Goal: Task Accomplishment & Management: Manage account settings

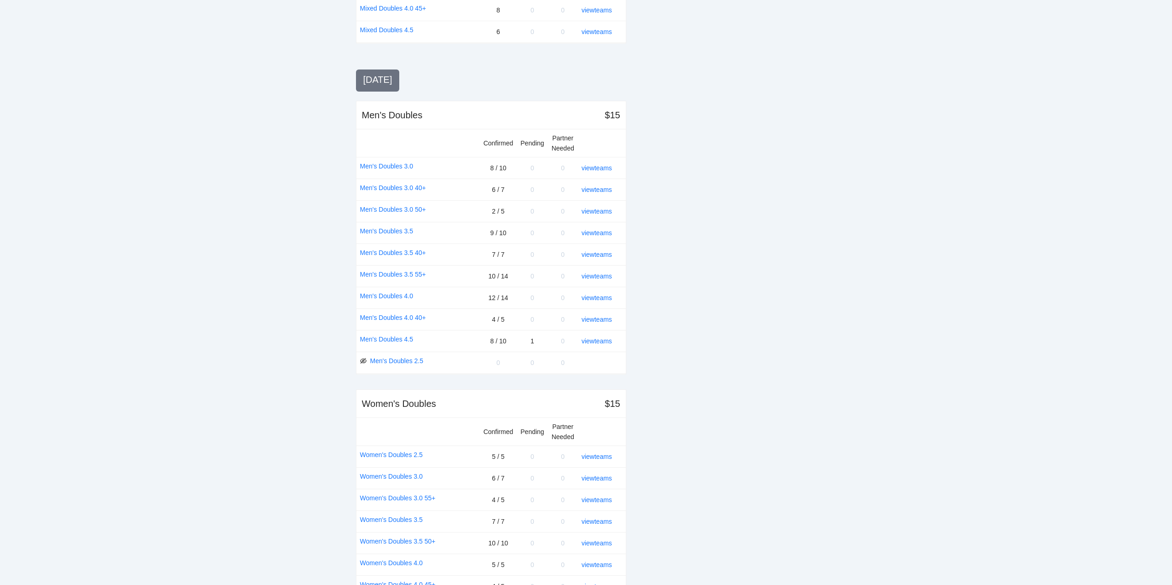
scroll to position [907, 0]
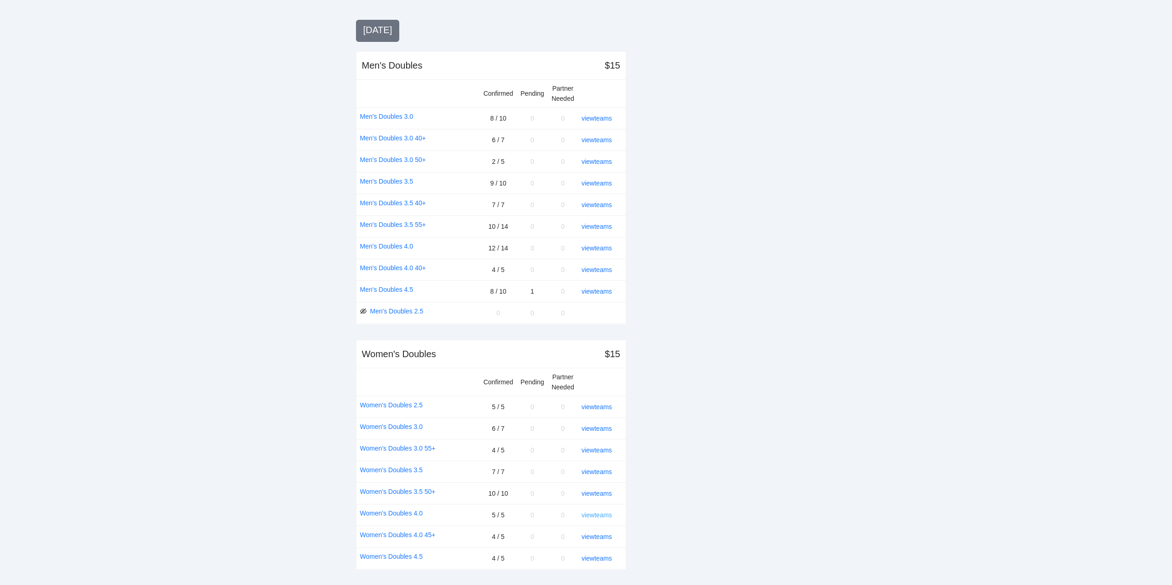
click at [607, 515] on link "view teams" at bounding box center [596, 514] width 30 height 7
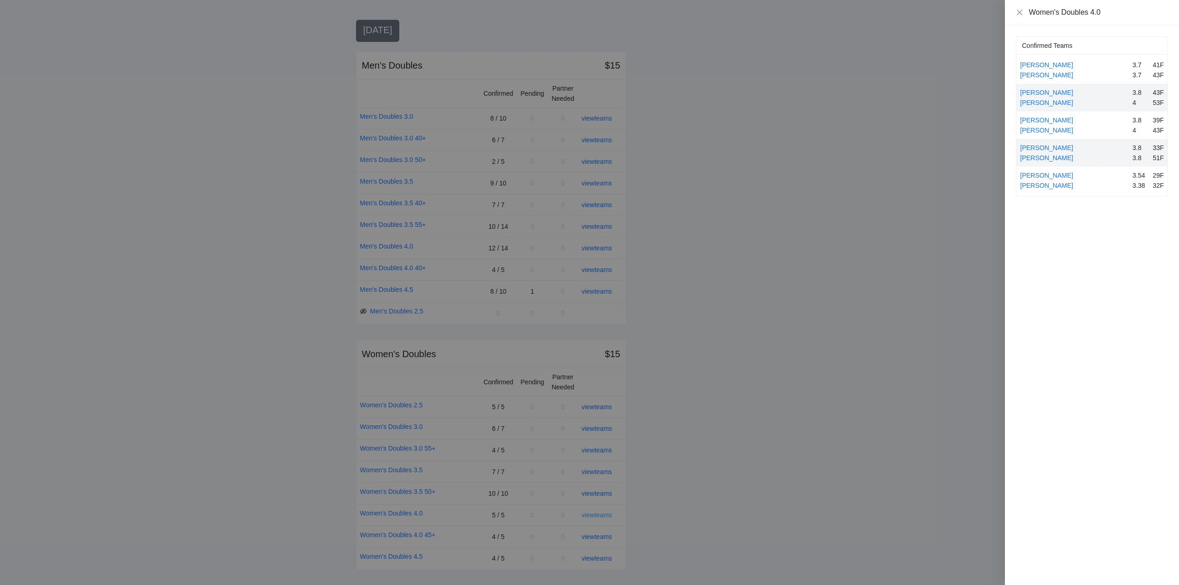
click at [605, 515] on div at bounding box center [589, 292] width 1179 height 585
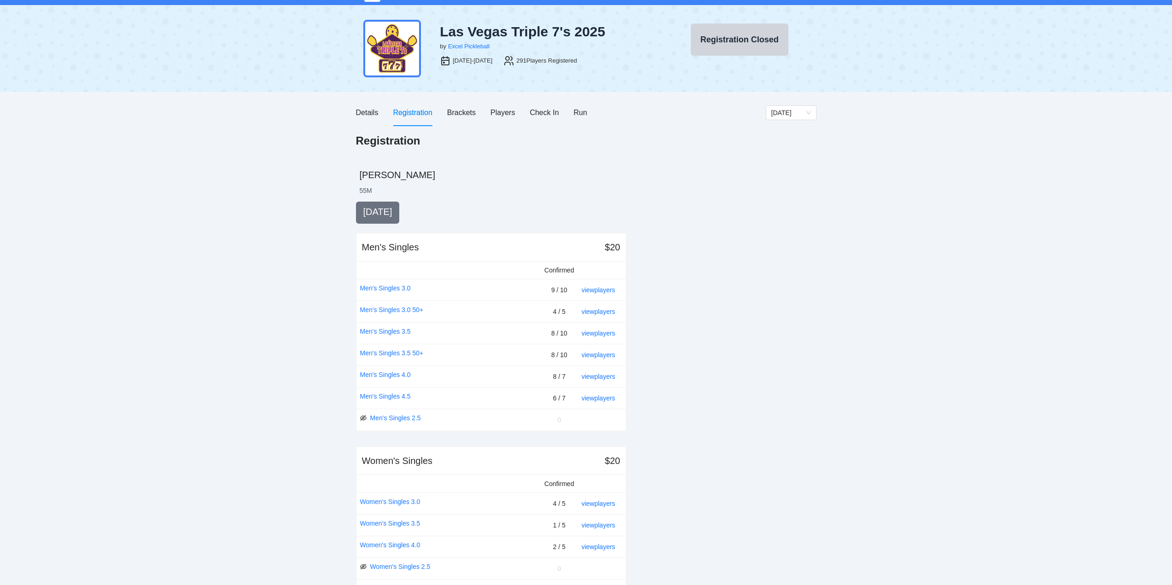
scroll to position [0, 0]
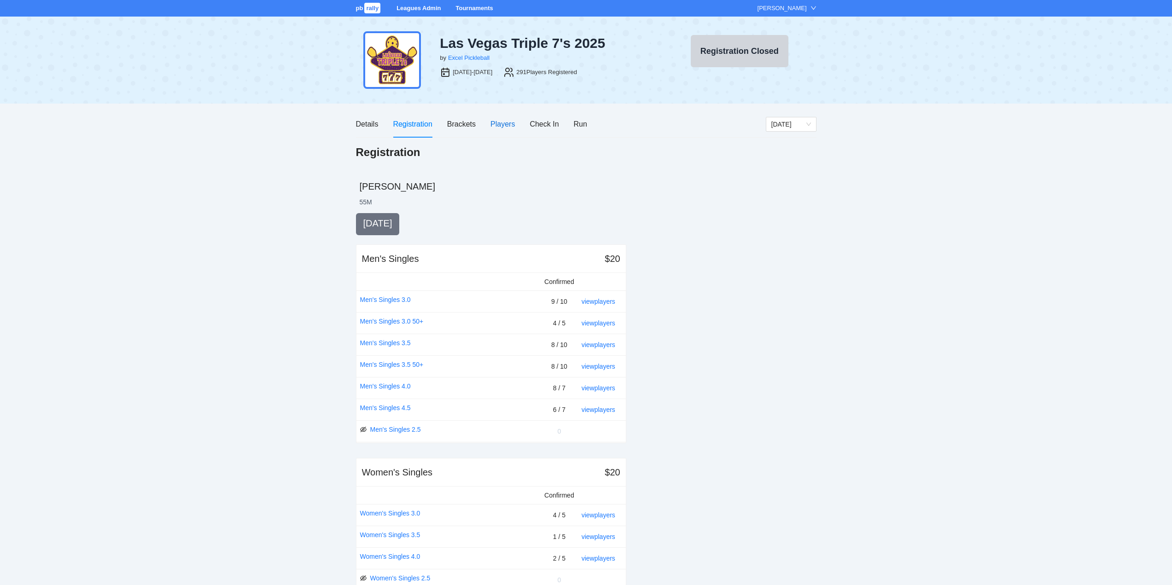
click at [501, 123] on div "Players" at bounding box center [502, 124] width 24 height 12
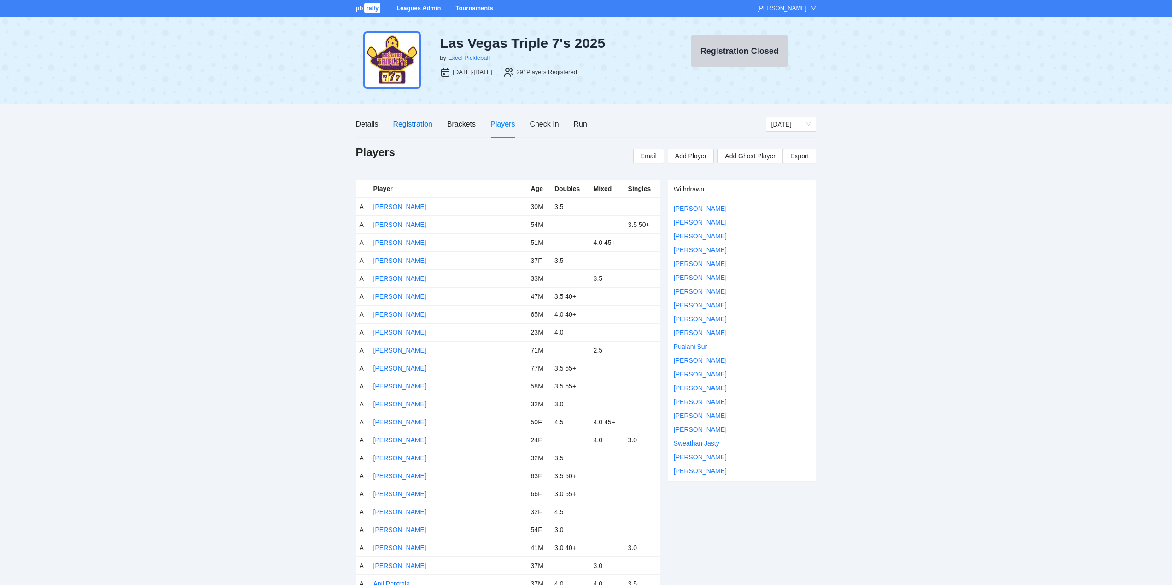
click at [412, 127] on div "Registration" at bounding box center [412, 124] width 39 height 12
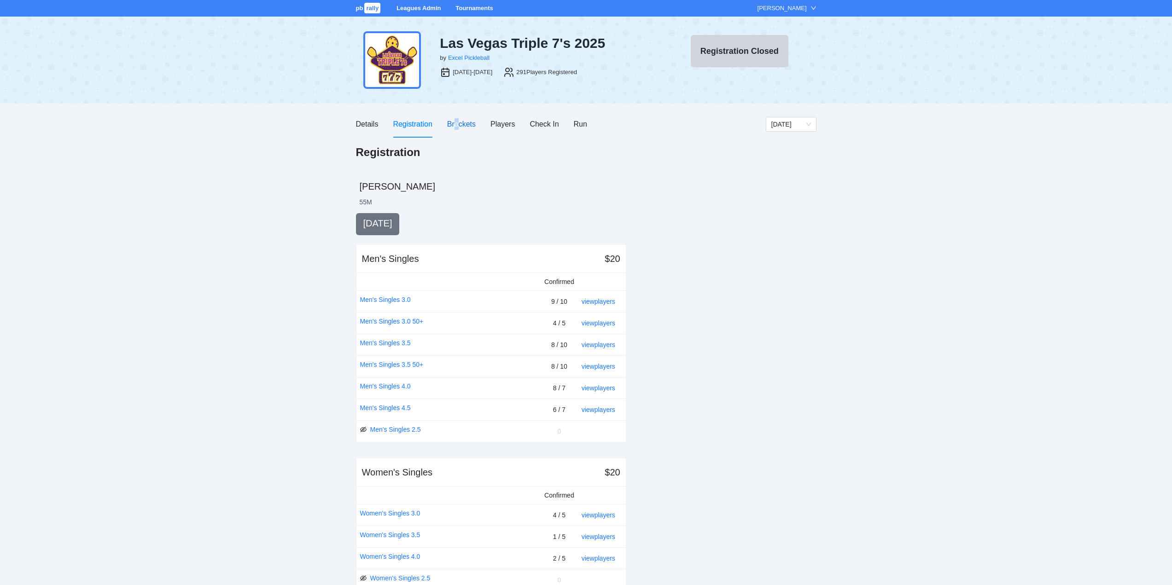
click at [457, 125] on div "Brackets" at bounding box center [461, 124] width 29 height 12
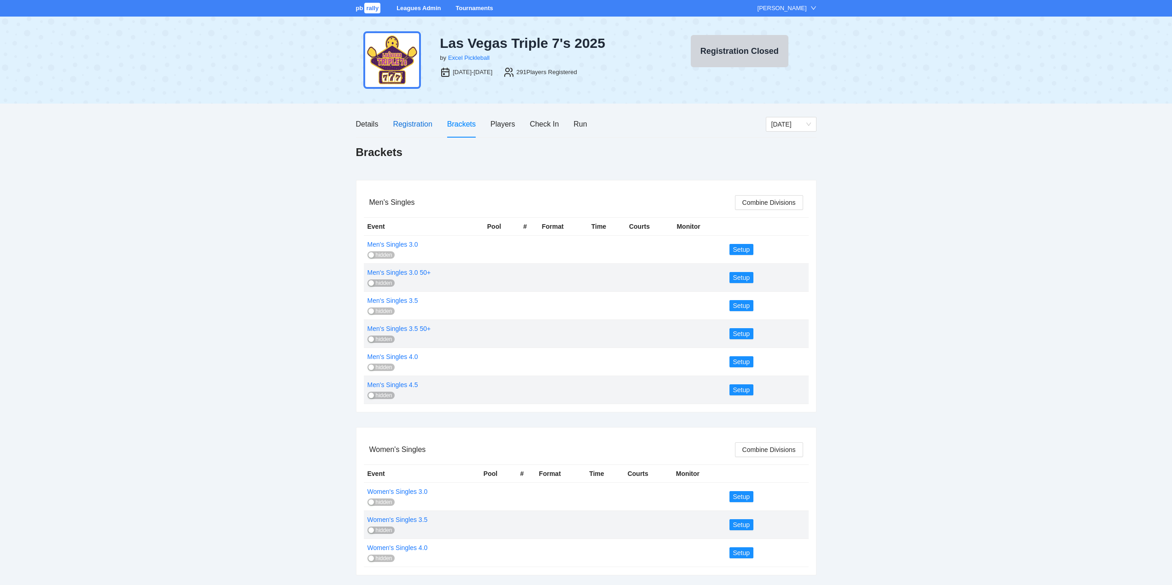
click at [407, 122] on div "Registration" at bounding box center [412, 124] width 39 height 12
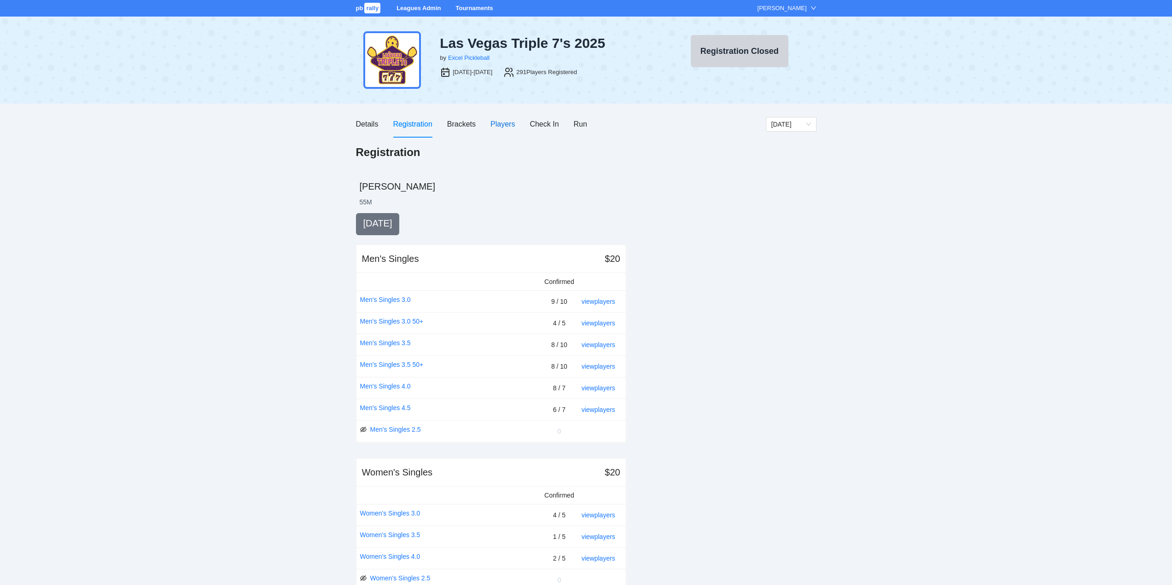
click at [502, 122] on div "Players" at bounding box center [502, 124] width 24 height 12
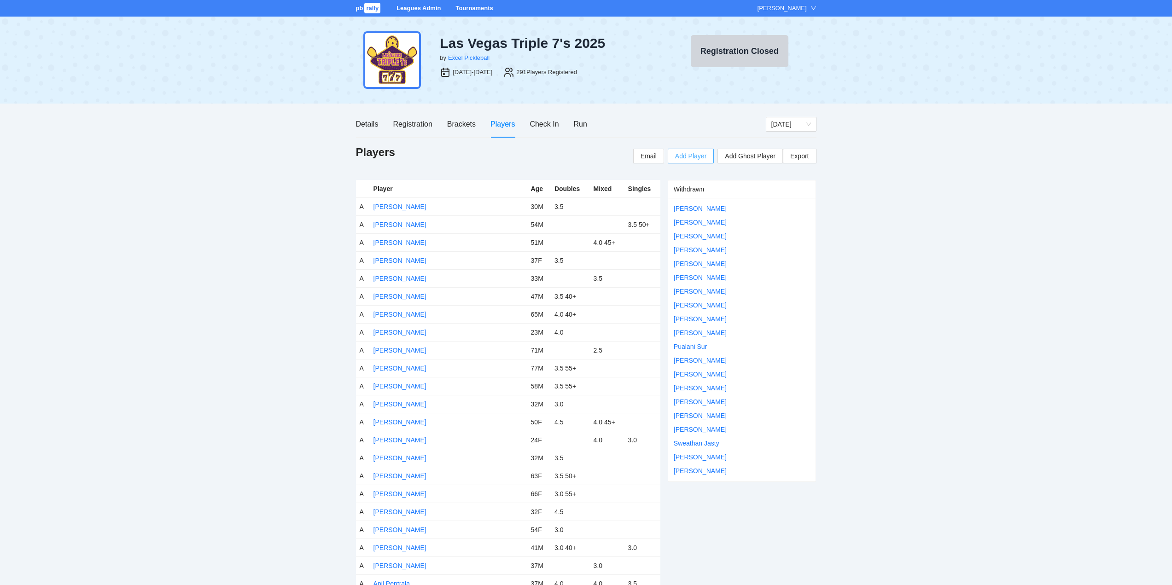
click at [689, 154] on span "Add Player" at bounding box center [690, 156] width 31 height 10
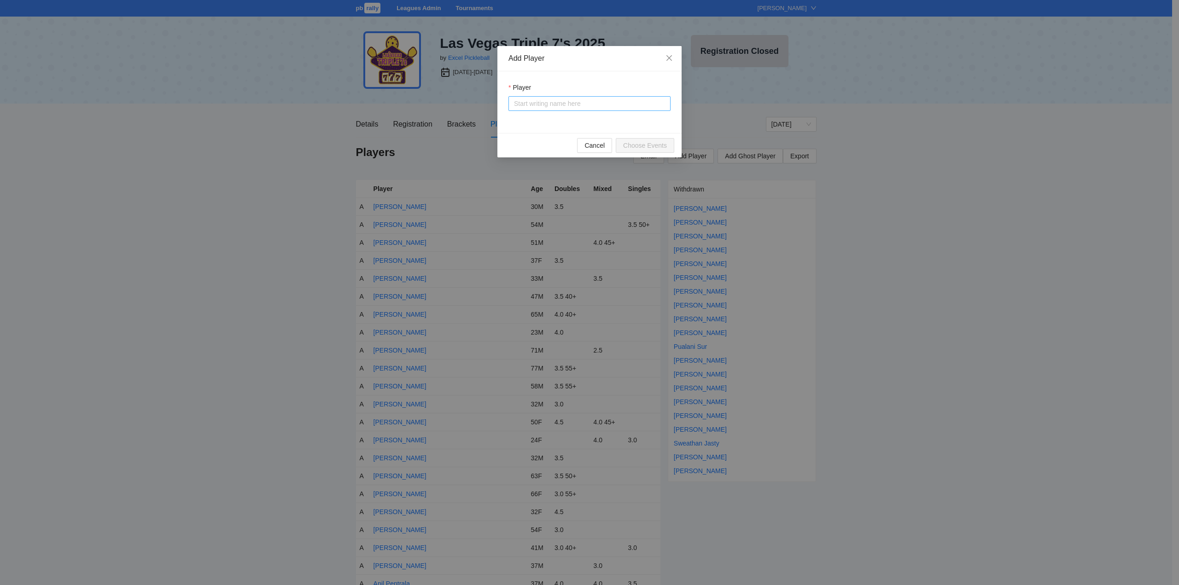
click at [525, 105] on input "Player" at bounding box center [589, 104] width 151 height 14
type input "**********"
click at [534, 122] on div "Justin Chock" at bounding box center [540, 122] width 53 height 10
click at [639, 142] on span "Choose Events" at bounding box center [645, 145] width 44 height 10
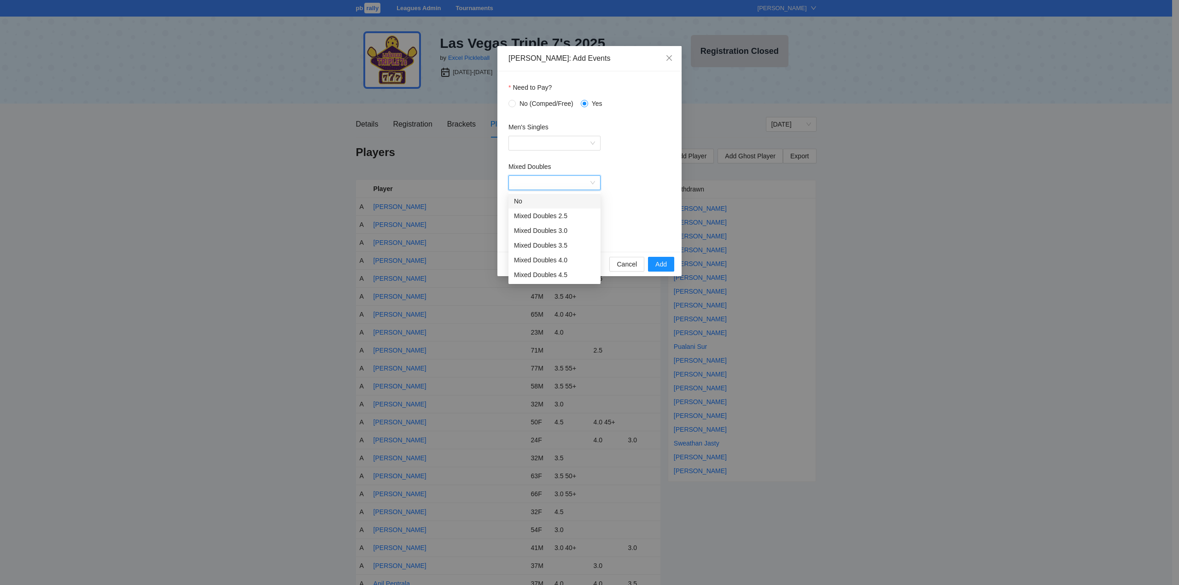
click at [581, 184] on input "Mixed Doubles" at bounding box center [551, 183] width 75 height 14
click at [543, 274] on div "Mixed Doubles 4.5" at bounding box center [554, 275] width 81 height 10
click at [657, 262] on span "Add" at bounding box center [661, 264] width 12 height 10
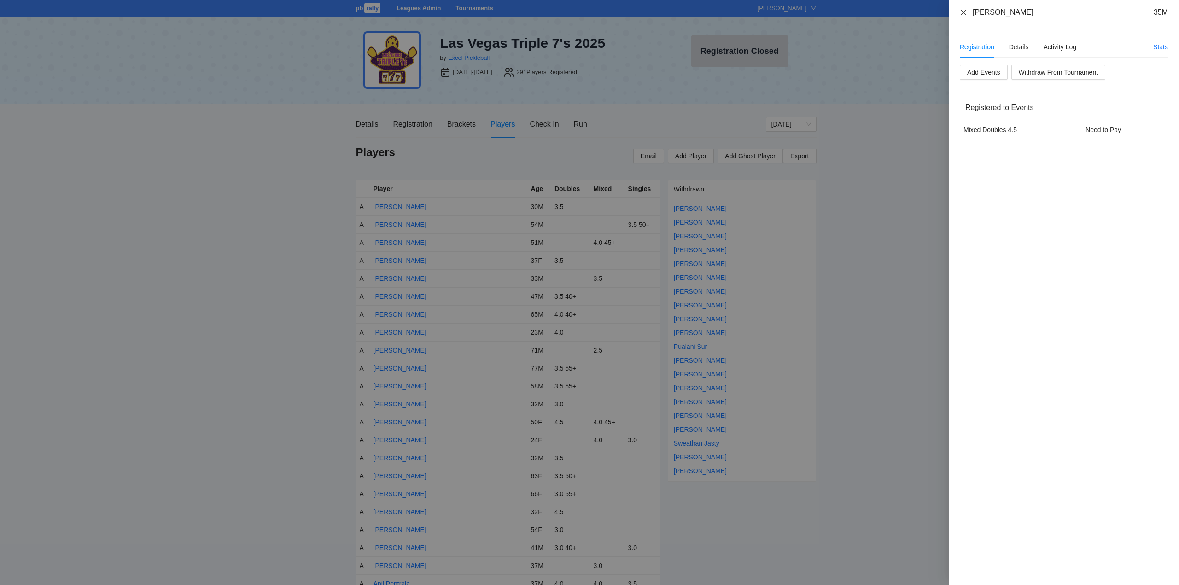
click at [963, 12] on icon "close" at bounding box center [963, 12] width 6 height 6
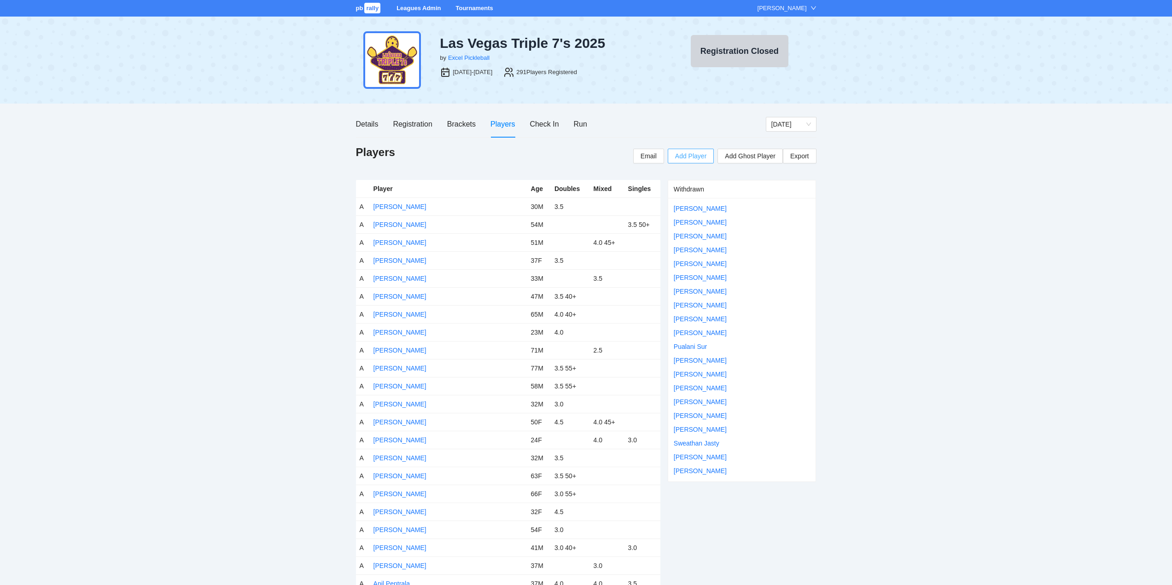
click at [691, 156] on span "Add Player" at bounding box center [690, 156] width 31 height 10
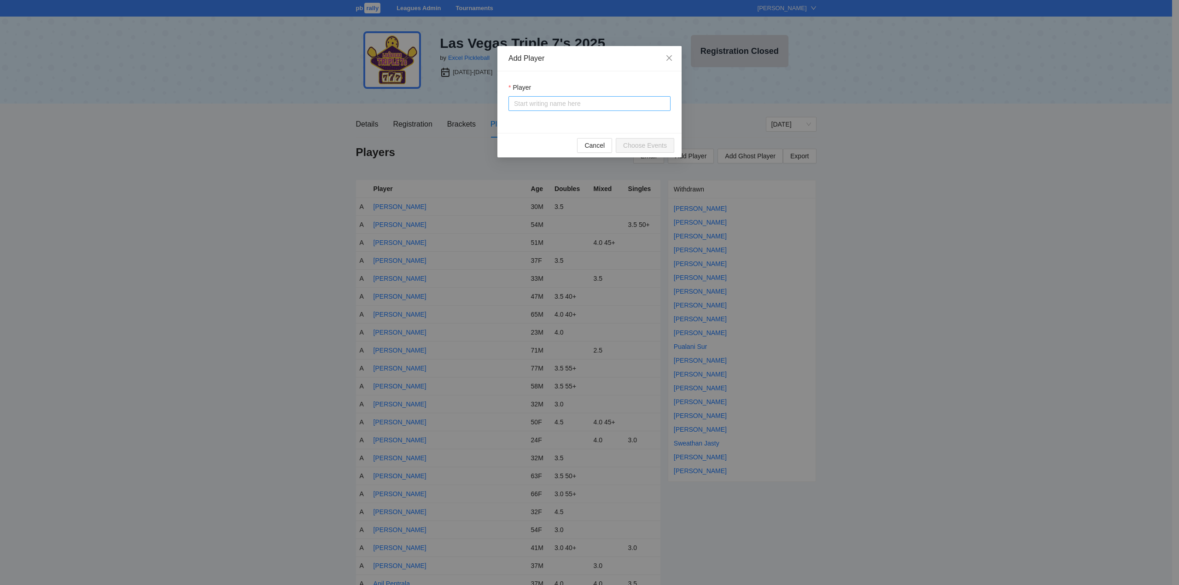
click at [527, 105] on input "Player" at bounding box center [589, 104] width 151 height 14
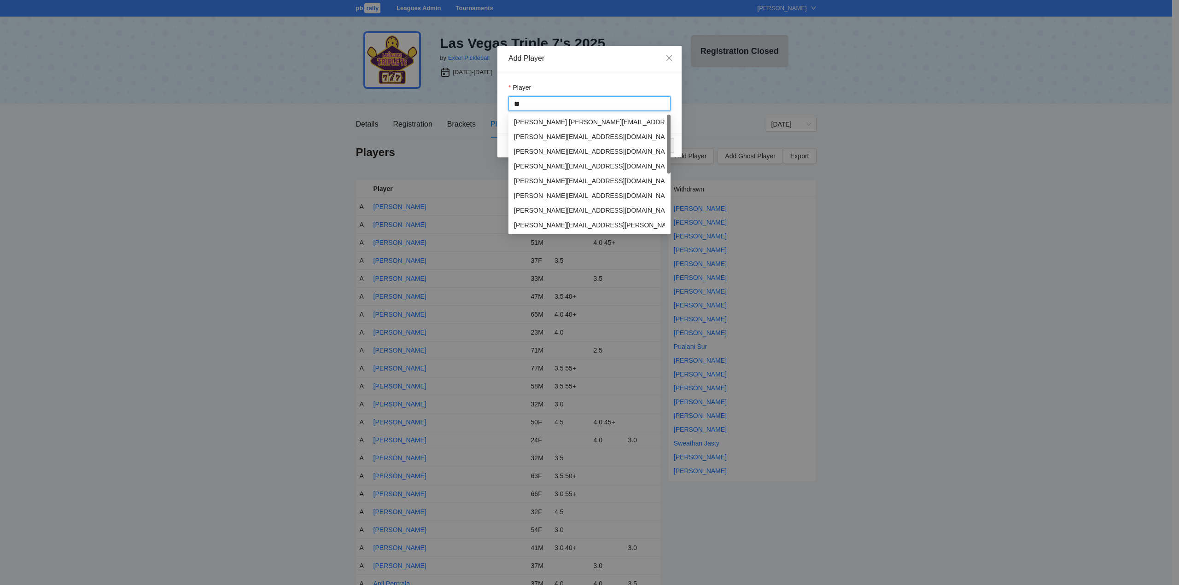
type input "*"
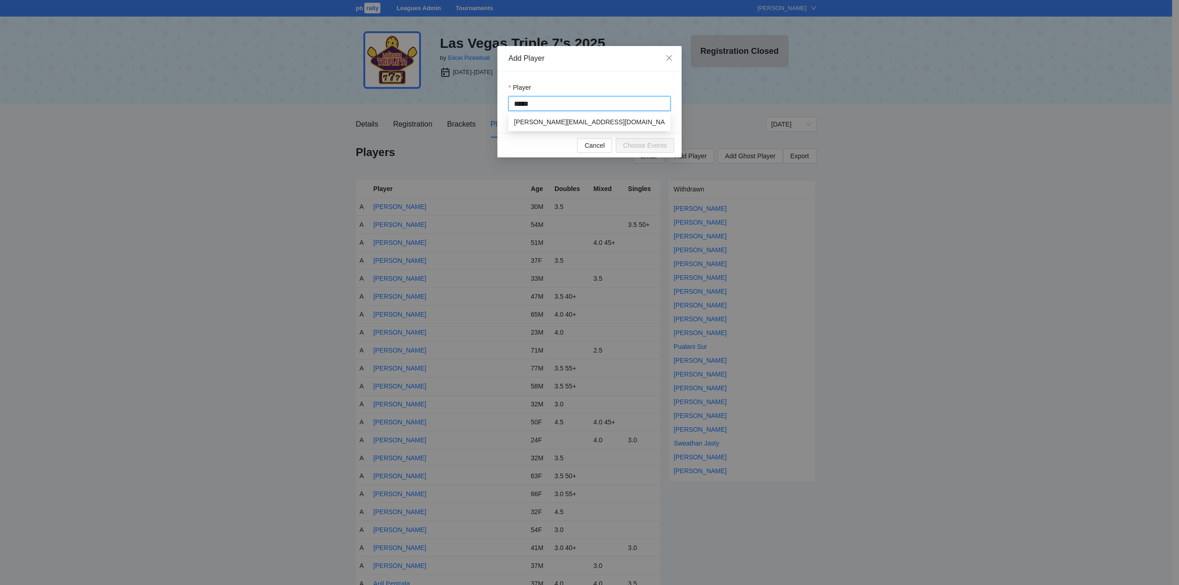
type input "******"
click at [546, 120] on div "Hinako Johnson" at bounding box center [540, 122] width 53 height 10
click at [638, 143] on span "Choose Events" at bounding box center [645, 145] width 44 height 10
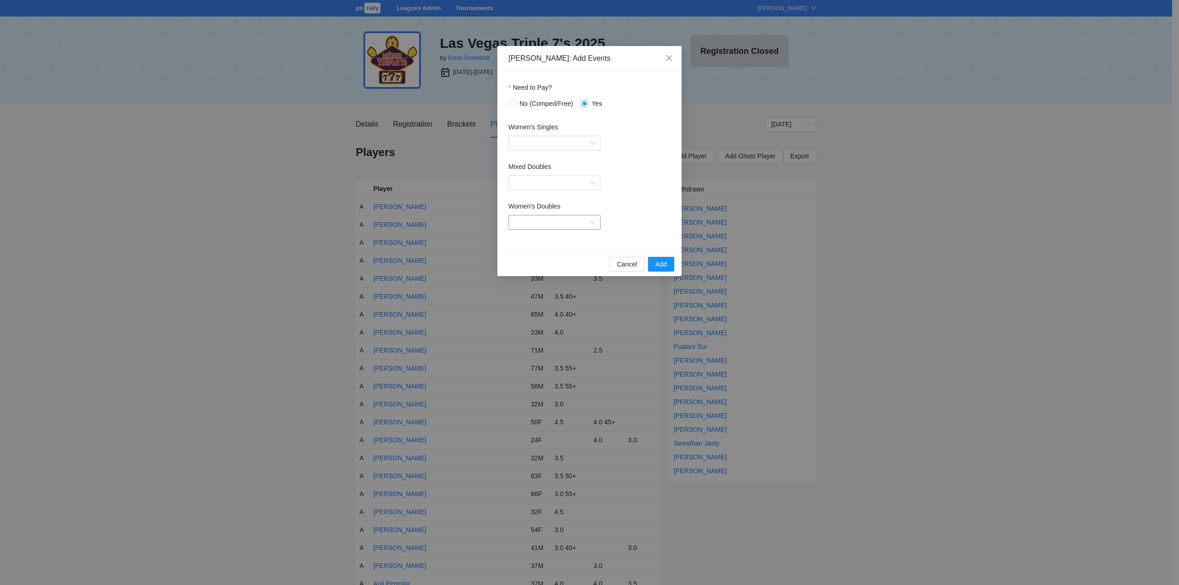
click at [547, 222] on input "Women's Doubles" at bounding box center [551, 222] width 75 height 14
click at [535, 300] on div "Women's Doubles 4.0" at bounding box center [554, 300] width 81 height 10
click at [660, 263] on span "Add" at bounding box center [661, 264] width 12 height 10
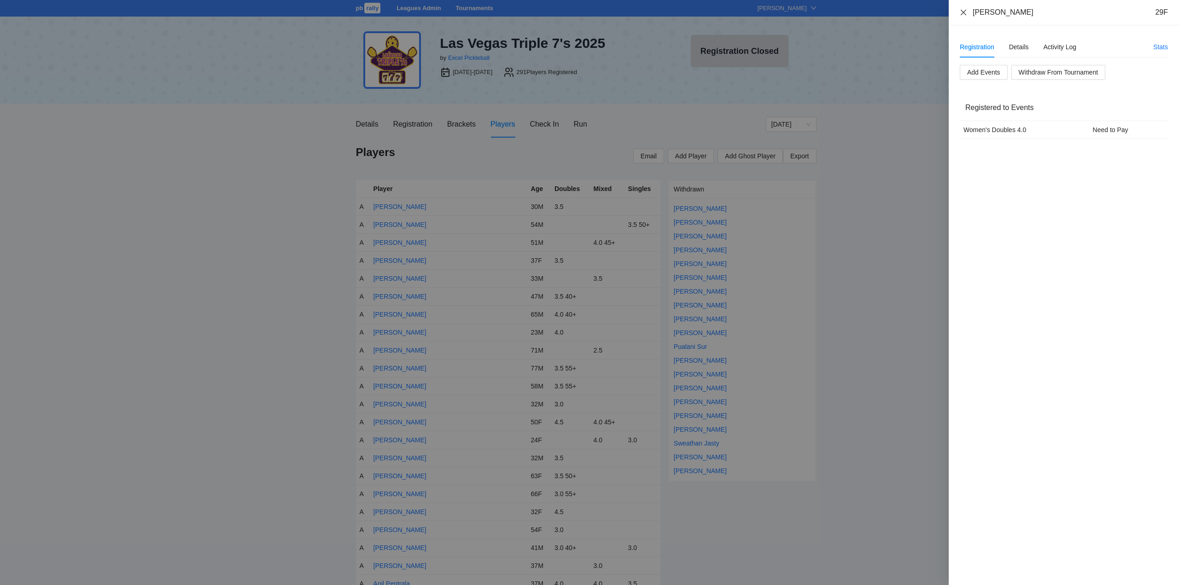
click at [963, 12] on icon "close" at bounding box center [963, 12] width 6 height 6
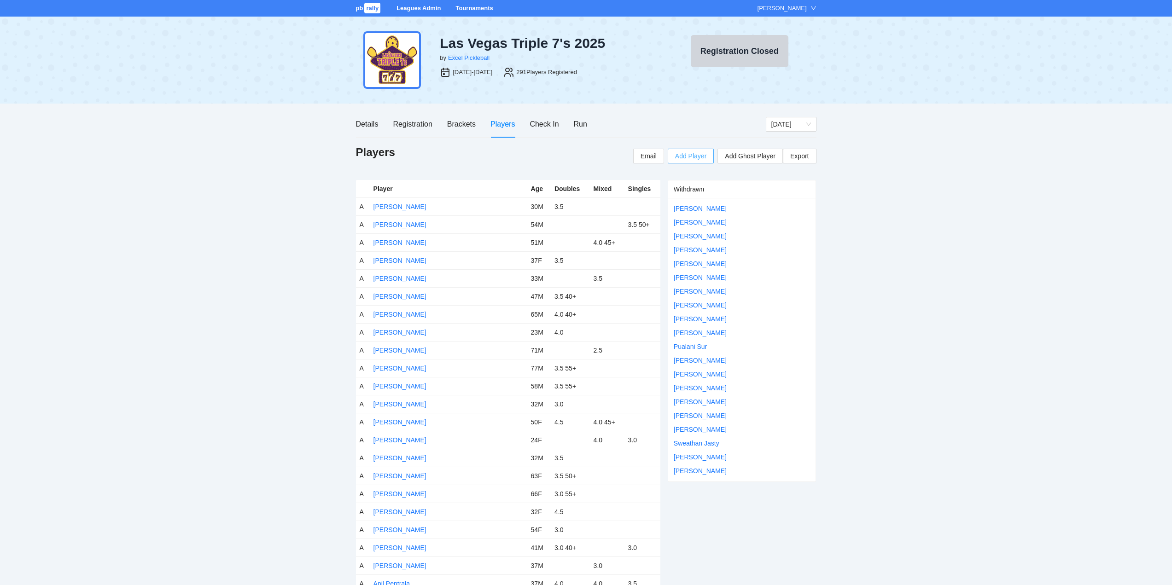
click at [687, 153] on span "Add Player" at bounding box center [690, 156] width 31 height 10
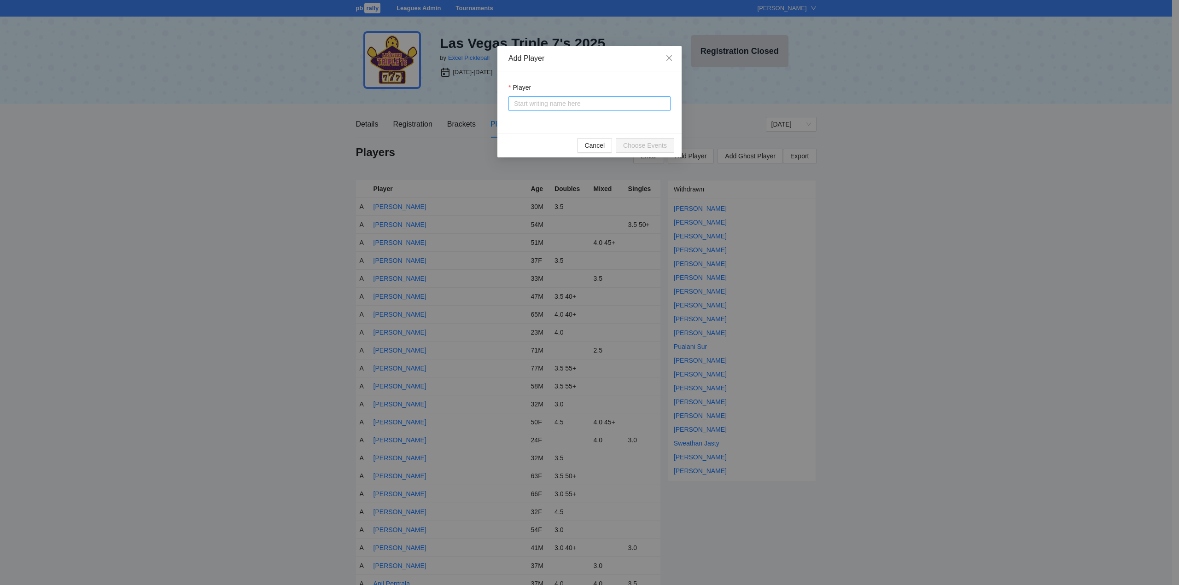
drag, startPoint x: 516, startPoint y: 103, endPoint x: 520, endPoint y: 102, distance: 4.7
click at [516, 102] on input "Player" at bounding box center [589, 104] width 151 height 14
type input "*******"
click at [529, 122] on div "Liz Lee" at bounding box center [540, 122] width 53 height 10
click at [640, 145] on span "Choose Events" at bounding box center [645, 145] width 44 height 10
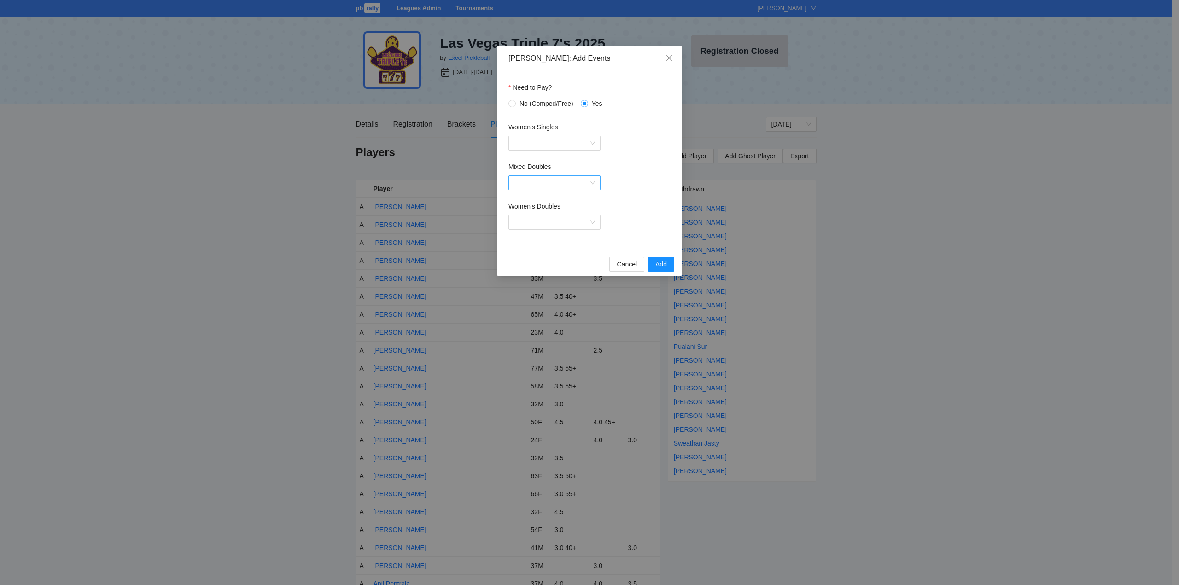
click at [558, 184] on input "Mixed Doubles" at bounding box center [551, 183] width 75 height 14
click at [531, 273] on div "Mixed Doubles 4.5" at bounding box center [554, 275] width 81 height 10
click at [563, 223] on input "Women's Doubles" at bounding box center [551, 222] width 75 height 14
click at [540, 299] on div "Women's Doubles 4.0" at bounding box center [554, 300] width 81 height 10
click at [658, 262] on span "Add" at bounding box center [661, 264] width 12 height 10
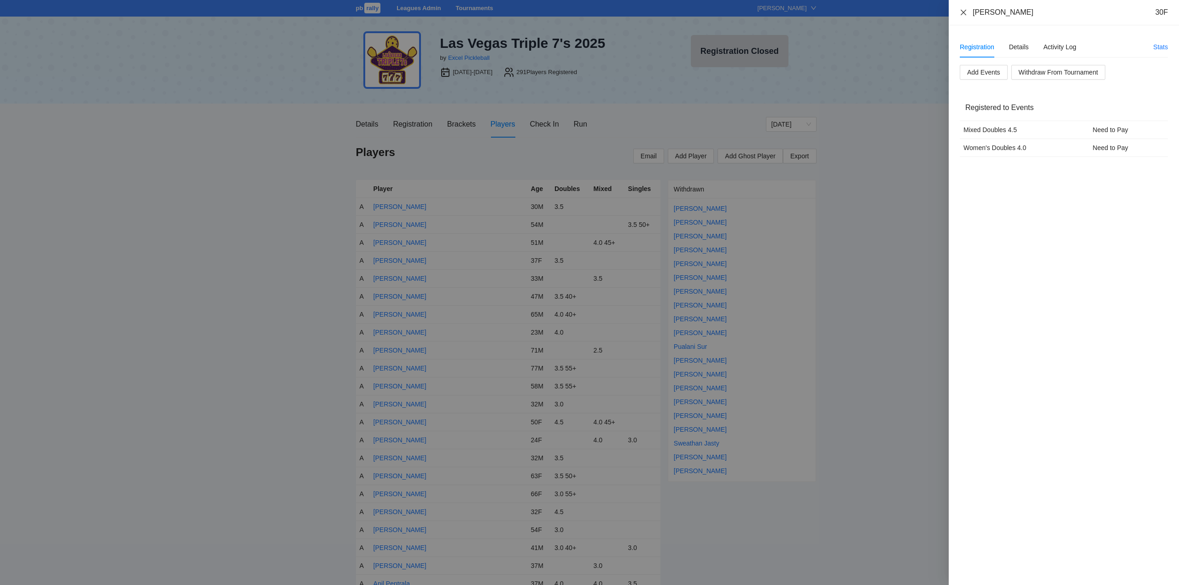
click at [961, 12] on icon "close" at bounding box center [962, 12] width 7 height 7
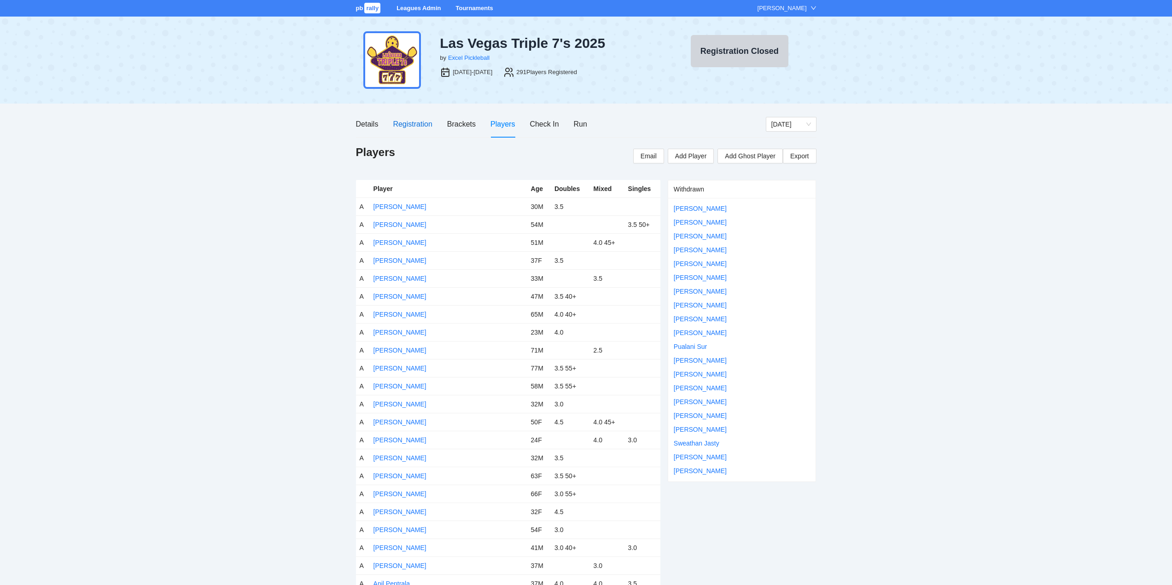
click at [414, 123] on div "Registration" at bounding box center [412, 124] width 39 height 12
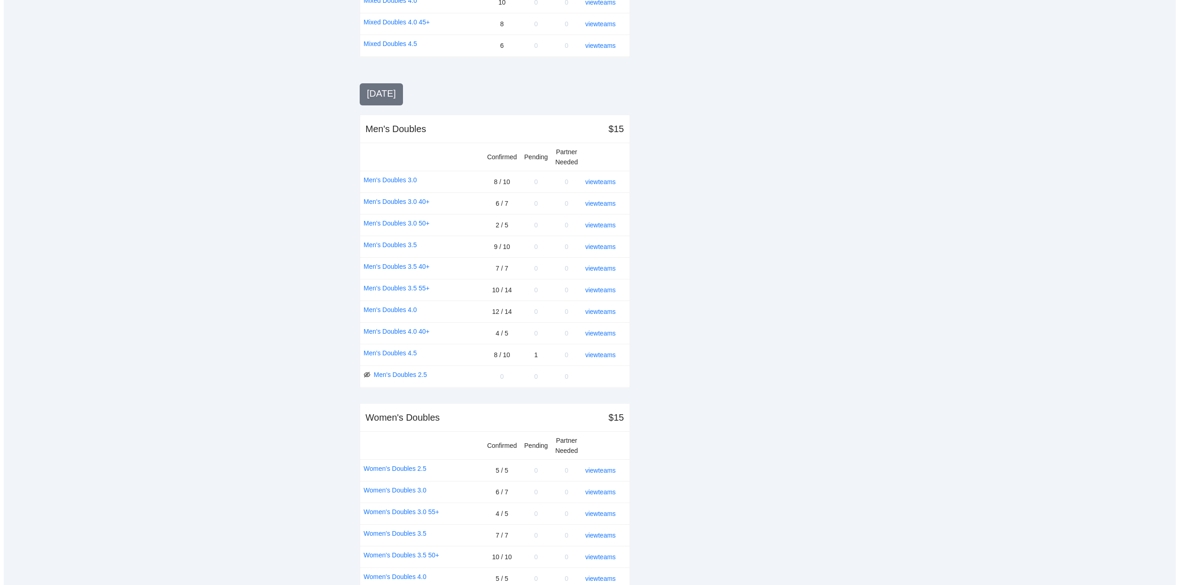
scroll to position [907, 0]
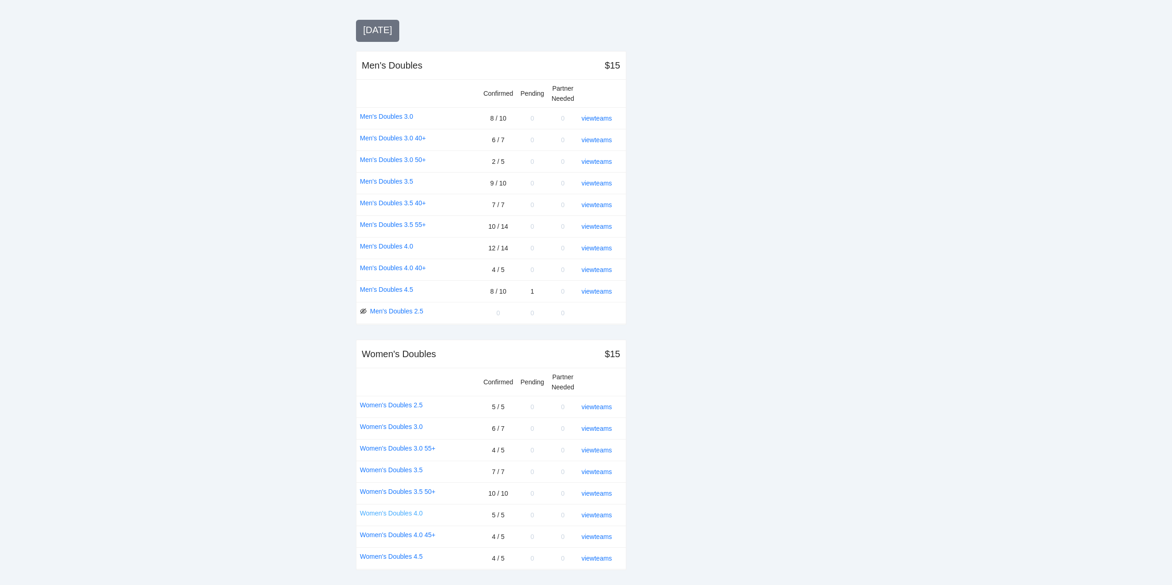
click at [395, 510] on link "Women's Doubles 4.0" at bounding box center [391, 513] width 63 height 10
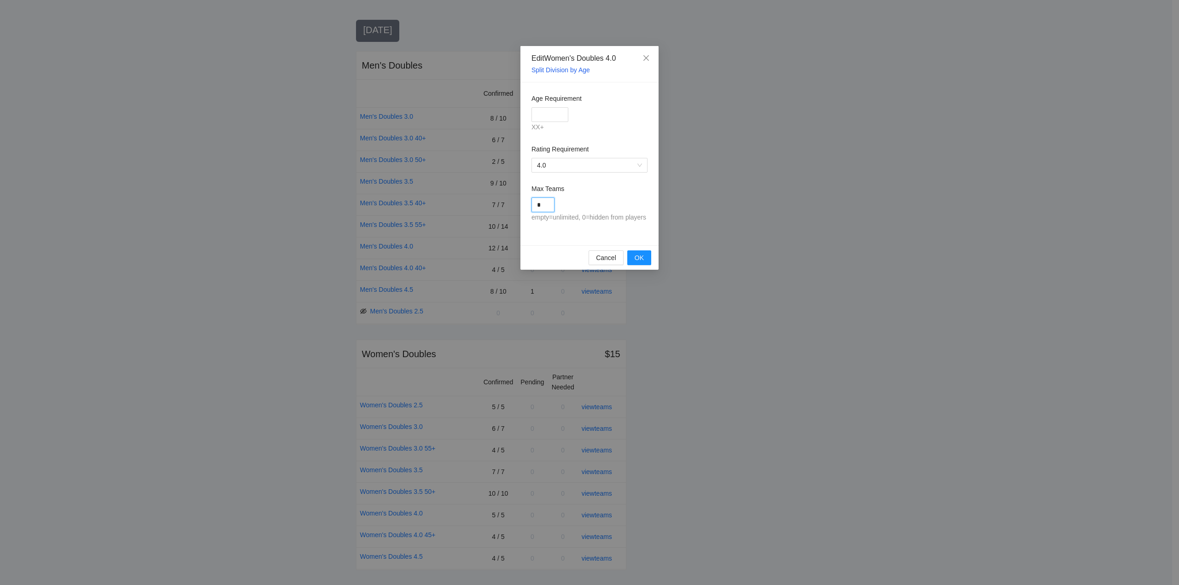
drag, startPoint x: 545, startPoint y: 206, endPoint x: 514, endPoint y: 208, distance: 30.9
click at [515, 207] on div "Edit Women's Doubles 4.0 Split Division by Age Age Requirement XX+ Rating Requi…" at bounding box center [589, 292] width 1179 height 585
type input "*"
click at [636, 256] on span "OK" at bounding box center [638, 258] width 9 height 10
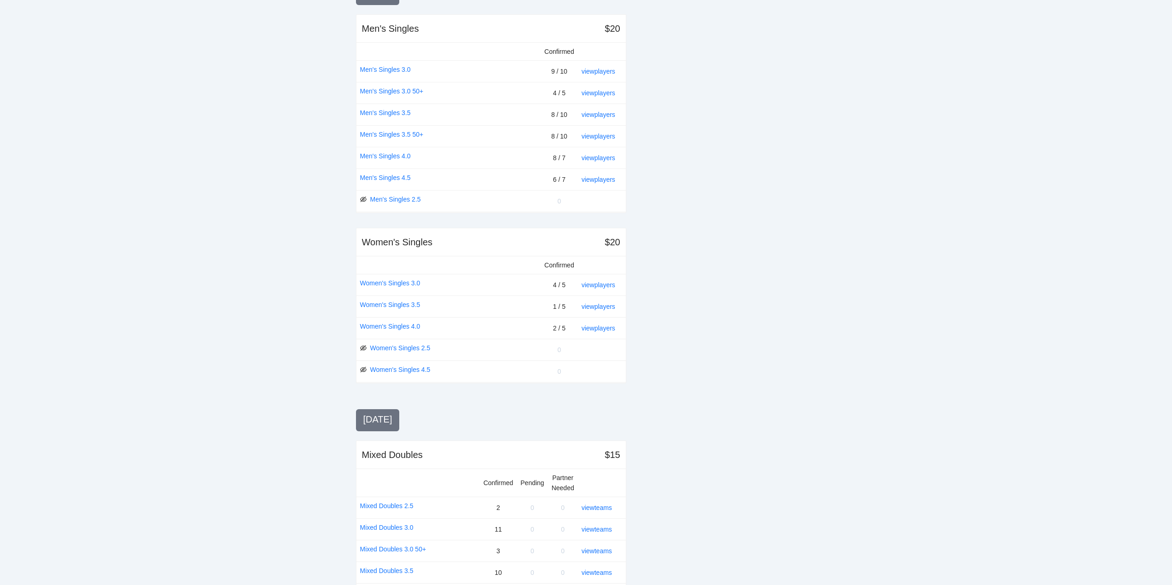
scroll to position [276, 0]
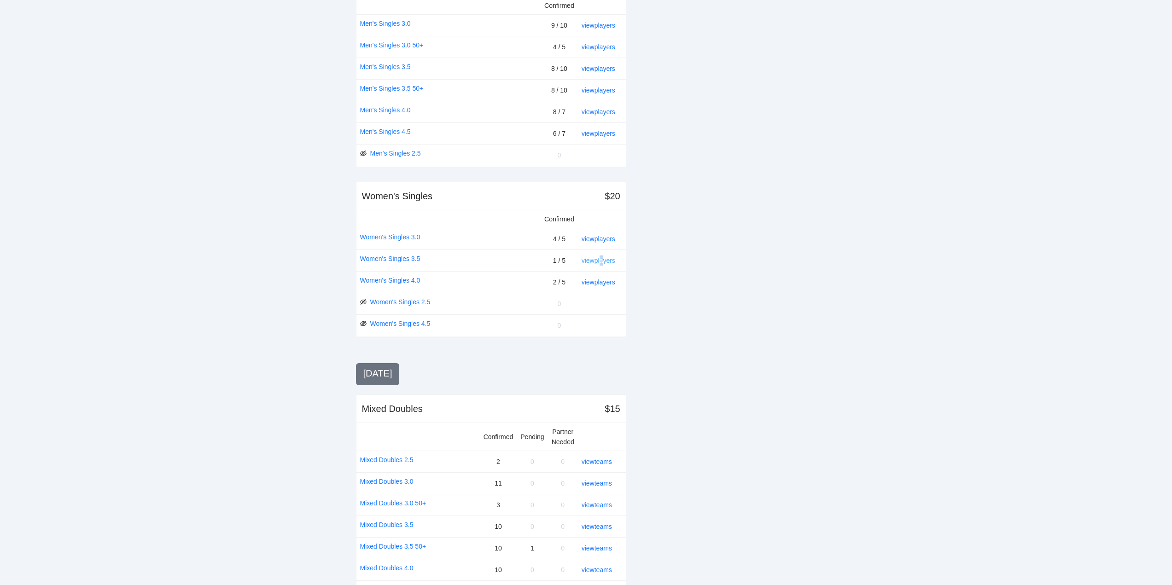
click at [604, 258] on link "view players" at bounding box center [598, 260] width 34 height 7
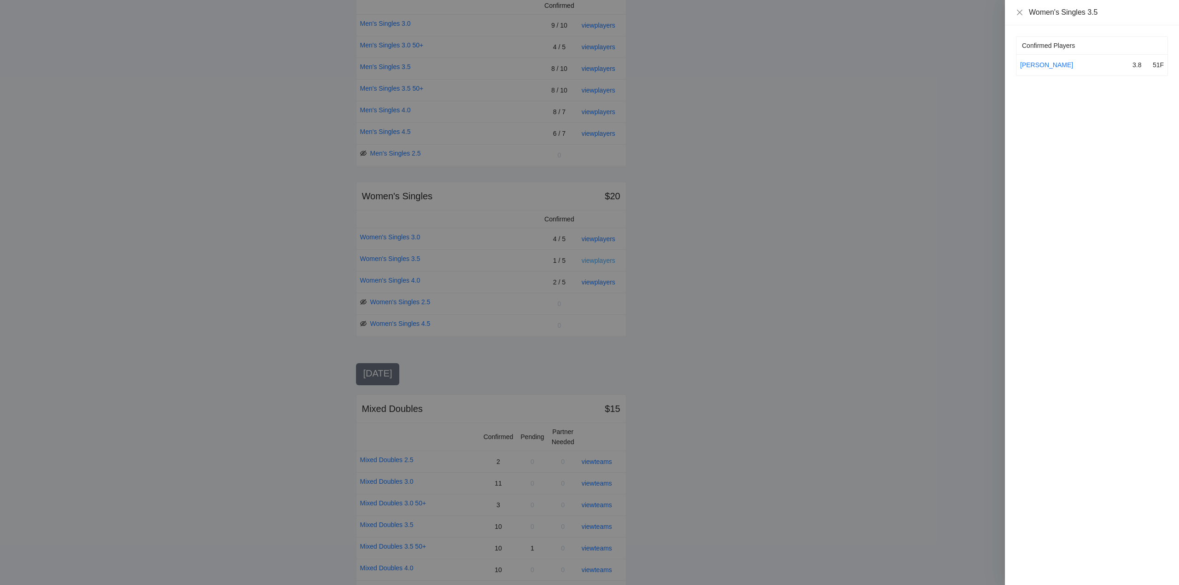
click at [604, 258] on div at bounding box center [589, 292] width 1179 height 585
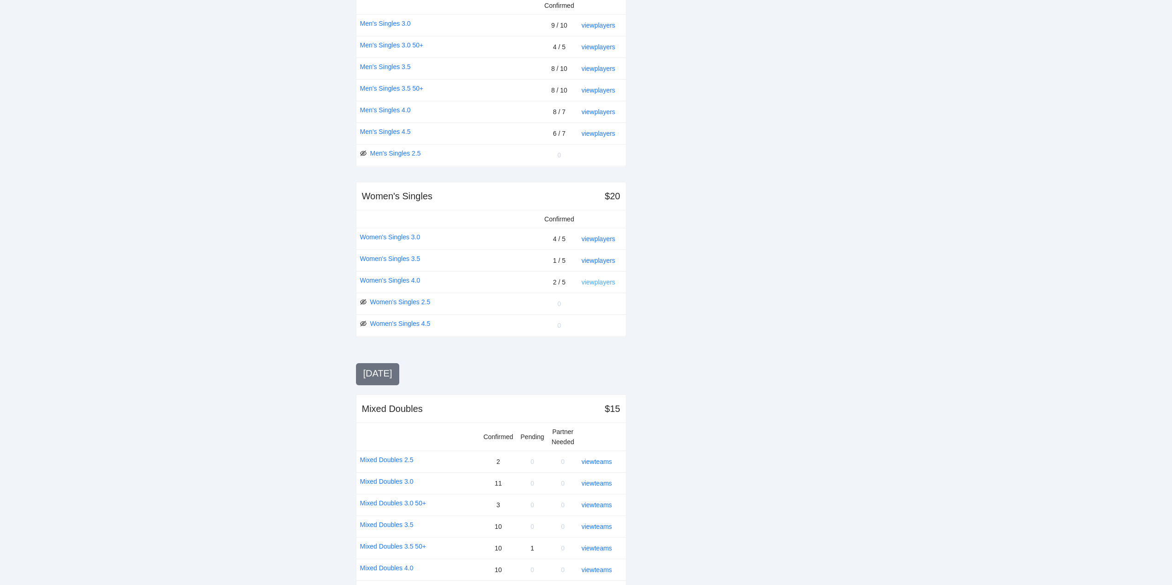
click at [605, 283] on link "view players" at bounding box center [598, 282] width 34 height 7
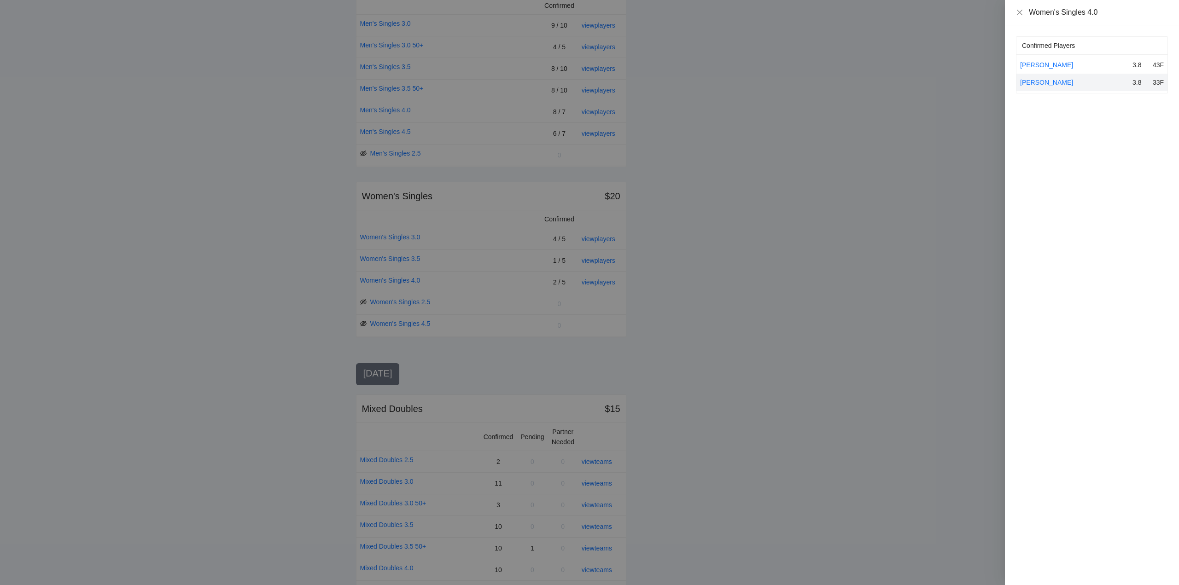
click at [605, 283] on div at bounding box center [589, 292] width 1179 height 585
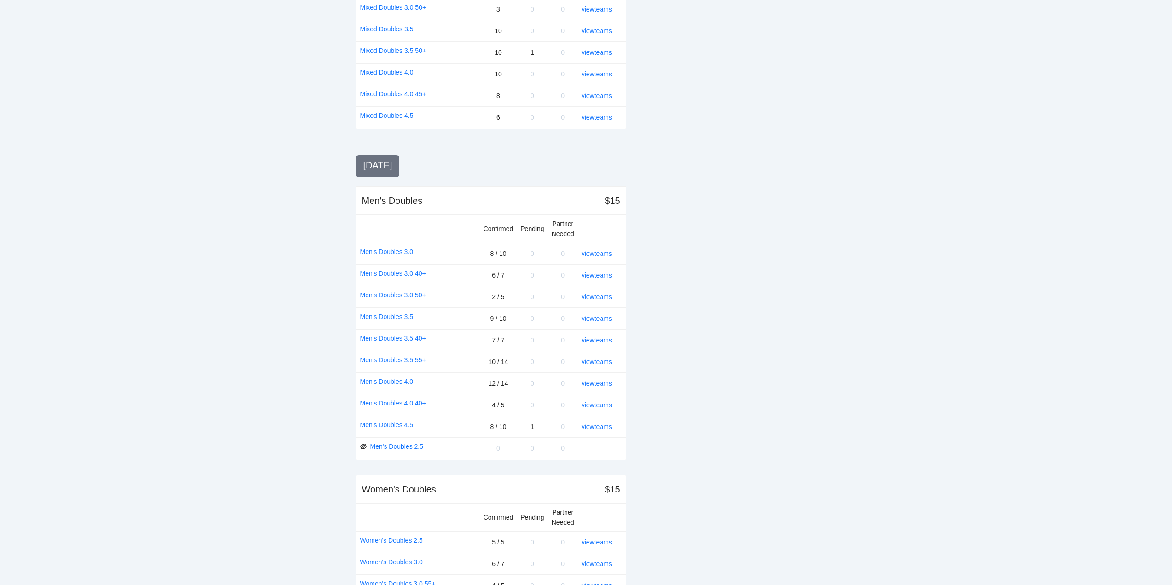
scroll to position [783, 0]
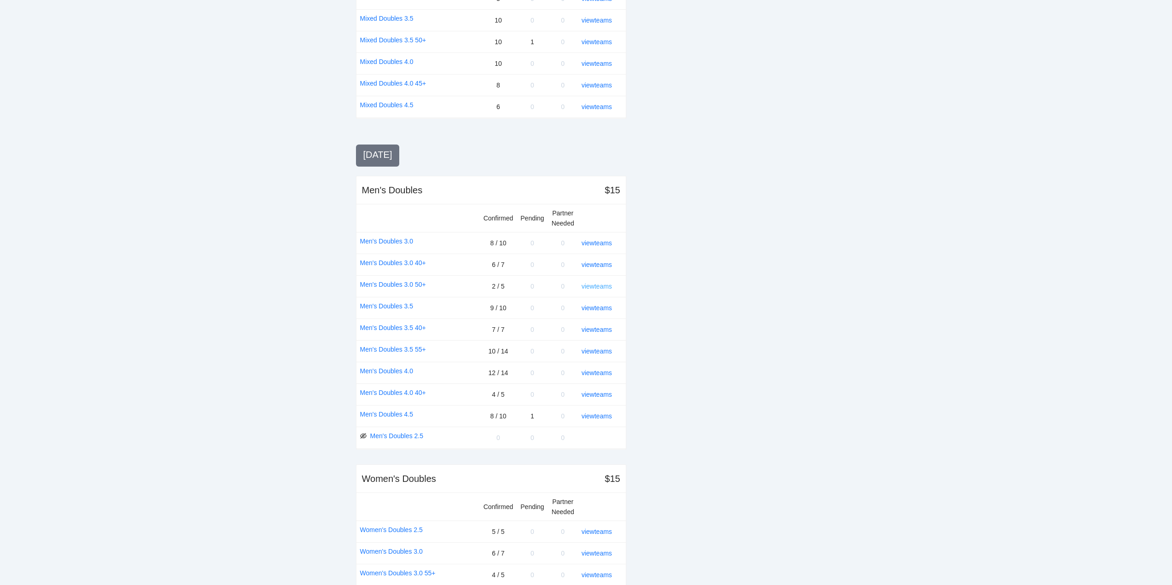
click at [600, 285] on link "view teams" at bounding box center [596, 286] width 30 height 7
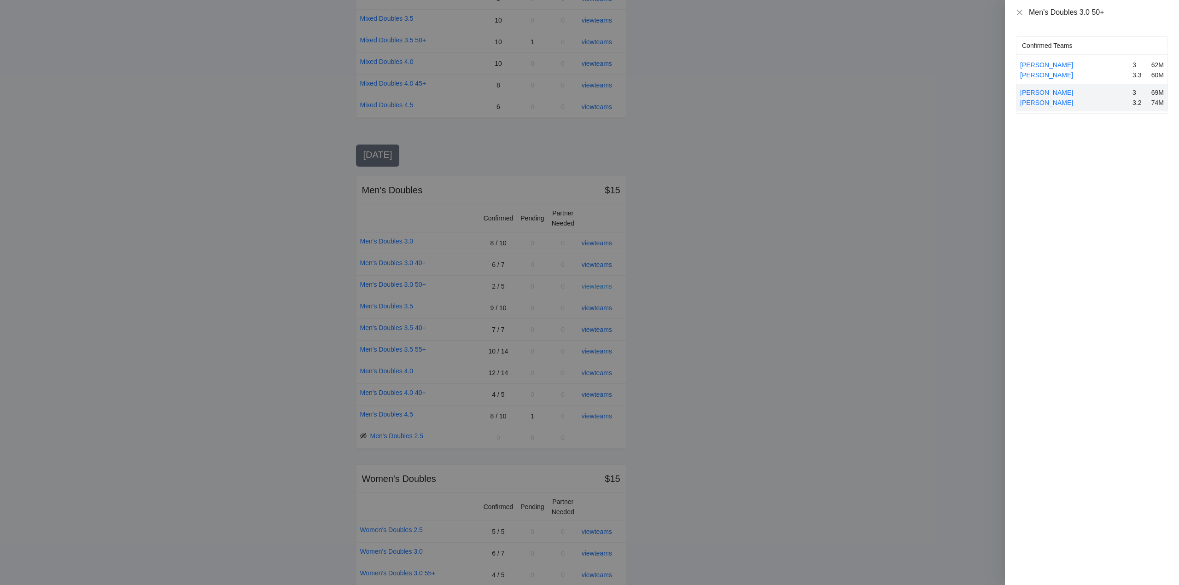
click at [600, 285] on div at bounding box center [589, 292] width 1179 height 585
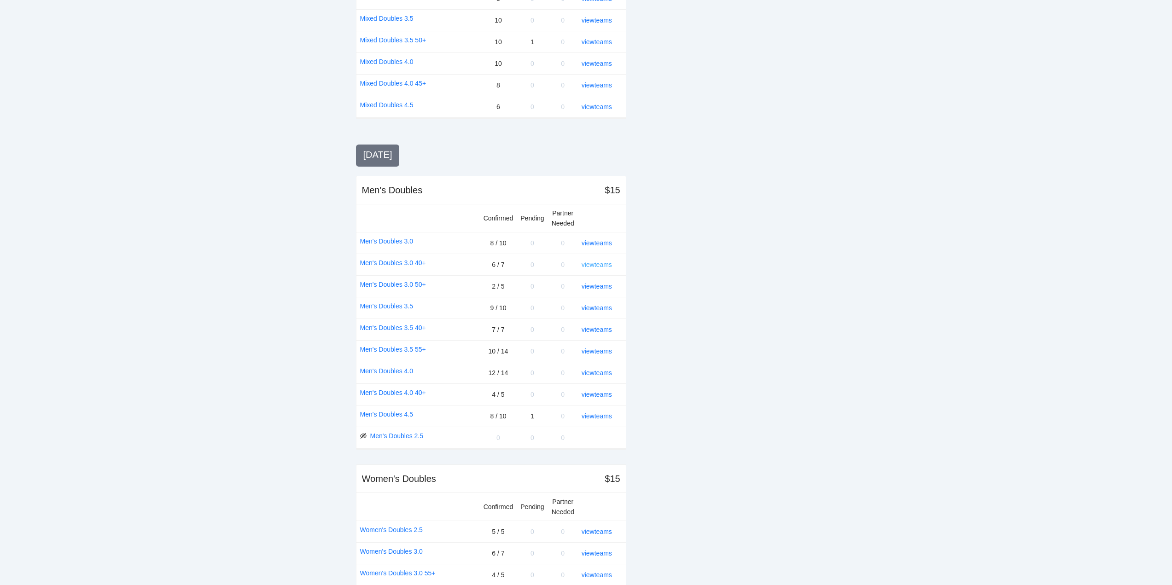
click at [599, 264] on link "view teams" at bounding box center [596, 264] width 30 height 7
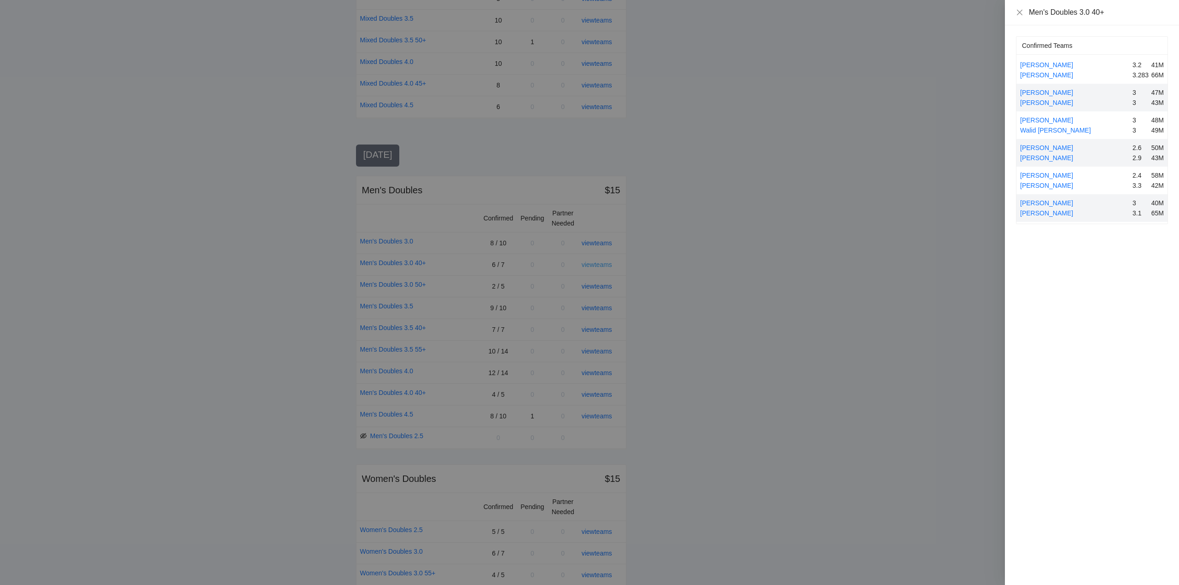
click at [599, 264] on div at bounding box center [589, 292] width 1179 height 585
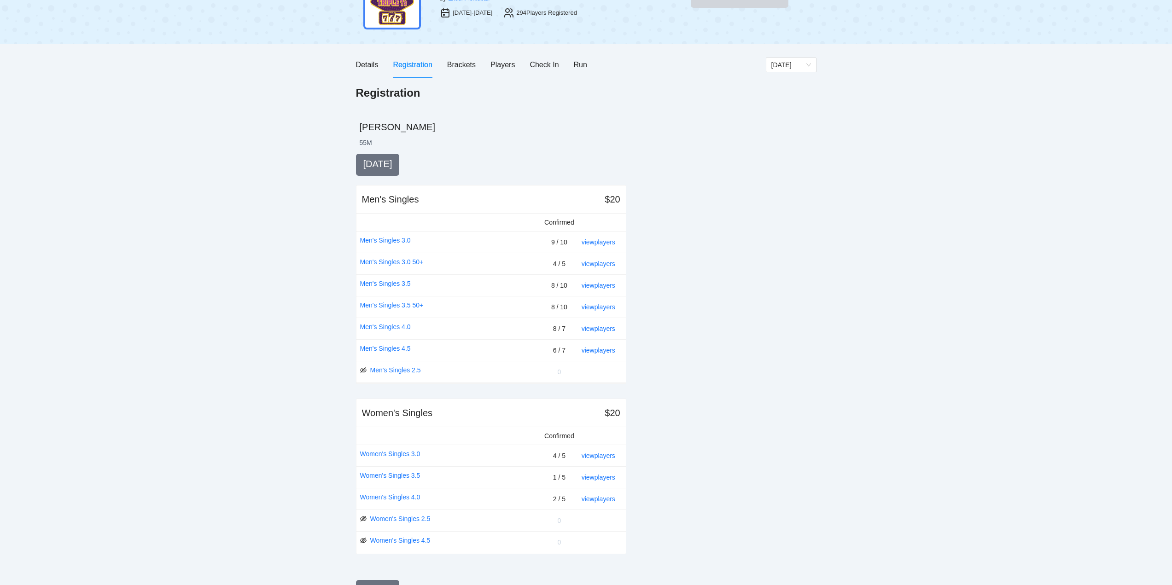
scroll to position [0, 0]
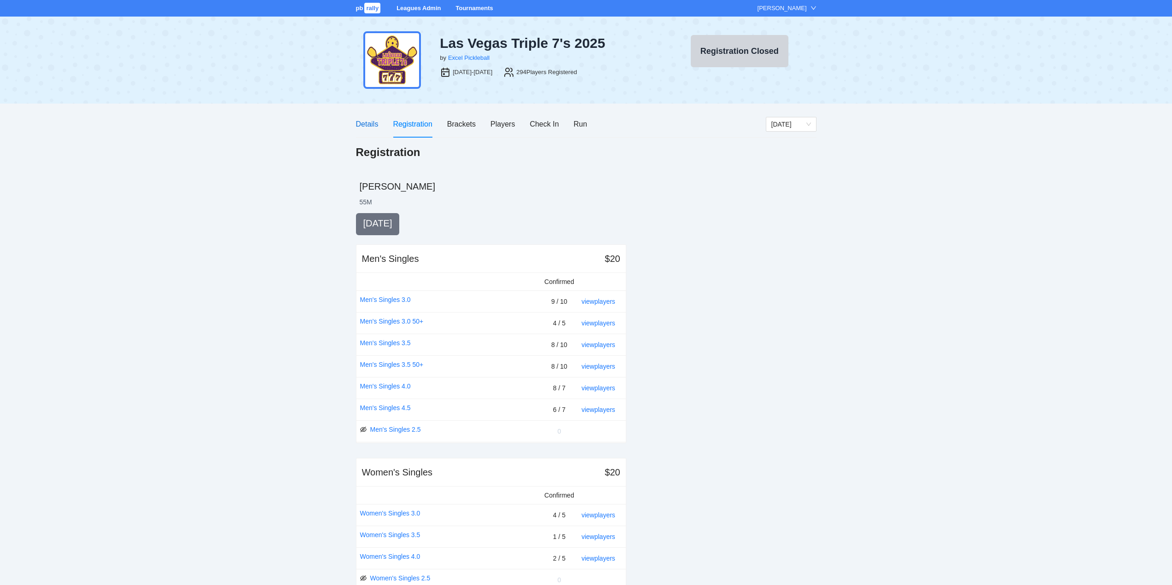
click at [368, 122] on div "Details" at bounding box center [367, 124] width 23 height 12
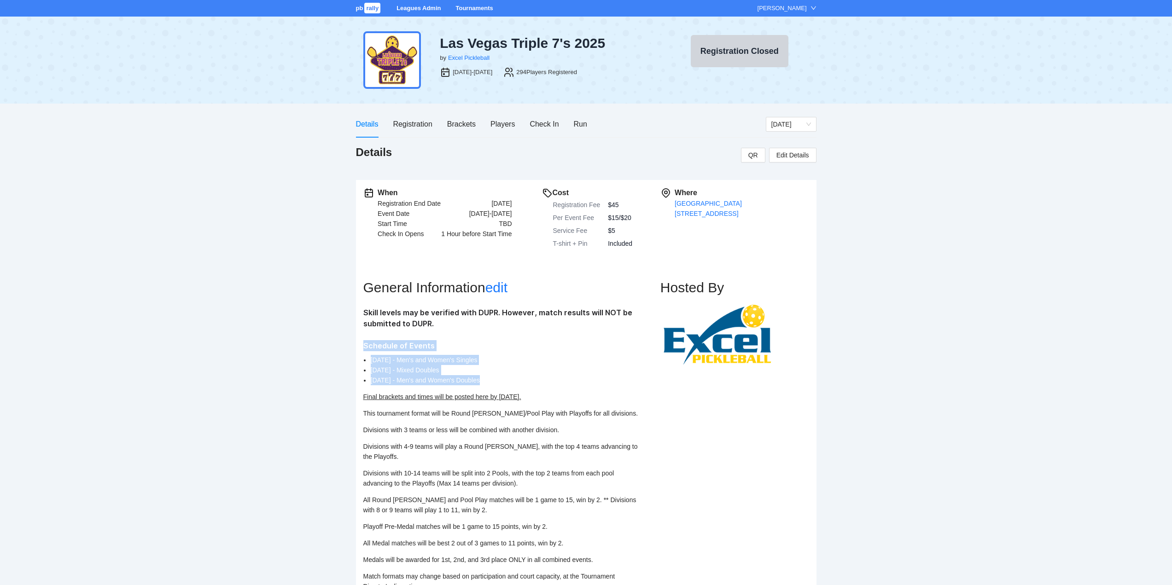
drag, startPoint x: 485, startPoint y: 381, endPoint x: 362, endPoint y: 346, distance: 127.7
click at [362, 346] on div "When Registration End Date Fri Aug 29, 2025 Event Date Sep 5-7, 2025 Start Time…" at bounding box center [586, 546] width 460 height 732
copy div "Schedule of Events Friday - Men's and Women's Singles Saturday - Mixed Doubles …"
click at [409, 122] on div "Registration" at bounding box center [412, 124] width 39 height 12
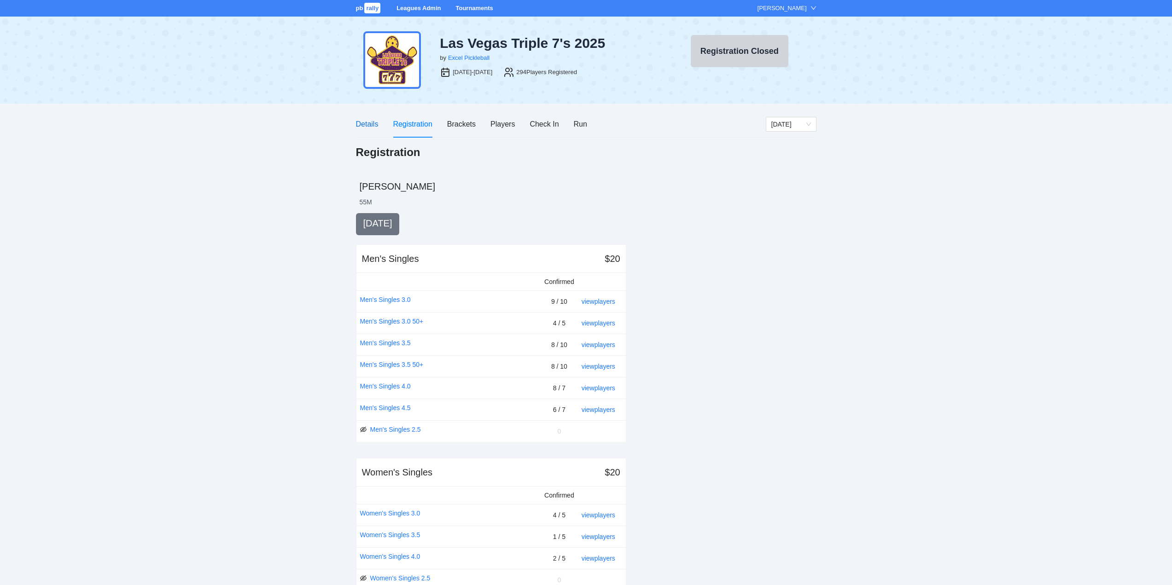
click at [365, 122] on div "Details" at bounding box center [367, 124] width 23 height 12
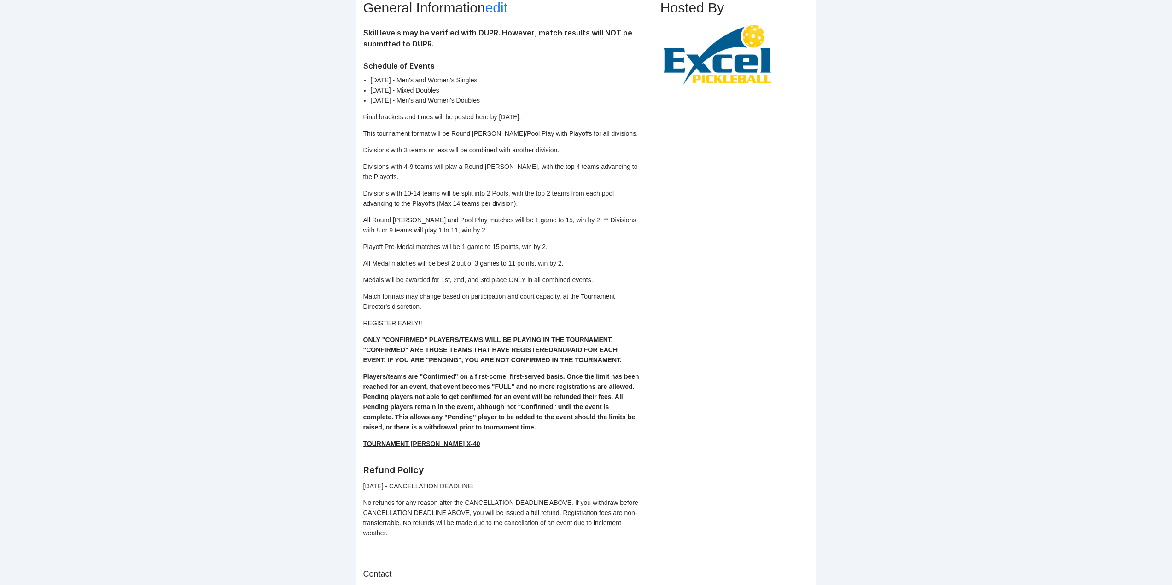
scroll to position [317, 0]
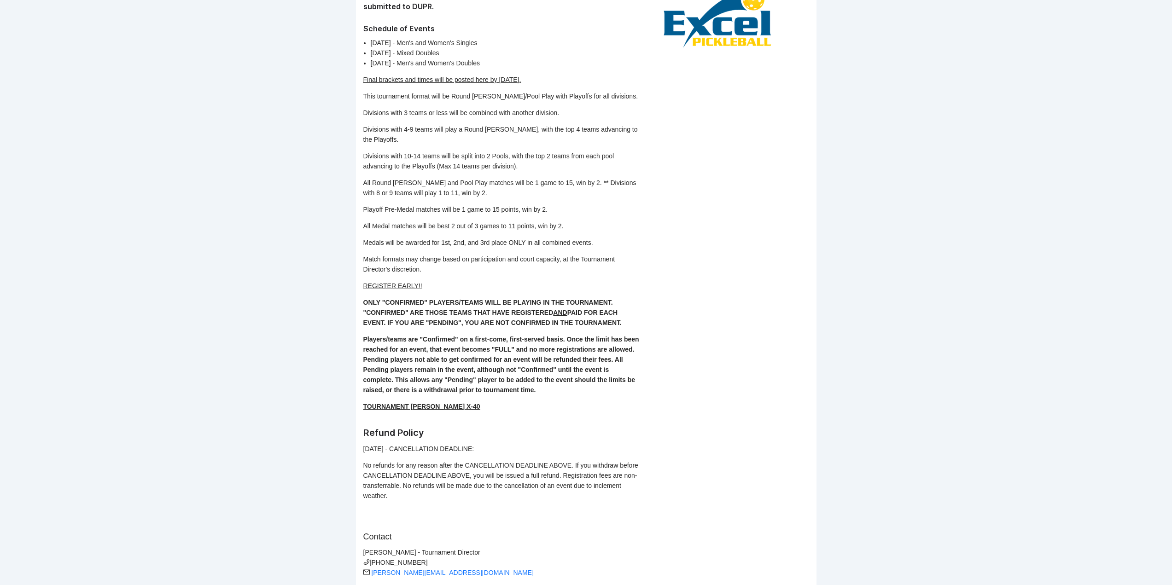
drag, startPoint x: 477, startPoint y: 394, endPoint x: 362, endPoint y: 278, distance: 163.4
click at [362, 278] on div "When Registration End Date Fri Aug 29, 2025 Event Date Sep 5-7, 2025 Start Time…" at bounding box center [586, 229] width 460 height 732
copy div "REGISTER EARLY!! ONLY "CONFIRMED" PLAYERS/TEAMS WILL BE PLAYING IN THE TOURNAME…"
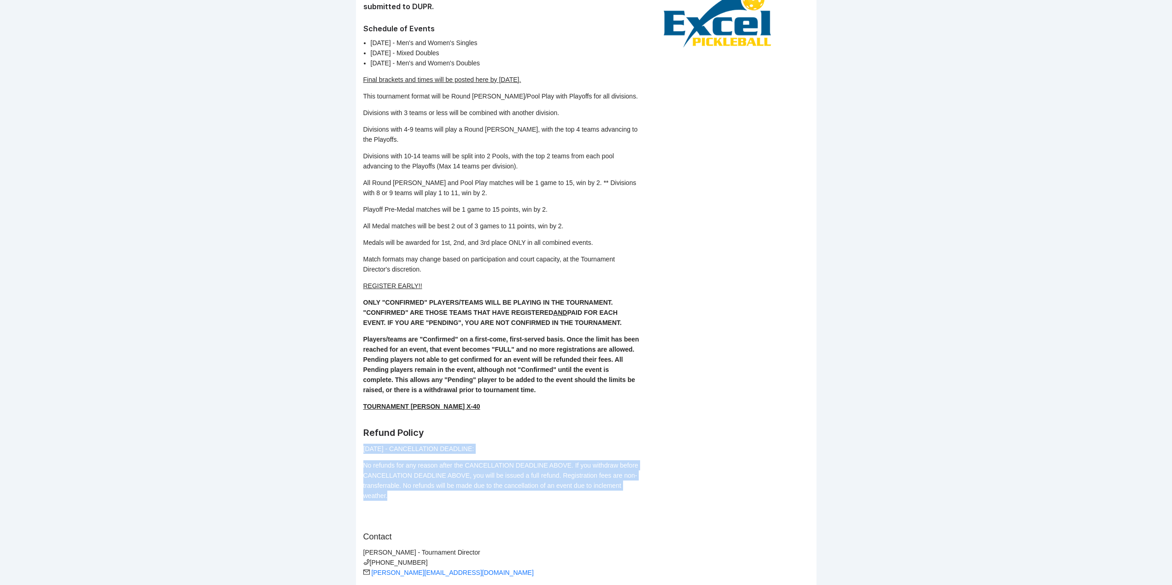
drag, startPoint x: 399, startPoint y: 488, endPoint x: 364, endPoint y: 440, distance: 59.3
click at [364, 440] on div "Skill levels may be verified with DUPR. However, match results will NOT be subm…" at bounding box center [501, 245] width 276 height 511
copy div "8/27/25 - CANCELLATION DEADLINE: No refunds for any reason after the CANCELLATI…"
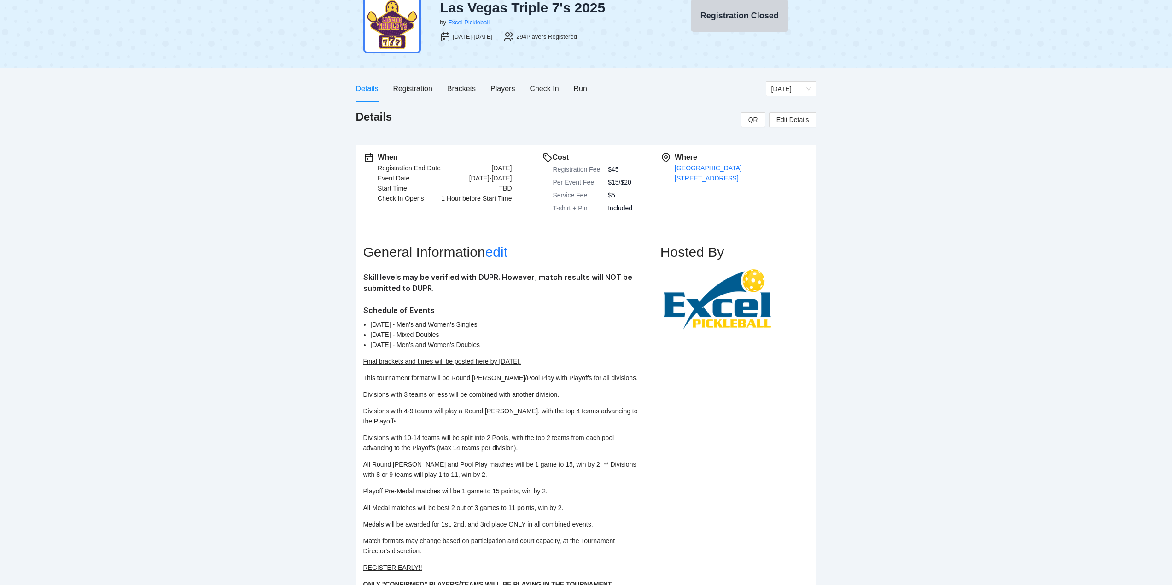
scroll to position [0, 0]
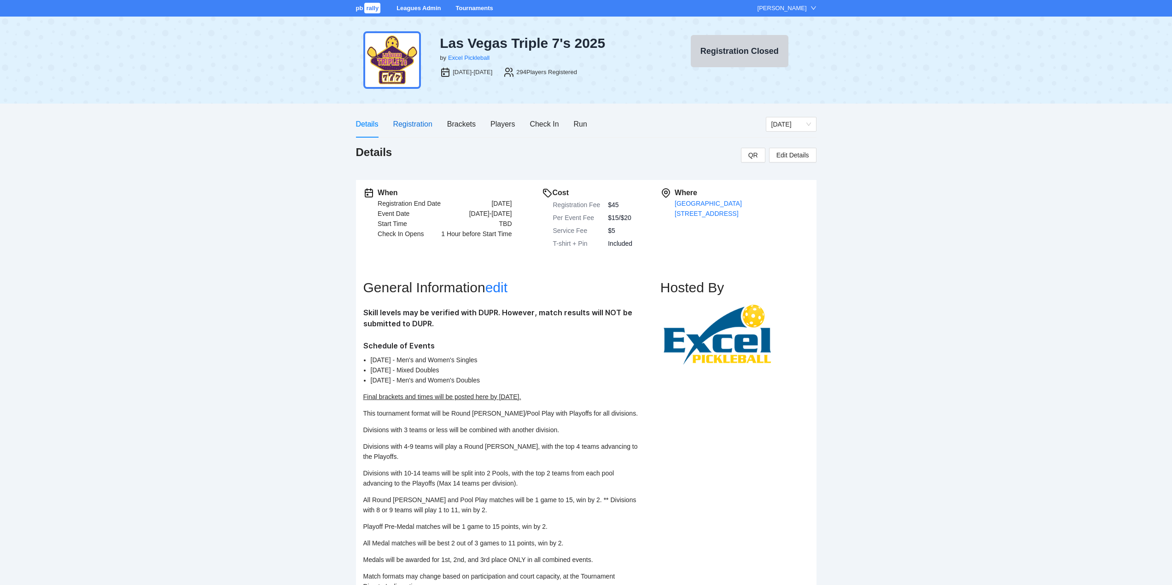
click at [415, 120] on div "Registration" at bounding box center [412, 124] width 39 height 12
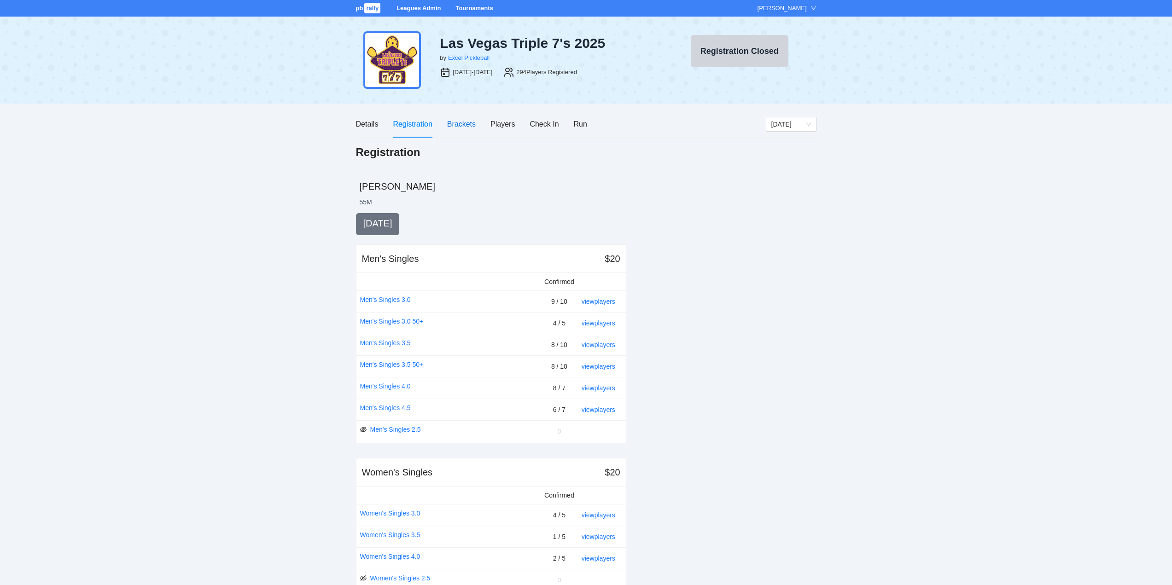
click at [459, 123] on div "Brackets" at bounding box center [461, 124] width 29 height 12
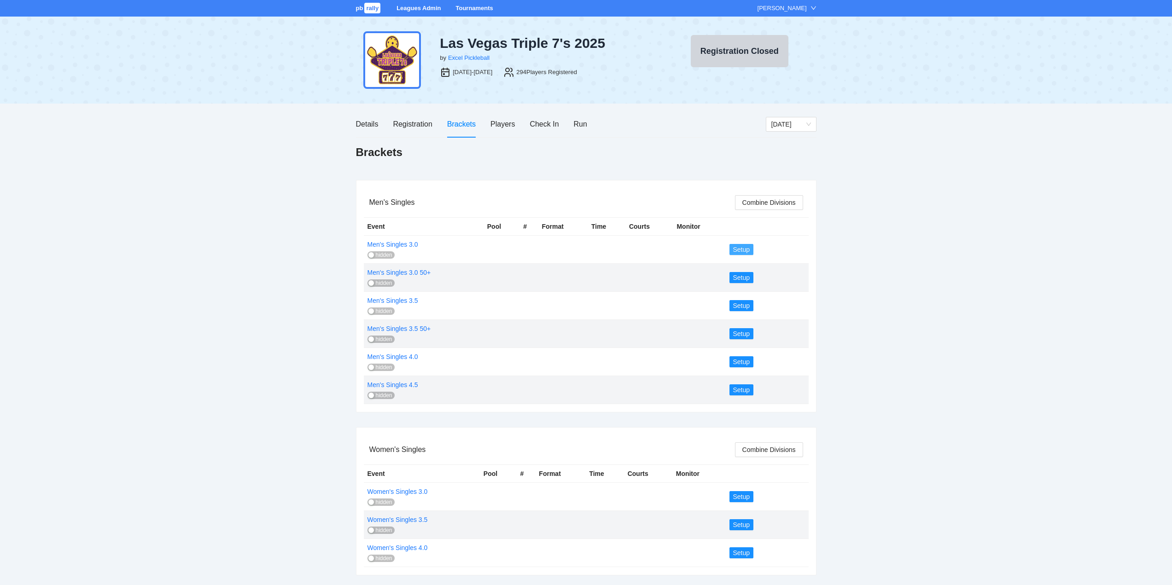
click at [741, 249] on span "Setup" at bounding box center [741, 249] width 17 height 10
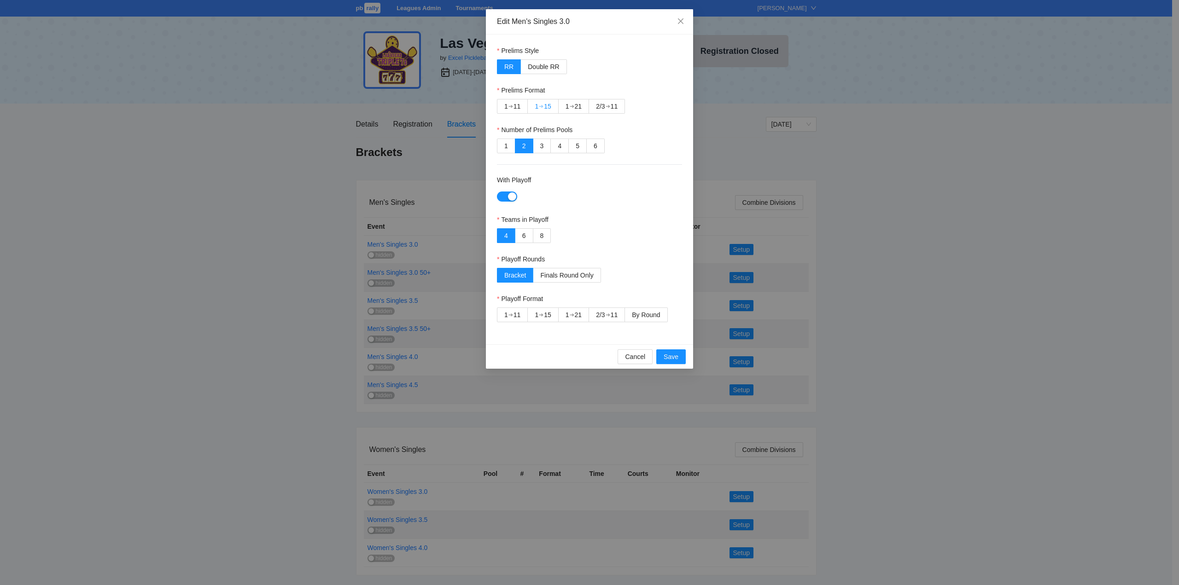
click at [540, 103] on div "➔" at bounding box center [541, 106] width 5 height 7
click at [636, 359] on span "Cancel" at bounding box center [635, 357] width 20 height 10
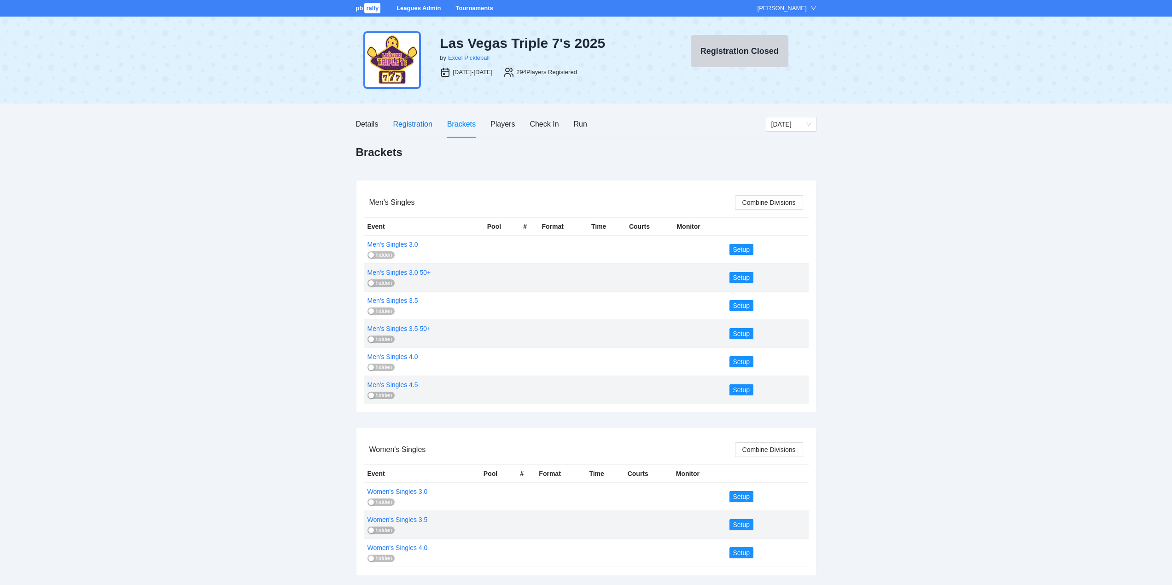
click at [407, 123] on div "Registration" at bounding box center [412, 124] width 39 height 12
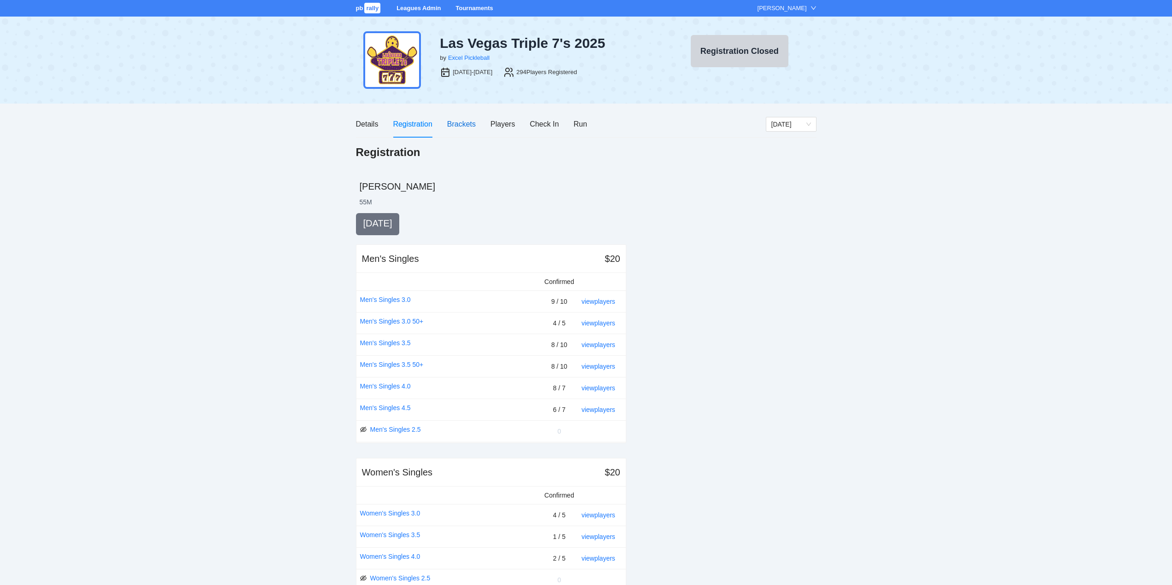
drag, startPoint x: 459, startPoint y: 125, endPoint x: 468, endPoint y: 142, distance: 19.8
click at [459, 124] on div "Brackets" at bounding box center [461, 124] width 29 height 12
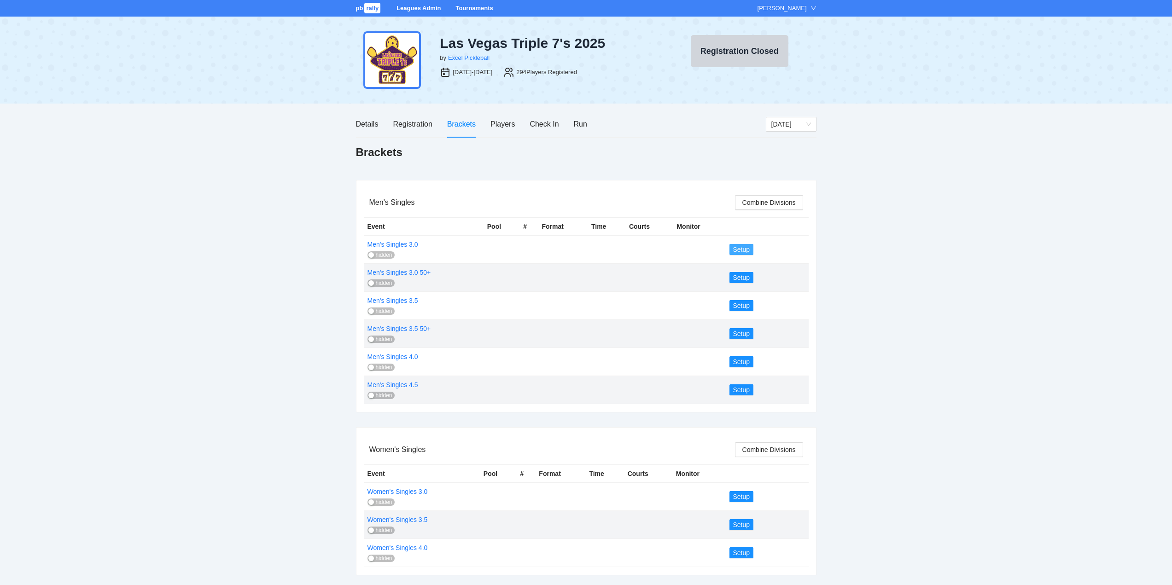
click at [742, 250] on span "Setup" at bounding box center [741, 249] width 17 height 10
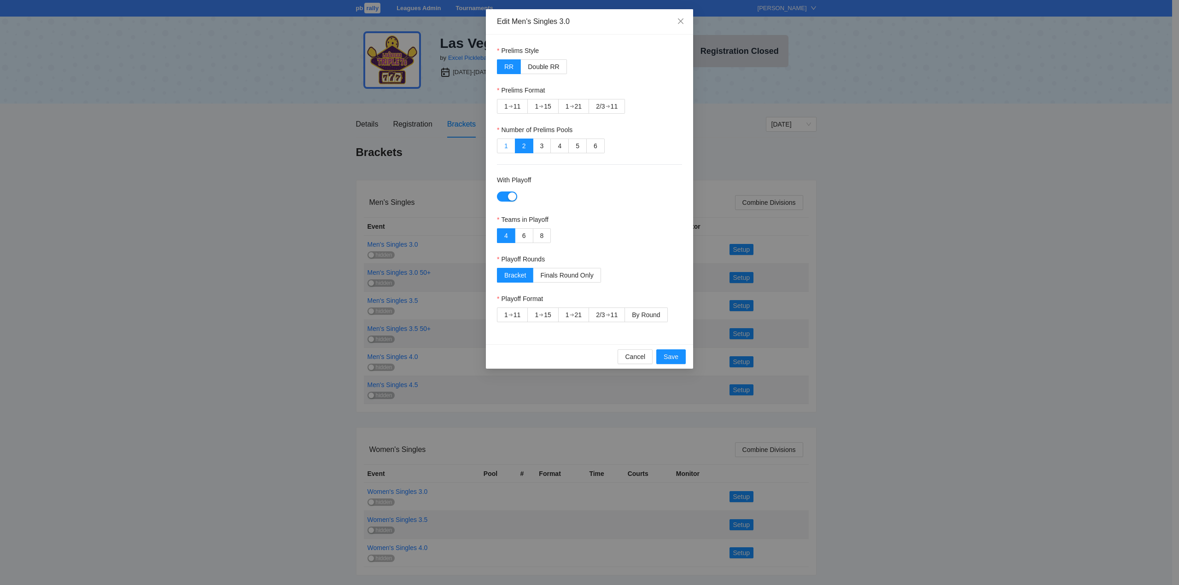
click at [504, 144] on label "1" at bounding box center [506, 146] width 18 height 15
click at [648, 314] on span "By Round" at bounding box center [646, 314] width 28 height 7
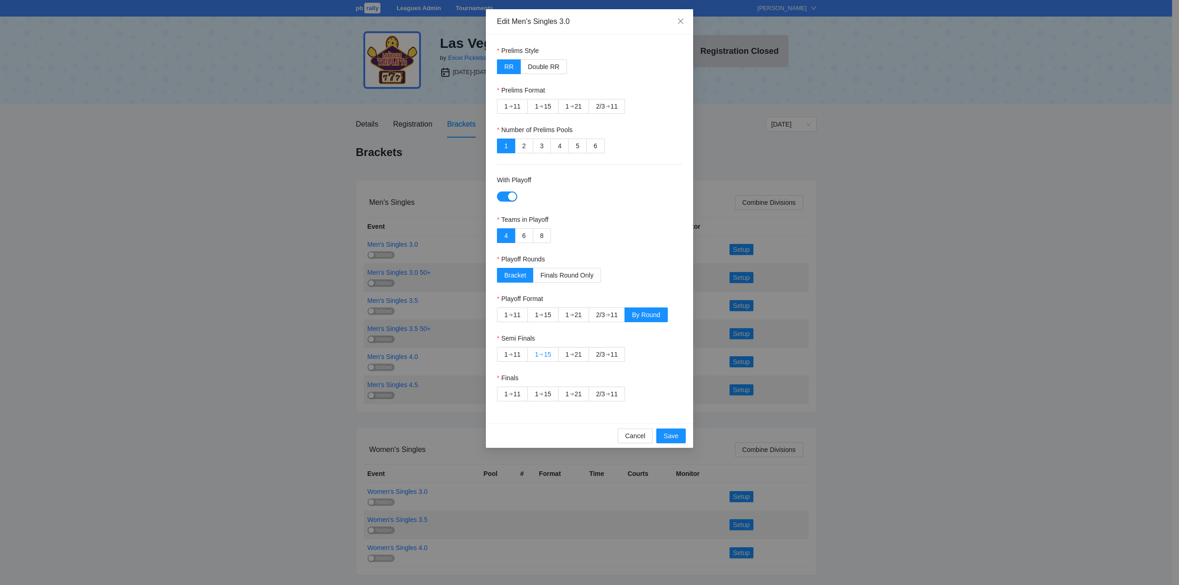
click at [545, 353] on div "15" at bounding box center [547, 355] width 7 height 14
click at [609, 393] on div "➔" at bounding box center [607, 393] width 5 height 7
click at [540, 103] on div "➔" at bounding box center [541, 106] width 5 height 7
click at [669, 438] on span "Save" at bounding box center [670, 436] width 15 height 10
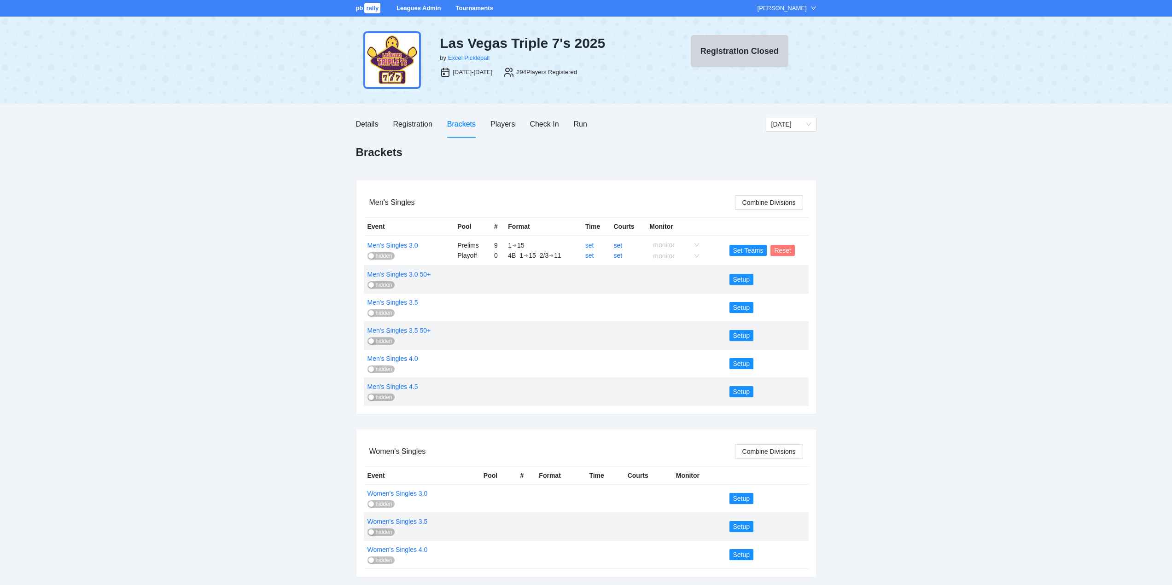
click at [784, 249] on span "Reset" at bounding box center [782, 250] width 17 height 10
click at [798, 223] on span "OK" at bounding box center [799, 223] width 9 height 10
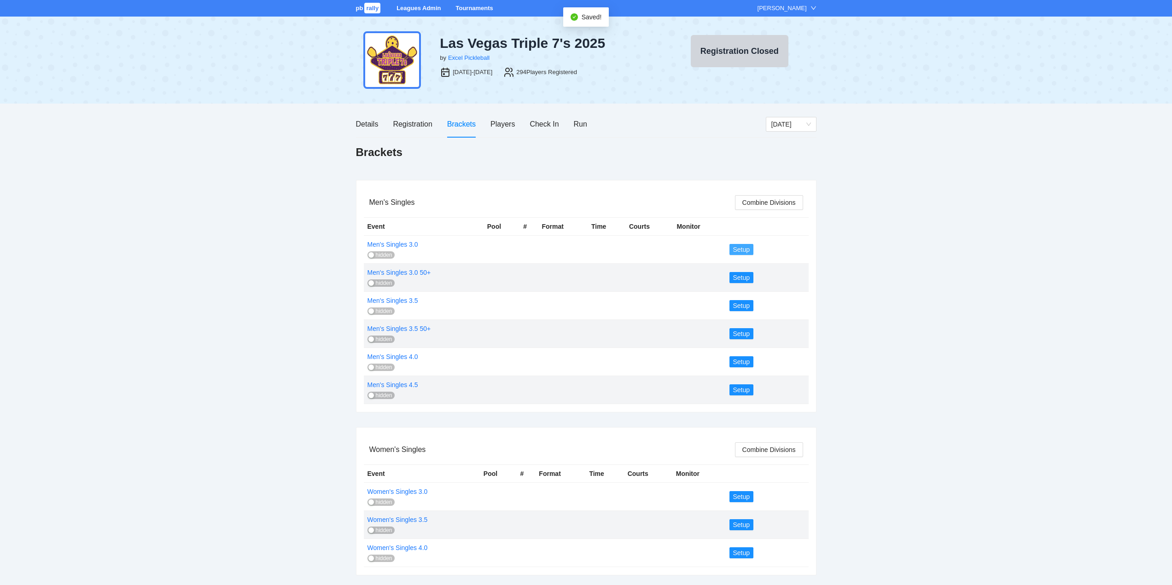
click at [745, 247] on span "Setup" at bounding box center [741, 249] width 17 height 10
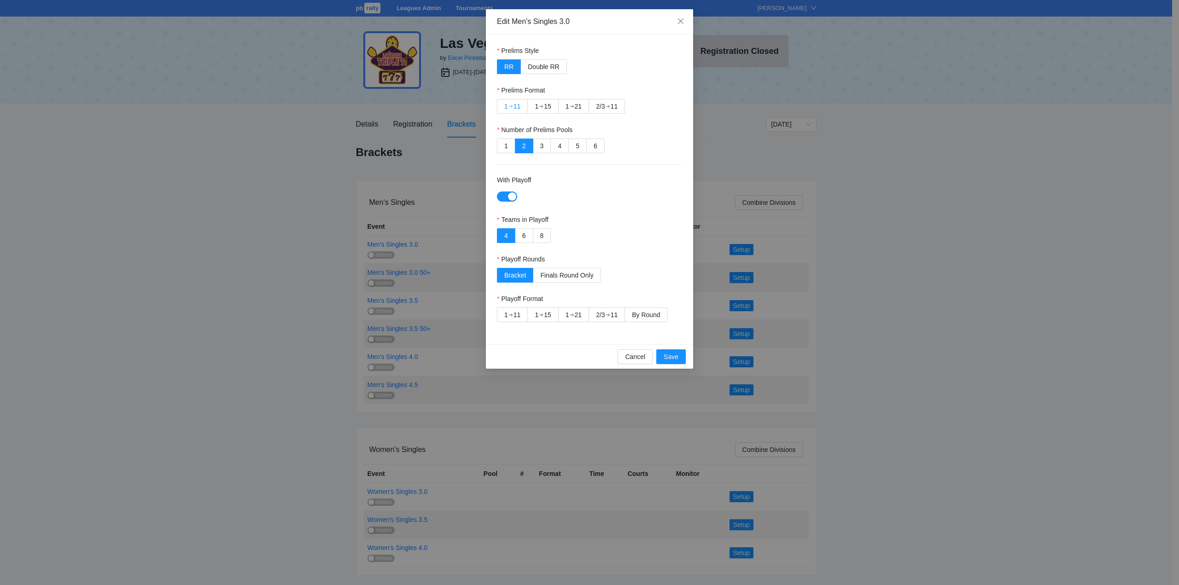
click at [511, 104] on div "➔" at bounding box center [510, 106] width 5 height 7
click at [506, 144] on span "1" at bounding box center [506, 145] width 4 height 7
click at [652, 314] on span "By Round" at bounding box center [646, 314] width 28 height 7
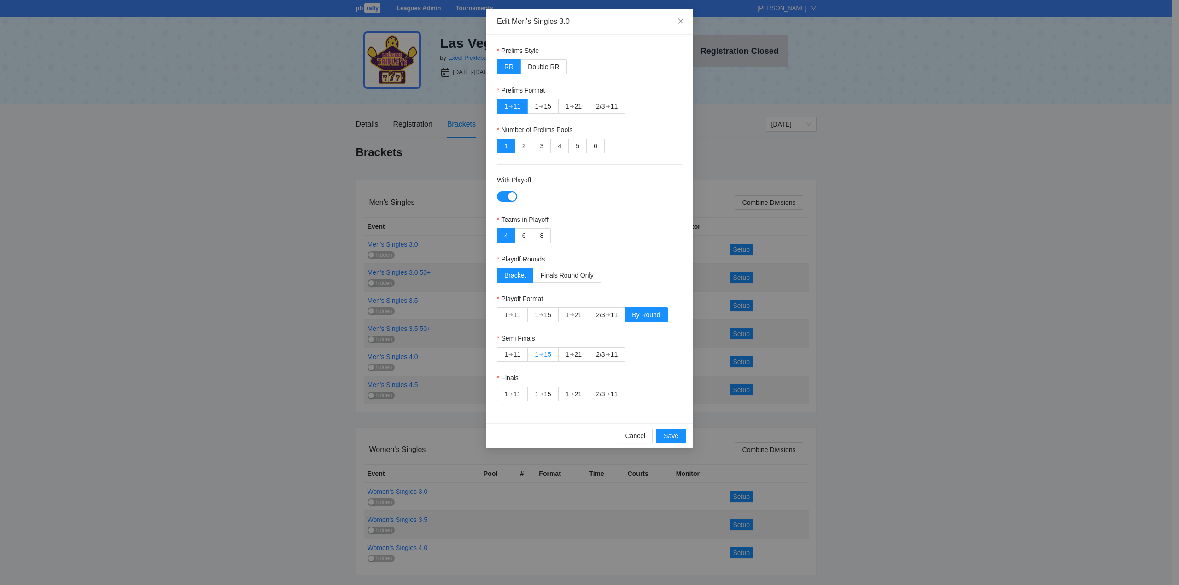
click at [540, 352] on div "➔" at bounding box center [541, 354] width 5 height 7
click at [609, 392] on div "➔" at bounding box center [607, 393] width 5 height 7
click at [671, 435] on span "Save" at bounding box center [670, 436] width 15 height 10
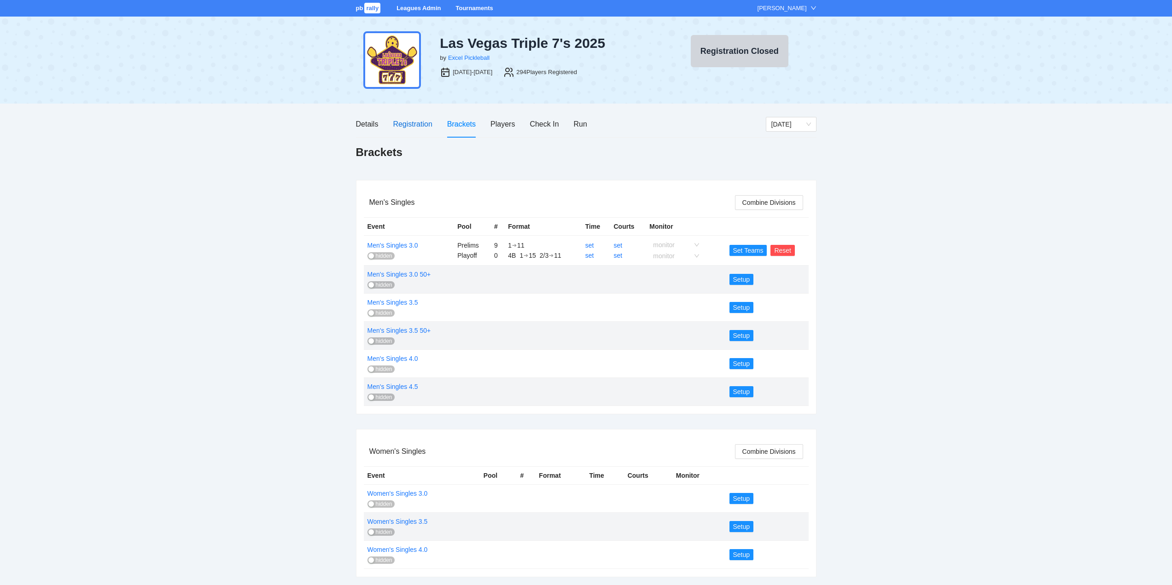
click at [411, 123] on div "Registration" at bounding box center [412, 124] width 39 height 12
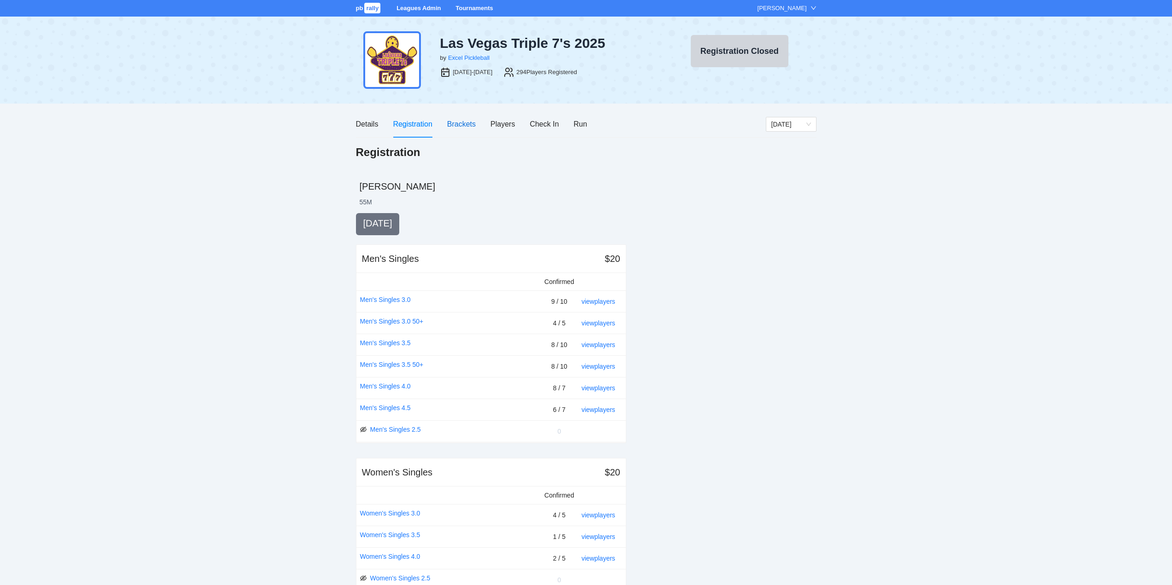
click at [459, 124] on div "Brackets" at bounding box center [461, 124] width 29 height 12
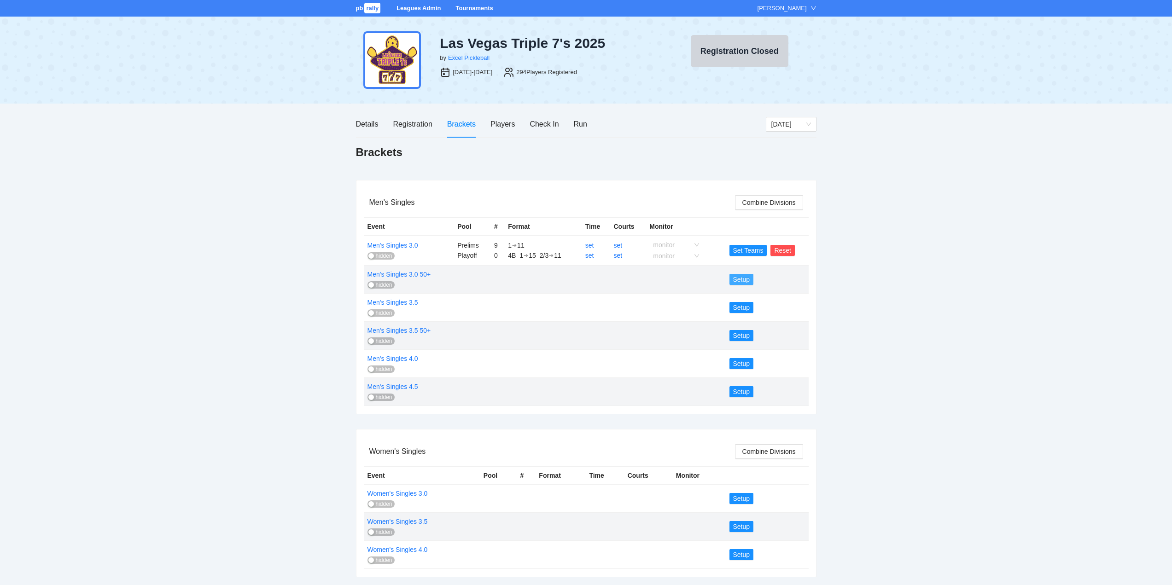
click at [741, 279] on span "Setup" at bounding box center [741, 279] width 17 height 10
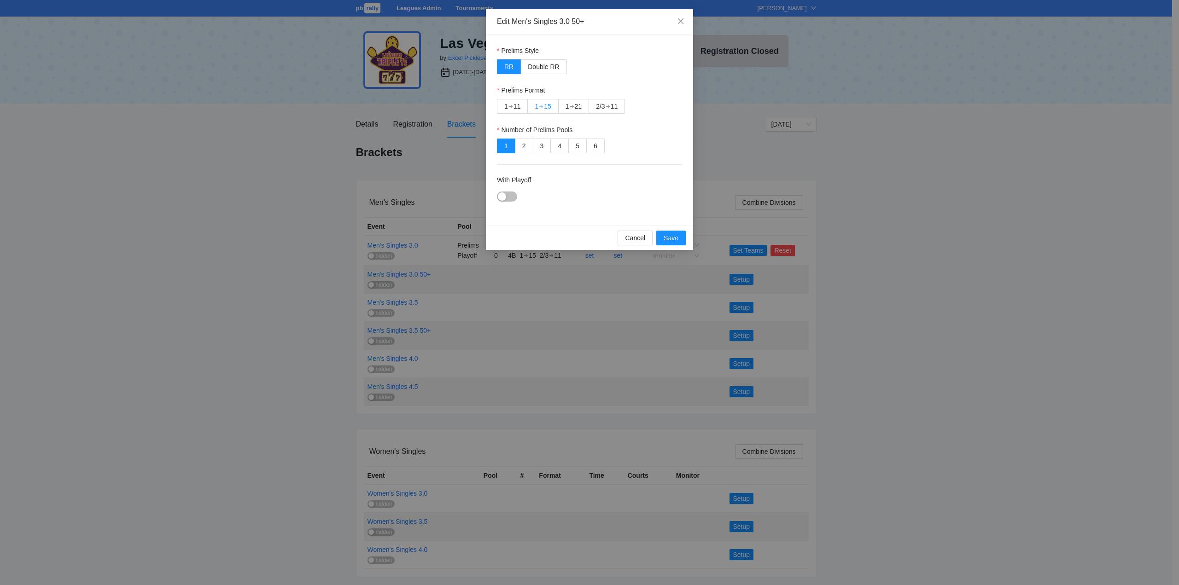
click at [543, 106] on div "➔" at bounding box center [541, 106] width 5 height 7
click at [505, 195] on div "button" at bounding box center [502, 196] width 8 height 8
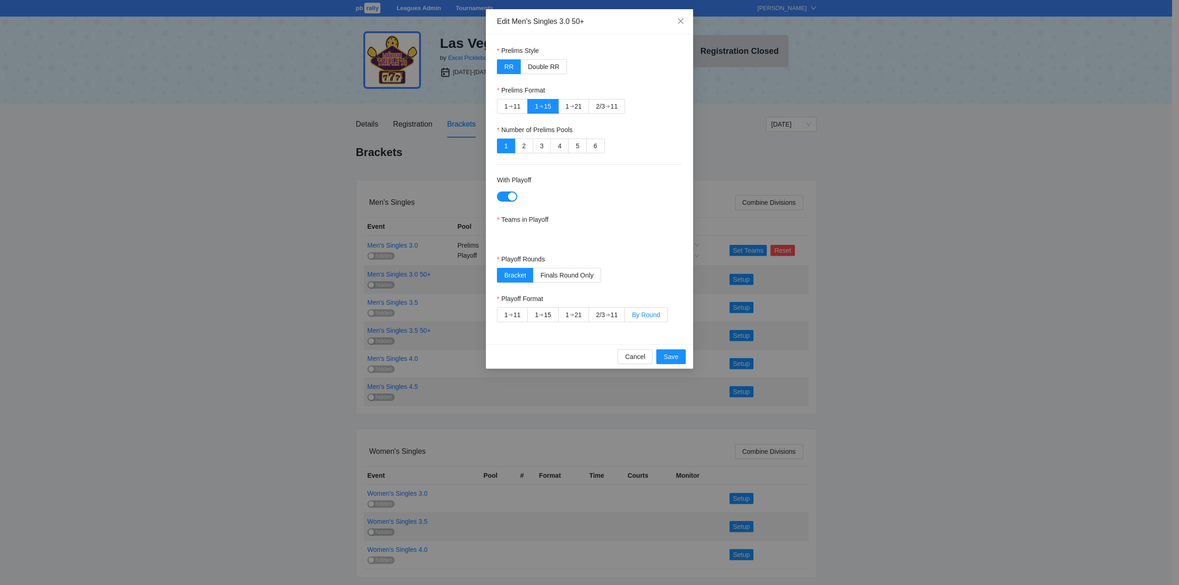
click at [651, 315] on span "By Round" at bounding box center [646, 314] width 28 height 7
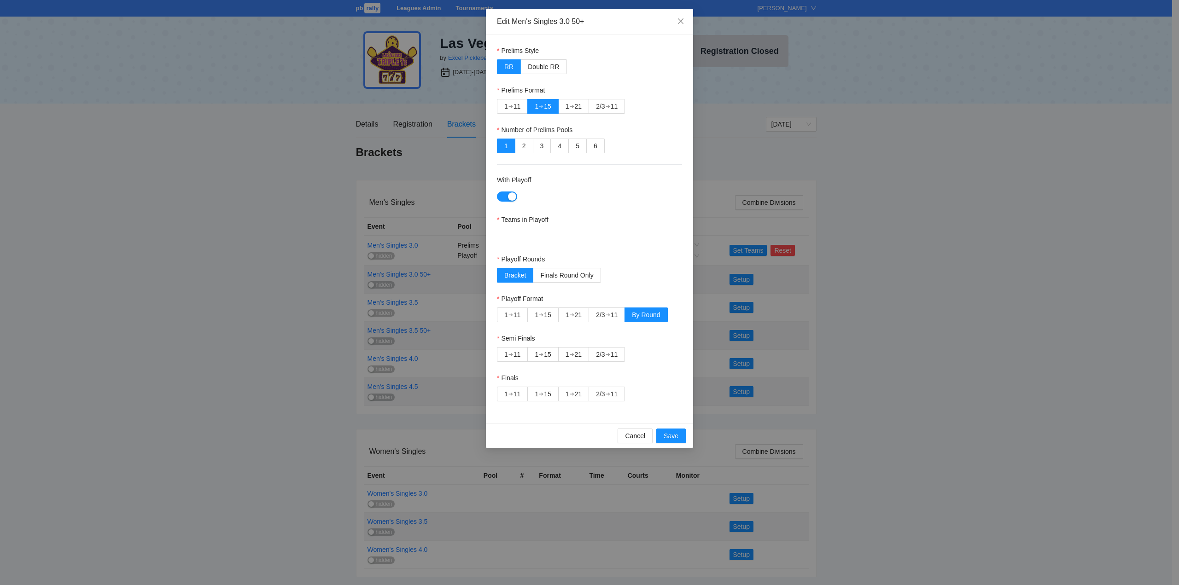
drag, startPoint x: 540, startPoint y: 354, endPoint x: 577, endPoint y: 377, distance: 43.8
click at [542, 355] on div "➔" at bounding box center [541, 354] width 5 height 7
click at [610, 391] on div "➔" at bounding box center [607, 393] width 5 height 7
click at [543, 354] on div "➔" at bounding box center [541, 354] width 5 height 7
click at [670, 436] on span "Save" at bounding box center [670, 436] width 15 height 10
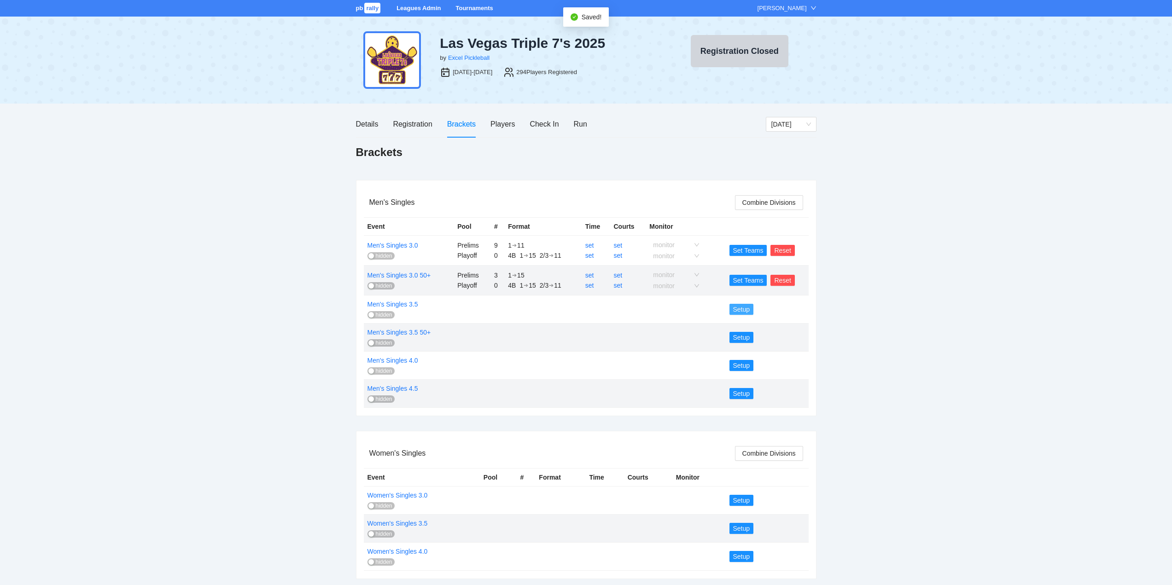
click at [741, 309] on span "Setup" at bounding box center [741, 309] width 17 height 10
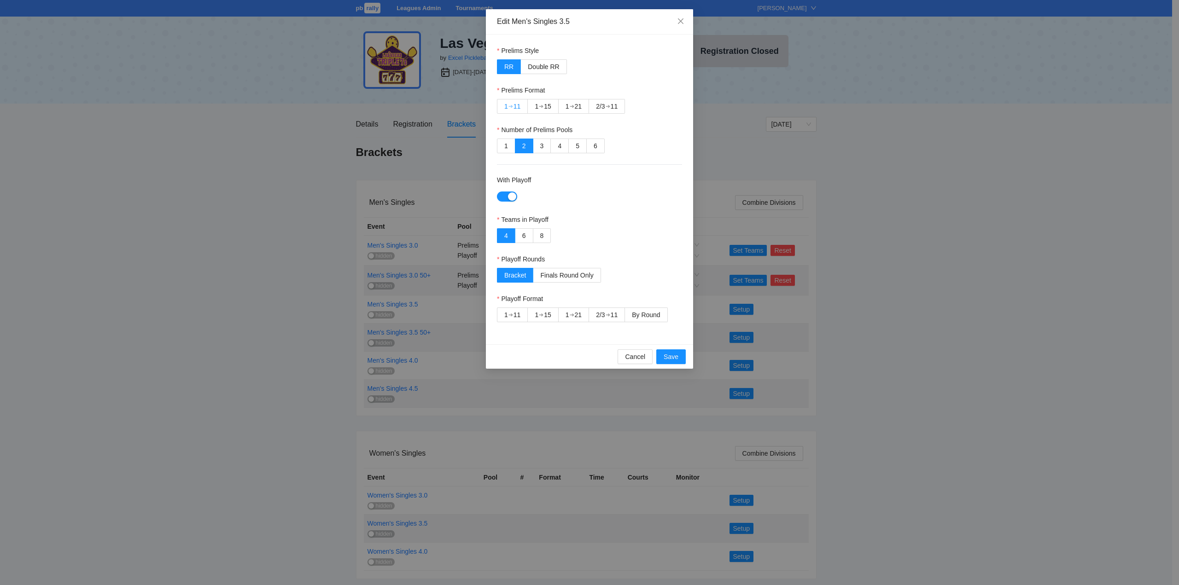
click at [508, 104] on div "➔" at bounding box center [510, 106] width 5 height 7
click at [503, 147] on label "1" at bounding box center [506, 146] width 18 height 15
click at [655, 313] on span "By Round" at bounding box center [646, 314] width 28 height 7
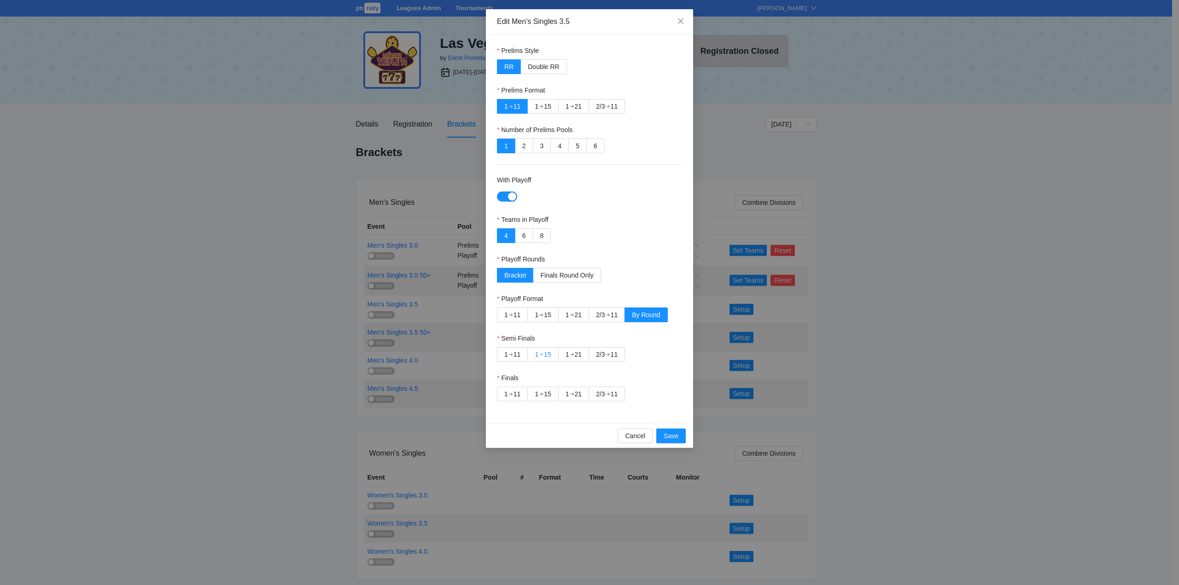
click at [543, 353] on div "➔" at bounding box center [541, 354] width 5 height 7
click at [604, 393] on div "2/3" at bounding box center [600, 394] width 9 height 14
click at [674, 438] on span "Save" at bounding box center [670, 436] width 15 height 10
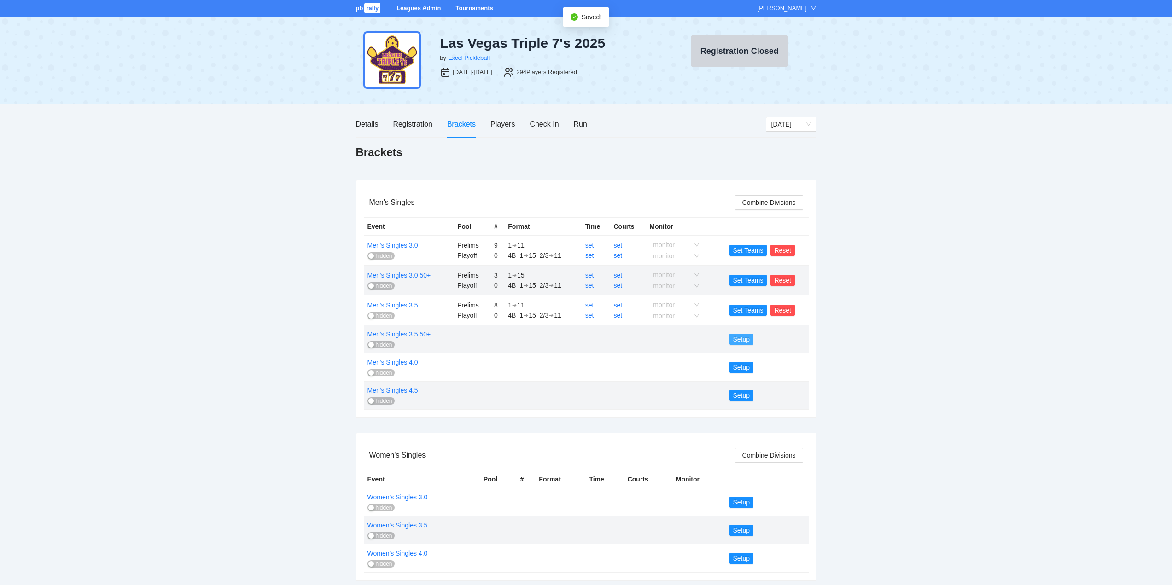
click at [743, 339] on span "Setup" at bounding box center [741, 339] width 17 height 10
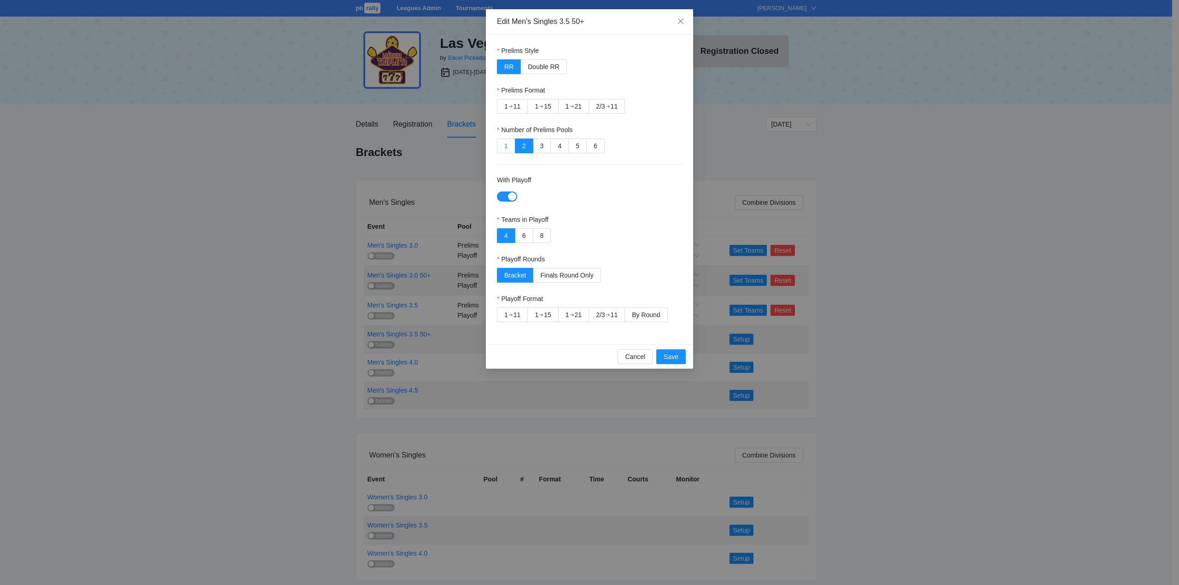
click at [502, 146] on label "1" at bounding box center [506, 146] width 18 height 15
click at [507, 105] on div "1" at bounding box center [506, 106] width 4 height 14
click at [640, 313] on span "By Round" at bounding box center [646, 314] width 28 height 7
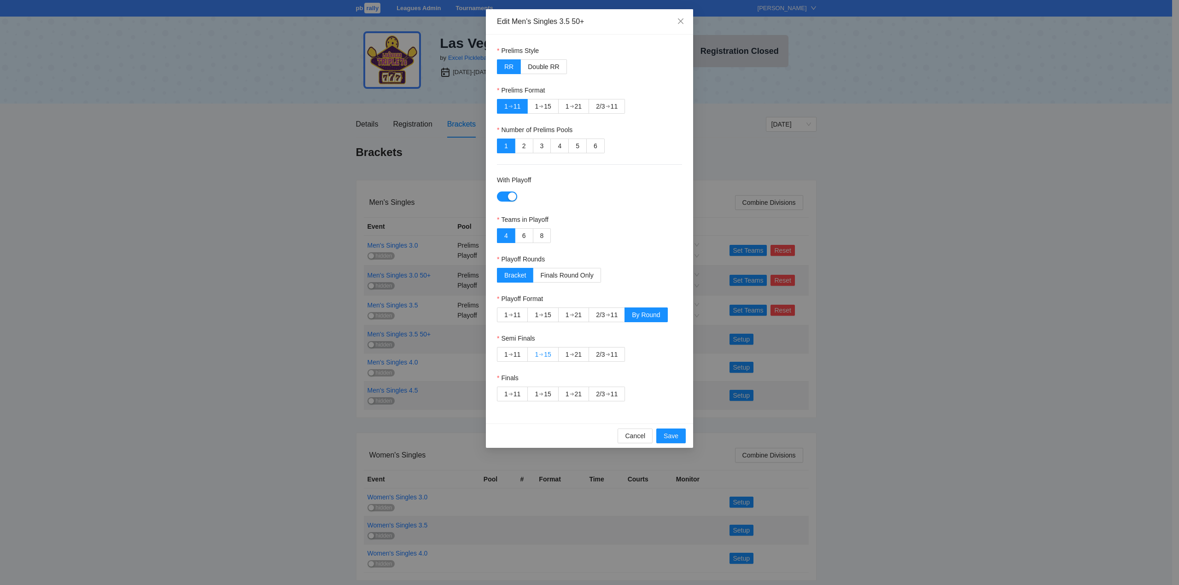
click at [542, 353] on div "➔" at bounding box center [541, 354] width 5 height 7
drag, startPoint x: 601, startPoint y: 394, endPoint x: 608, endPoint y: 400, distance: 9.2
click at [601, 394] on div "2/3" at bounding box center [600, 394] width 9 height 14
click at [673, 436] on span "Save" at bounding box center [670, 436] width 15 height 10
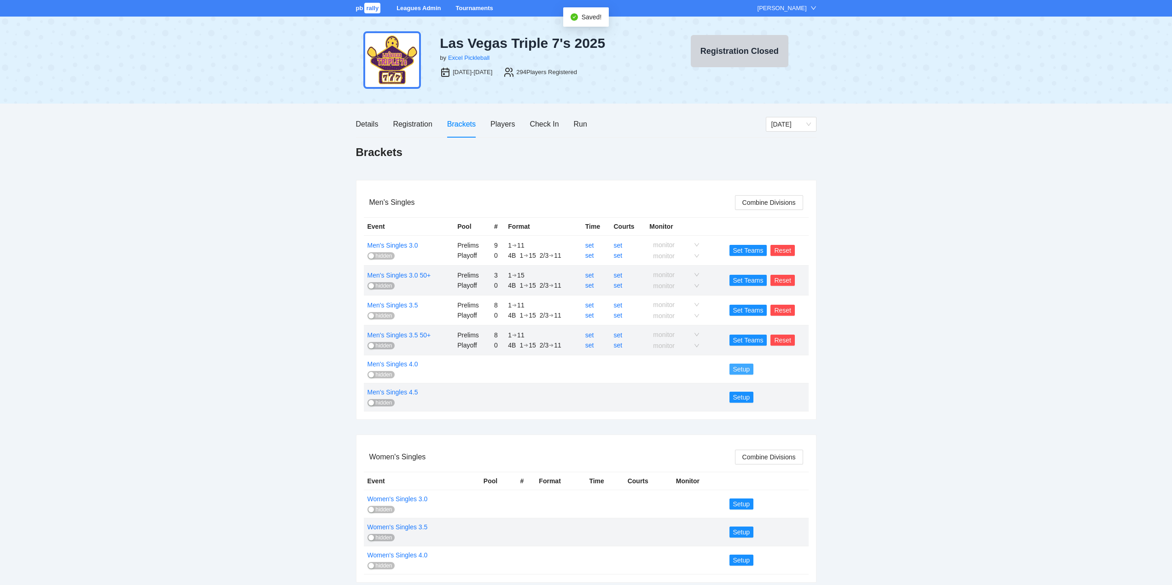
click at [744, 368] on span "Setup" at bounding box center [741, 369] width 17 height 10
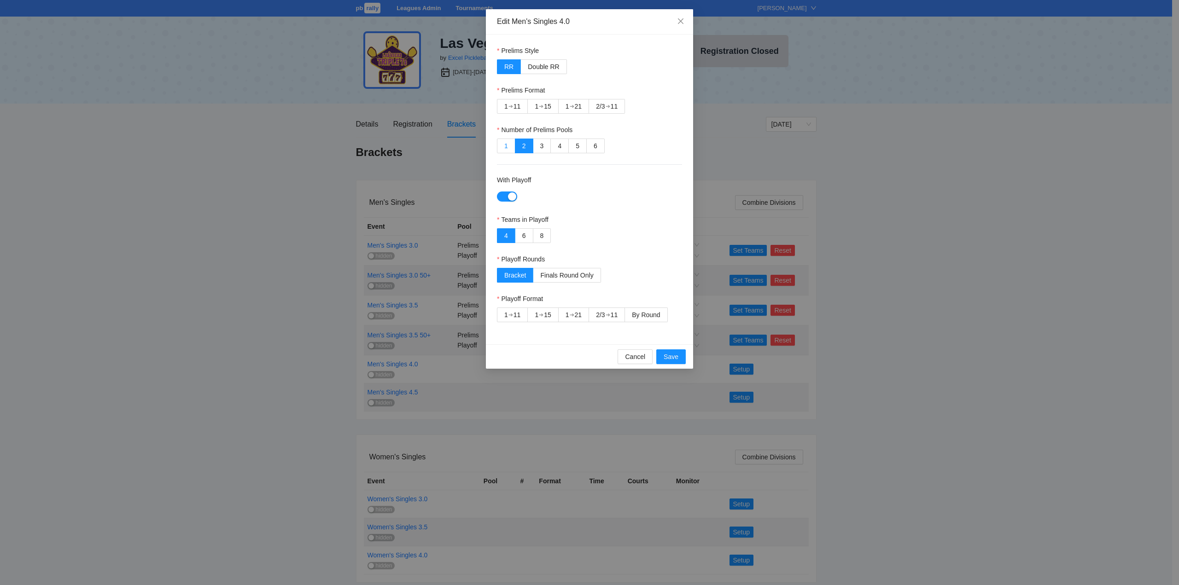
click at [504, 141] on label "1" at bounding box center [506, 146] width 18 height 15
click at [511, 103] on div "➔" at bounding box center [510, 106] width 5 height 7
click at [653, 312] on span "By Round" at bounding box center [646, 314] width 28 height 7
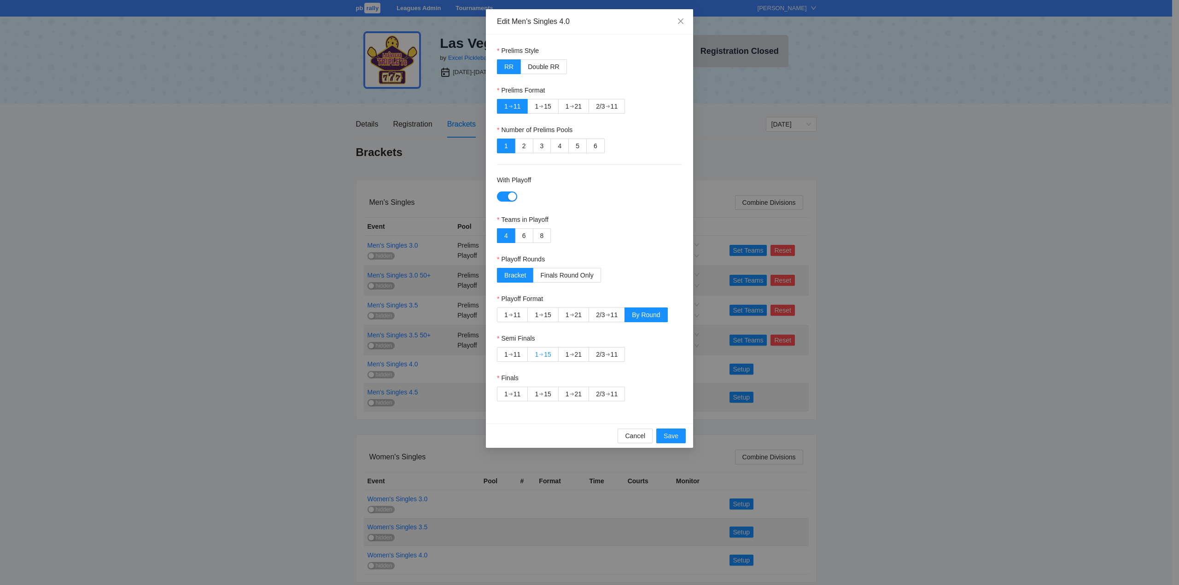
click at [543, 354] on div "➔" at bounding box center [541, 354] width 5 height 7
click at [604, 392] on div "2/3" at bounding box center [600, 394] width 9 height 14
click at [667, 434] on span "Save" at bounding box center [670, 436] width 15 height 10
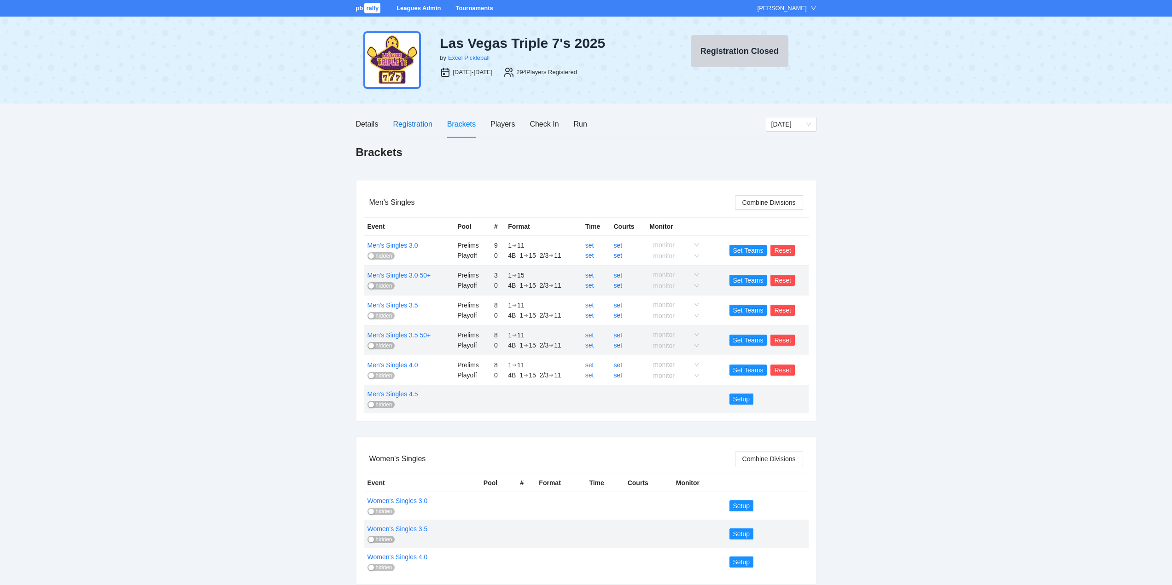
click at [411, 122] on div "Registration" at bounding box center [412, 124] width 39 height 12
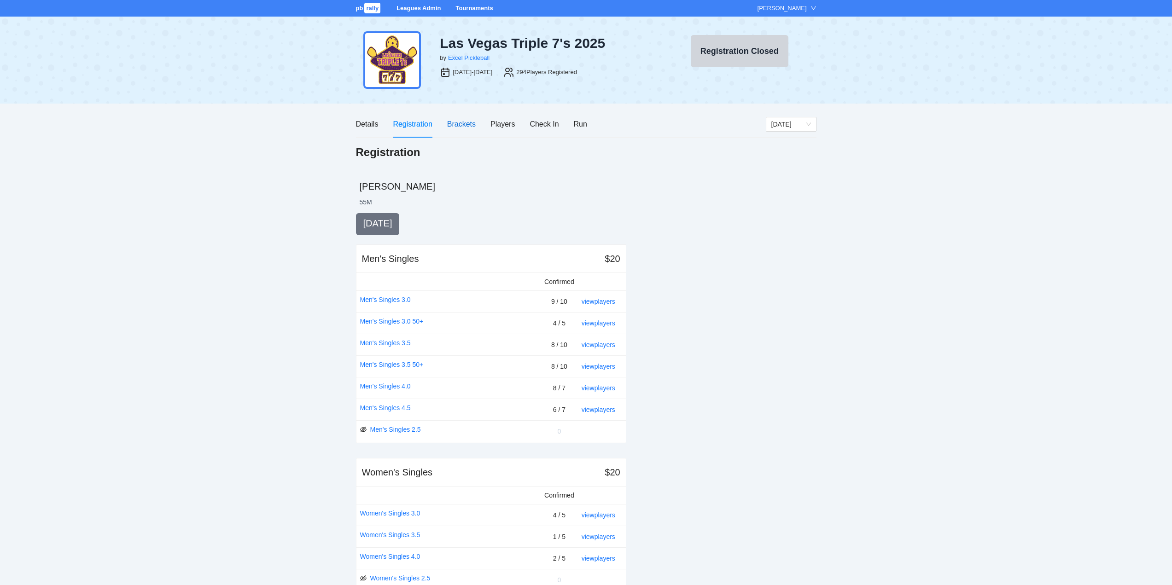
click at [458, 122] on div "Brackets" at bounding box center [461, 124] width 29 height 12
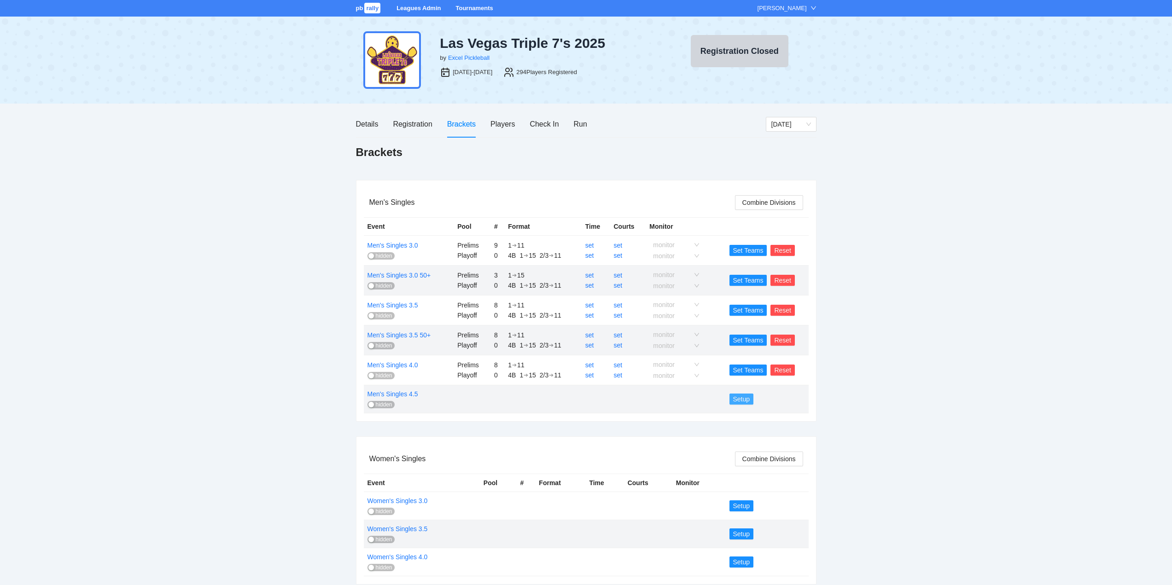
click at [742, 398] on span "Setup" at bounding box center [741, 399] width 17 height 10
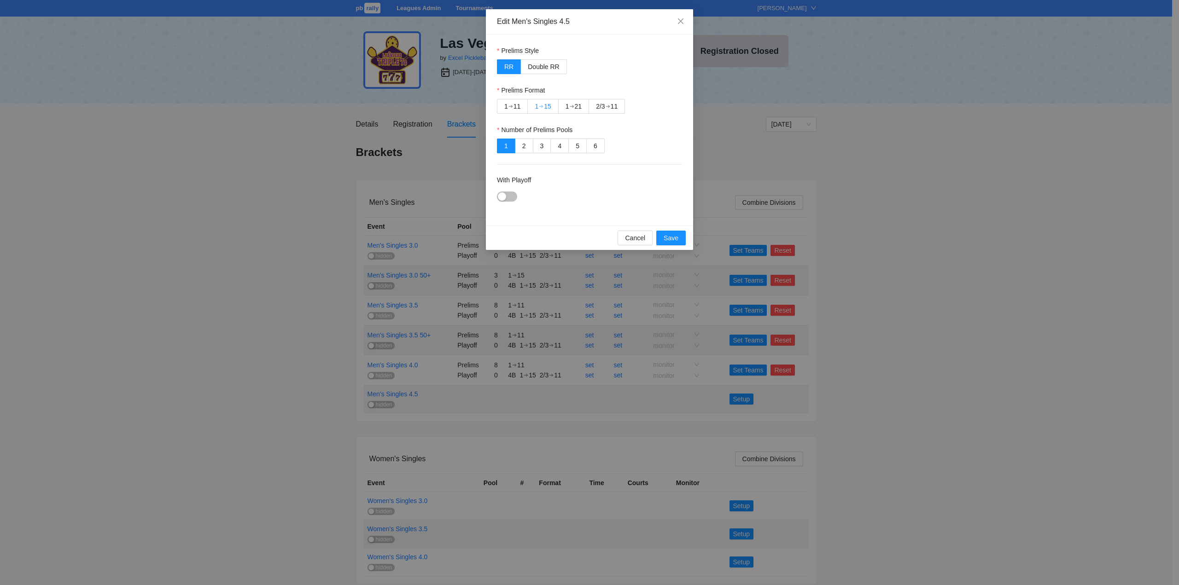
click at [539, 105] on div "➔" at bounding box center [541, 106] width 5 height 7
click at [501, 196] on div "button" at bounding box center [502, 196] width 8 height 8
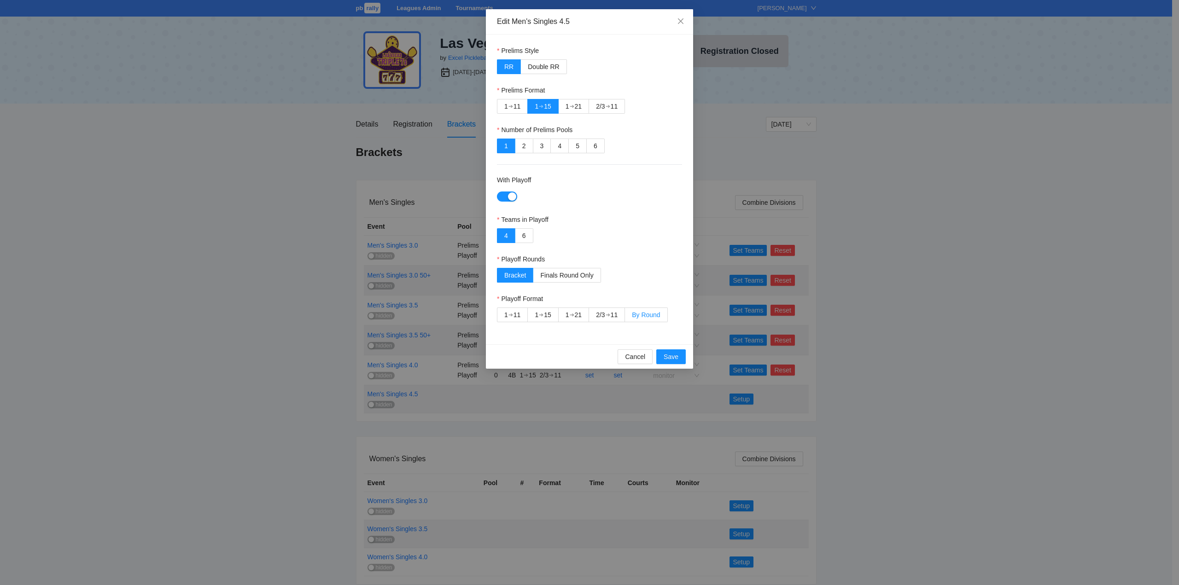
click at [645, 315] on span "By Round" at bounding box center [646, 314] width 28 height 7
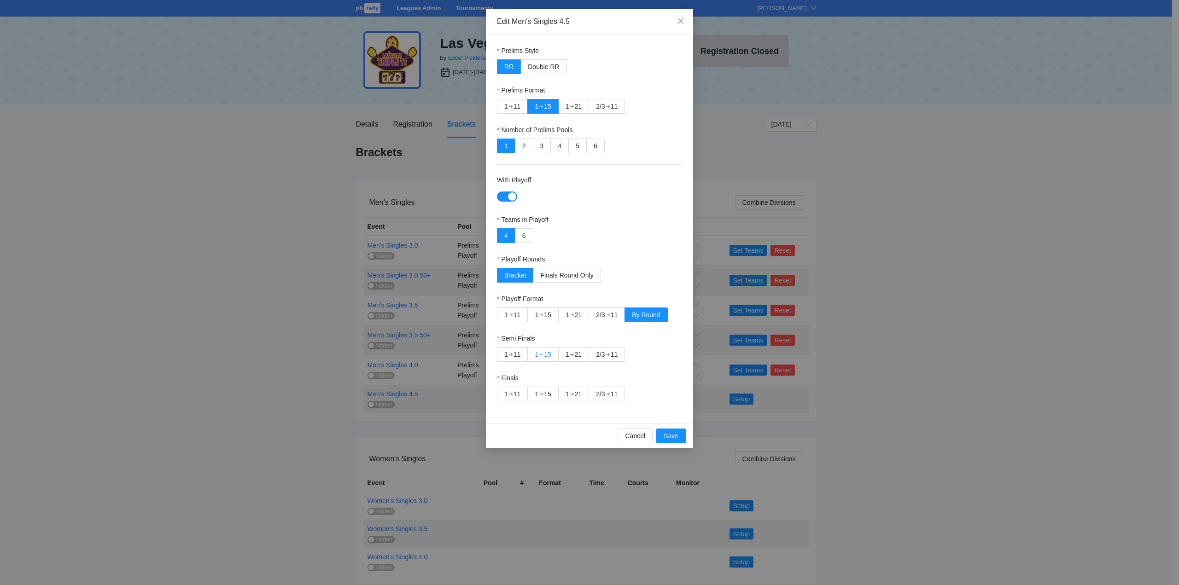
click at [540, 353] on div "➔" at bounding box center [541, 354] width 5 height 7
click at [607, 395] on div "➔" at bounding box center [607, 393] width 5 height 7
click at [673, 435] on span "Save" at bounding box center [670, 436] width 15 height 10
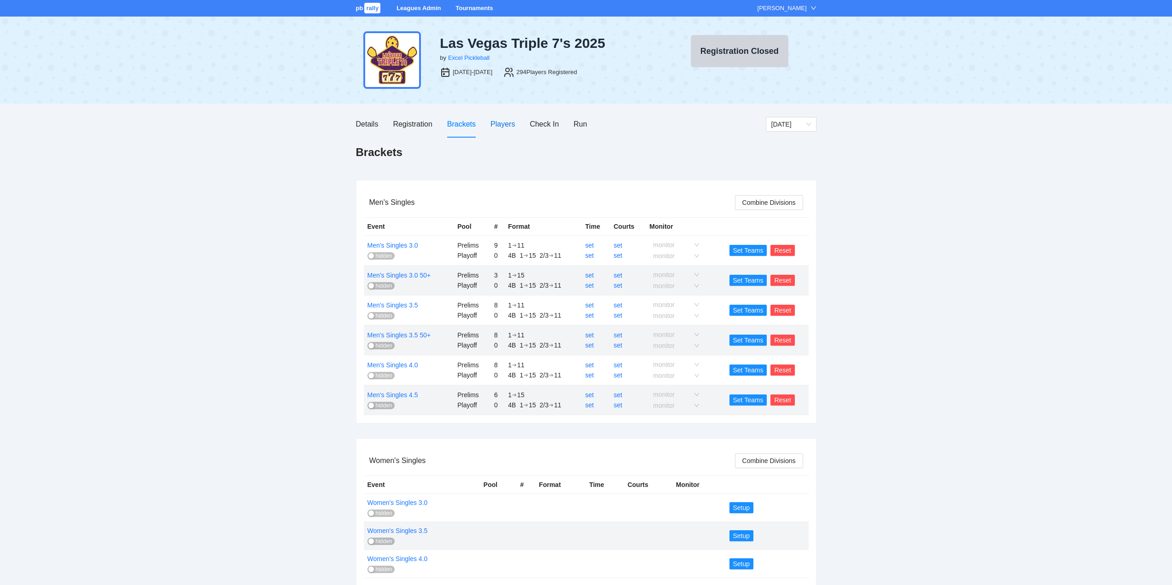
click at [500, 126] on div "Players" at bounding box center [502, 124] width 24 height 12
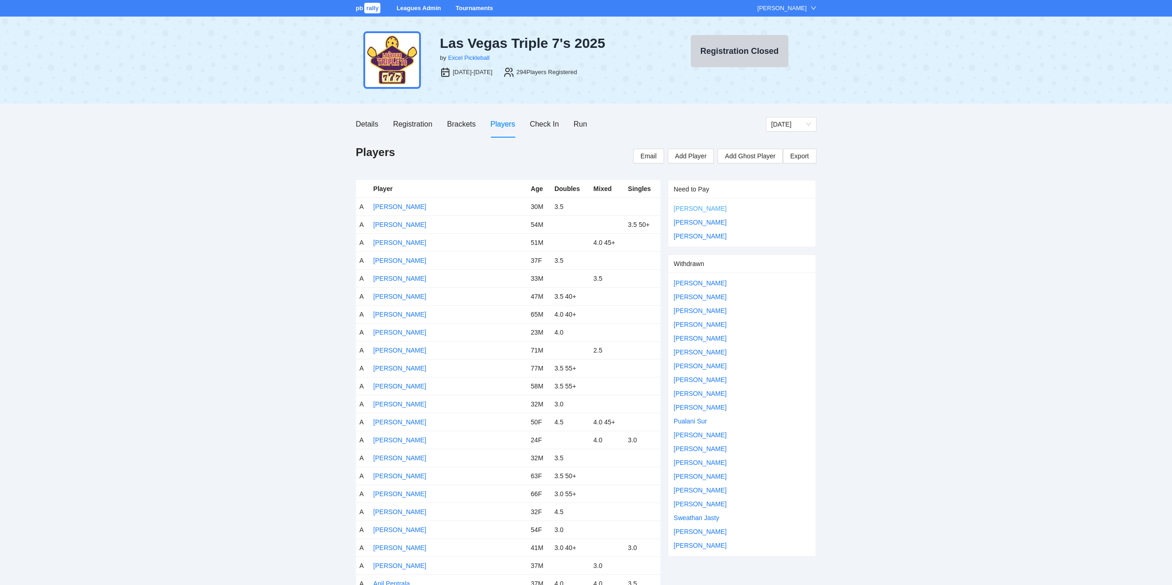
click at [686, 208] on link "Hinako Johnson" at bounding box center [700, 208] width 53 height 7
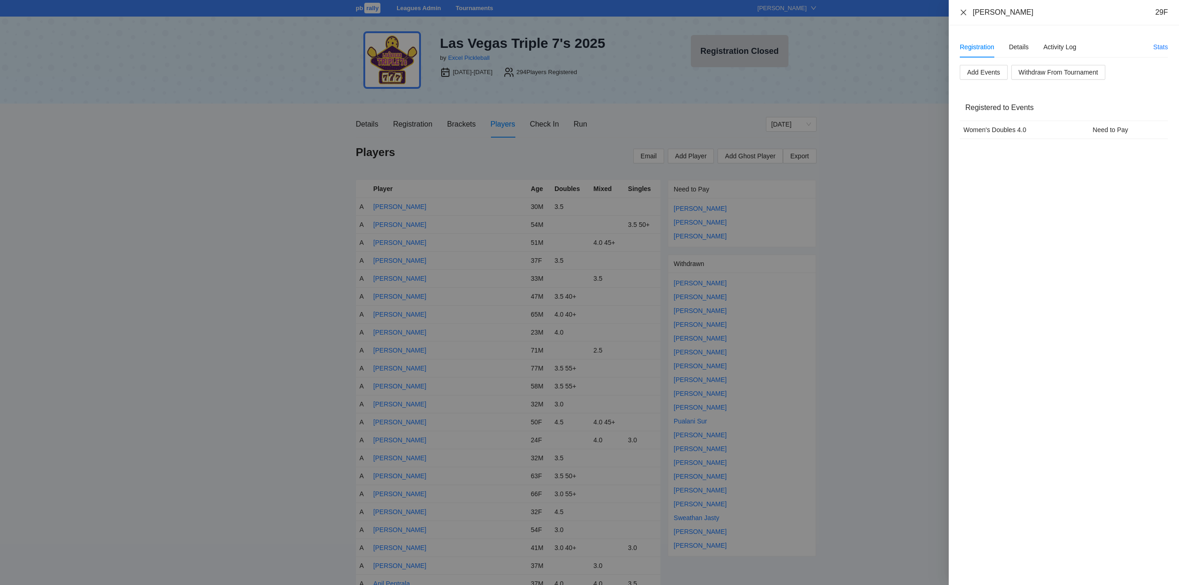
click at [963, 11] on icon "close" at bounding box center [962, 12] width 7 height 7
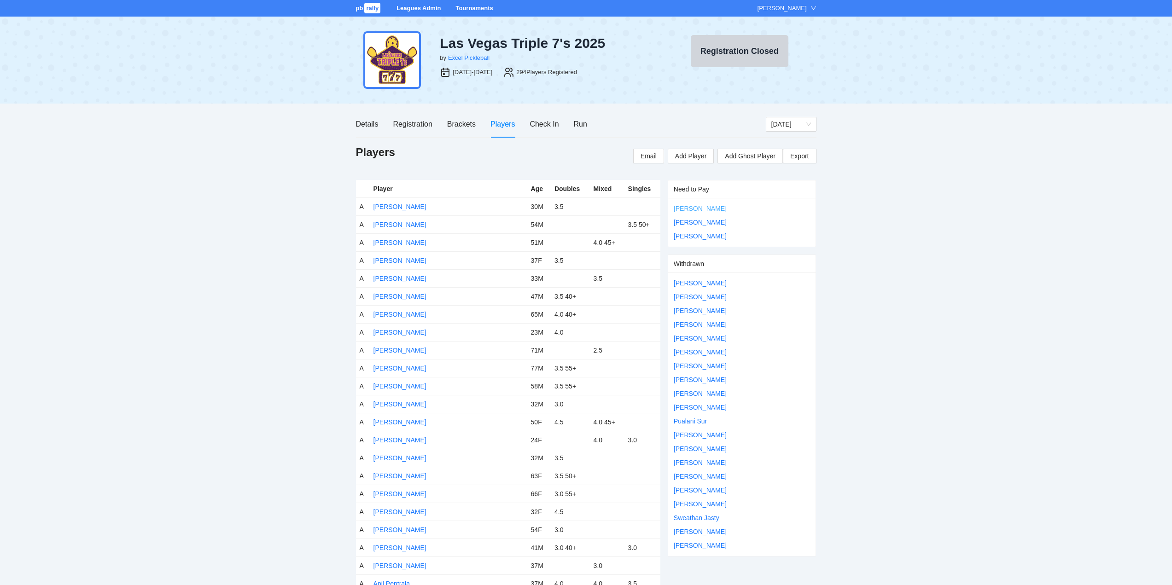
click at [684, 210] on link "Hinako Johnson" at bounding box center [700, 208] width 53 height 7
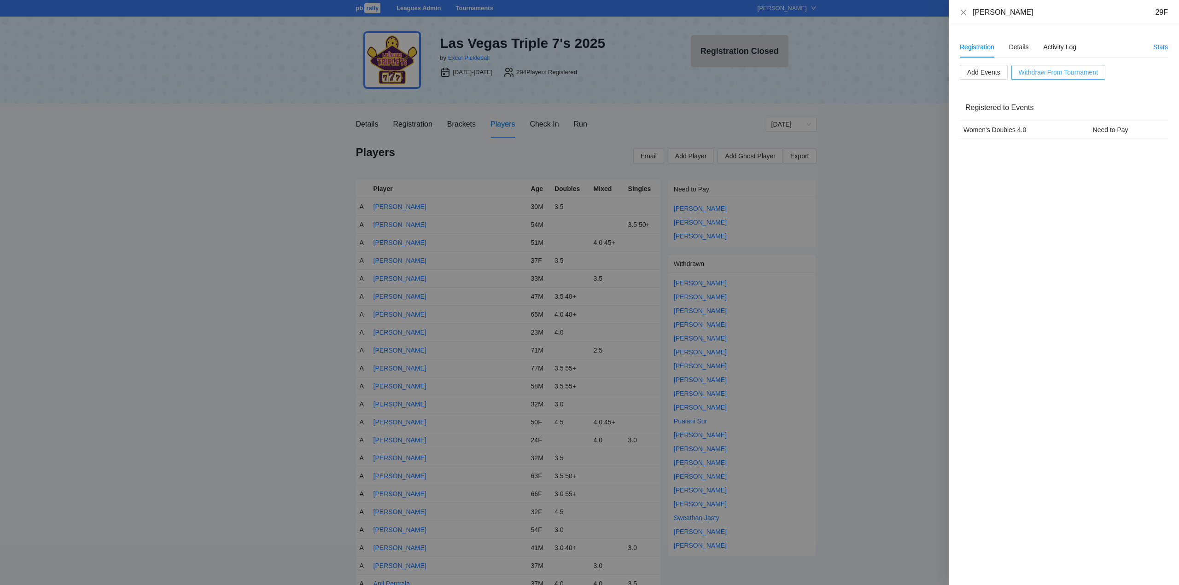
click at [1045, 73] on span "Withdraw From Tournament" at bounding box center [1057, 72] width 79 height 10
drag, startPoint x: 1071, startPoint y: 41, endPoint x: 1067, endPoint y: 49, distance: 8.5
click at [1072, 41] on span "OK" at bounding box center [1074, 43] width 9 height 10
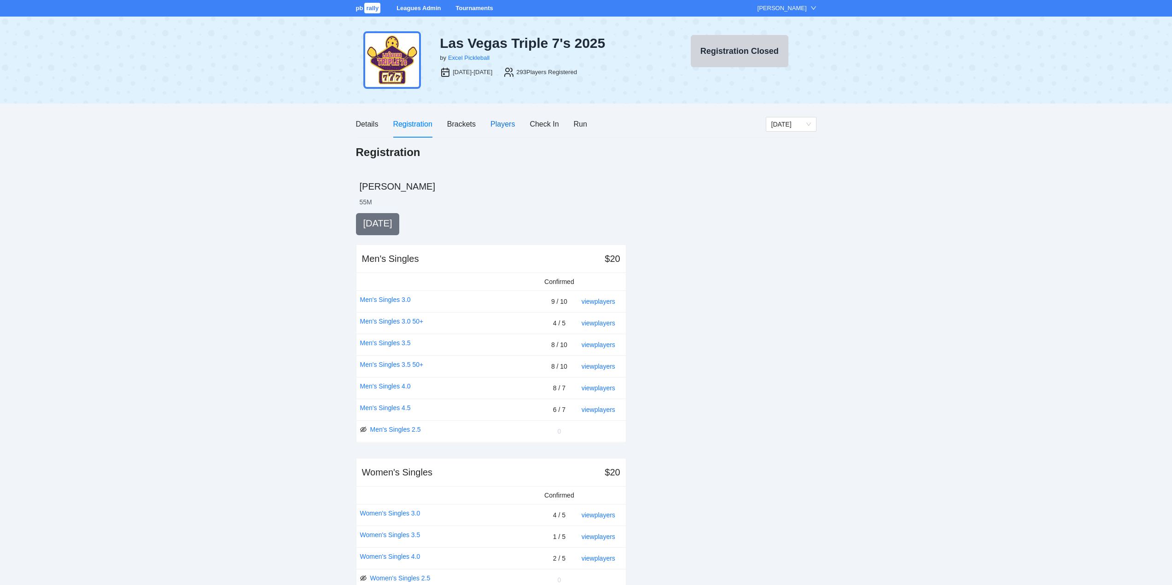
drag, startPoint x: 495, startPoint y: 122, endPoint x: 499, endPoint y: 141, distance: 18.9
click at [495, 122] on div "Players" at bounding box center [502, 124] width 24 height 12
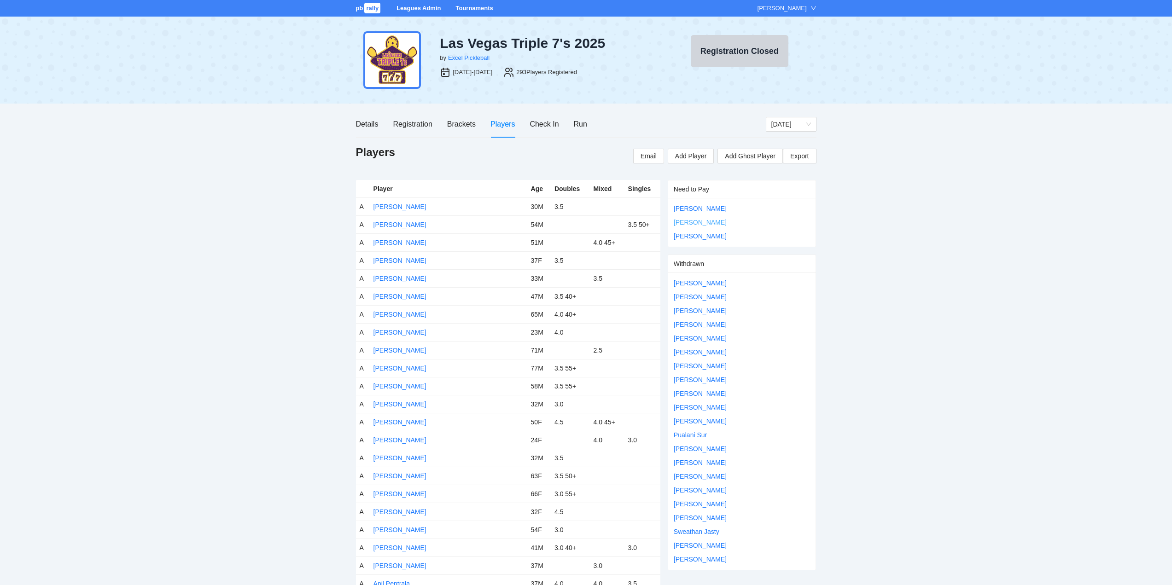
click at [690, 220] on link "[PERSON_NAME]" at bounding box center [700, 222] width 53 height 7
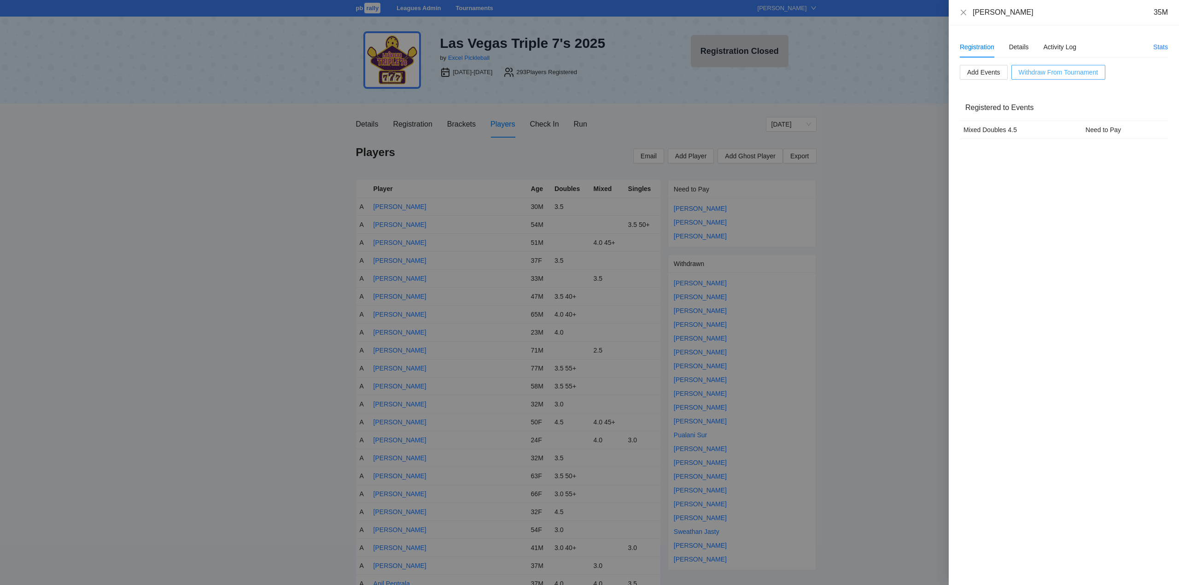
click at [1050, 70] on span "Withdraw From Tournament" at bounding box center [1057, 72] width 79 height 10
click at [1072, 42] on span "OK" at bounding box center [1074, 43] width 9 height 10
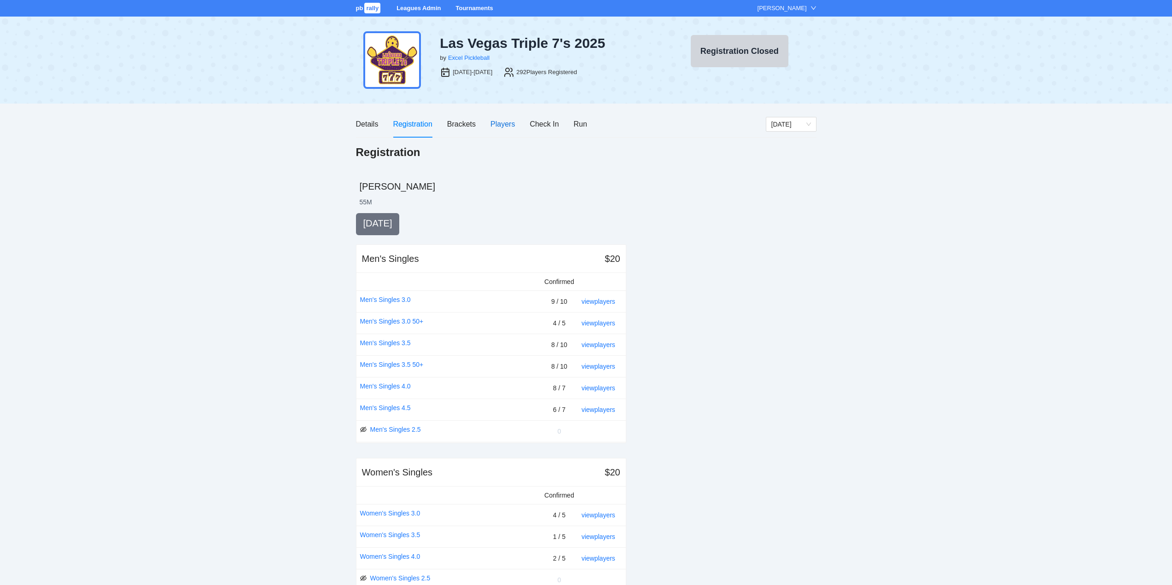
drag, startPoint x: 498, startPoint y: 122, endPoint x: 501, endPoint y: 128, distance: 6.3
click at [498, 122] on div "Players" at bounding box center [502, 124] width 24 height 12
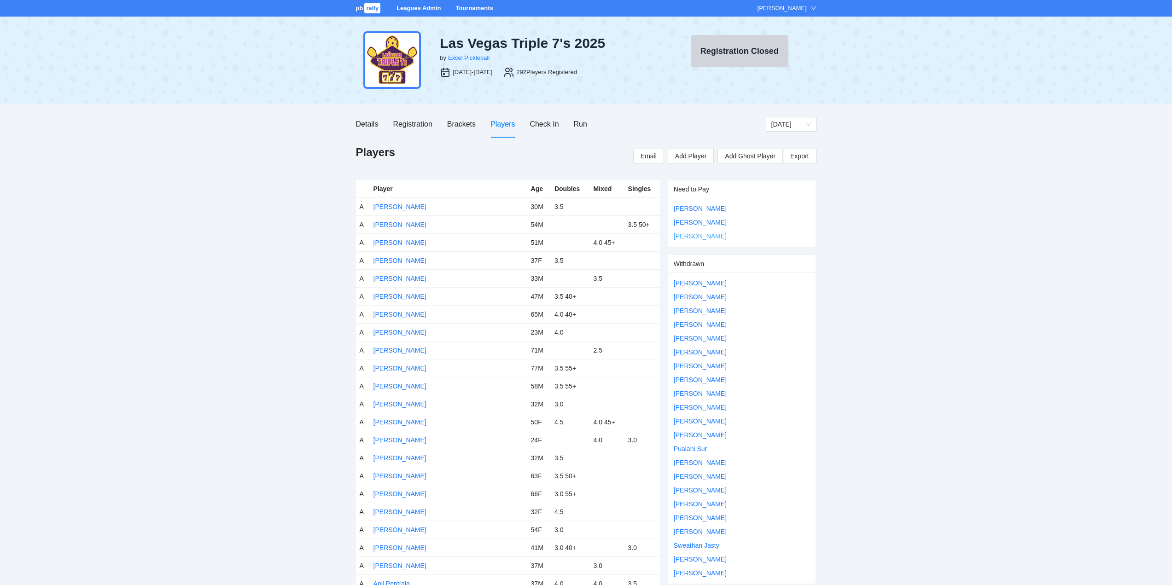
click at [682, 235] on link "[PERSON_NAME]" at bounding box center [700, 235] width 53 height 7
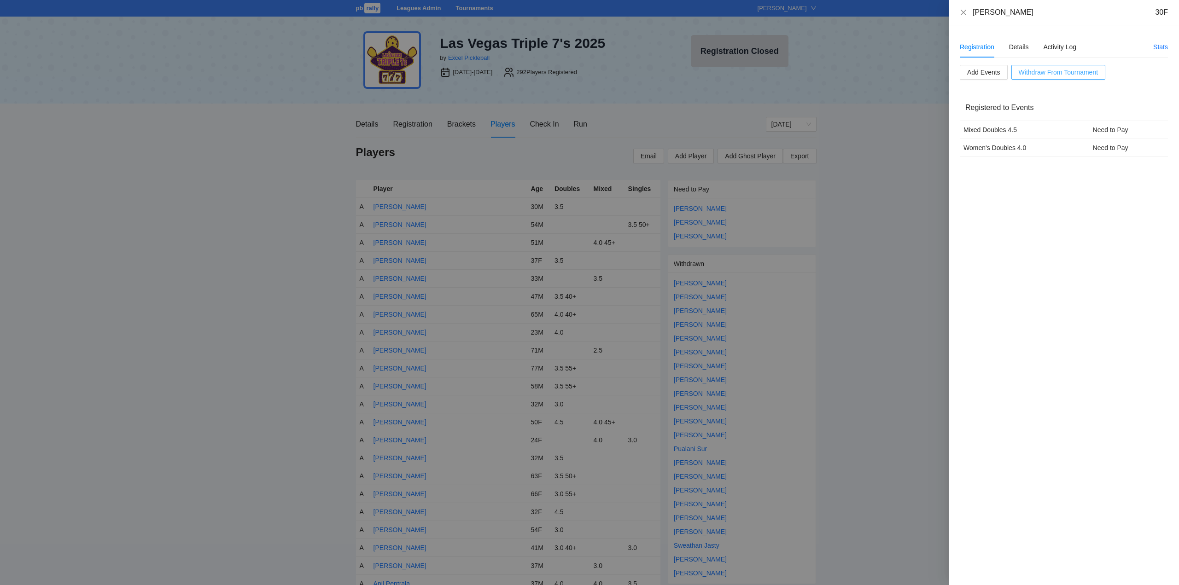
click at [1048, 72] on span "Withdraw From Tournament" at bounding box center [1057, 72] width 79 height 10
click at [1072, 44] on span "OK" at bounding box center [1074, 43] width 9 height 10
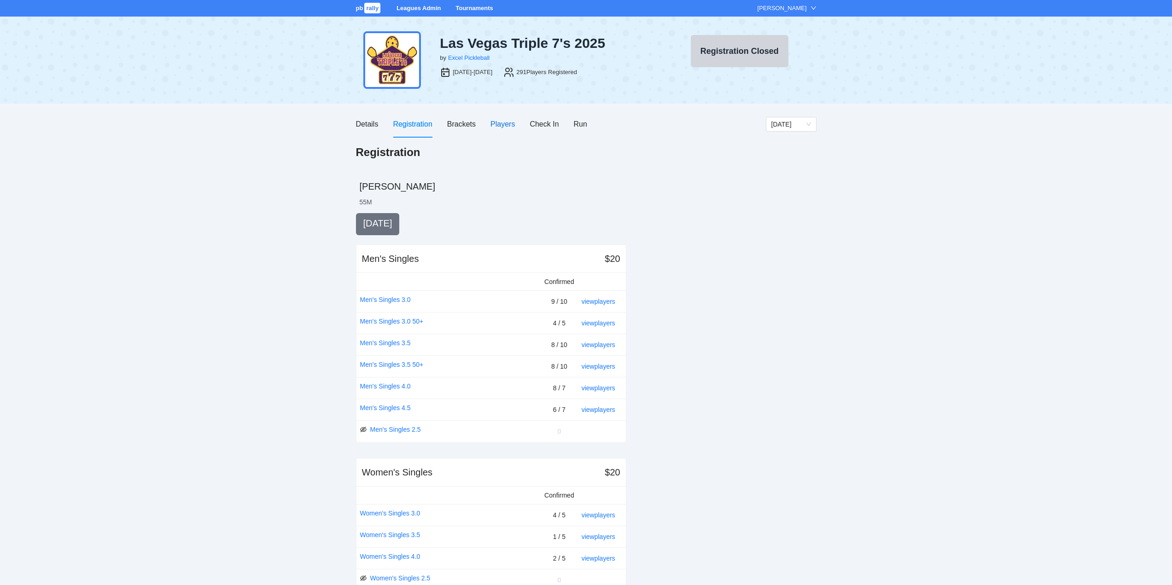
click at [501, 123] on div "Players" at bounding box center [502, 124] width 24 height 12
click at [497, 123] on div "Players" at bounding box center [502, 124] width 24 height 12
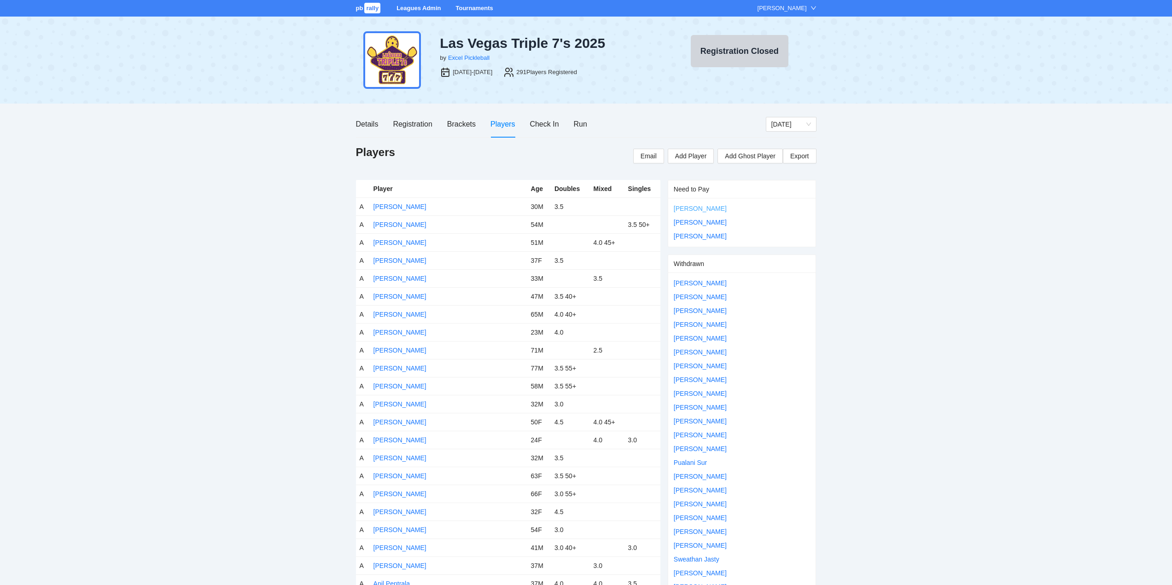
click at [699, 208] on link "Hinako Johnson" at bounding box center [700, 208] width 53 height 7
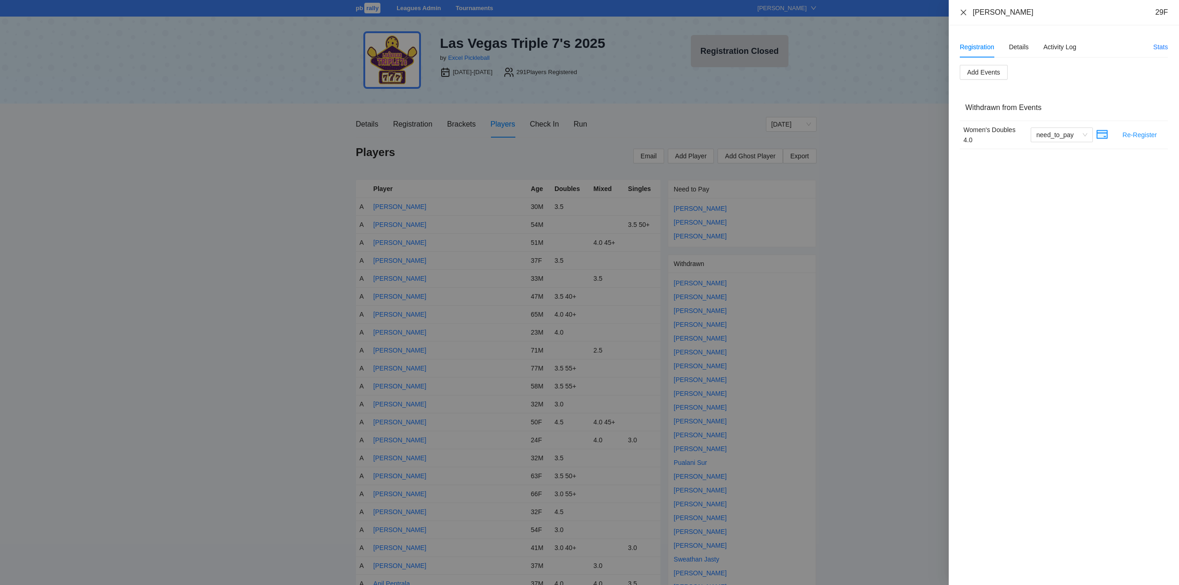
click at [964, 12] on icon "close" at bounding box center [963, 12] width 6 height 6
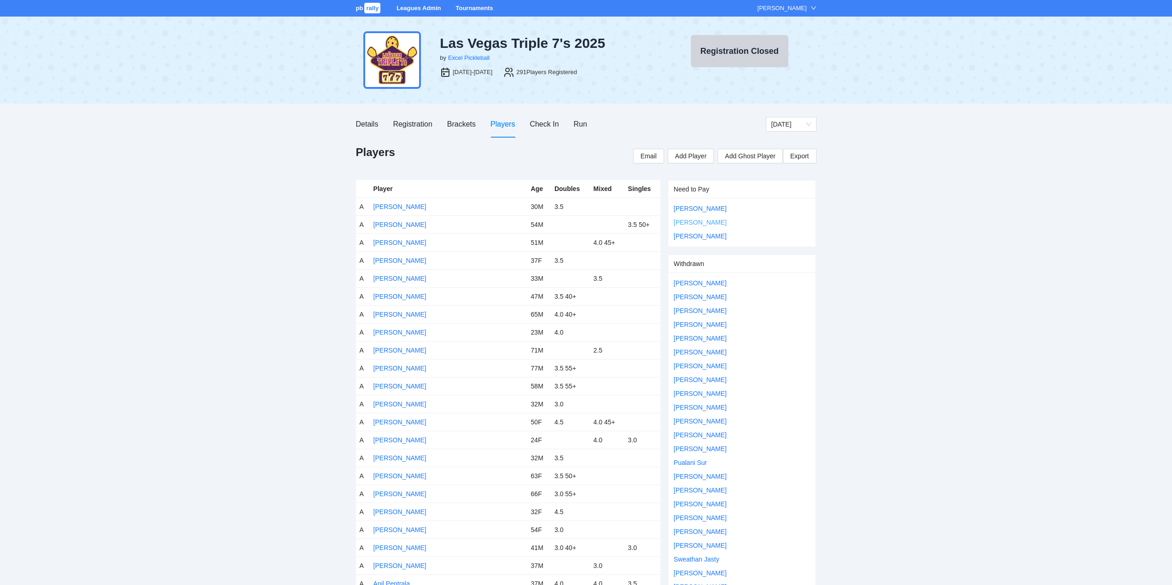
click at [694, 220] on link "Justin Chock" at bounding box center [700, 222] width 53 height 7
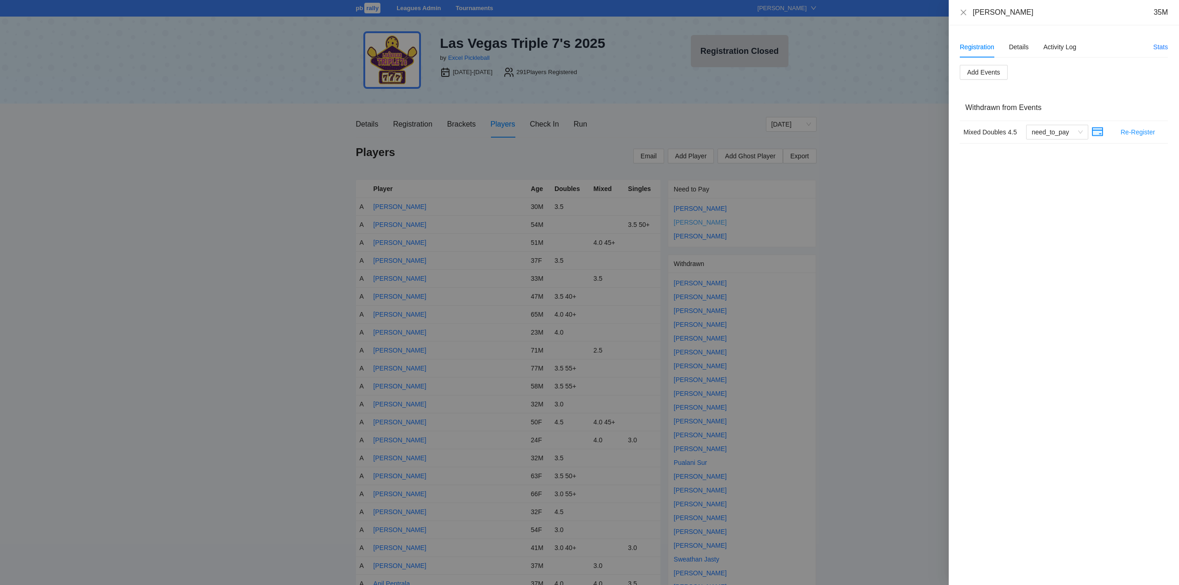
click at [694, 220] on div at bounding box center [589, 292] width 1179 height 585
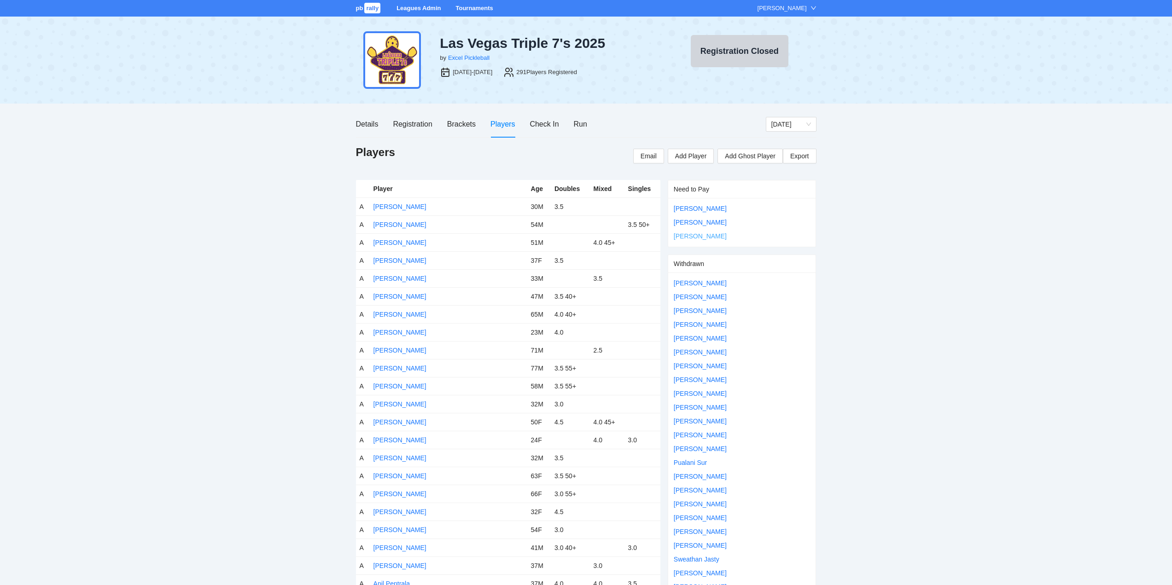
click at [683, 236] on link "Liz Lee" at bounding box center [700, 235] width 53 height 7
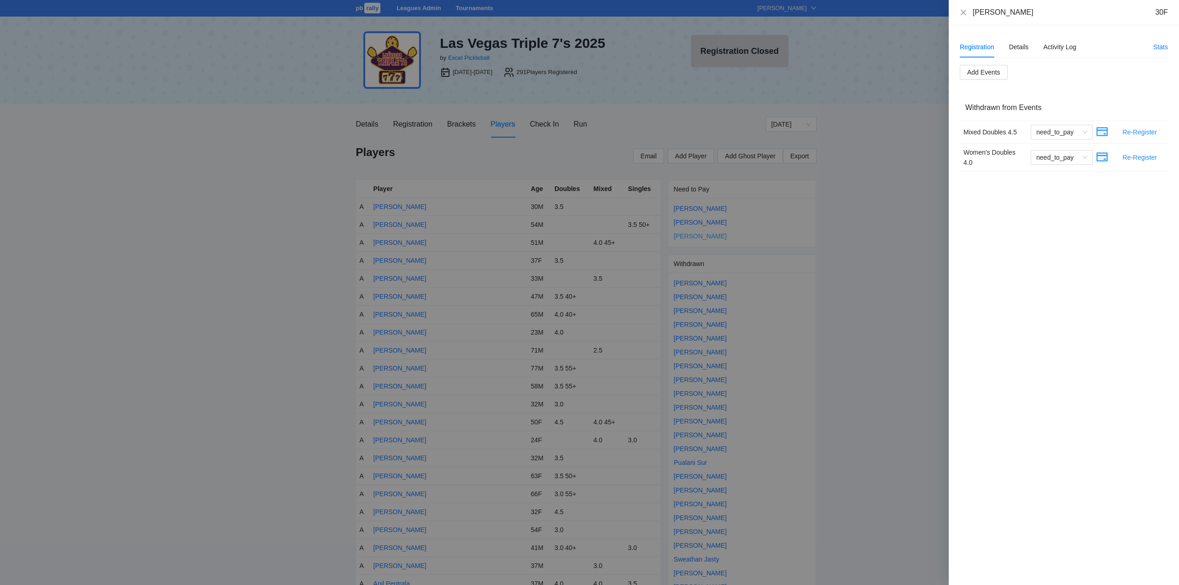
click at [683, 236] on div at bounding box center [589, 292] width 1179 height 585
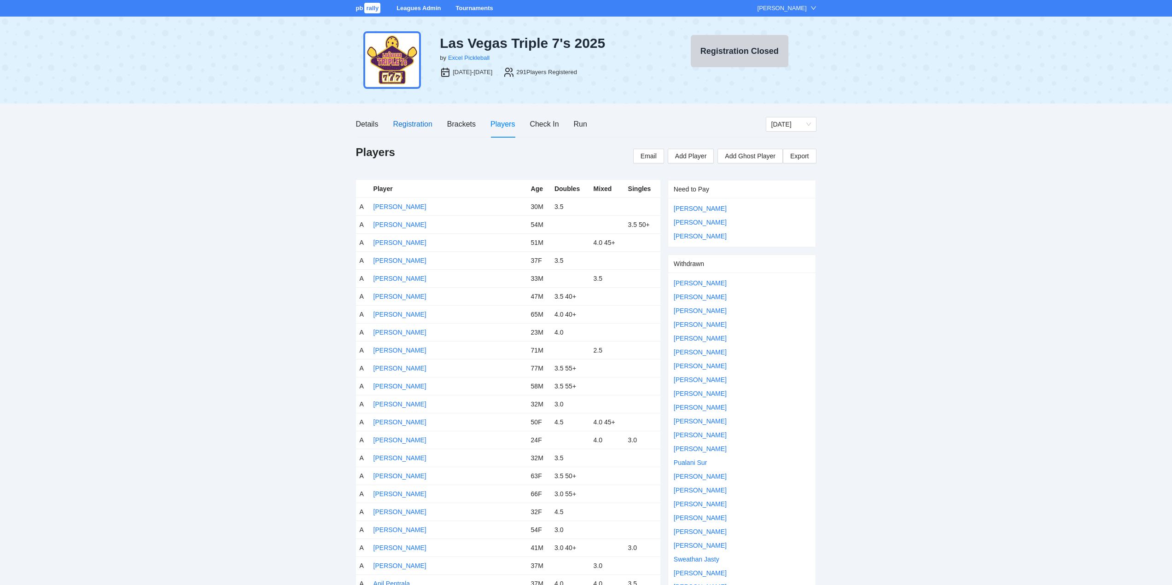
click at [413, 122] on div "Registration" at bounding box center [412, 124] width 39 height 12
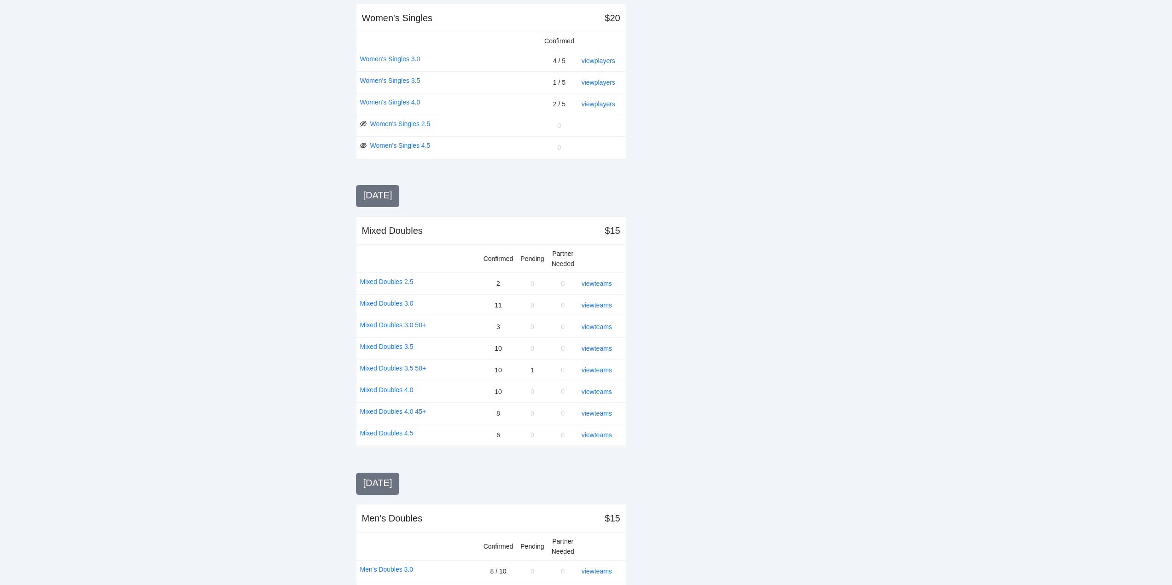
scroll to position [460, 0]
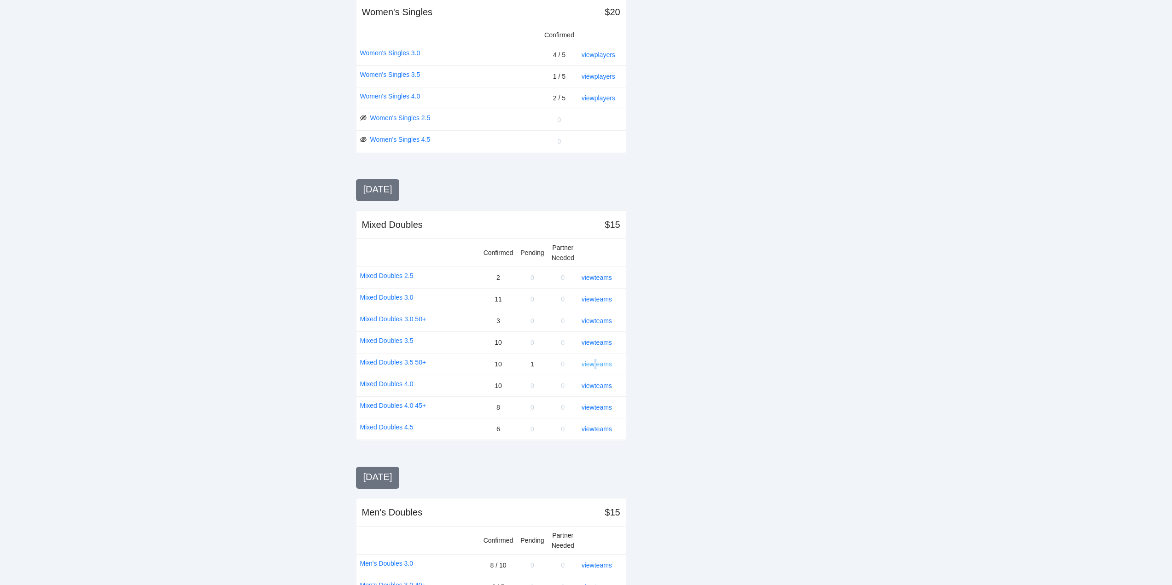
click at [597, 363] on link "view teams" at bounding box center [596, 363] width 30 height 7
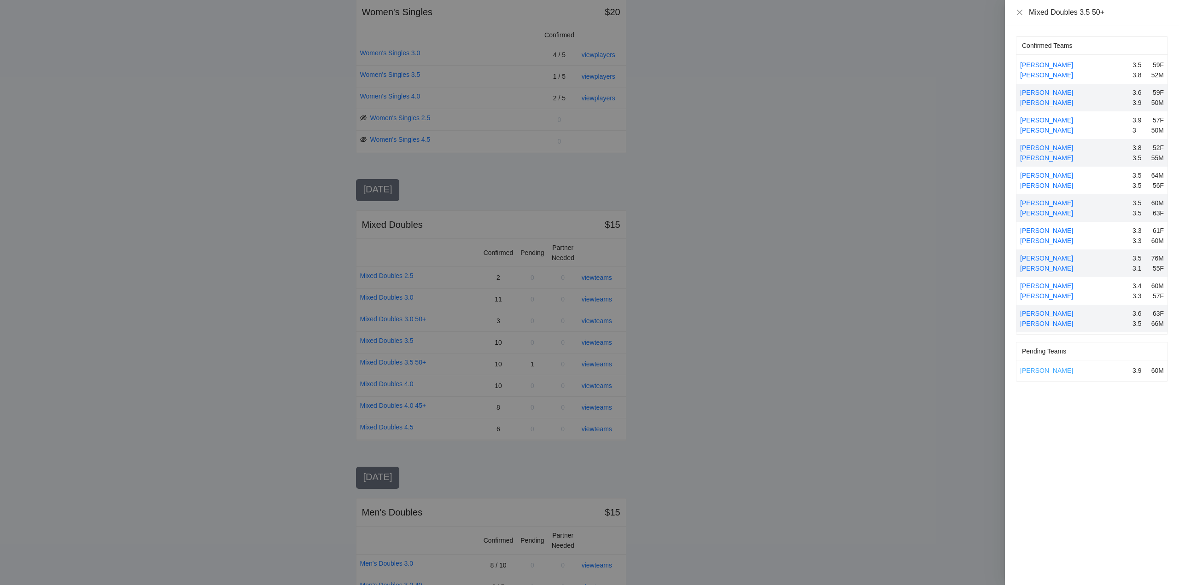
click at [1042, 369] on link "Thomas Wagner" at bounding box center [1046, 370] width 53 height 7
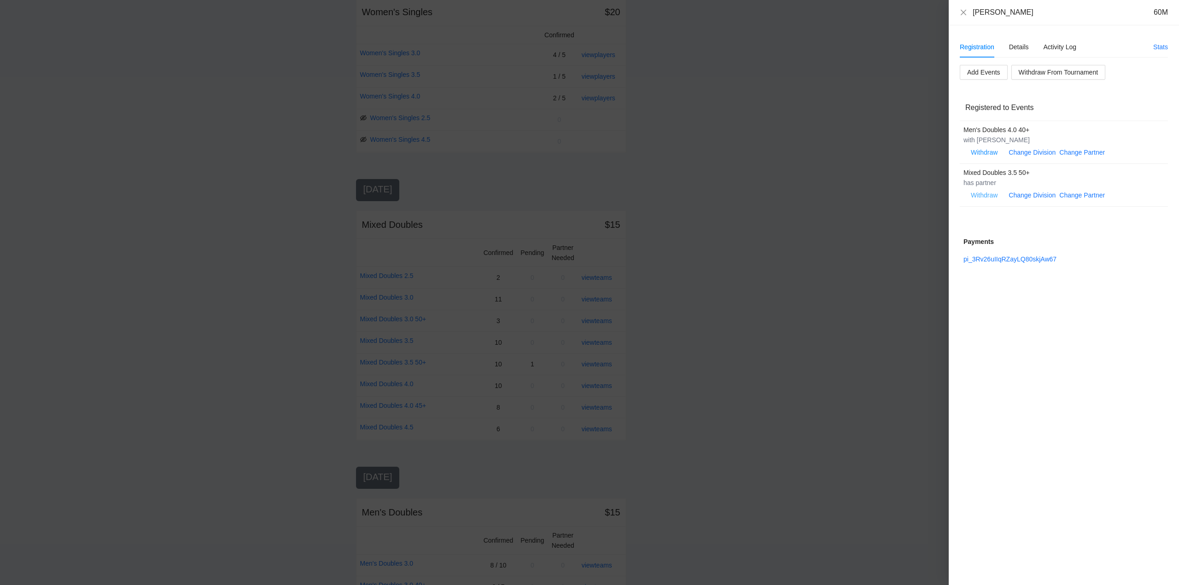
click at [984, 194] on span "Withdraw" at bounding box center [984, 195] width 27 height 10
click at [1013, 165] on span "OK" at bounding box center [1011, 166] width 9 height 10
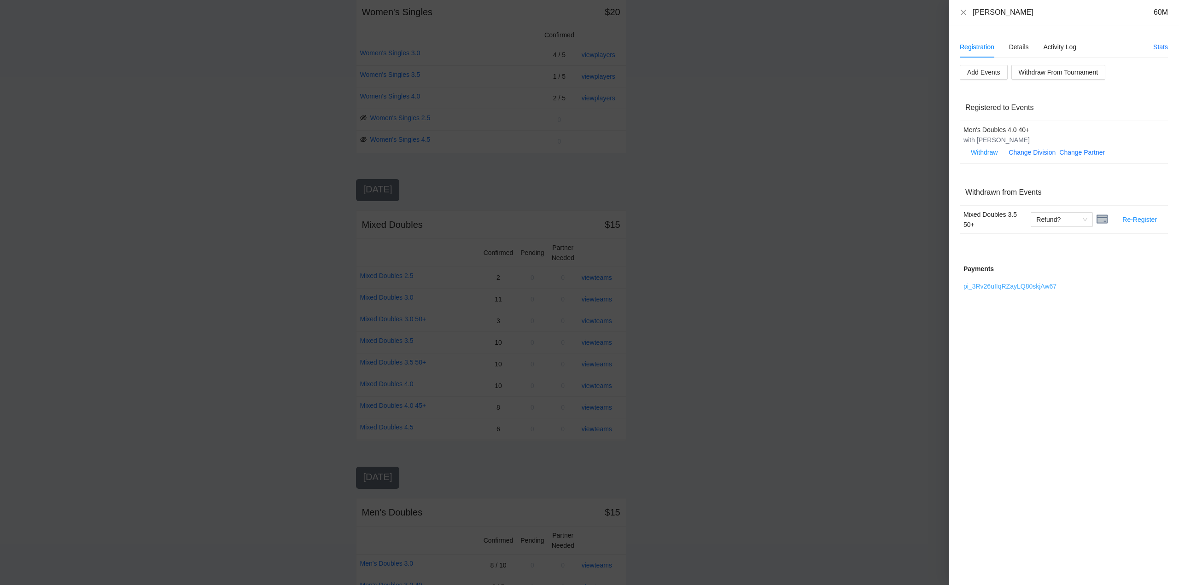
click at [999, 285] on link "pi_3Rv26uIIqRZayLQ80skjAw67" at bounding box center [1009, 286] width 93 height 7
click at [1087, 220] on div "Refund?" at bounding box center [1061, 219] width 62 height 15
click at [1055, 237] on div "Refunded" at bounding box center [1061, 238] width 51 height 10
drag, startPoint x: 963, startPoint y: 12, endPoint x: 966, endPoint y: 21, distance: 10.1
click at [963, 12] on icon "close" at bounding box center [963, 12] width 6 height 6
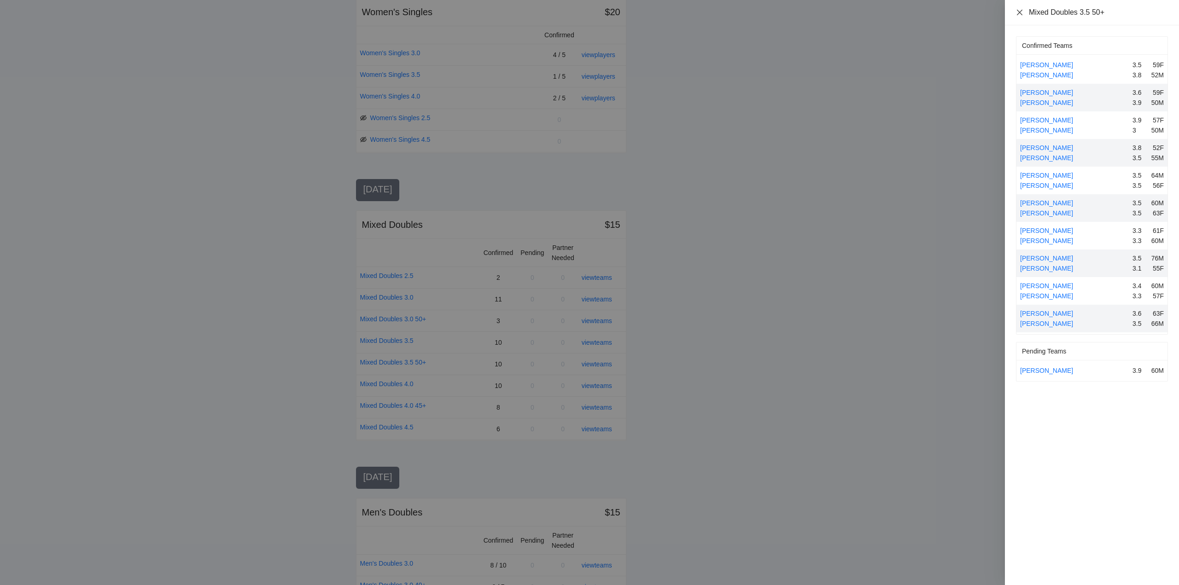
click at [1020, 9] on icon "close" at bounding box center [1019, 12] width 7 height 7
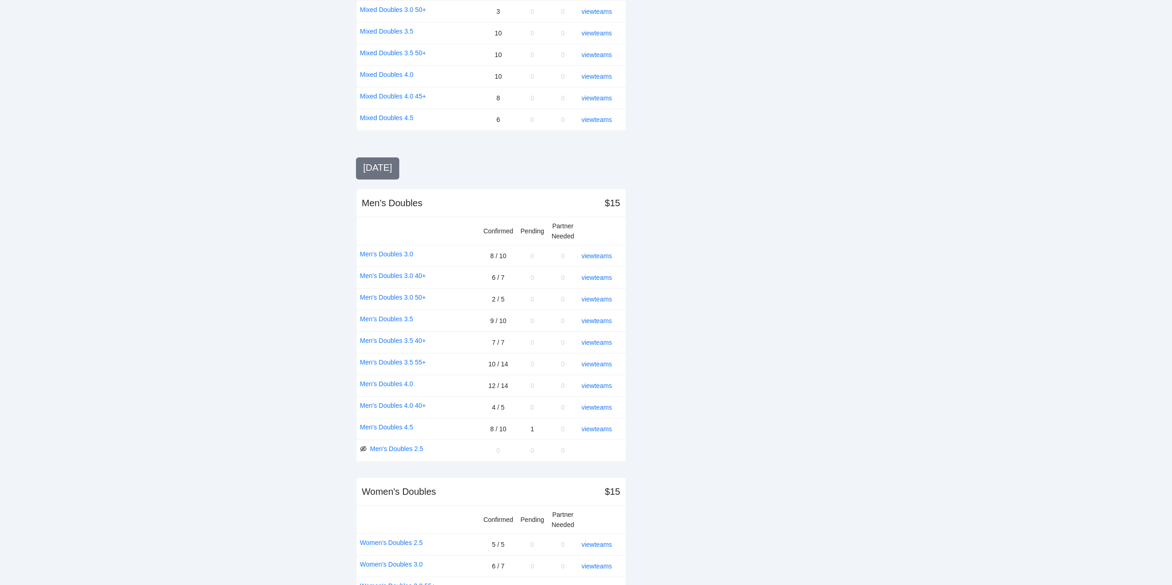
scroll to position [783, 0]
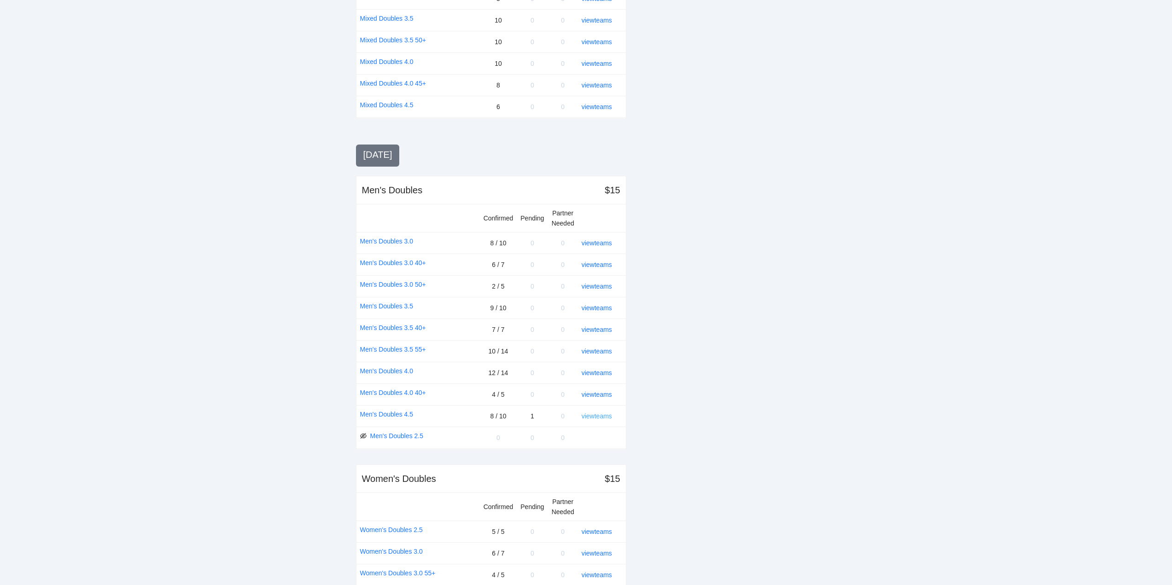
click at [599, 416] on link "view teams" at bounding box center [596, 416] width 30 height 7
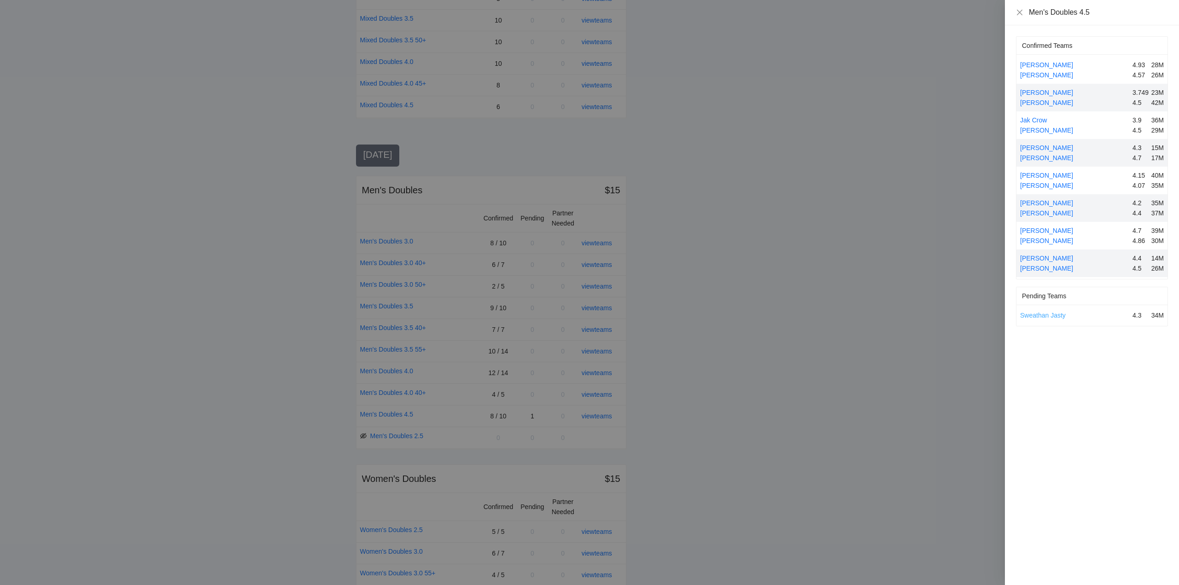
click at [1034, 314] on link "Sweathan Jasty" at bounding box center [1043, 315] width 46 height 7
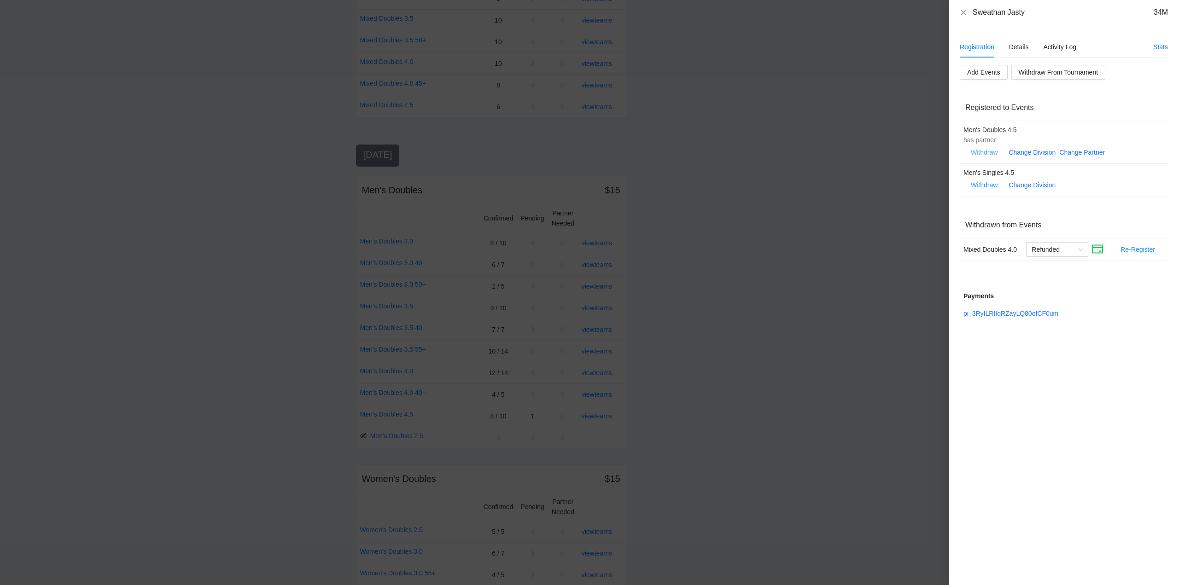
click at [982, 151] on span "Withdraw" at bounding box center [984, 152] width 27 height 10
click at [1012, 123] on span "OK" at bounding box center [1011, 123] width 9 height 10
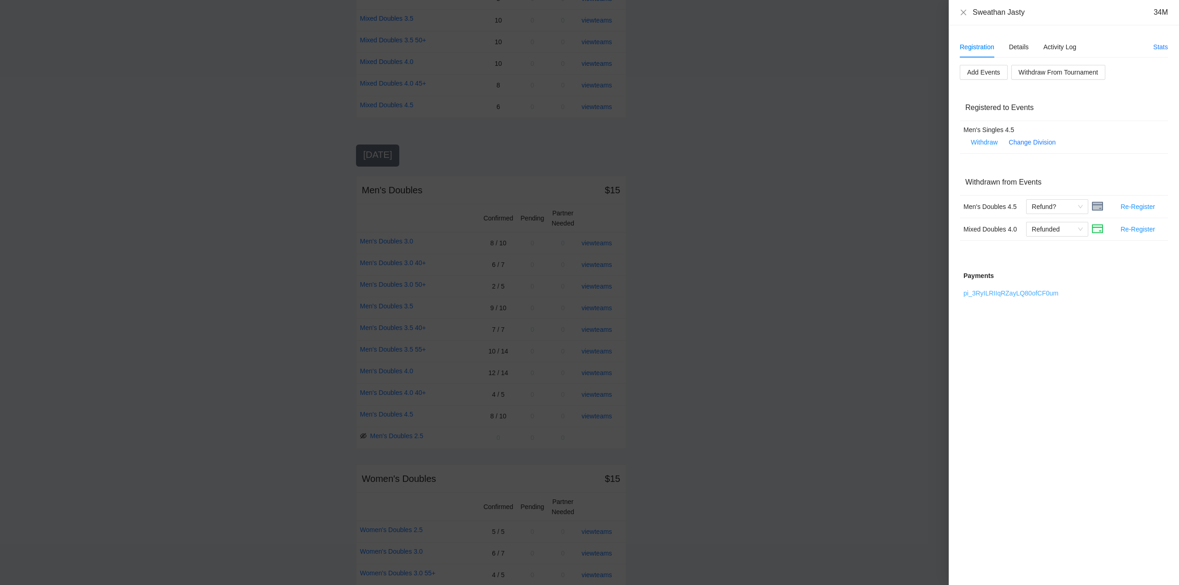
click at [1007, 292] on link "pi_3RyILRIIqRZayLQ80ofCF0um" at bounding box center [1010, 293] width 95 height 7
click at [1081, 205] on span "Refund?" at bounding box center [1056, 207] width 51 height 14
click at [1044, 225] on div "Refunded" at bounding box center [1056, 225] width 51 height 10
click at [963, 11] on icon "close" at bounding box center [962, 12] width 7 height 7
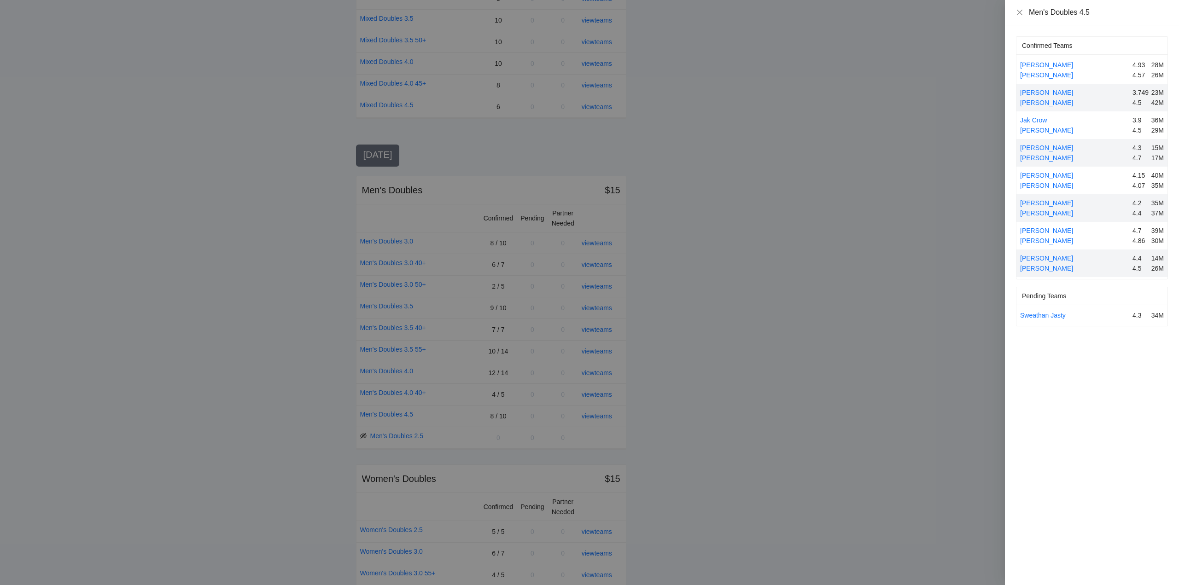
click at [732, 276] on div at bounding box center [589, 292] width 1179 height 585
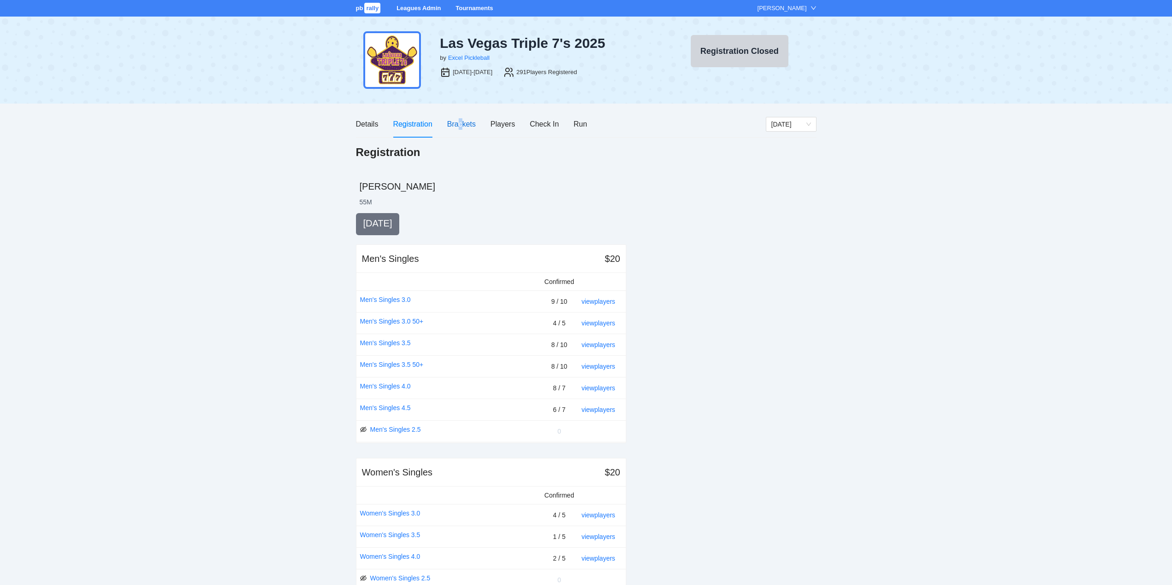
drag, startPoint x: 460, startPoint y: 123, endPoint x: 486, endPoint y: 136, distance: 29.4
click at [465, 125] on div "Brackets" at bounding box center [461, 124] width 29 height 12
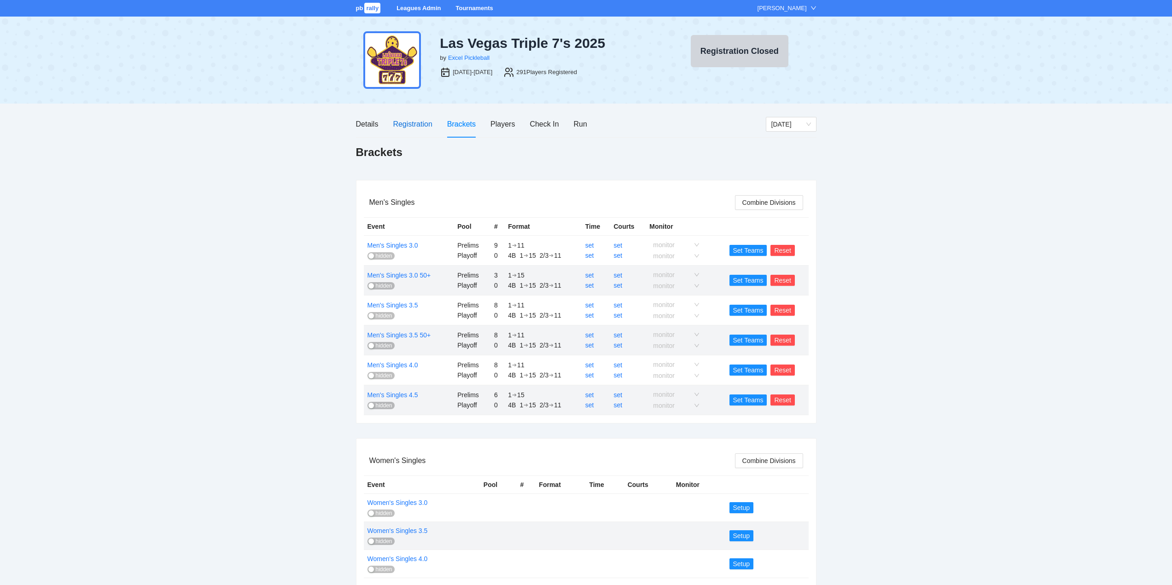
click at [410, 123] on div "Registration" at bounding box center [412, 124] width 39 height 12
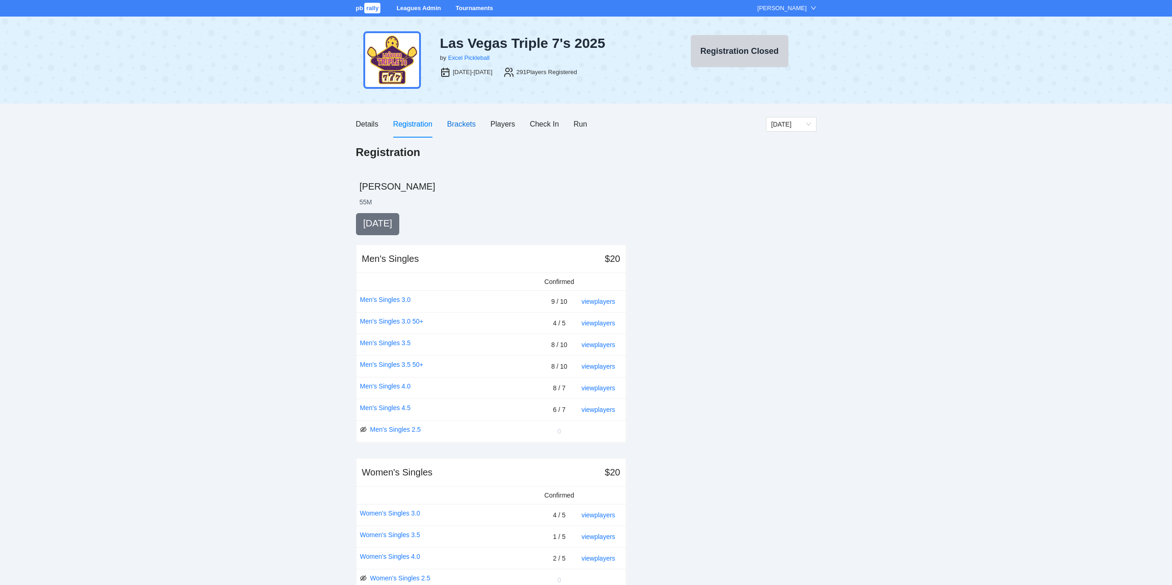
click at [458, 124] on div "Brackets" at bounding box center [461, 124] width 29 height 12
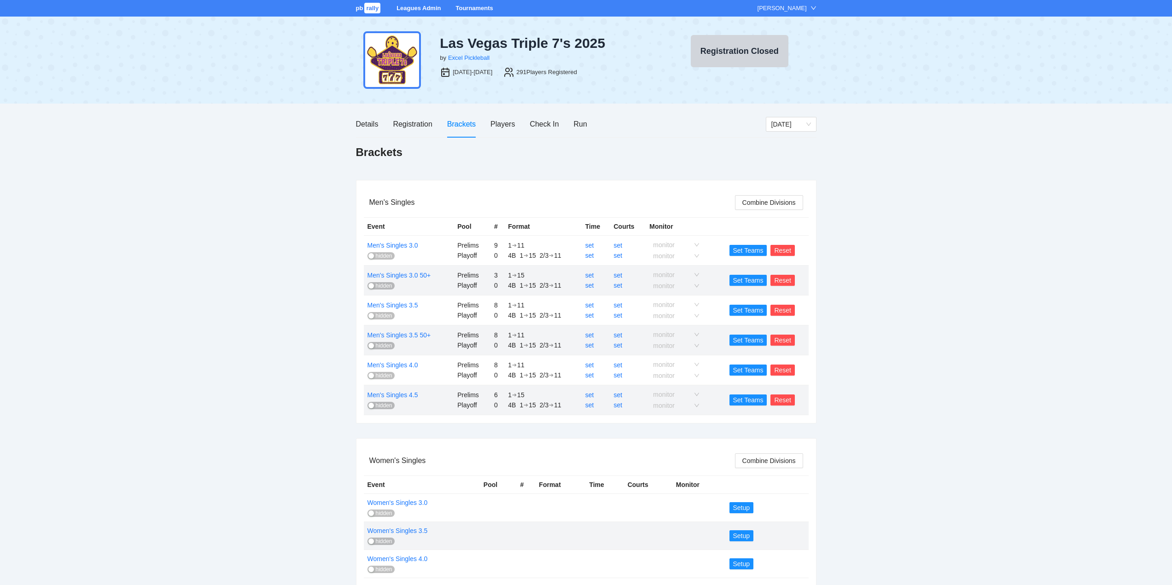
scroll to position [230, 0]
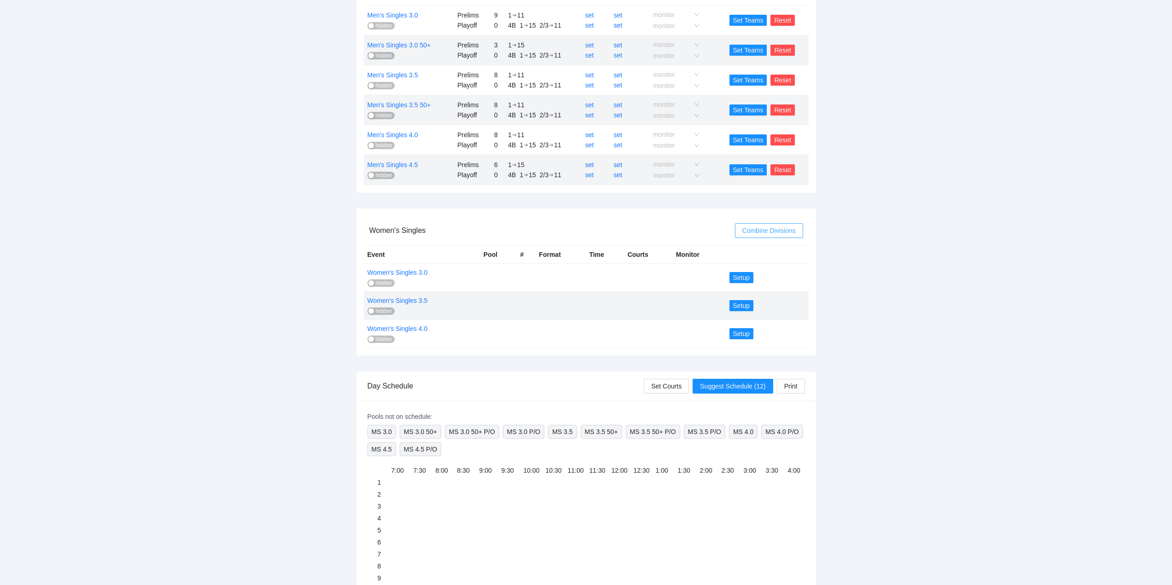
click at [770, 230] on span "Combine Divisions" at bounding box center [768, 231] width 53 height 10
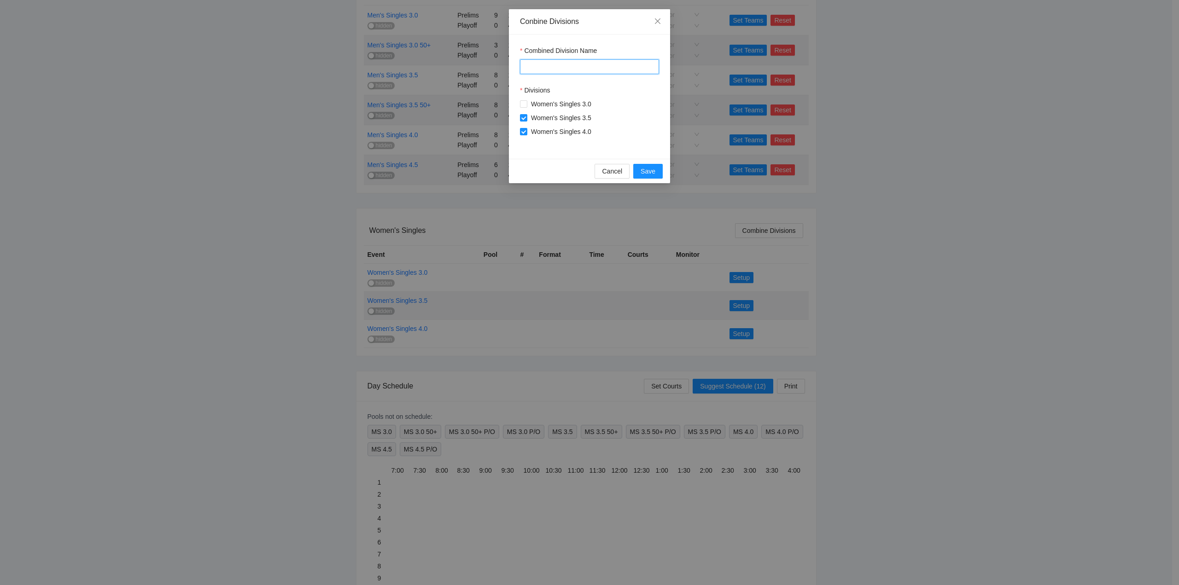
click at [540, 67] on input "Combined Division Name" at bounding box center [589, 66] width 139 height 15
click at [546, 151] on div "Combined Division Name Divisions Women's Singles 3.0 Women's Singles 3.5 Women'…" at bounding box center [589, 97] width 161 height 124
drag, startPoint x: 594, startPoint y: 119, endPoint x: 529, endPoint y: 120, distance: 65.8
click at [529, 120] on span "Women's Singles 3.5" at bounding box center [561, 118] width 68 height 10
copy span "Women's Singles 3.5"
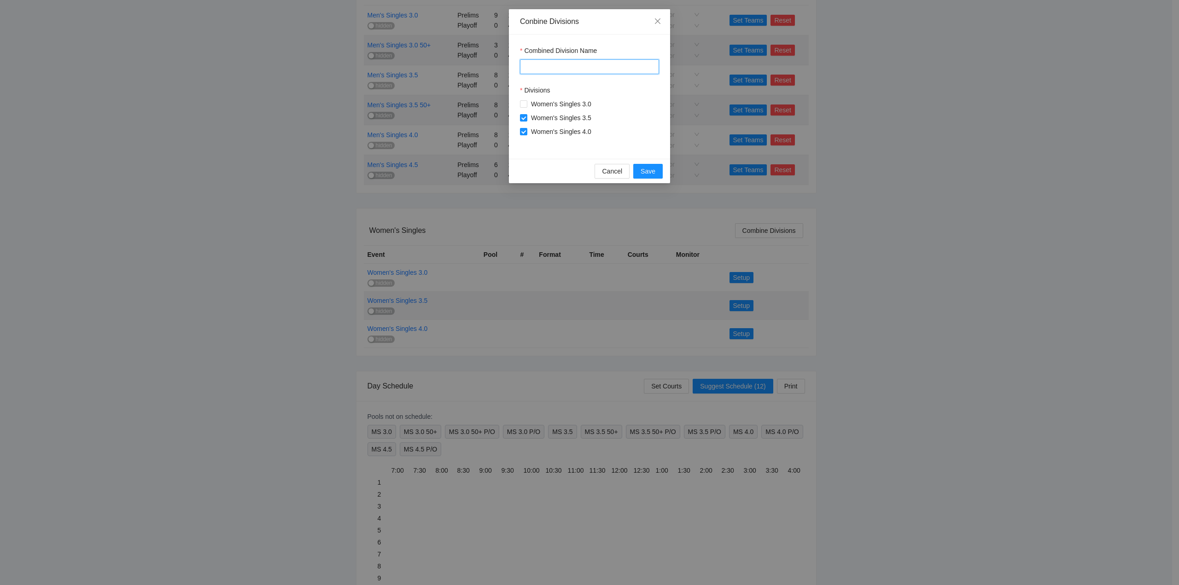
click at [536, 66] on input "Combined Division Name" at bounding box center [589, 66] width 139 height 15
paste input "**********"
type input "**********"
click at [650, 168] on span "Save" at bounding box center [647, 171] width 15 height 10
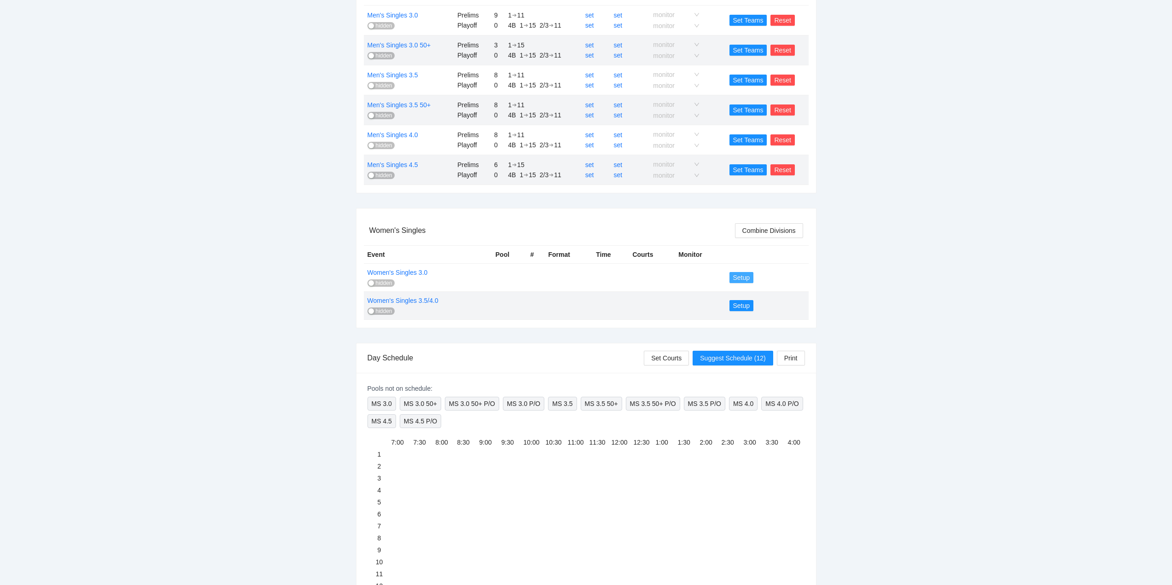
click at [741, 276] on span "Setup" at bounding box center [741, 278] width 17 height 10
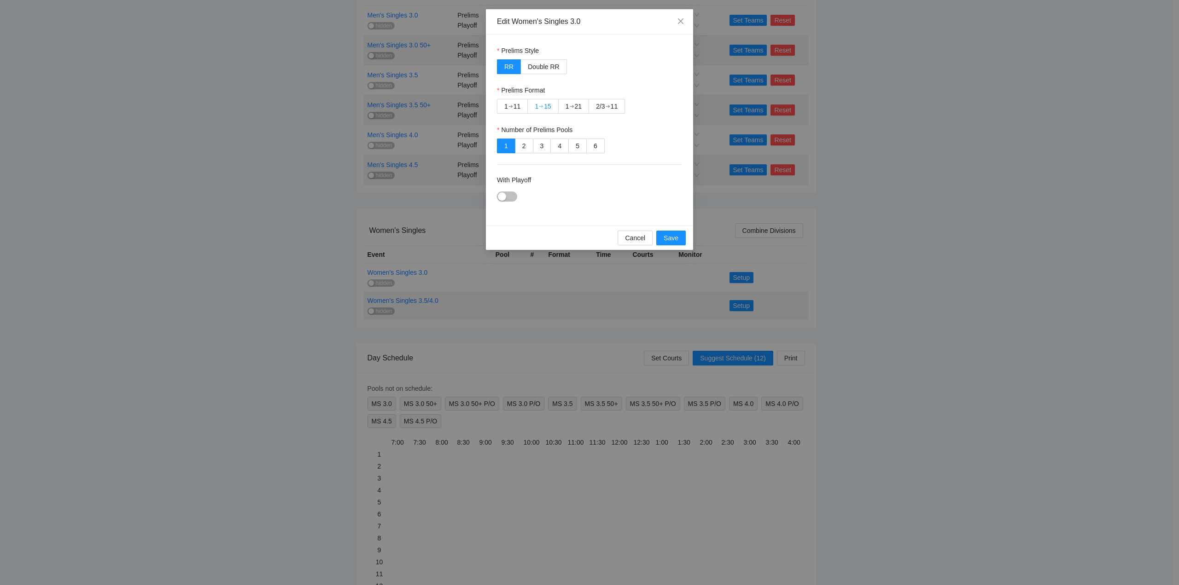
click at [546, 102] on div "15" at bounding box center [547, 106] width 7 height 14
drag, startPoint x: 502, startPoint y: 193, endPoint x: 530, endPoint y: 195, distance: 28.6
click at [502, 194] on div "button" at bounding box center [502, 196] width 8 height 8
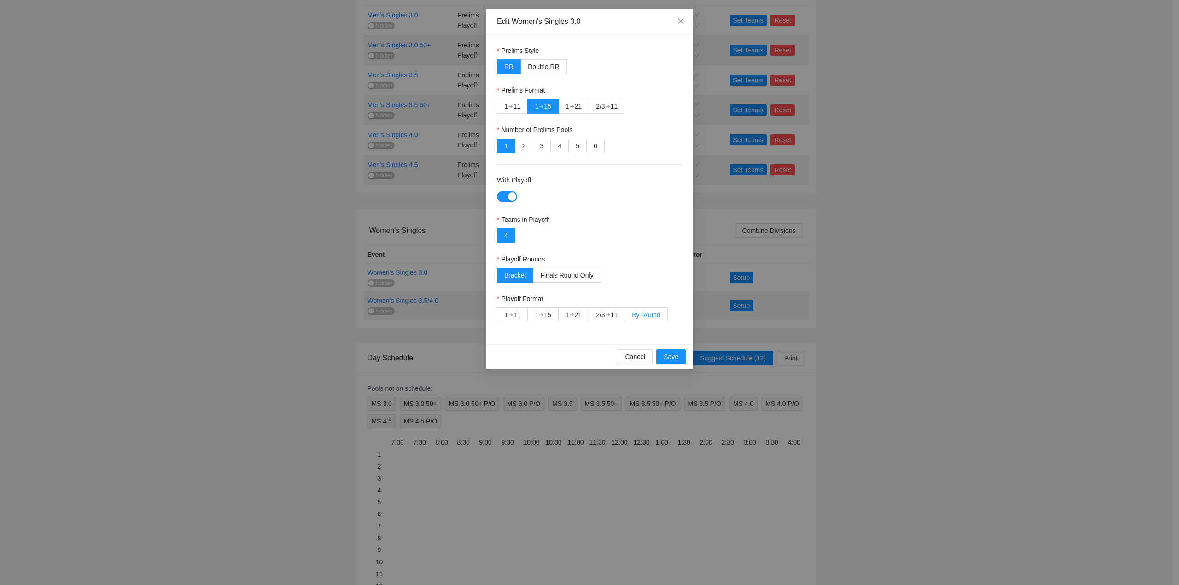
click at [643, 313] on span "By Round" at bounding box center [646, 314] width 28 height 7
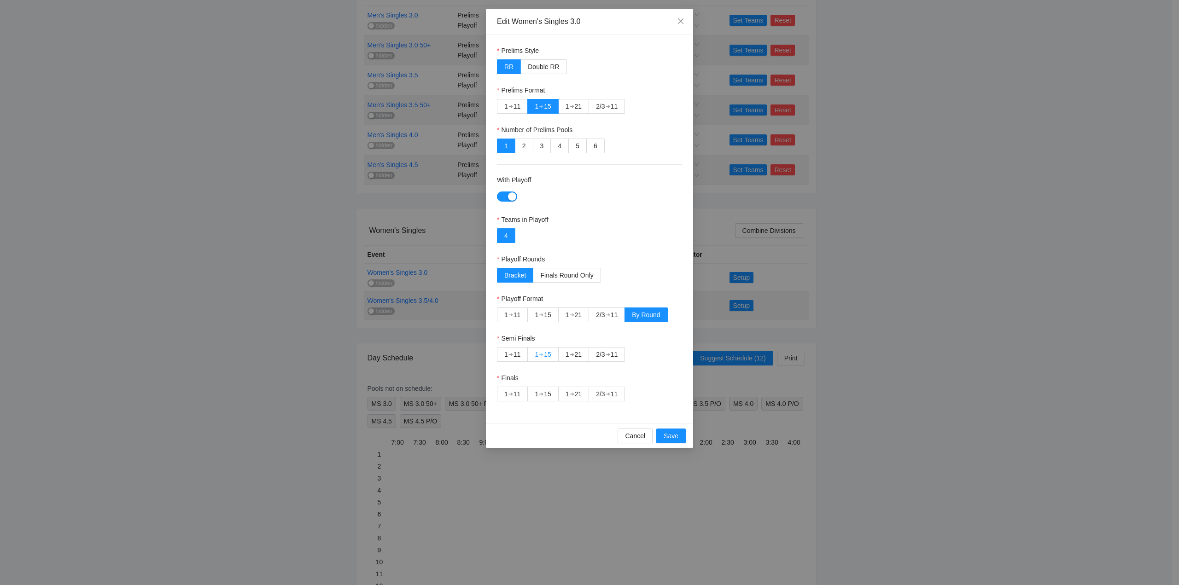
click at [546, 353] on div "15" at bounding box center [547, 355] width 7 height 14
click at [610, 395] on div "➔" at bounding box center [607, 393] width 5 height 7
click at [604, 393] on div "2/3" at bounding box center [600, 394] width 9 height 14
drag, startPoint x: 668, startPoint y: 437, endPoint x: 671, endPoint y: 433, distance: 5.2
click at [668, 436] on span "Save" at bounding box center [670, 436] width 15 height 10
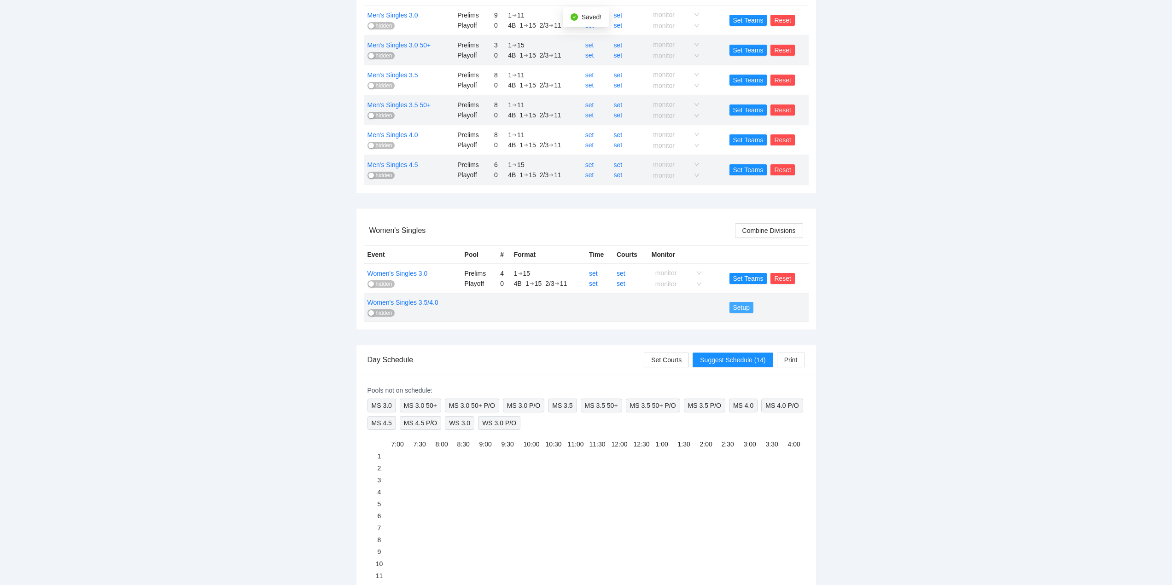
click at [742, 308] on span "Setup" at bounding box center [741, 307] width 17 height 10
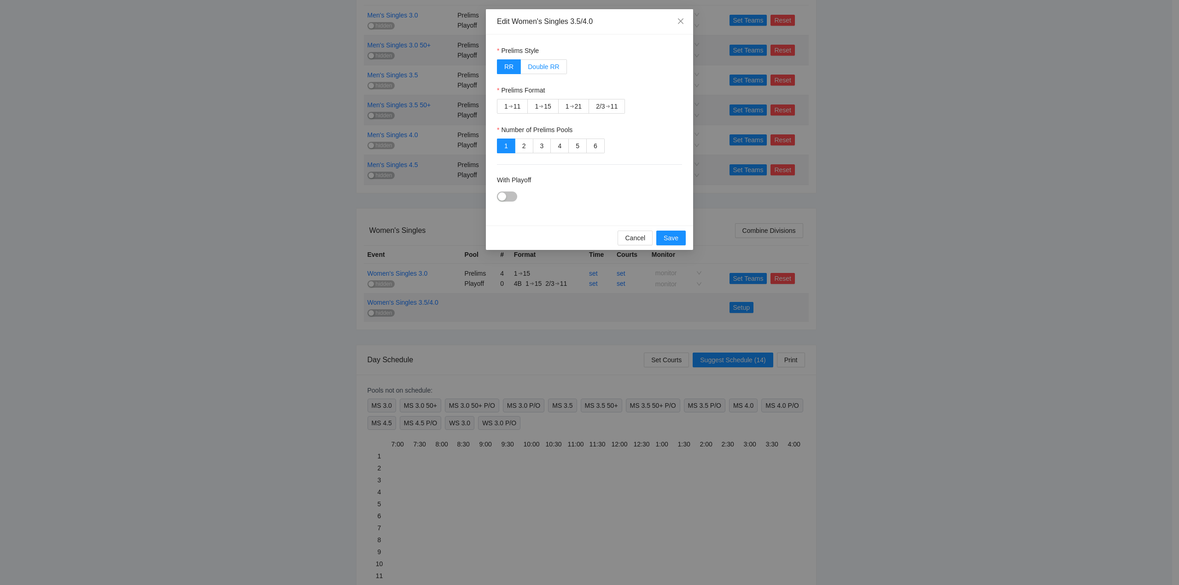
click at [541, 66] on span "Double RR" at bounding box center [543, 66] width 31 height 7
click at [540, 105] on div "➔" at bounding box center [541, 106] width 5 height 7
click at [502, 198] on div "button" at bounding box center [502, 196] width 8 height 8
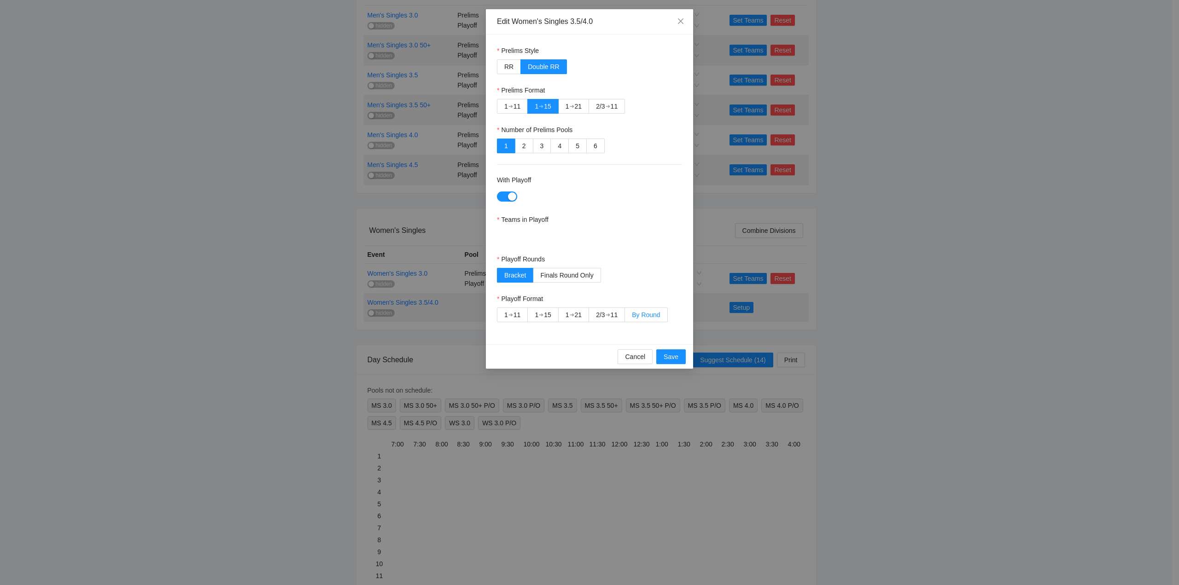
click at [649, 315] on span "By Round" at bounding box center [646, 314] width 28 height 7
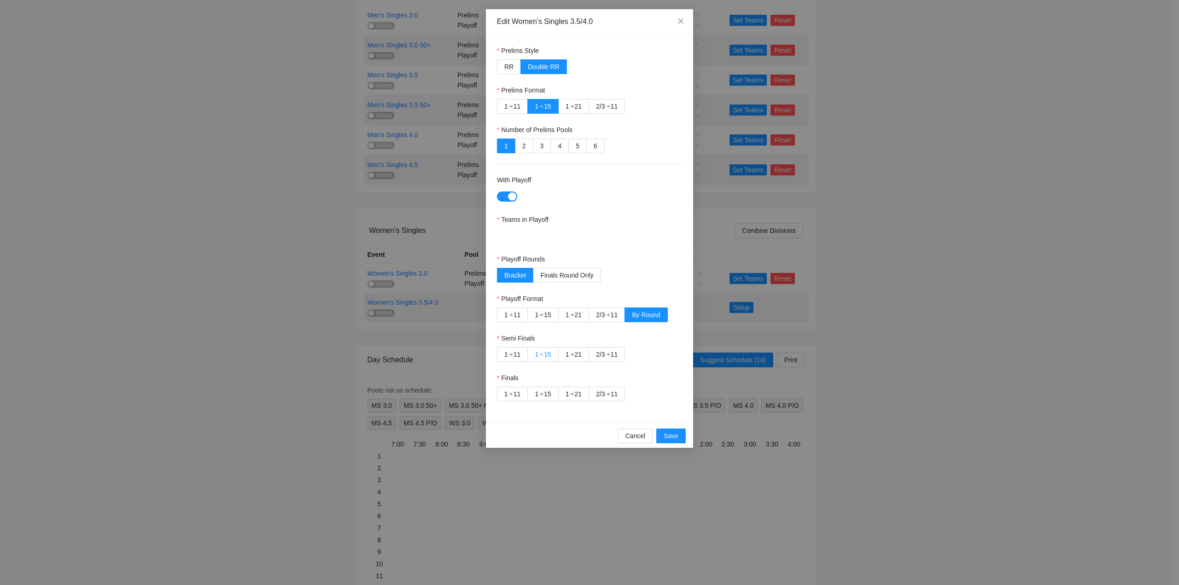
click at [547, 353] on div "15" at bounding box center [547, 355] width 7 height 14
drag, startPoint x: 601, startPoint y: 393, endPoint x: 629, endPoint y: 415, distance: 35.7
click at [601, 393] on div "2/3" at bounding box center [600, 394] width 9 height 14
click at [672, 432] on span "Save" at bounding box center [670, 436] width 15 height 10
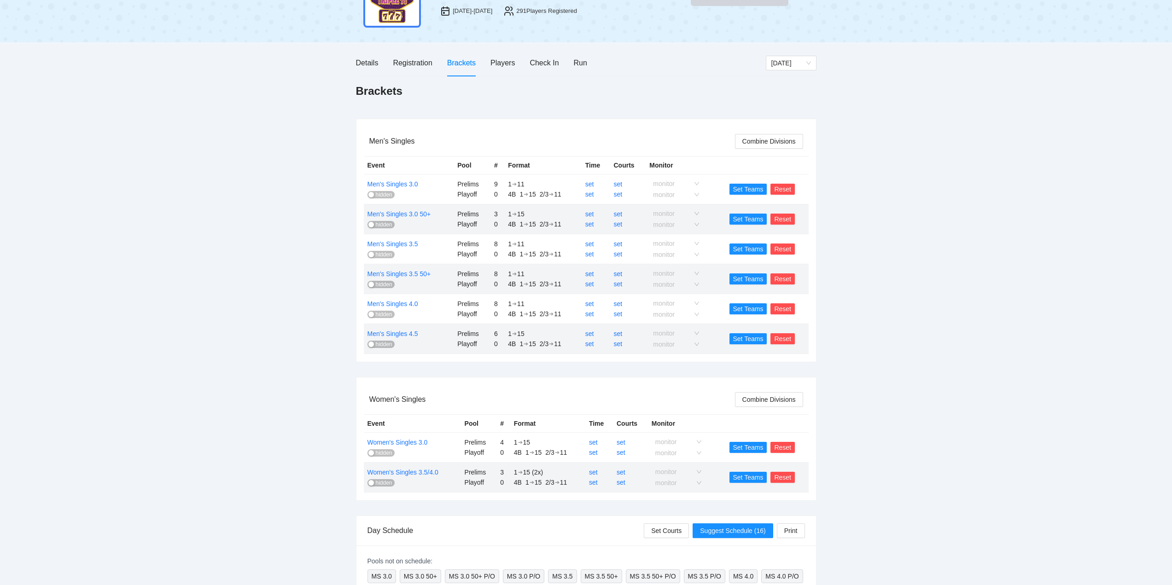
scroll to position [0, 0]
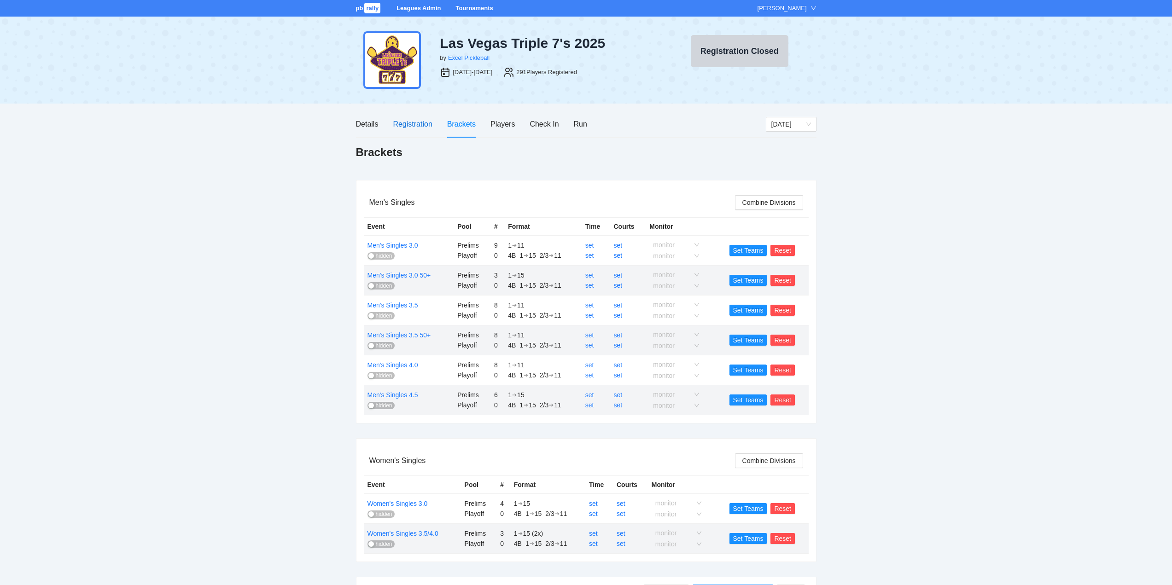
click at [412, 123] on div "Registration" at bounding box center [412, 124] width 39 height 12
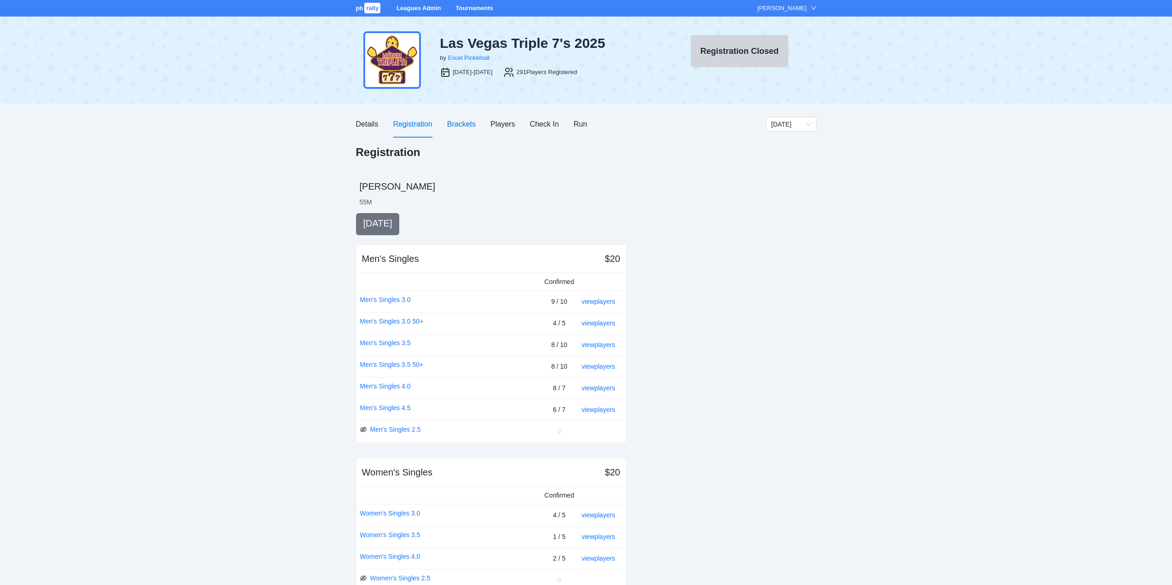
click at [458, 123] on div "Brackets" at bounding box center [461, 124] width 29 height 12
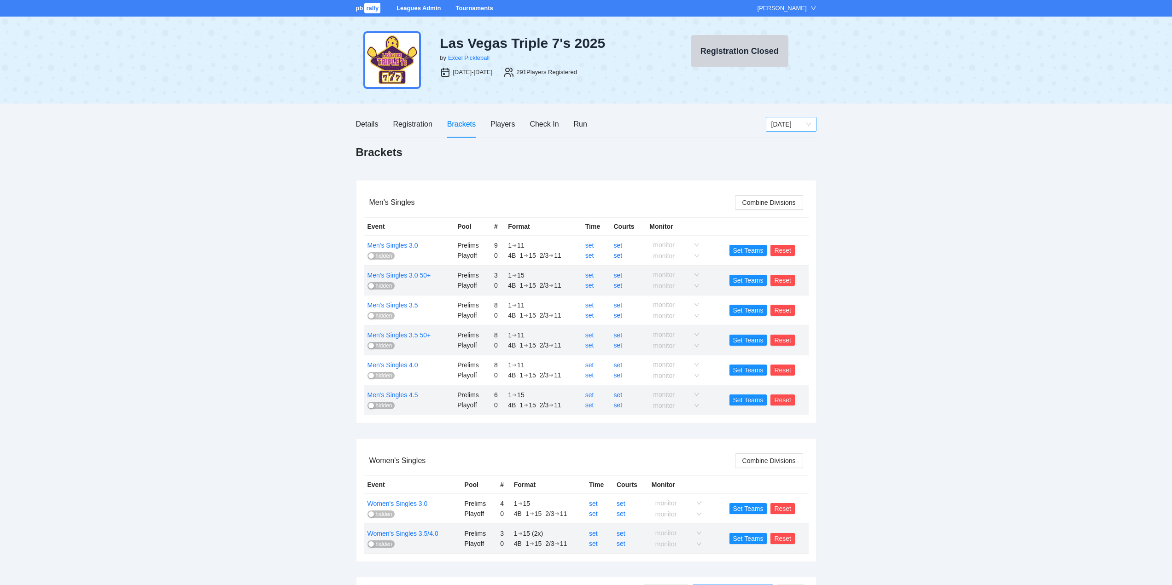
click at [792, 123] on span "[DATE]" at bounding box center [791, 124] width 40 height 14
click at [785, 155] on div "[DATE]" at bounding box center [791, 157] width 40 height 10
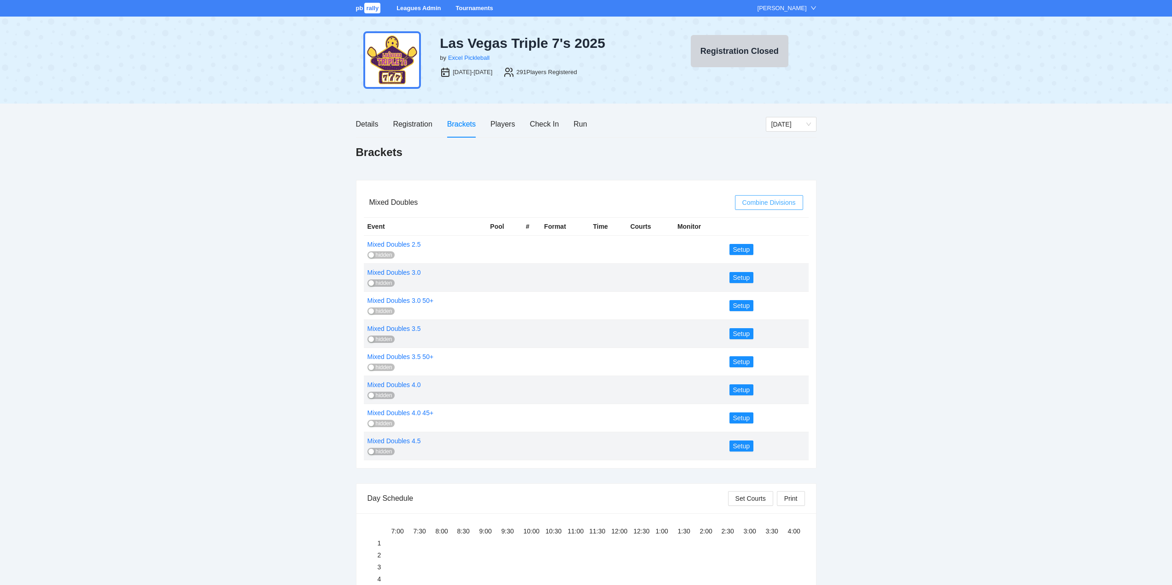
click at [769, 200] on span "Combine Divisions" at bounding box center [768, 203] width 53 height 10
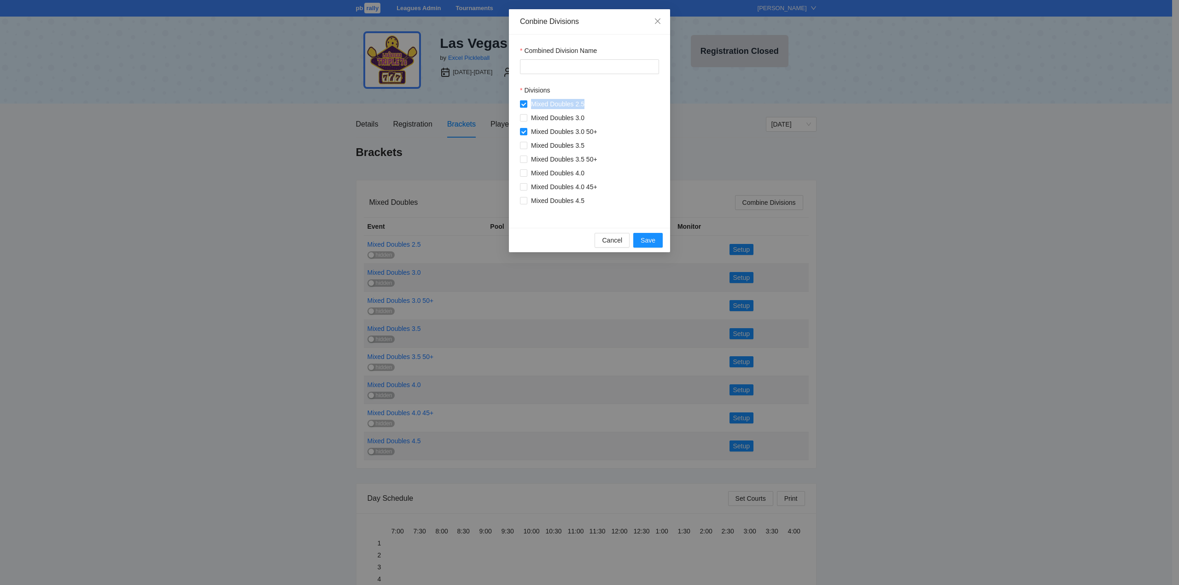
drag, startPoint x: 593, startPoint y: 106, endPoint x: 530, endPoint y: 106, distance: 62.2
click at [530, 106] on div "Mixed Doubles 2.5" at bounding box center [560, 104] width 81 height 10
copy span "Mixed Doubles 2.5"
click at [534, 69] on input "Combined Division Name" at bounding box center [589, 66] width 139 height 15
paste input "**********"
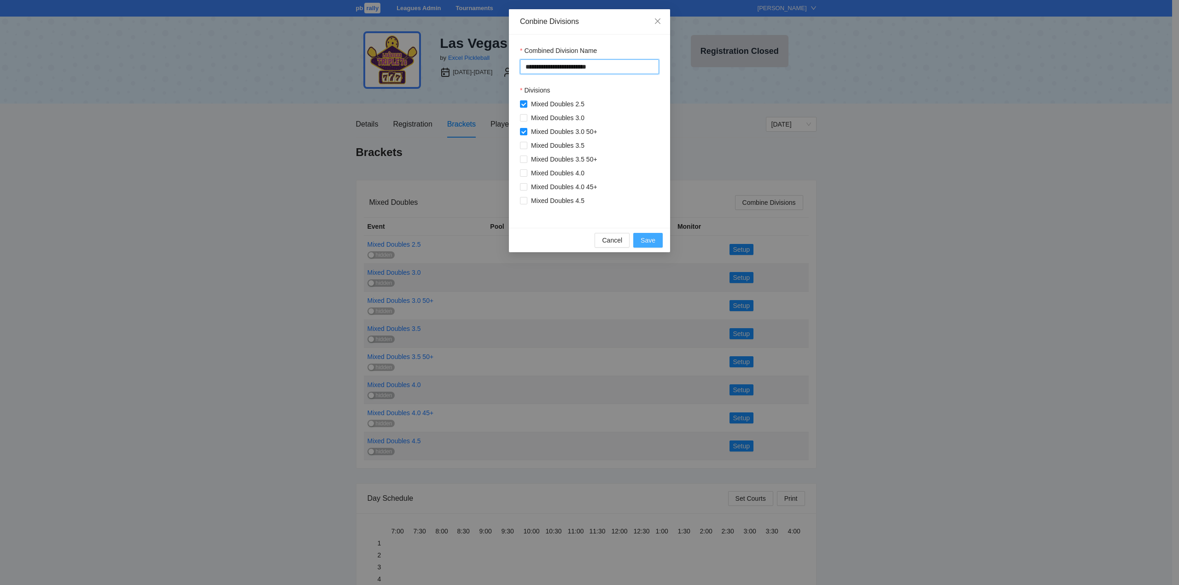
type input "**********"
click at [648, 238] on span "Save" at bounding box center [647, 240] width 15 height 10
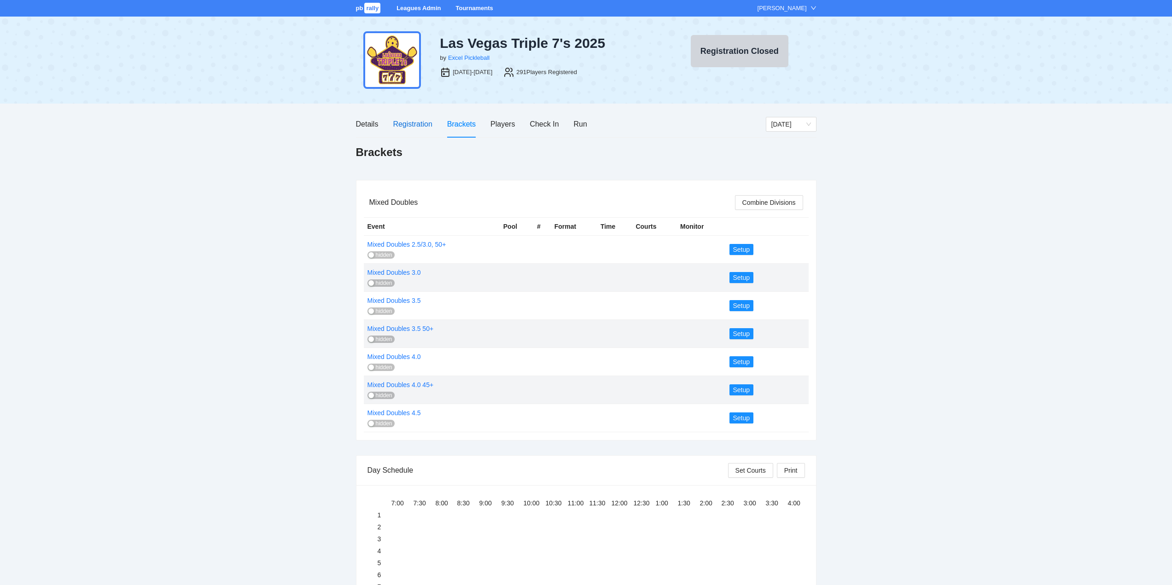
click at [409, 125] on div "Registration" at bounding box center [412, 124] width 39 height 12
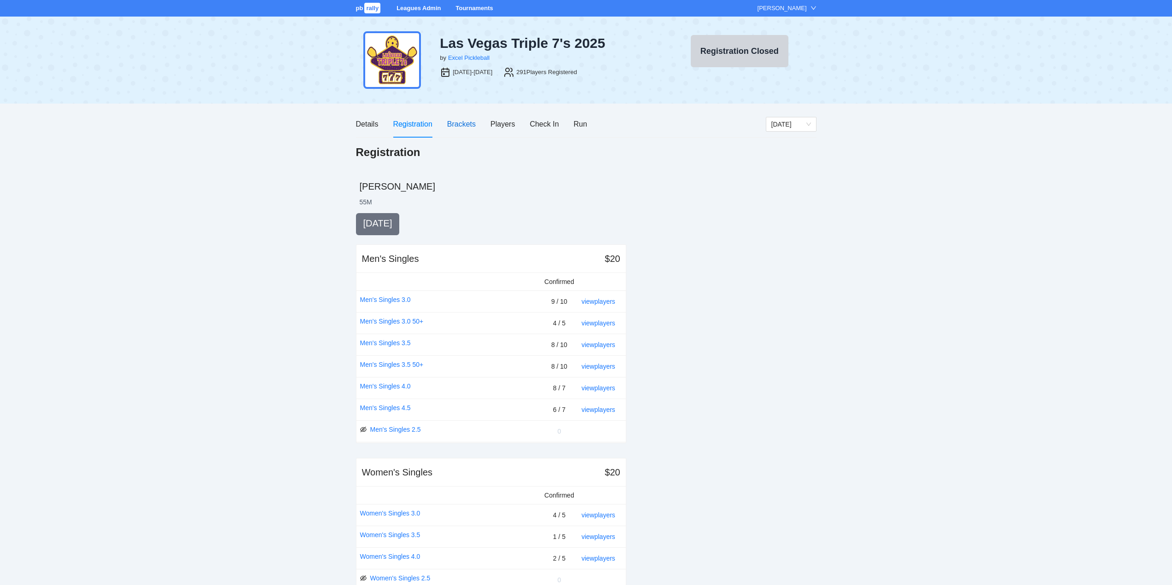
drag, startPoint x: 460, startPoint y: 122, endPoint x: 523, endPoint y: 140, distance: 64.7
click at [460, 122] on div "Brackets" at bounding box center [461, 124] width 29 height 12
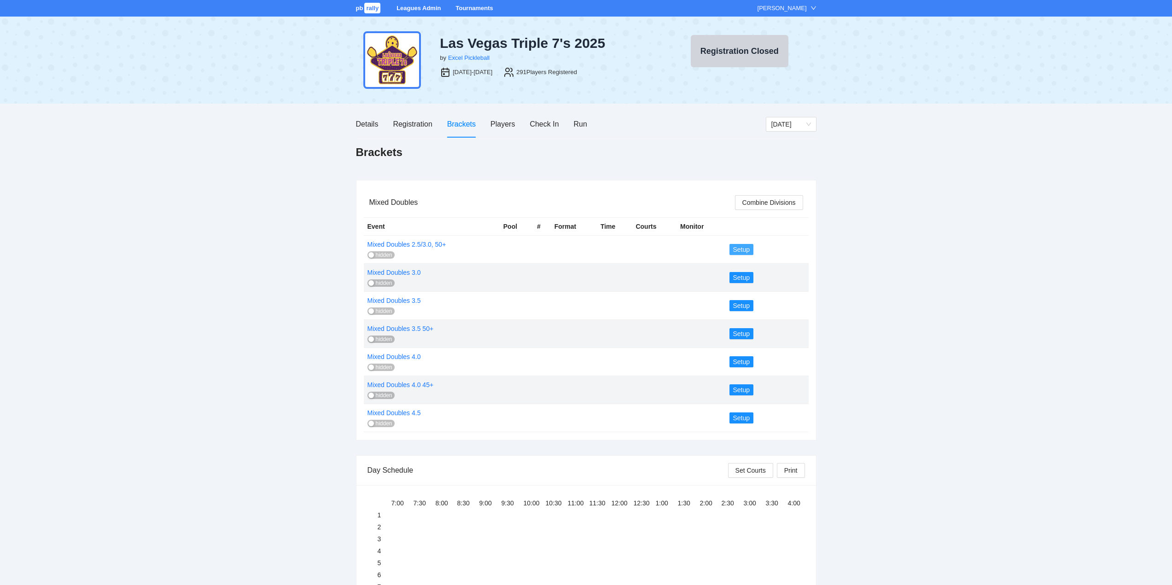
click at [744, 250] on span "Setup" at bounding box center [741, 249] width 17 height 10
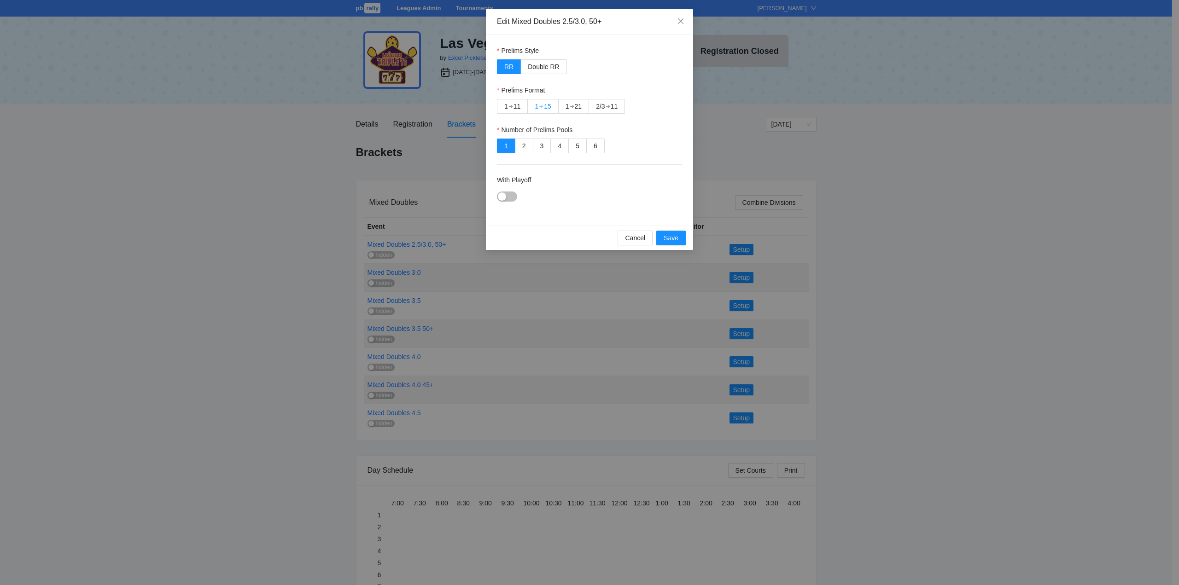
click at [543, 107] on div "➔" at bounding box center [541, 106] width 5 height 7
click at [500, 195] on div "button" at bounding box center [502, 196] width 8 height 8
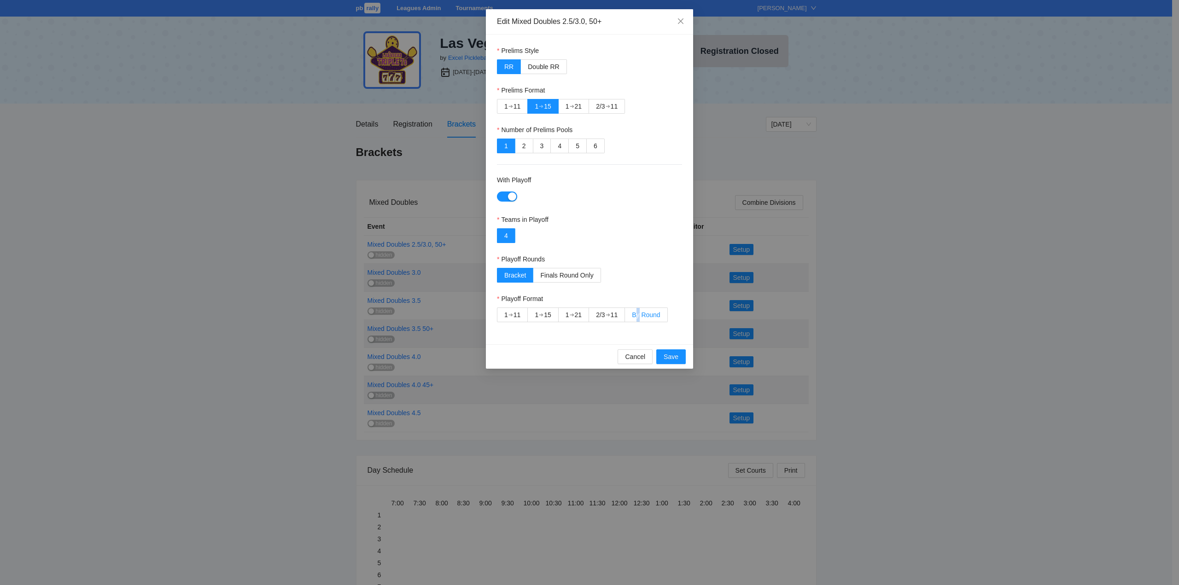
click at [640, 313] on span "By Round" at bounding box center [646, 314] width 28 height 7
click at [637, 310] on label "By Round" at bounding box center [646, 315] width 42 height 15
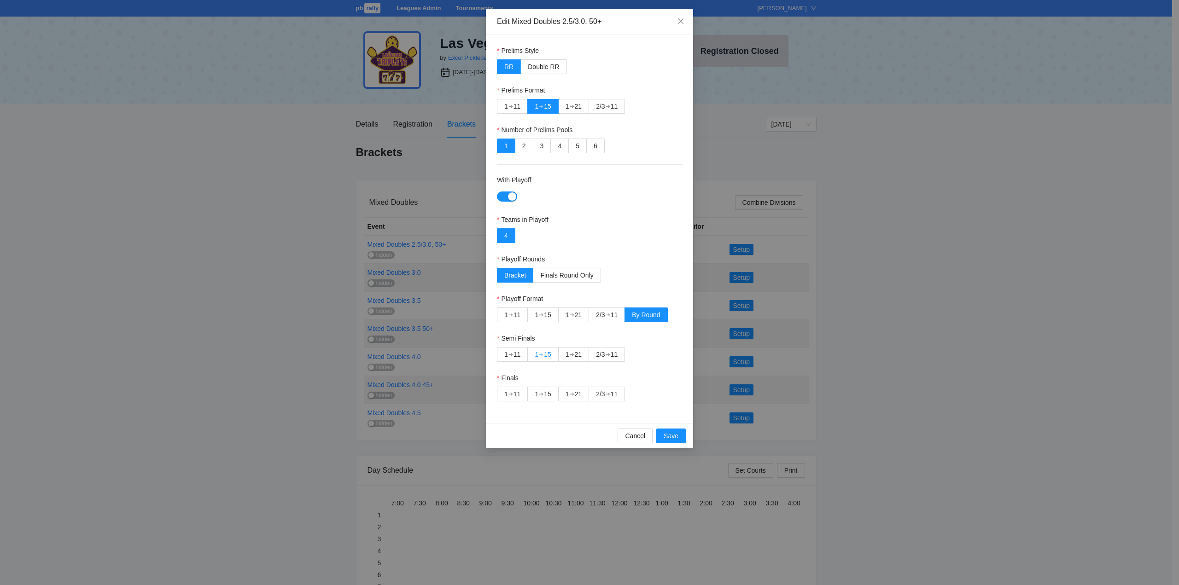
click at [547, 356] on div "15" at bounding box center [547, 355] width 7 height 14
click at [604, 391] on div "2/3" at bounding box center [600, 394] width 9 height 14
click at [668, 432] on span "Save" at bounding box center [670, 436] width 15 height 10
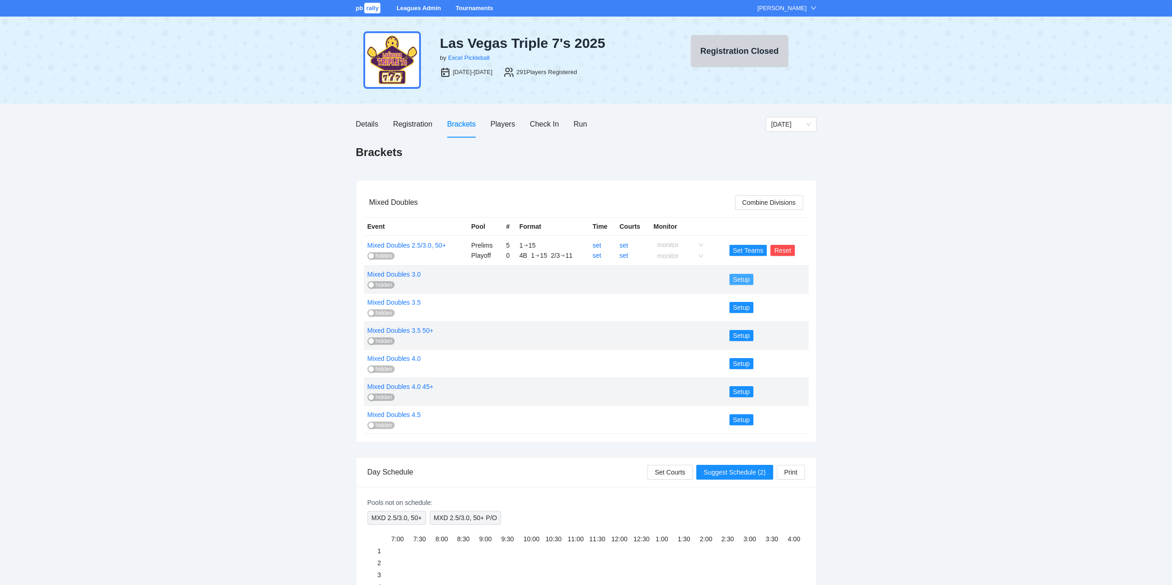
click at [740, 278] on span "Setup" at bounding box center [741, 279] width 17 height 10
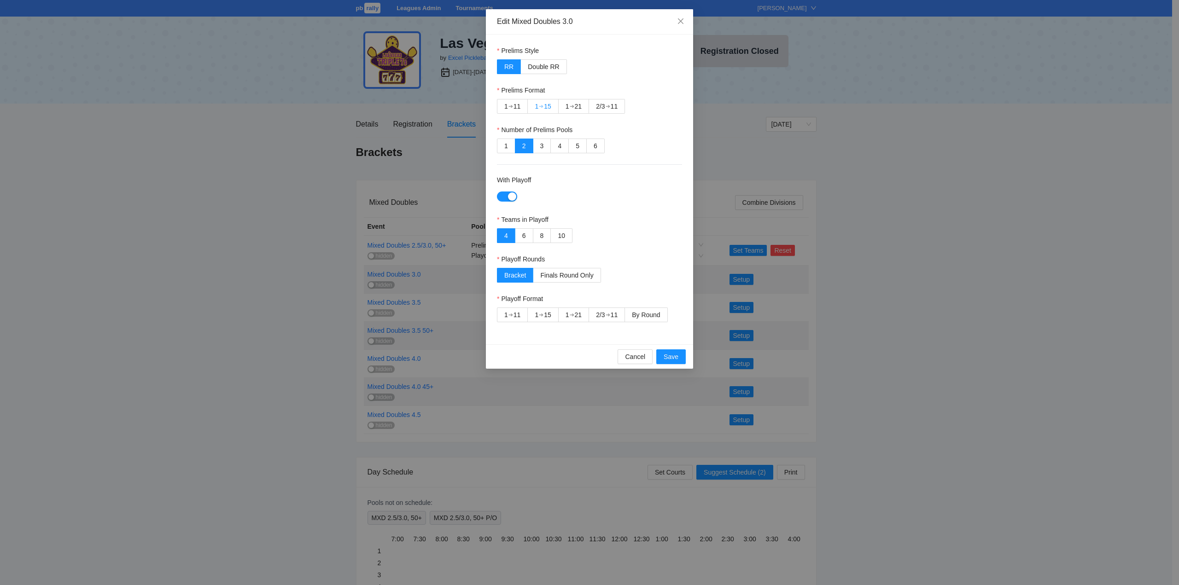
click at [543, 105] on div "➔" at bounding box center [541, 106] width 5 height 7
click at [640, 310] on label "By Round" at bounding box center [646, 315] width 42 height 15
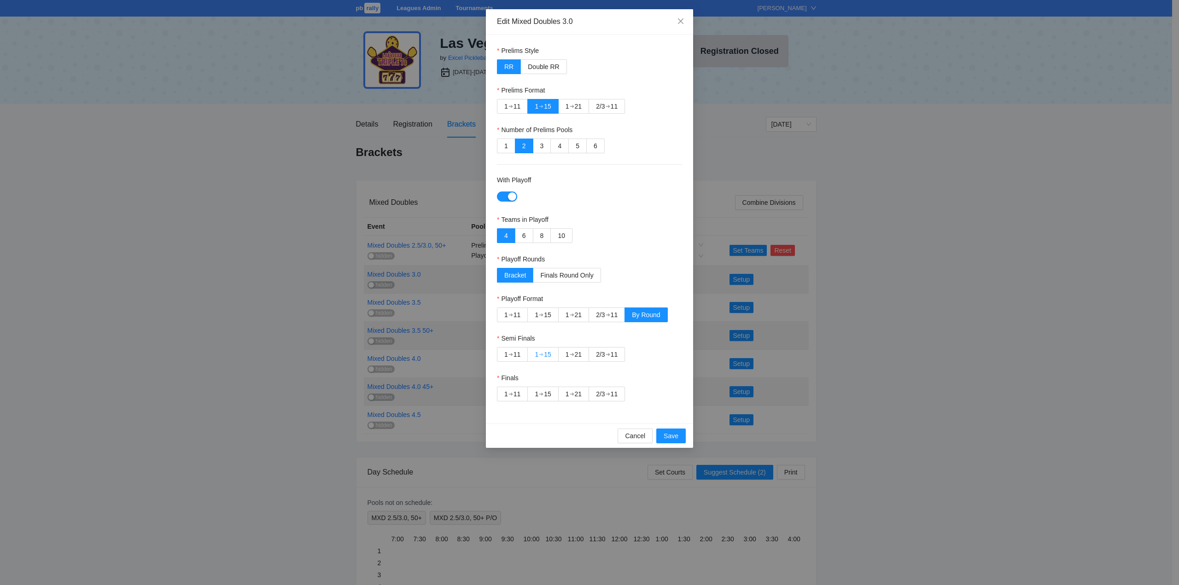
click at [542, 353] on div "➔" at bounding box center [541, 354] width 5 height 7
drag, startPoint x: 600, startPoint y: 392, endPoint x: 624, endPoint y: 402, distance: 26.0
click at [601, 392] on div "2/3" at bounding box center [600, 394] width 9 height 14
click at [608, 392] on div "➔" at bounding box center [607, 393] width 5 height 7
click at [669, 436] on span "Save" at bounding box center [670, 436] width 15 height 10
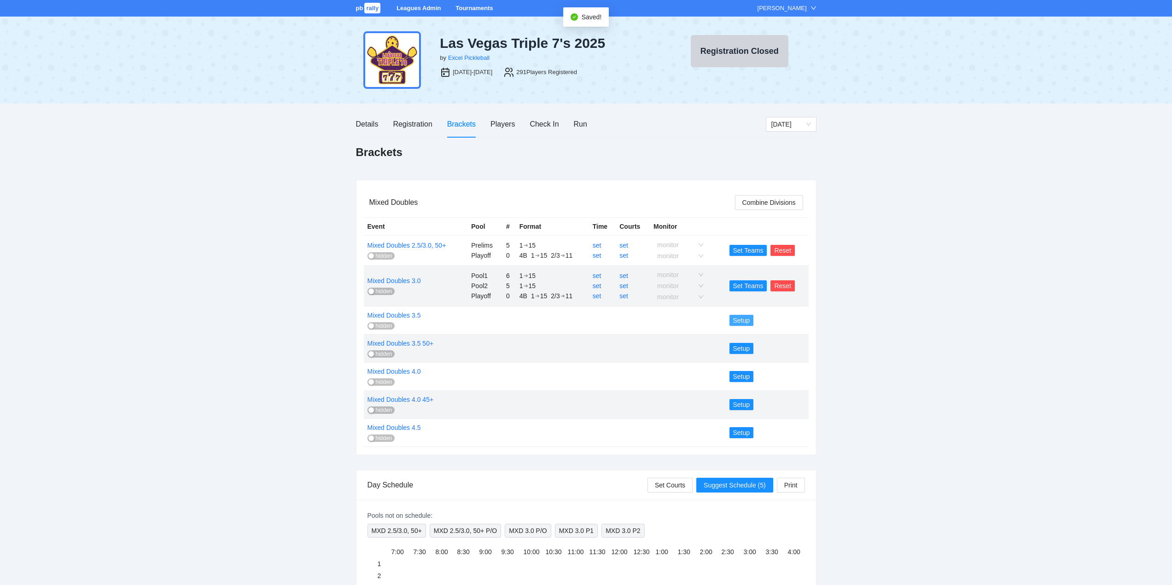
click at [740, 320] on span "Setup" at bounding box center [741, 320] width 17 height 10
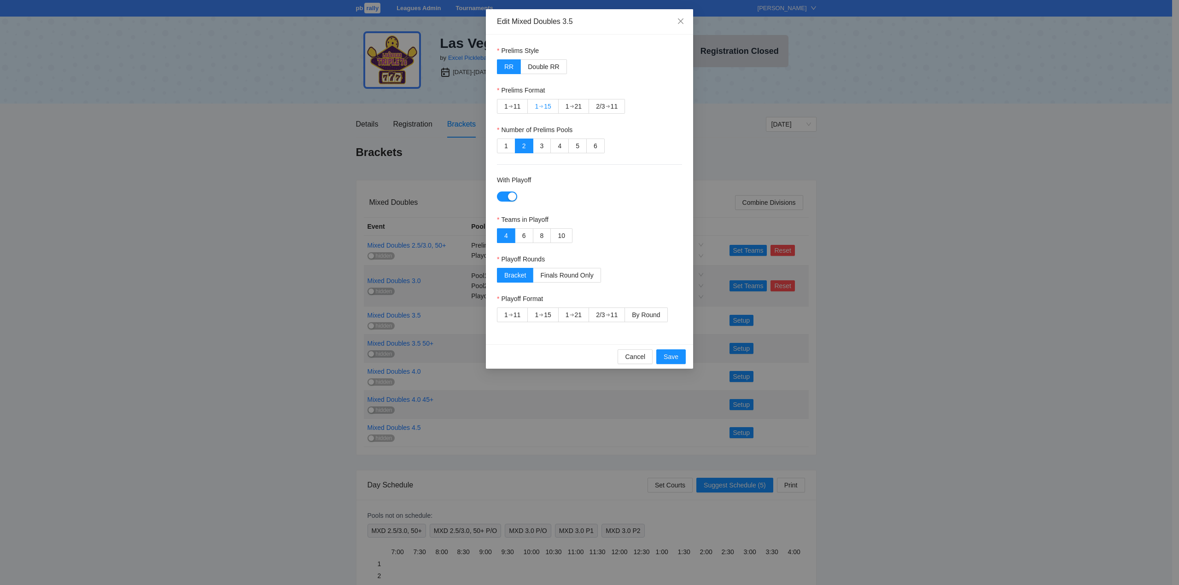
click at [543, 104] on div "➔" at bounding box center [541, 106] width 5 height 7
click at [646, 314] on span "By Round" at bounding box center [646, 314] width 28 height 7
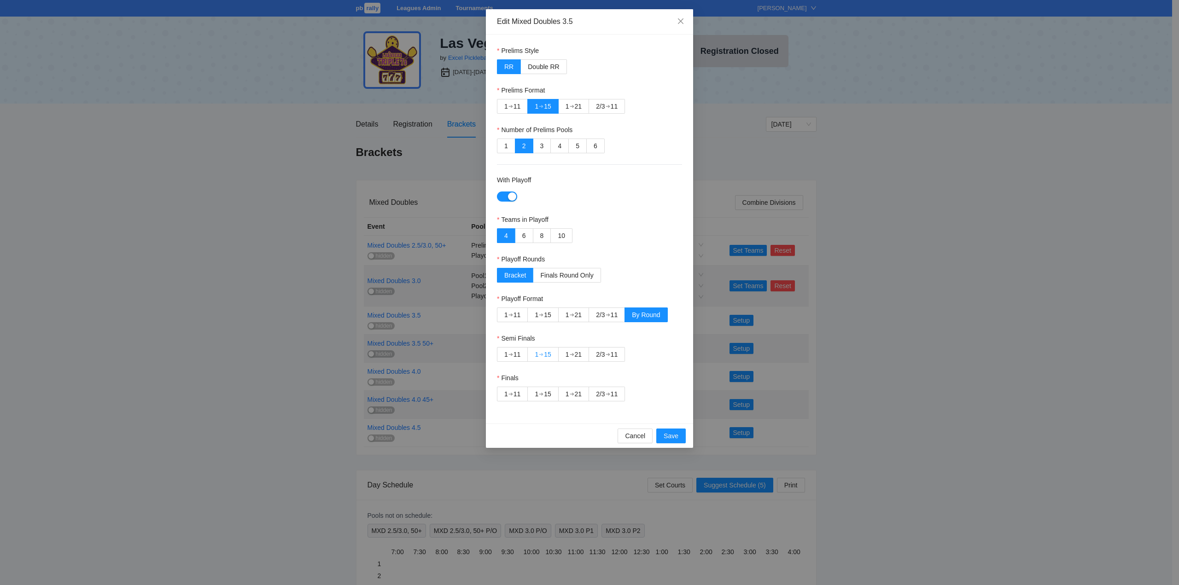
click at [541, 354] on div "➔" at bounding box center [541, 354] width 5 height 7
click at [604, 393] on div "2/3" at bounding box center [600, 394] width 9 height 14
click at [673, 435] on span "Save" at bounding box center [670, 436] width 15 height 10
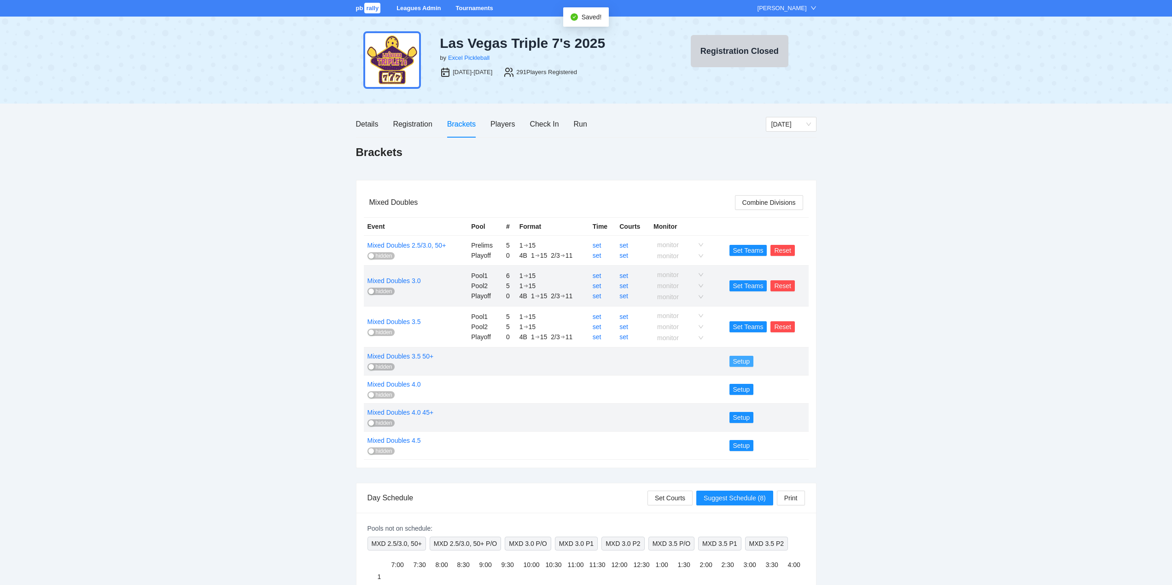
click at [740, 360] on span "Setup" at bounding box center [741, 361] width 17 height 10
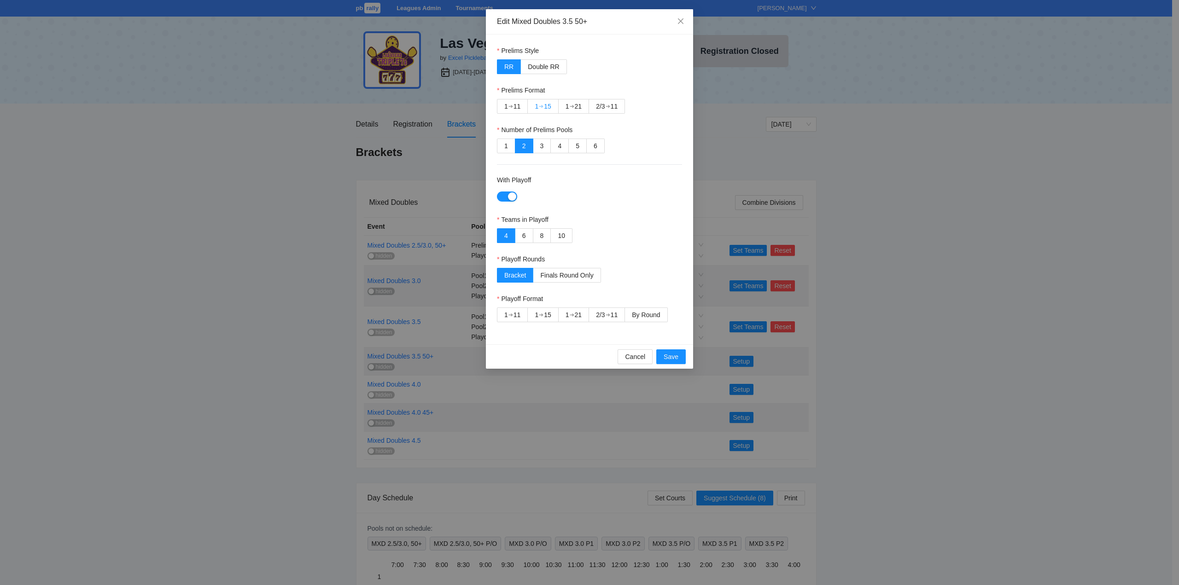
click at [541, 104] on div "➔" at bounding box center [541, 106] width 5 height 7
click at [641, 310] on label "By Round" at bounding box center [646, 315] width 42 height 15
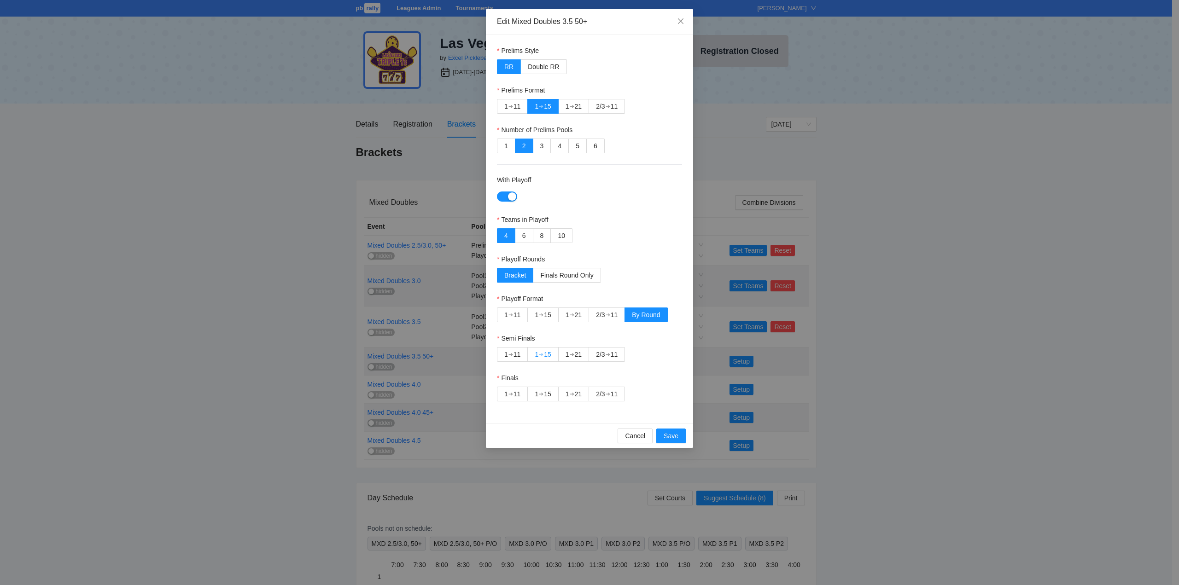
click at [543, 354] on div "➔" at bounding box center [541, 354] width 5 height 7
click at [610, 393] on div "➔" at bounding box center [607, 393] width 5 height 7
click at [672, 433] on span "Save" at bounding box center [670, 436] width 15 height 10
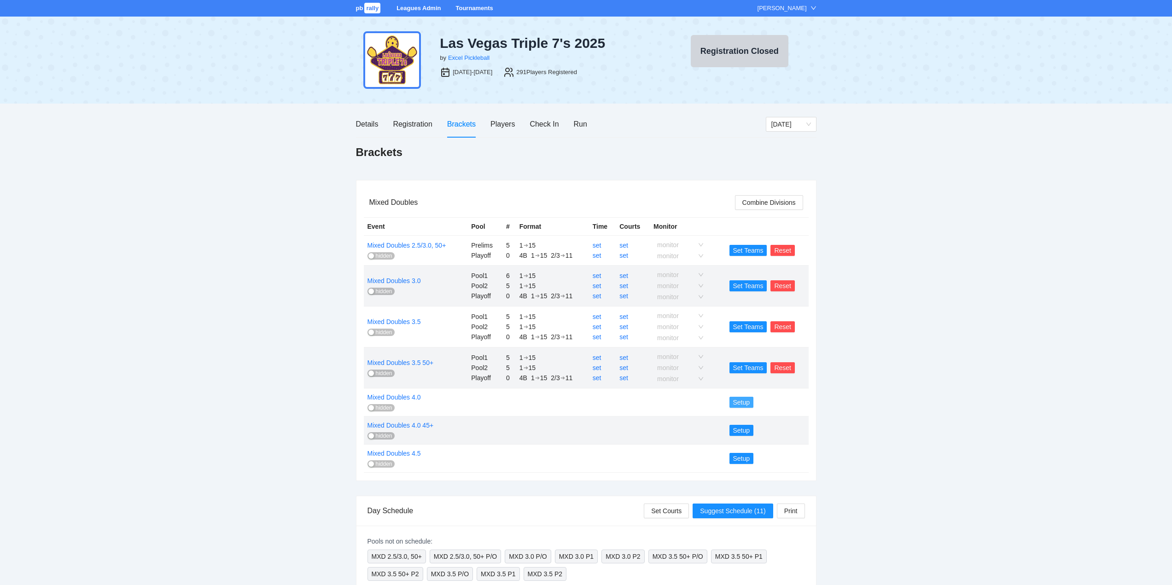
click at [739, 401] on span "Setup" at bounding box center [741, 402] width 17 height 10
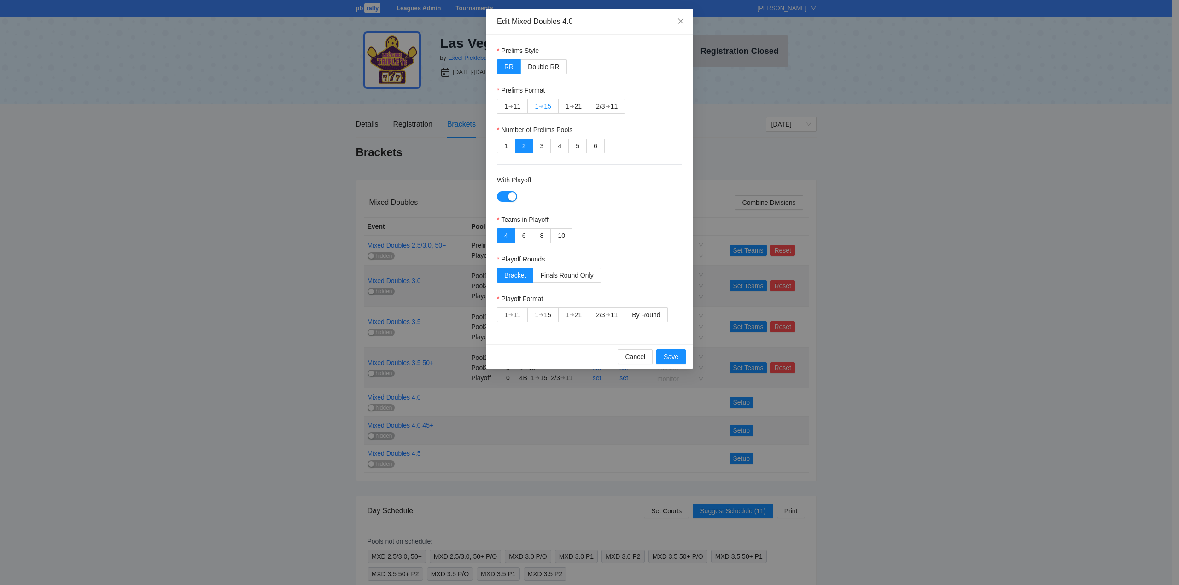
click at [544, 102] on div "1 ➔ 15" at bounding box center [543, 106] width 16 height 14
click at [650, 314] on span "By Round" at bounding box center [646, 314] width 28 height 7
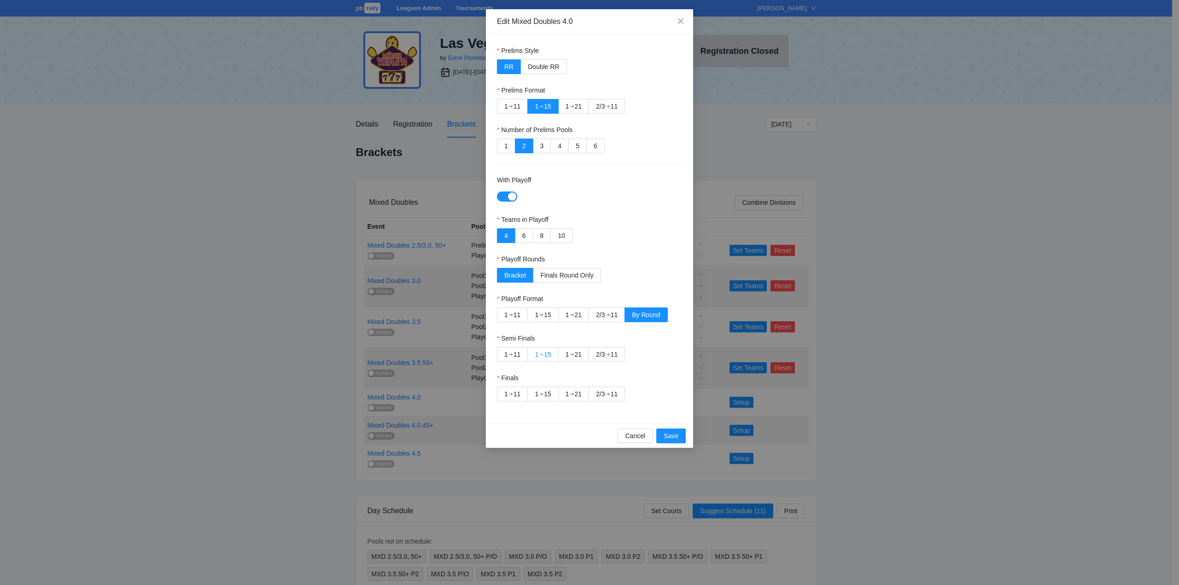
click at [543, 352] on div "➔" at bounding box center [541, 354] width 5 height 7
click at [604, 392] on div "2/3" at bounding box center [600, 394] width 9 height 14
click at [669, 434] on span "Save" at bounding box center [670, 436] width 15 height 10
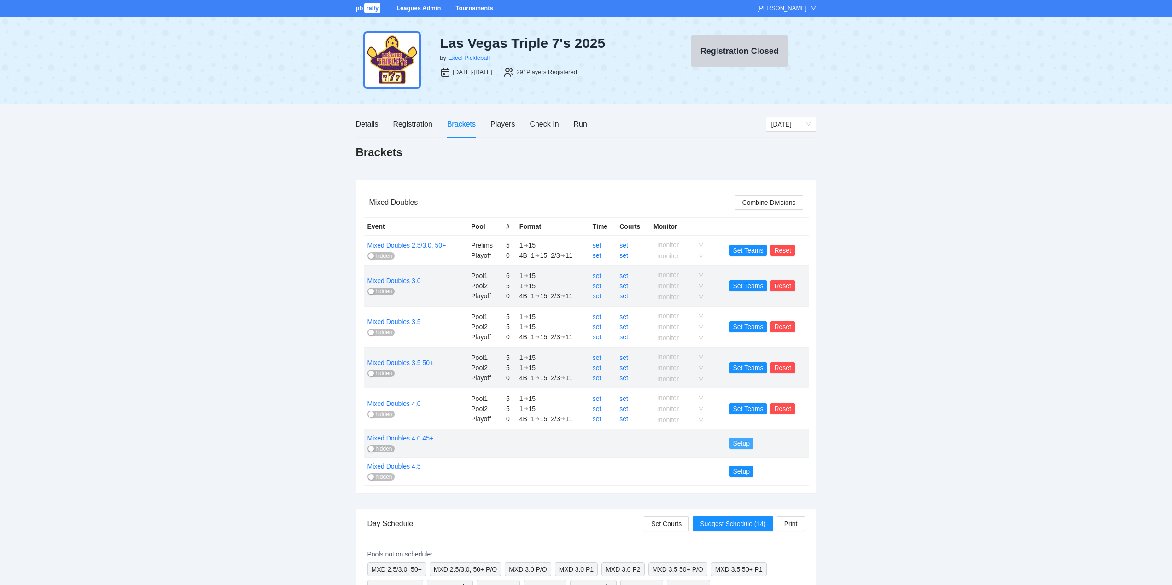
click at [739, 442] on span "Setup" at bounding box center [741, 443] width 17 height 10
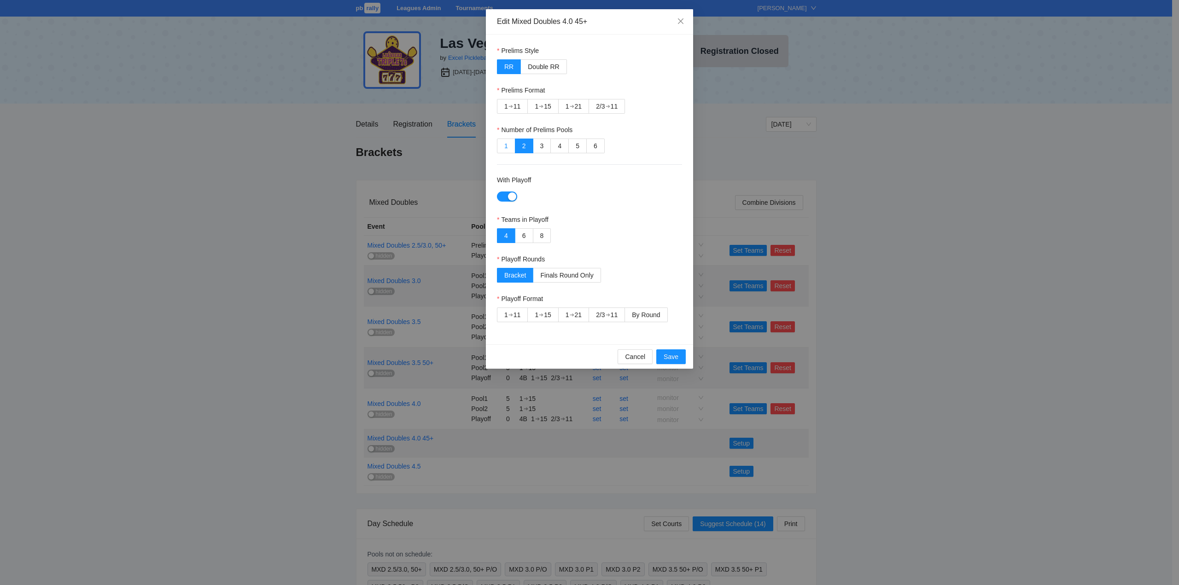
click at [504, 145] on label "1" at bounding box center [506, 146] width 18 height 15
drag, startPoint x: 509, startPoint y: 106, endPoint x: 530, endPoint y: 123, distance: 27.1
click at [509, 105] on div "➔" at bounding box center [510, 106] width 5 height 7
click at [646, 313] on span "By Round" at bounding box center [646, 314] width 28 height 7
click at [649, 315] on span "By Round" at bounding box center [646, 314] width 28 height 7
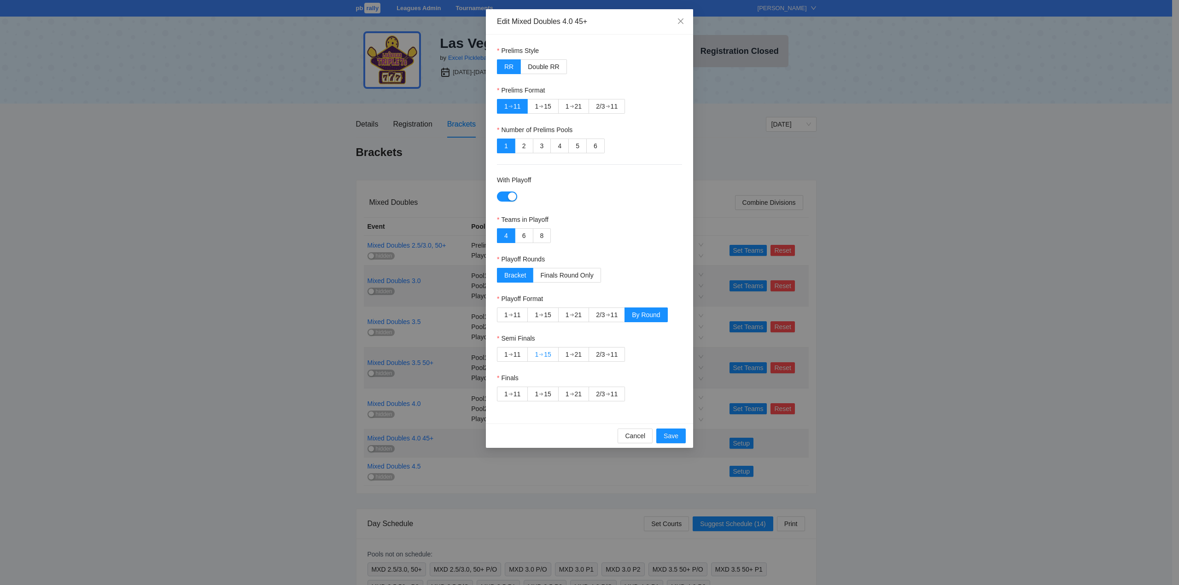
click at [540, 353] on div "➔" at bounding box center [541, 354] width 5 height 7
drag, startPoint x: 604, startPoint y: 392, endPoint x: 617, endPoint y: 399, distance: 14.0
click at [604, 392] on div "2/3" at bounding box center [600, 394] width 9 height 14
click at [668, 434] on span "Save" at bounding box center [670, 436] width 15 height 10
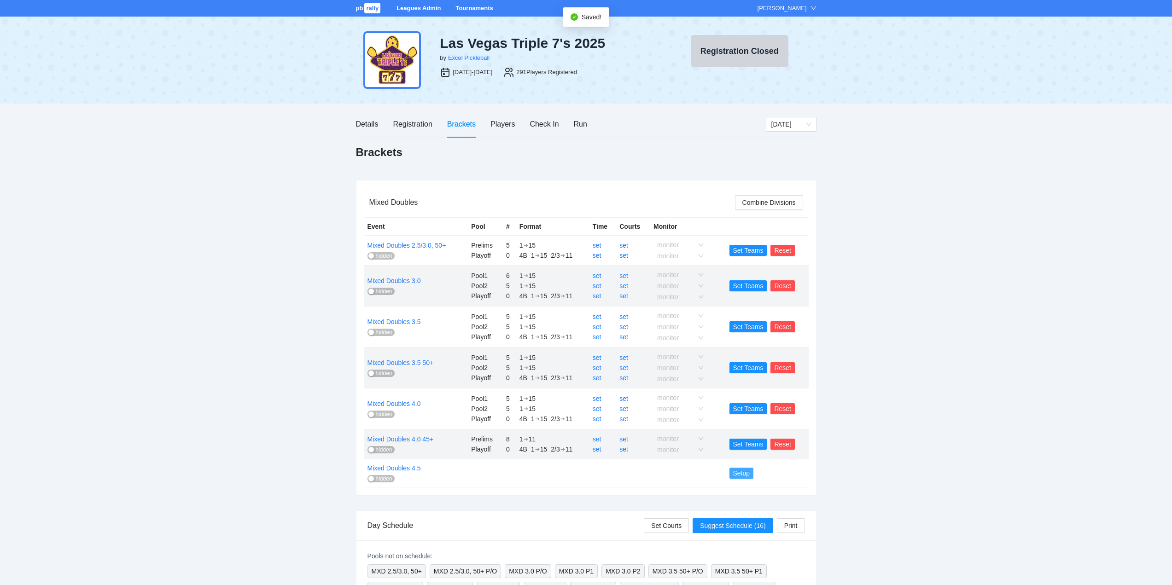
click at [744, 473] on span "Setup" at bounding box center [741, 473] width 17 height 10
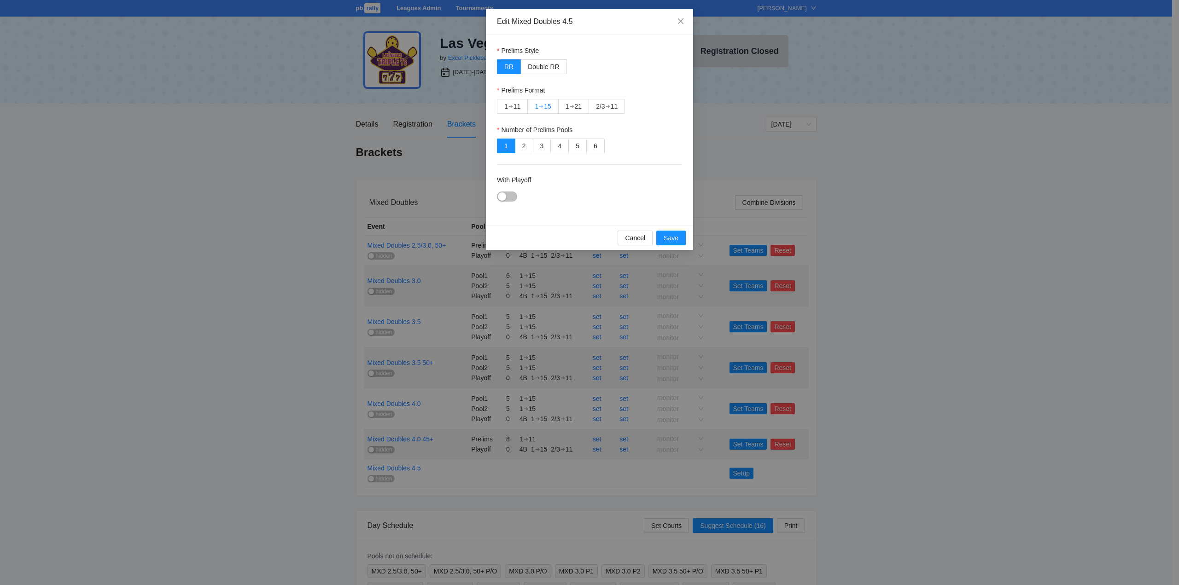
click at [543, 104] on div "➔" at bounding box center [541, 106] width 5 height 7
drag, startPoint x: 500, startPoint y: 197, endPoint x: 536, endPoint y: 214, distance: 40.6
click at [500, 197] on div "button" at bounding box center [502, 196] width 8 height 8
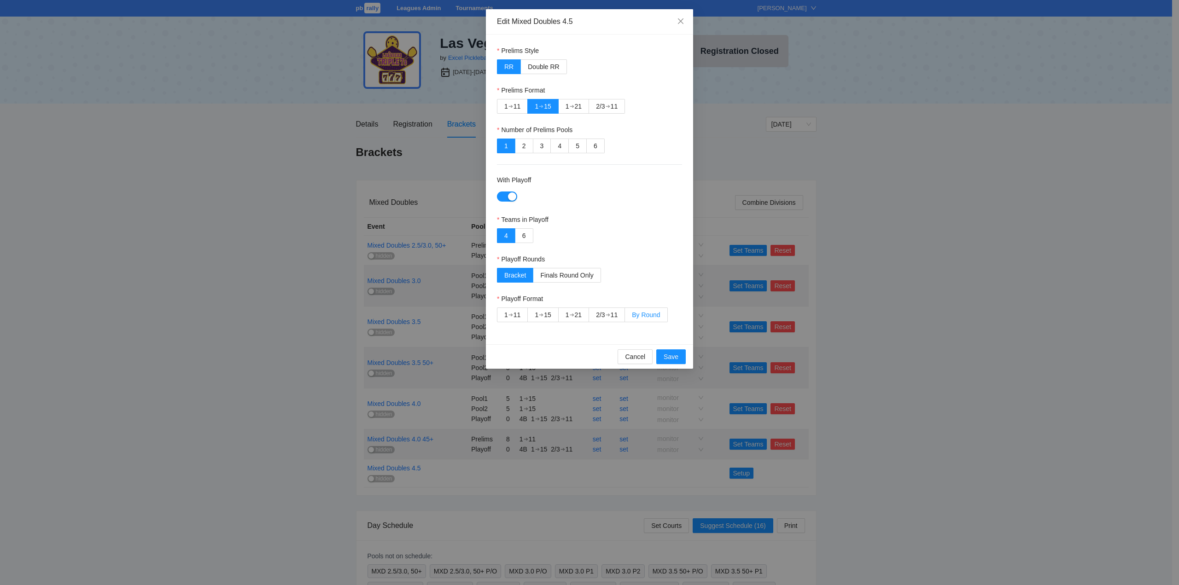
click at [651, 314] on span "By Round" at bounding box center [646, 314] width 28 height 7
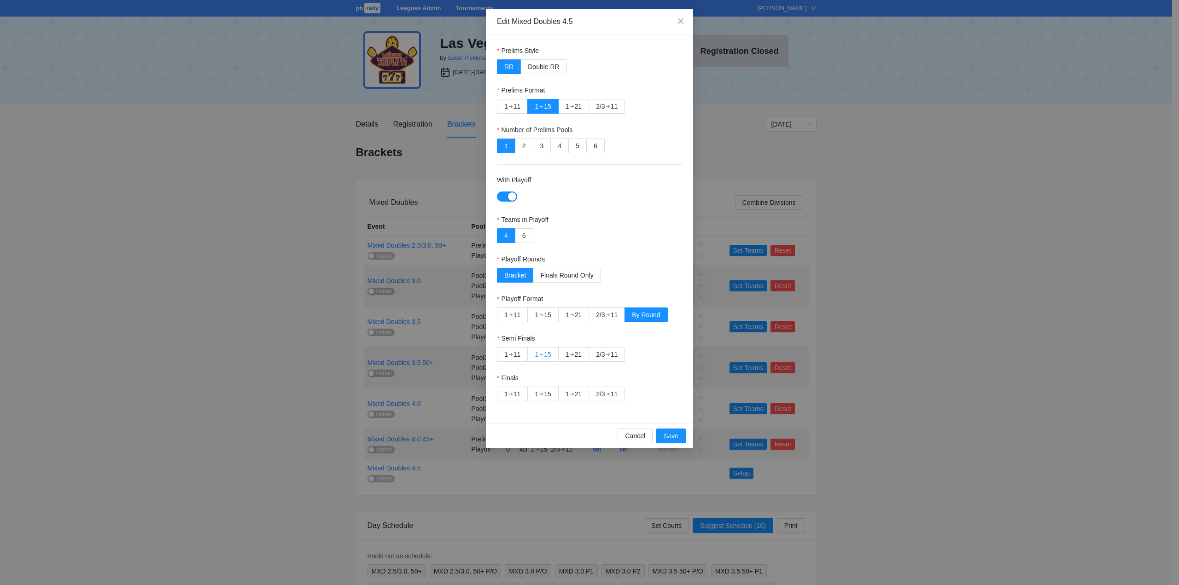
drag, startPoint x: 543, startPoint y: 354, endPoint x: 553, endPoint y: 361, distance: 12.8
click at [543, 354] on div "➔" at bounding box center [541, 354] width 5 height 7
drag, startPoint x: 606, startPoint y: 395, endPoint x: 637, endPoint y: 413, distance: 35.6
click at [604, 395] on div "2/3" at bounding box center [600, 394] width 9 height 14
click at [663, 432] on span "Save" at bounding box center [670, 436] width 15 height 10
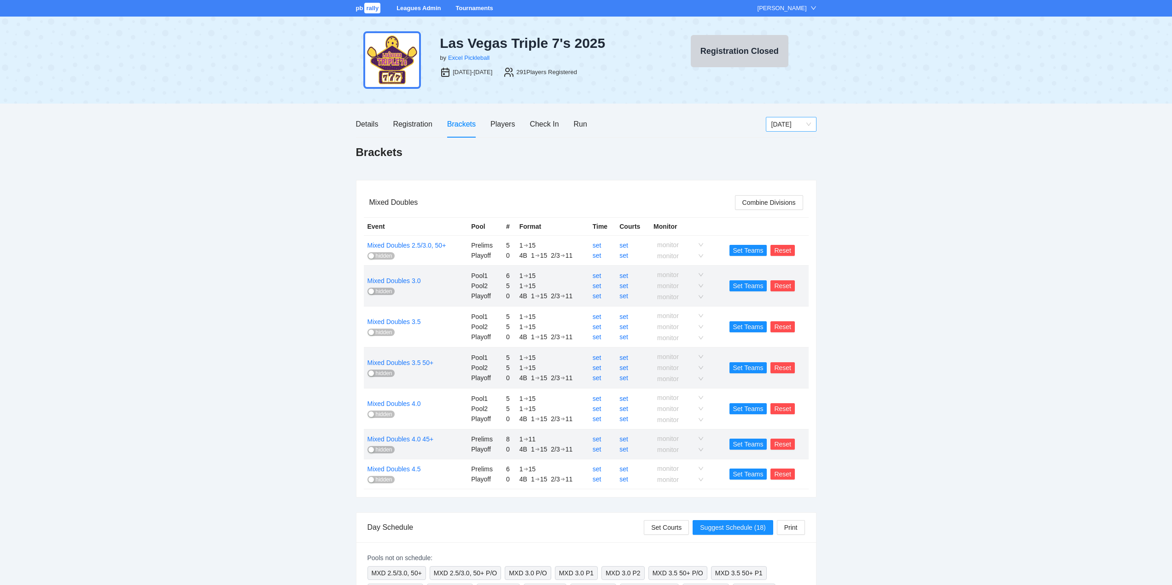
click at [794, 122] on span "[DATE]" at bounding box center [791, 124] width 40 height 14
click at [785, 171] on div "[DATE]" at bounding box center [791, 172] width 40 height 10
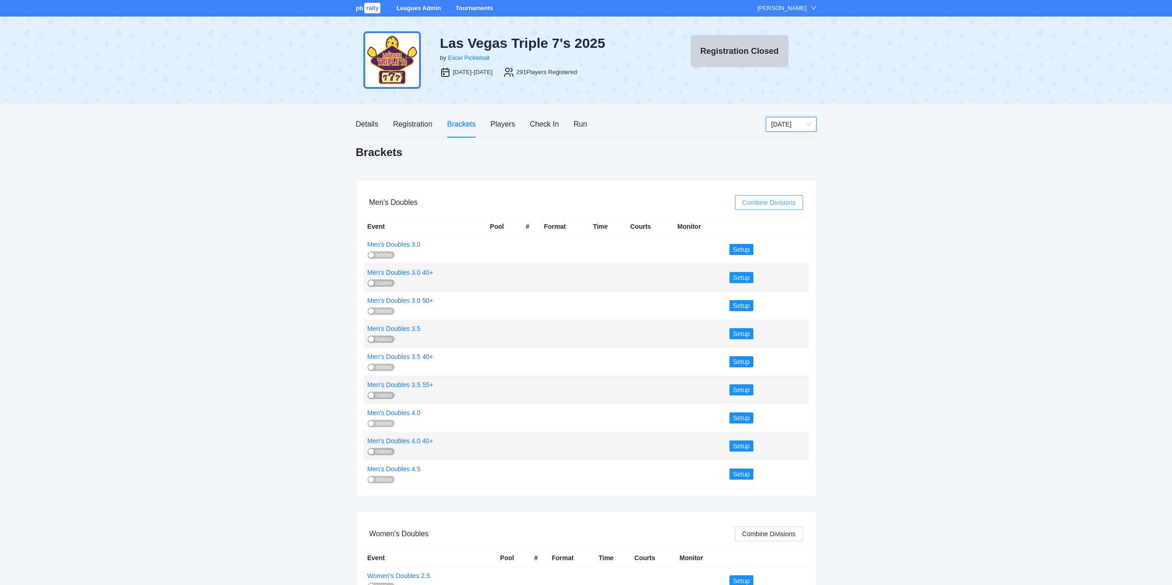
click at [762, 202] on span "Combine Divisions" at bounding box center [768, 203] width 53 height 10
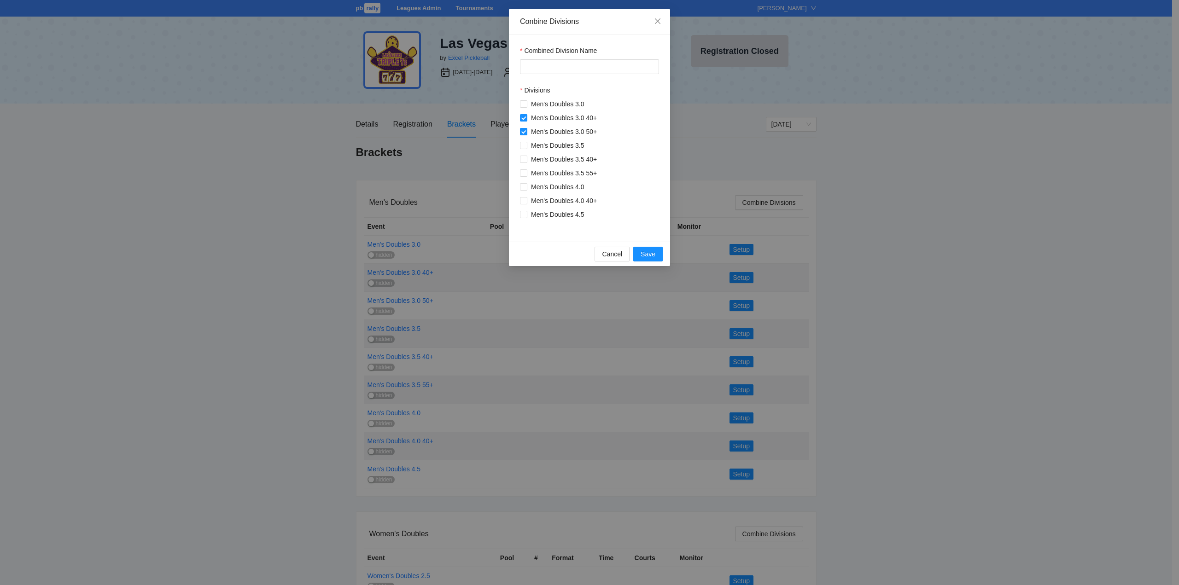
drag, startPoint x: 603, startPoint y: 116, endPoint x: 614, endPoint y: 116, distance: 11.1
click at [614, 116] on div "Men's Doubles 3.0 Men's Doubles 3.0 40+ Men's Doubles 3.0 50+ Men's Doubles 3.5…" at bounding box center [589, 159] width 139 height 121
click at [618, 105] on div "Men's Doubles 3.0 Men's Doubles 3.0 40+ Men's Doubles 3.0 50+ Men's Doubles 3.5…" at bounding box center [589, 159] width 139 height 121
drag, startPoint x: 605, startPoint y: 116, endPoint x: 562, endPoint y: 120, distance: 43.4
click at [562, 120] on div "Men's Doubles 3.0 Men's Doubles 3.0 40+ Men's Doubles 3.0 50+ Men's Doubles 3.5…" at bounding box center [589, 159] width 139 height 121
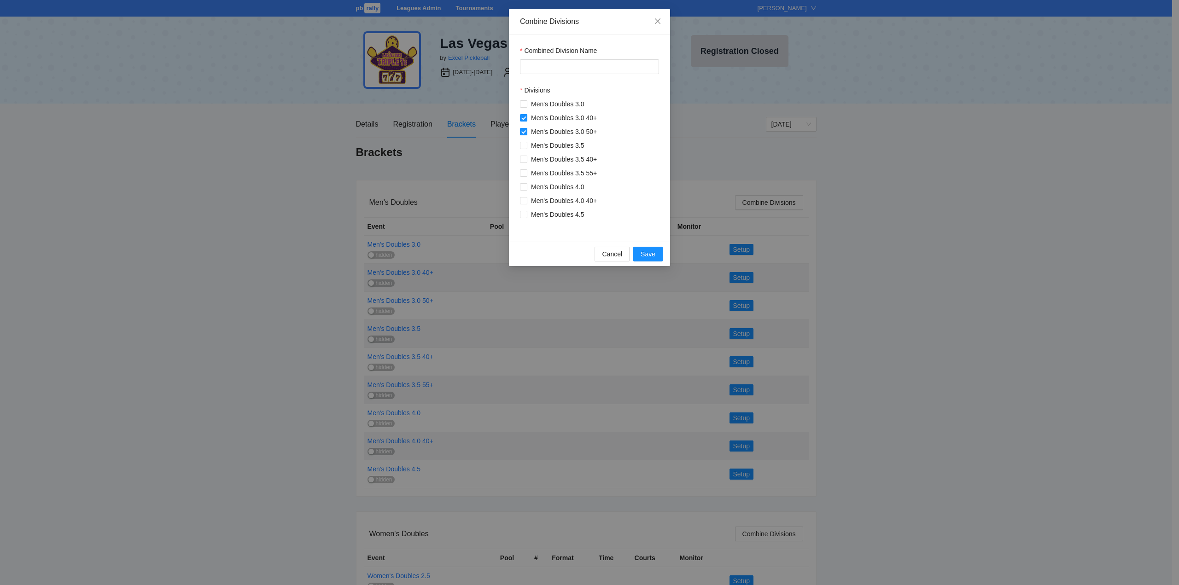
click at [637, 101] on div "Men's Doubles 3.0 Men's Doubles 3.0 40+ Men's Doubles 3.0 50+ Men's Doubles 3.5…" at bounding box center [589, 159] width 139 height 121
drag, startPoint x: 530, startPoint y: 115, endPoint x: 598, endPoint y: 120, distance: 67.8
click at [598, 120] on span "Men's Doubles 3.0 40+" at bounding box center [563, 118] width 73 height 10
copy span "Men's Doubles 3.0 40+"
click at [544, 69] on input "Combined Division Name" at bounding box center [589, 66] width 139 height 15
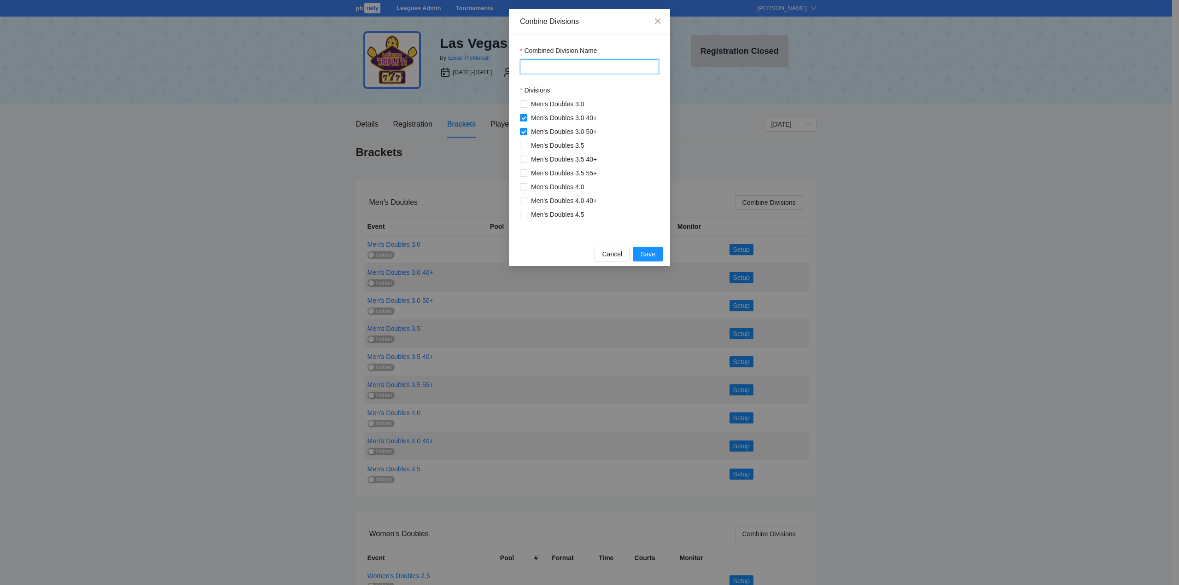
paste input "**********"
type input "**********"
click at [647, 252] on span "Save" at bounding box center [647, 254] width 15 height 10
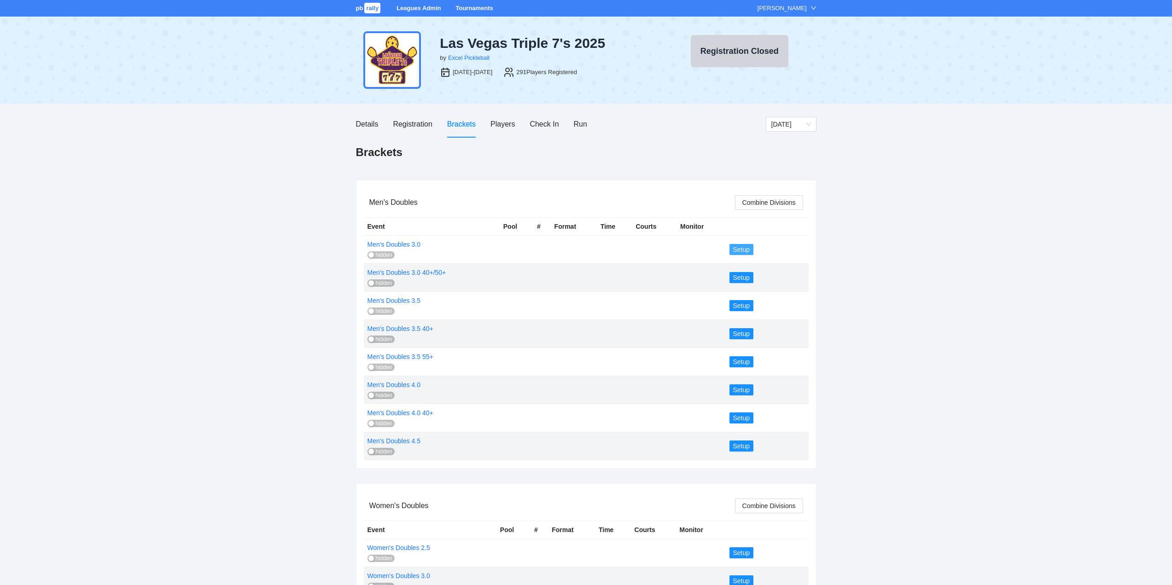
click at [734, 247] on span "Setup" at bounding box center [741, 249] width 17 height 10
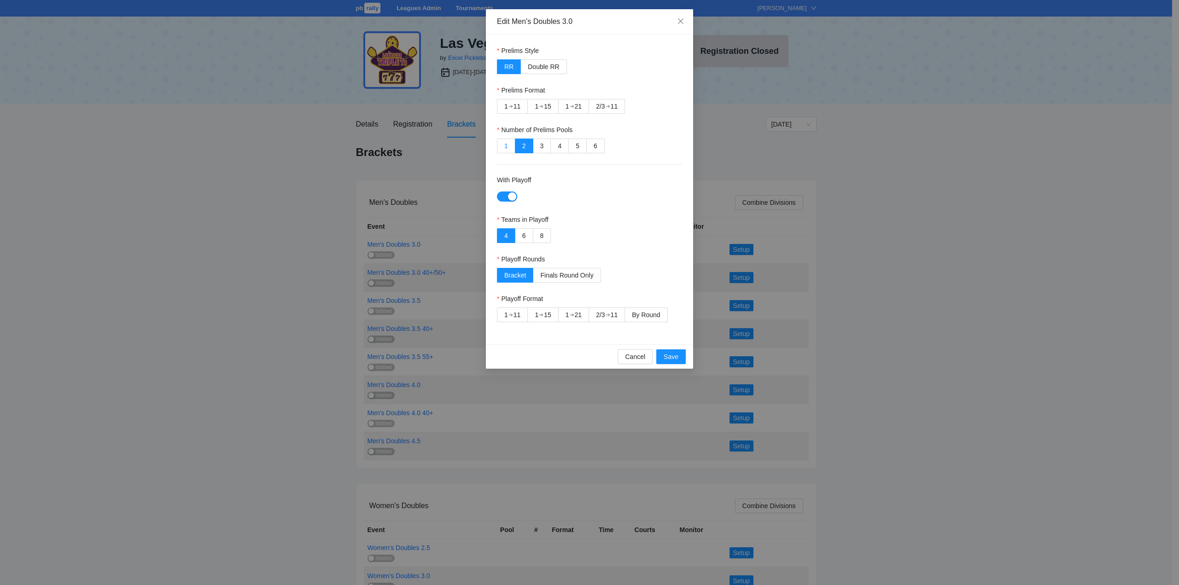
click at [505, 145] on span "1" at bounding box center [506, 145] width 4 height 7
click at [512, 104] on div "➔" at bounding box center [510, 106] width 5 height 7
click at [645, 313] on span "By Round" at bounding box center [646, 314] width 28 height 7
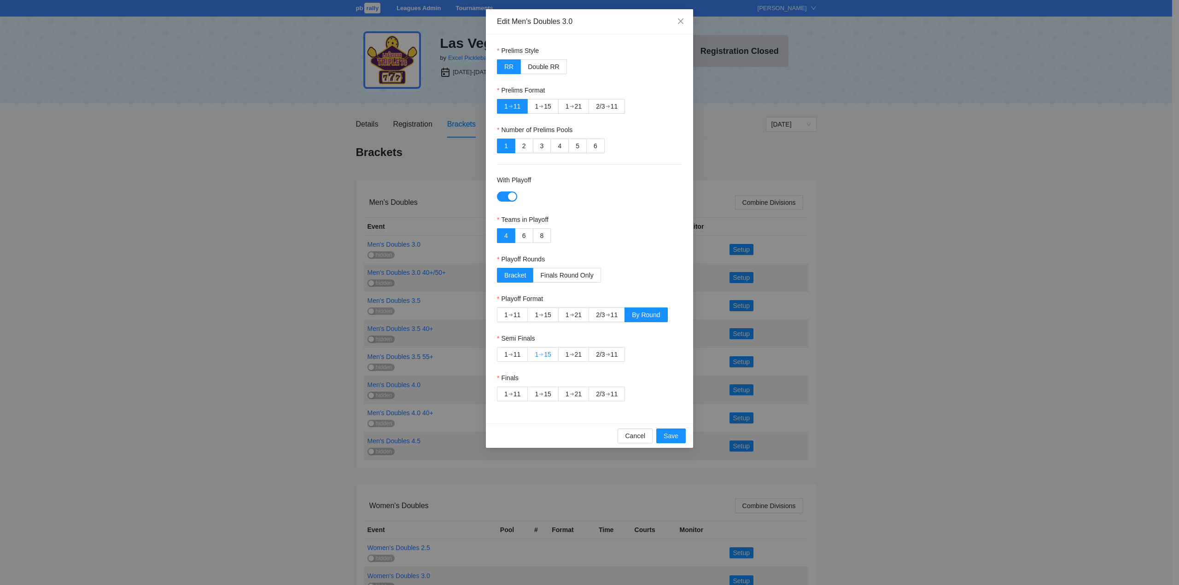
click at [543, 354] on div "➔" at bounding box center [541, 354] width 5 height 7
drag, startPoint x: 599, startPoint y: 390, endPoint x: 603, endPoint y: 399, distance: 9.1
click at [599, 391] on div "2/3" at bounding box center [600, 394] width 9 height 14
click at [669, 435] on span "Save" at bounding box center [670, 436] width 15 height 10
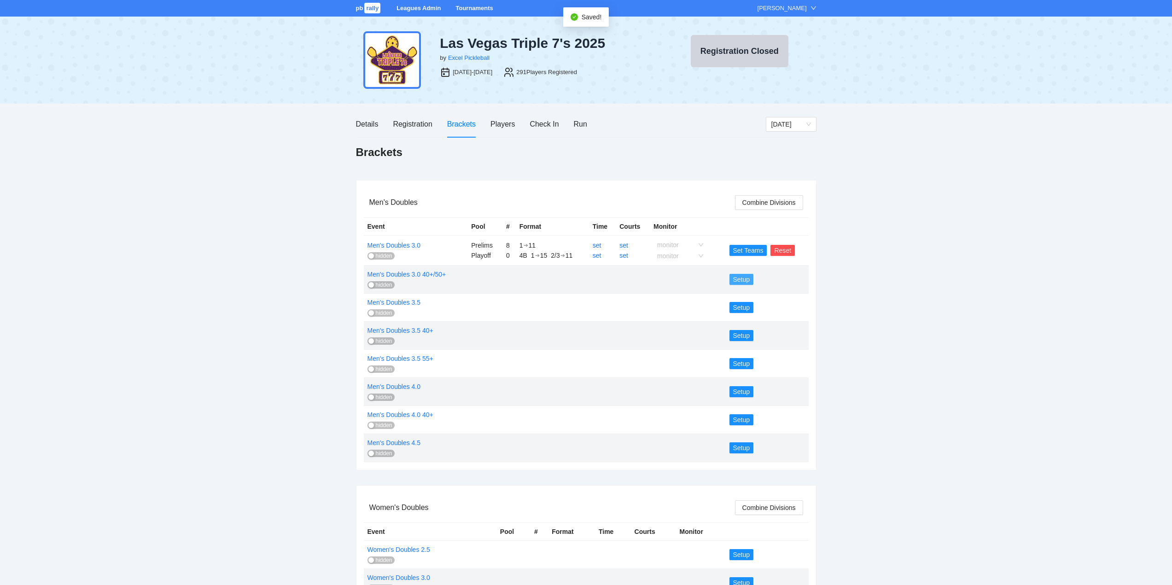
click at [739, 277] on span "Setup" at bounding box center [741, 279] width 17 height 10
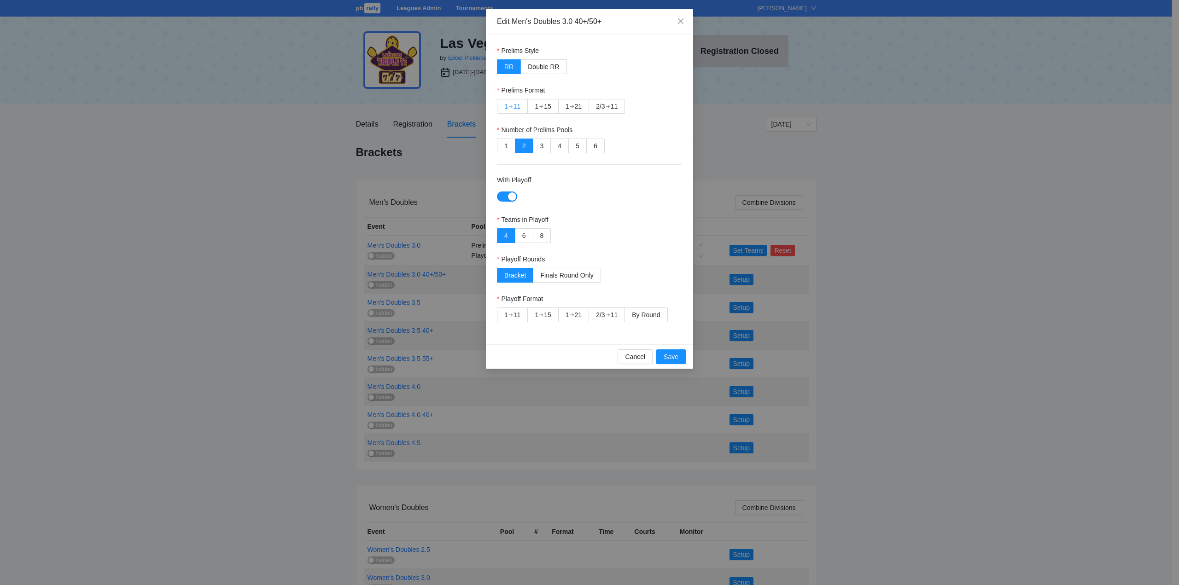
click at [515, 104] on div "11" at bounding box center [516, 106] width 7 height 14
click at [506, 144] on span "1" at bounding box center [506, 145] width 4 height 7
click at [645, 314] on span "By Round" at bounding box center [646, 314] width 28 height 7
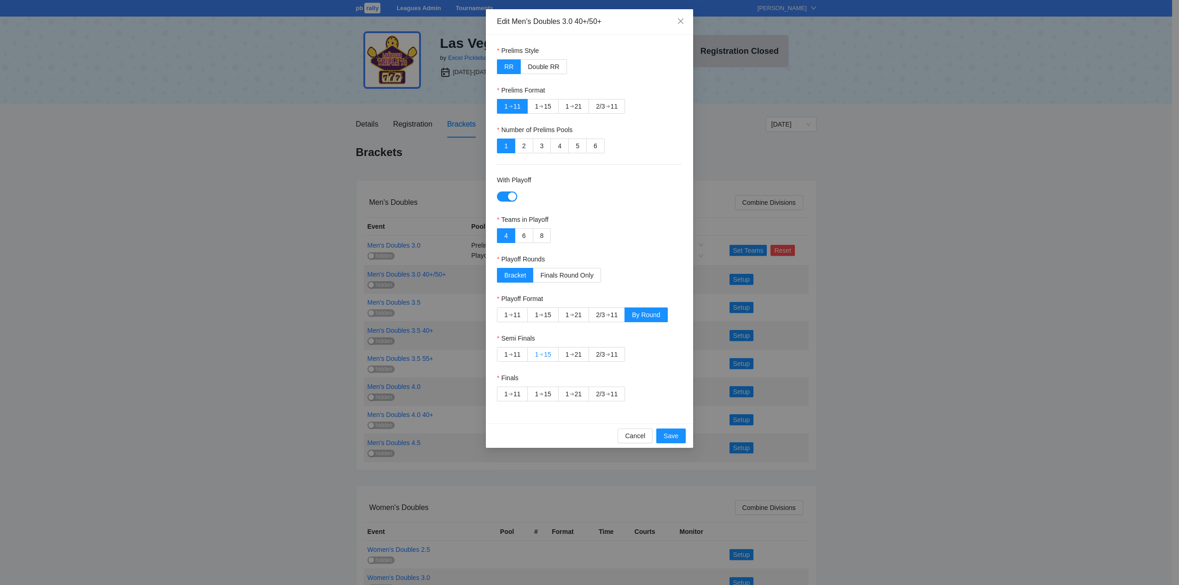
click at [545, 354] on div "15" at bounding box center [547, 355] width 7 height 14
click at [602, 392] on div "2/3" at bounding box center [600, 394] width 9 height 14
click at [668, 433] on span "Save" at bounding box center [670, 436] width 15 height 10
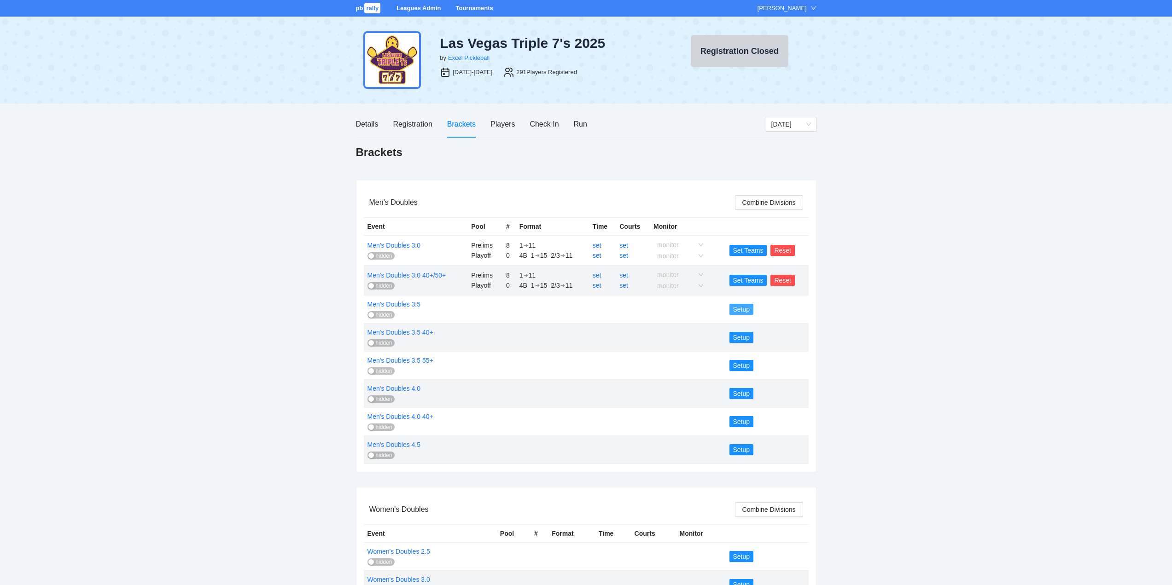
click at [740, 308] on span "Setup" at bounding box center [741, 309] width 17 height 10
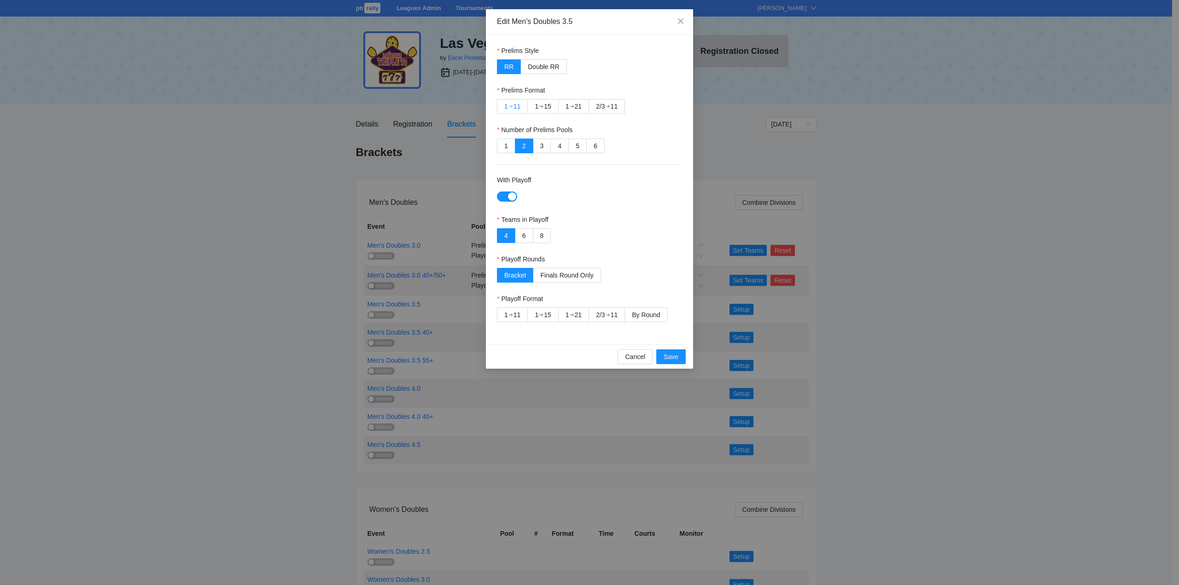
click at [509, 105] on div "➔" at bounding box center [510, 106] width 5 height 7
click at [506, 143] on span "1" at bounding box center [506, 145] width 4 height 7
click at [644, 312] on span "By Round" at bounding box center [646, 314] width 28 height 7
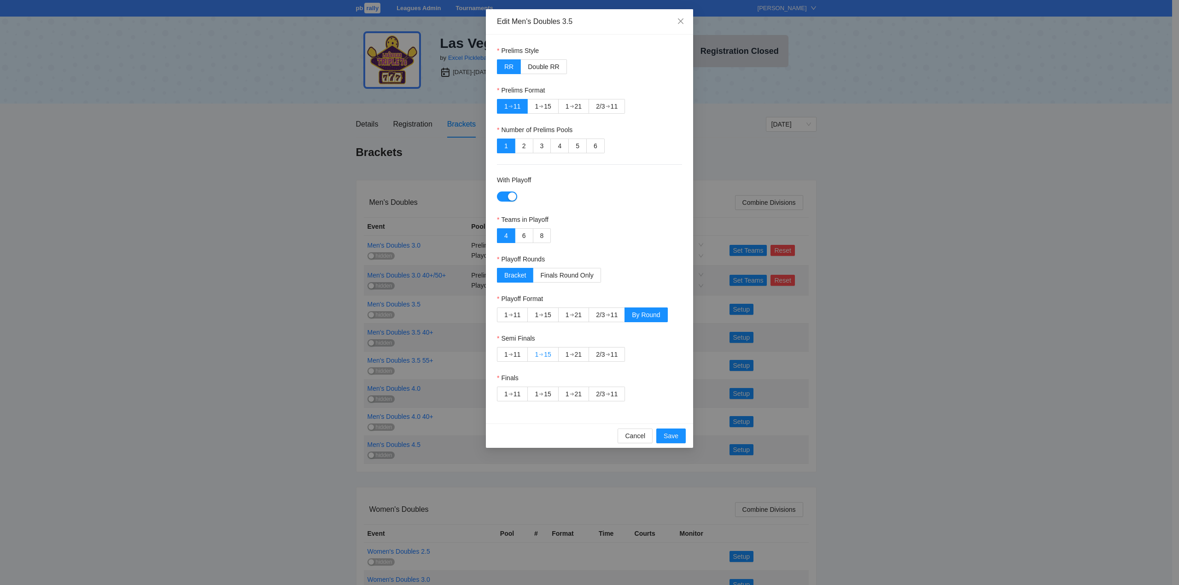
click at [540, 351] on div "➔" at bounding box center [541, 354] width 5 height 7
click at [604, 391] on div "2/3" at bounding box center [600, 394] width 9 height 14
click at [670, 431] on span "Save" at bounding box center [670, 436] width 15 height 10
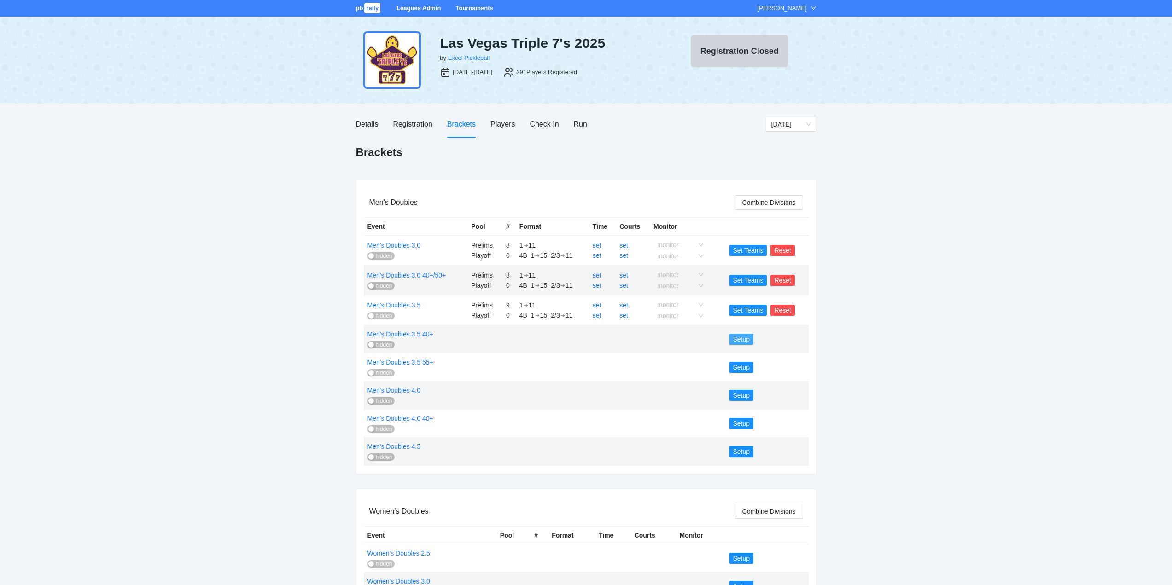
click at [741, 337] on span "Setup" at bounding box center [741, 339] width 17 height 10
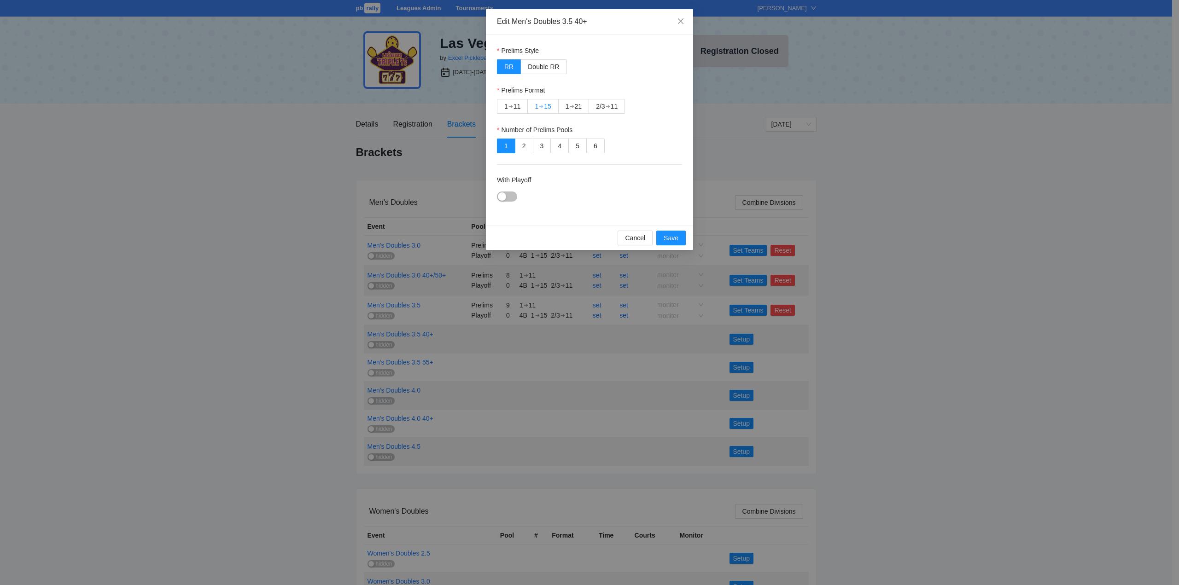
click at [543, 105] on div "➔" at bounding box center [541, 106] width 5 height 7
click at [503, 195] on div "button" at bounding box center [502, 196] width 8 height 8
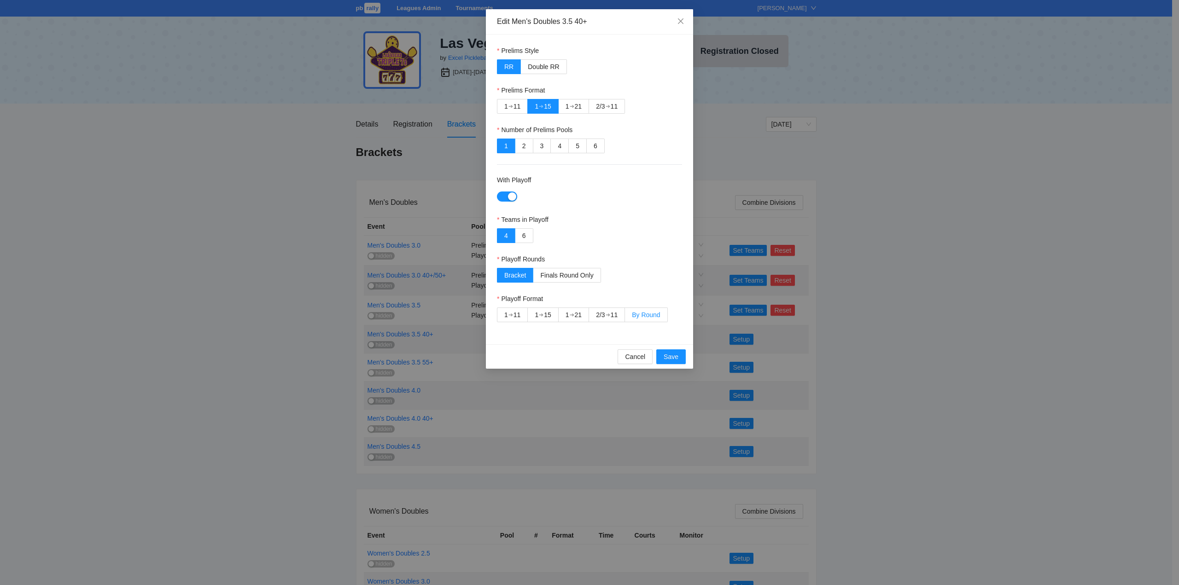
click at [653, 313] on span "By Round" at bounding box center [646, 314] width 28 height 7
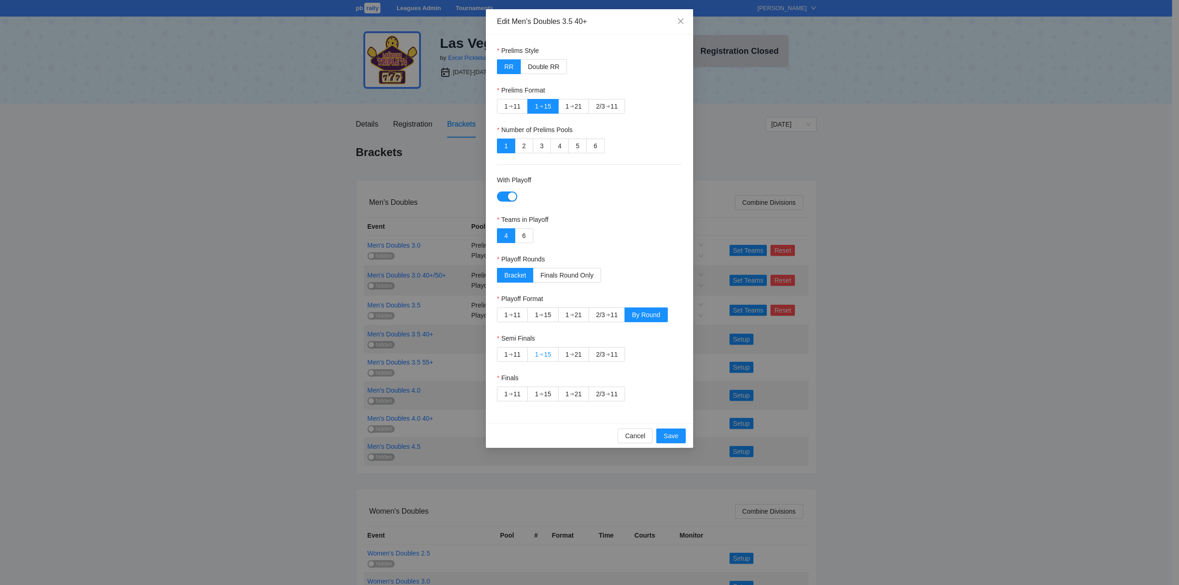
click at [543, 353] on div "➔" at bounding box center [541, 354] width 5 height 7
click at [608, 392] on div "➔" at bounding box center [607, 393] width 5 height 7
click at [672, 434] on span "Save" at bounding box center [670, 436] width 15 height 10
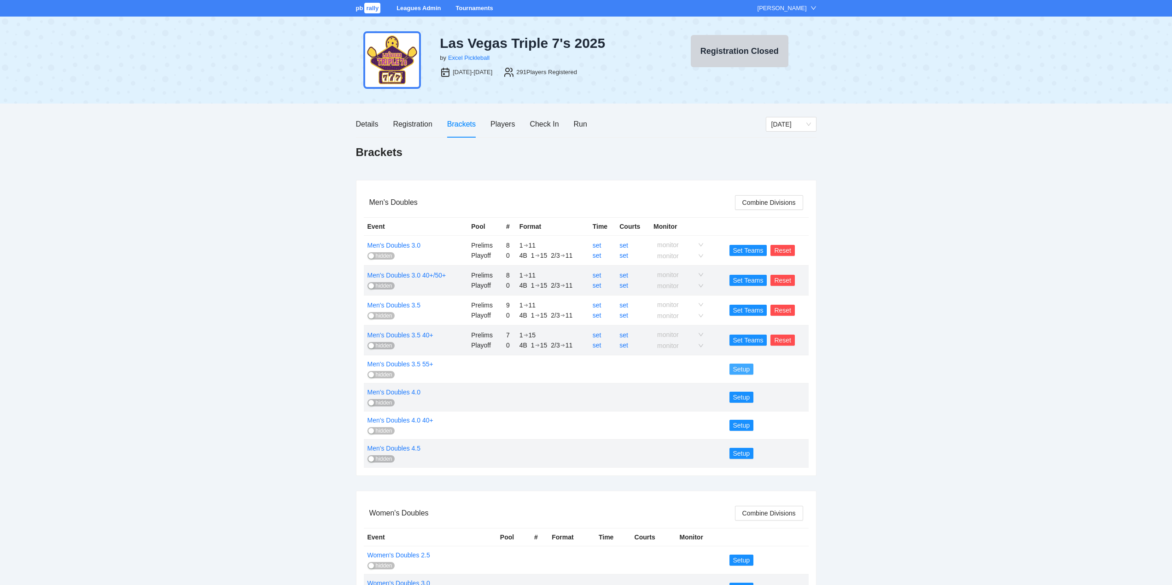
click at [738, 367] on span "Setup" at bounding box center [741, 369] width 17 height 10
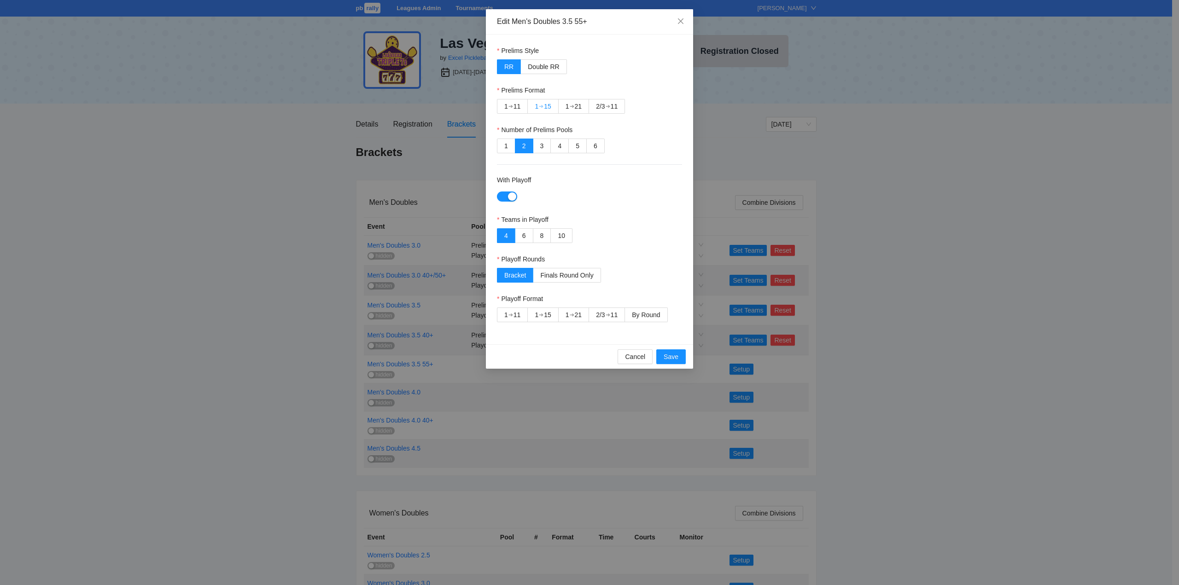
click at [541, 104] on div "➔" at bounding box center [541, 106] width 5 height 7
click at [651, 314] on span "By Round" at bounding box center [646, 314] width 28 height 7
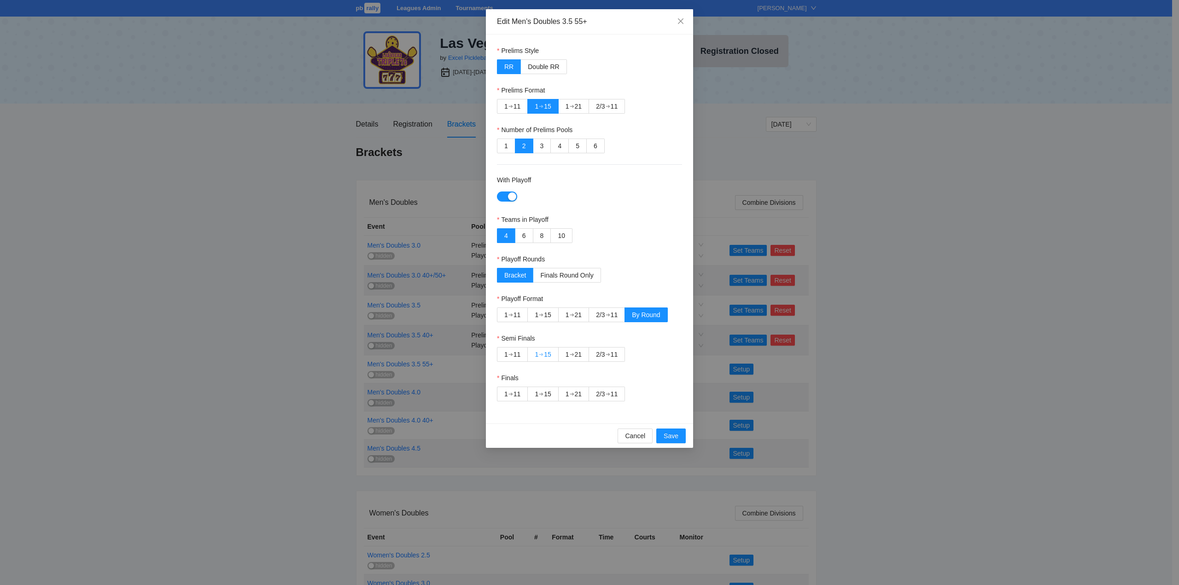
click at [548, 355] on div "15" at bounding box center [547, 355] width 7 height 14
click at [609, 395] on div "➔" at bounding box center [607, 393] width 5 height 7
click at [672, 436] on span "Save" at bounding box center [670, 436] width 15 height 10
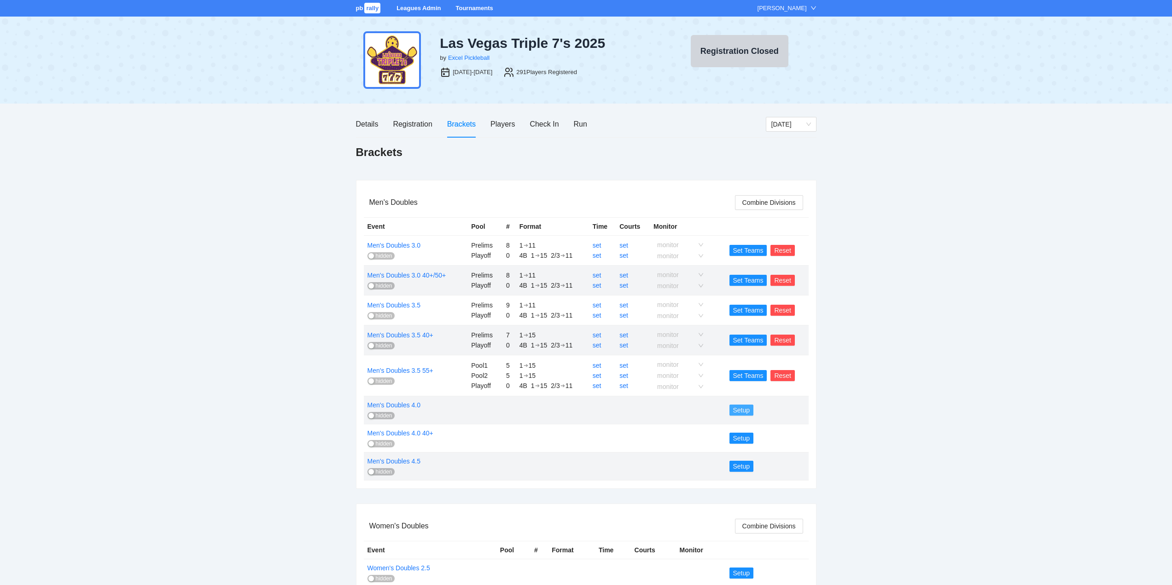
click at [735, 407] on span "Setup" at bounding box center [741, 410] width 17 height 10
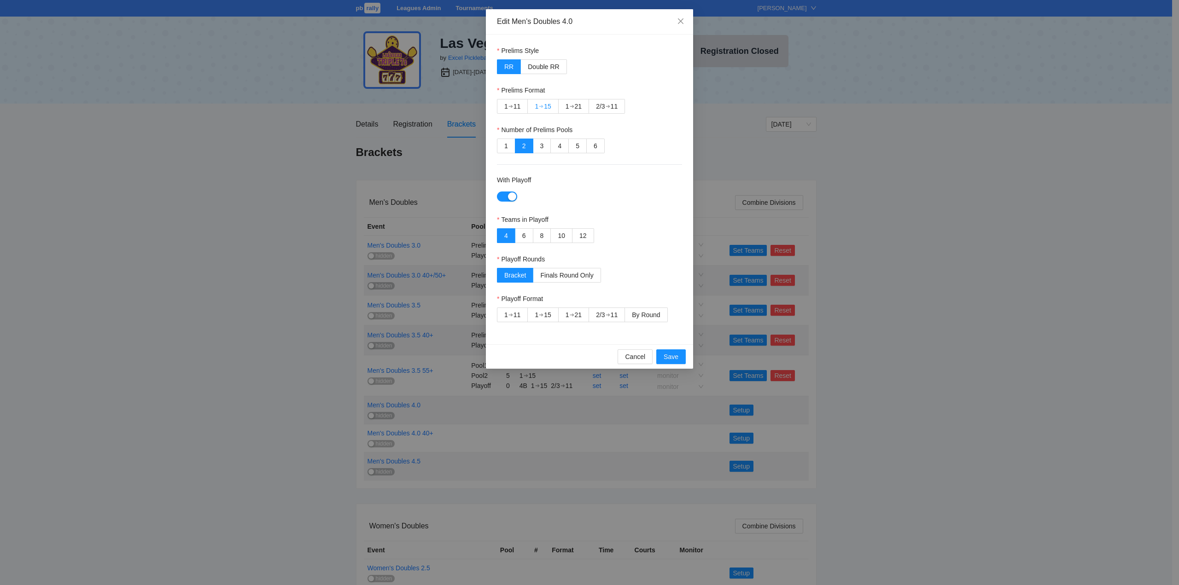
click at [542, 105] on div "➔" at bounding box center [541, 106] width 5 height 7
click at [647, 314] on span "By Round" at bounding box center [646, 314] width 28 height 7
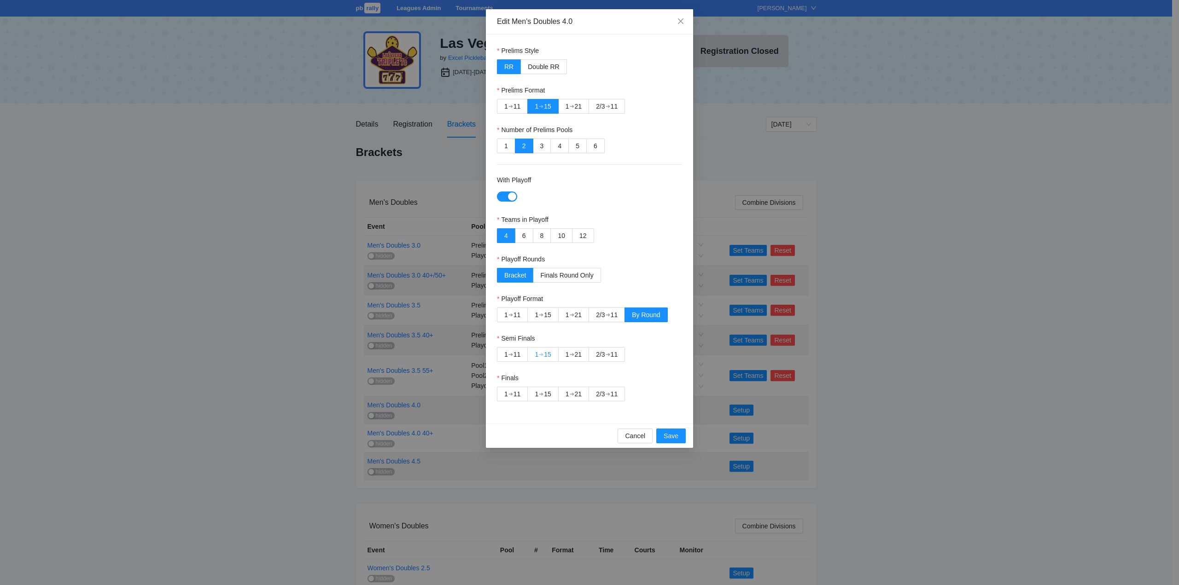
click at [543, 354] on div "➔" at bounding box center [541, 354] width 5 height 7
click at [614, 395] on div "11" at bounding box center [613, 394] width 7 height 14
click at [664, 436] on span "Save" at bounding box center [670, 436] width 15 height 10
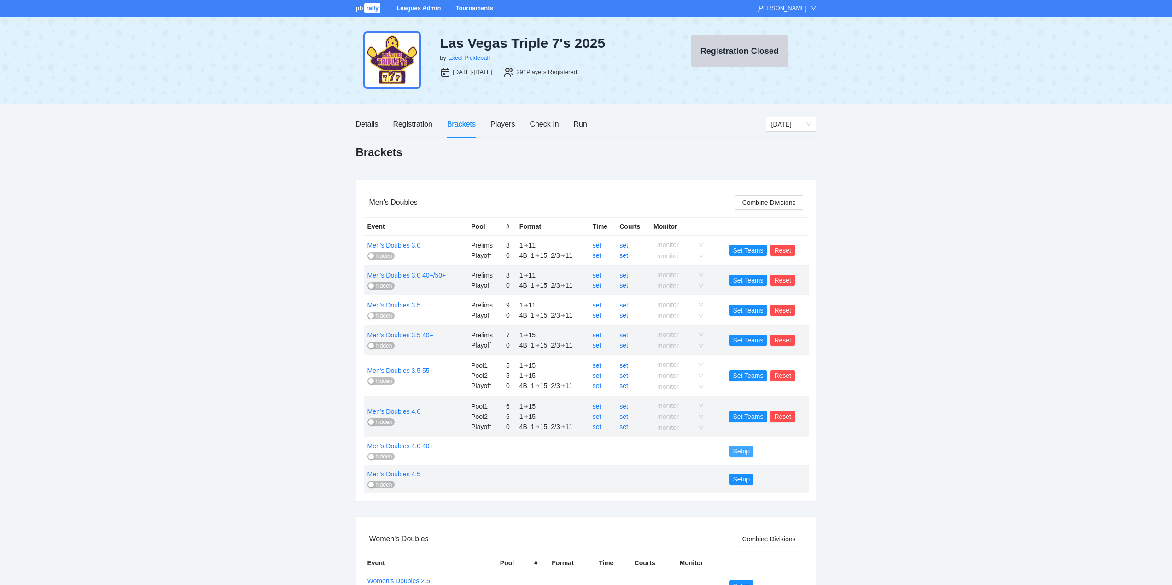
click at [739, 450] on span "Setup" at bounding box center [741, 451] width 17 height 10
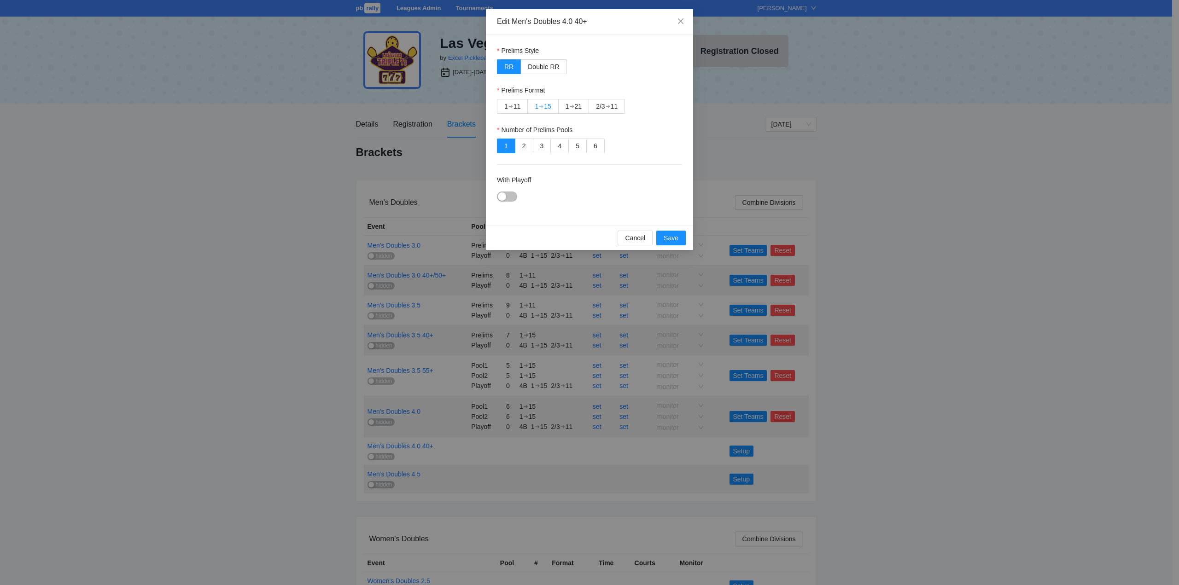
click at [543, 104] on div "➔" at bounding box center [541, 106] width 5 height 7
click at [504, 197] on div "button" at bounding box center [502, 196] width 8 height 8
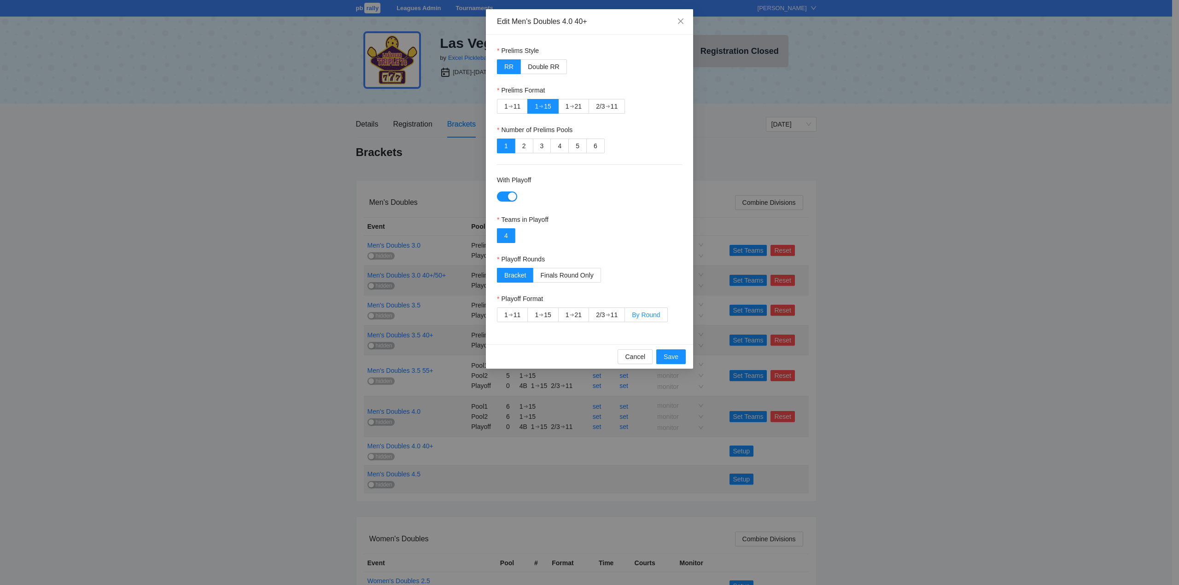
click at [646, 315] on span "By Round" at bounding box center [646, 314] width 28 height 7
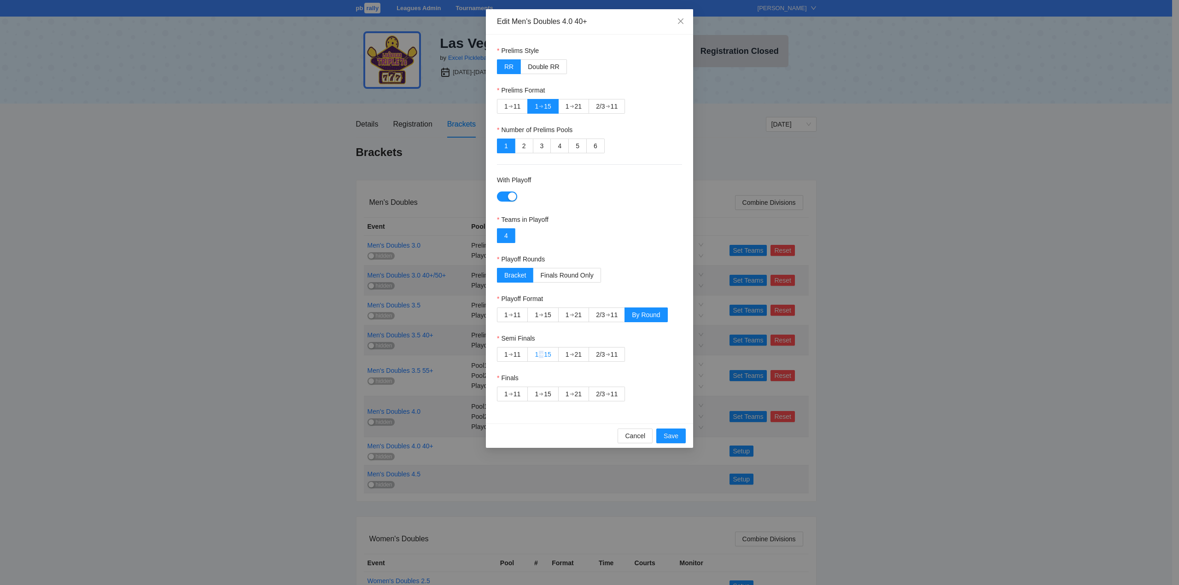
click at [542, 357] on div "➔" at bounding box center [541, 354] width 5 height 7
click at [547, 351] on div "15" at bounding box center [547, 355] width 7 height 14
click at [535, 353] on div "1" at bounding box center [537, 355] width 4 height 14
click at [609, 394] on div "➔" at bounding box center [607, 393] width 5 height 7
click at [672, 433] on span "Save" at bounding box center [670, 436] width 15 height 10
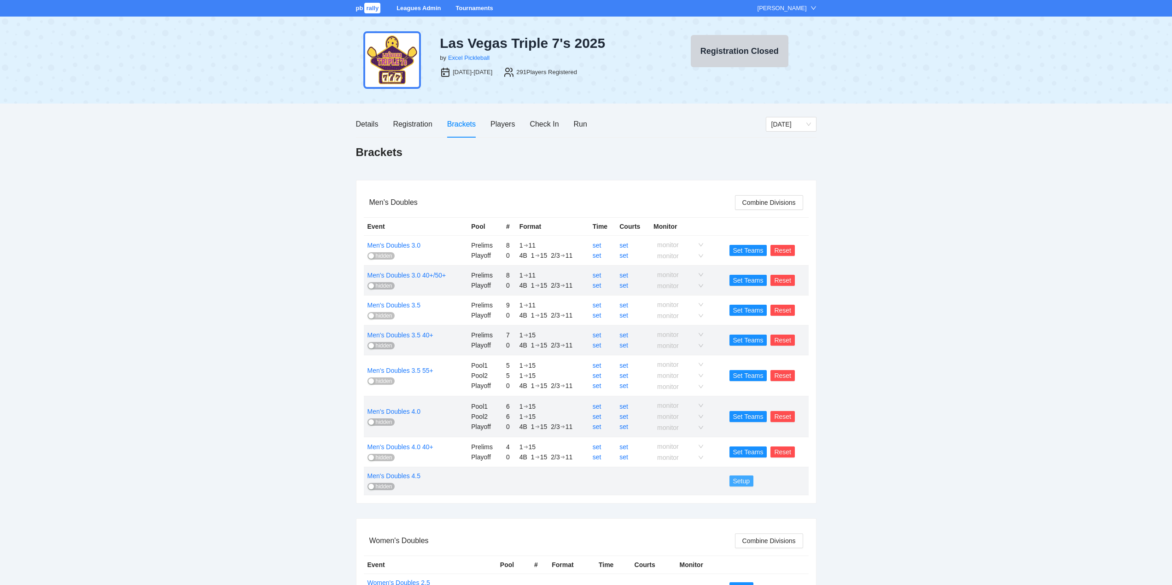
click at [741, 480] on span "Setup" at bounding box center [741, 481] width 17 height 10
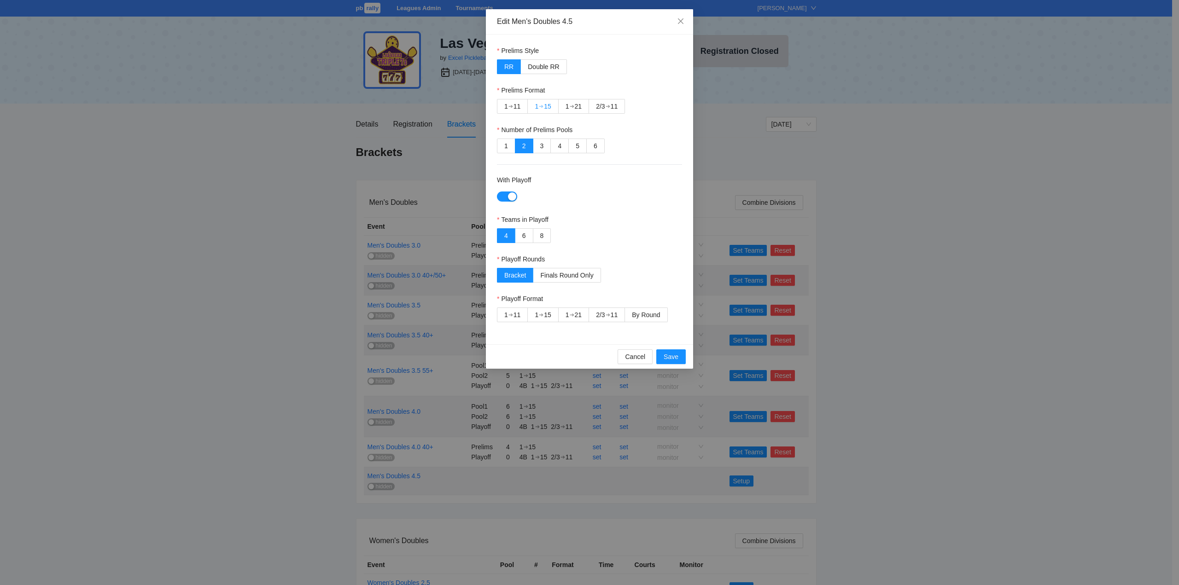
click at [546, 105] on div "15" at bounding box center [547, 106] width 7 height 14
click at [512, 105] on div "➔" at bounding box center [510, 106] width 5 height 7
click at [501, 145] on label "1" at bounding box center [506, 146] width 18 height 15
click at [649, 316] on span "By Round" at bounding box center [646, 314] width 28 height 7
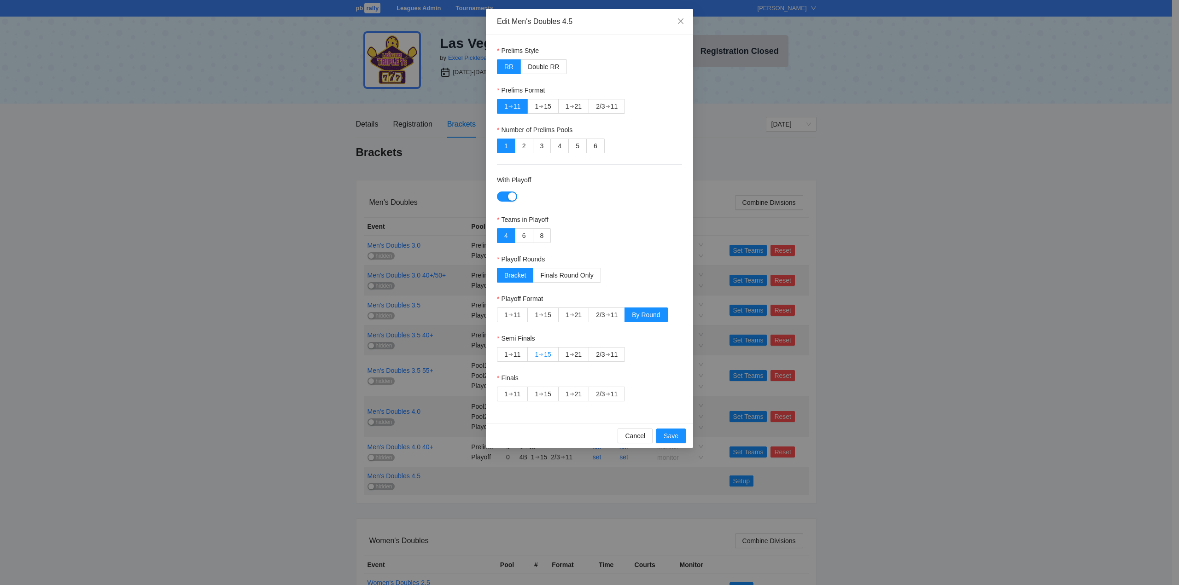
click at [543, 353] on div "➔" at bounding box center [541, 354] width 5 height 7
click at [610, 396] on div "➔" at bounding box center [607, 393] width 5 height 7
click at [670, 438] on span "Save" at bounding box center [670, 436] width 15 height 10
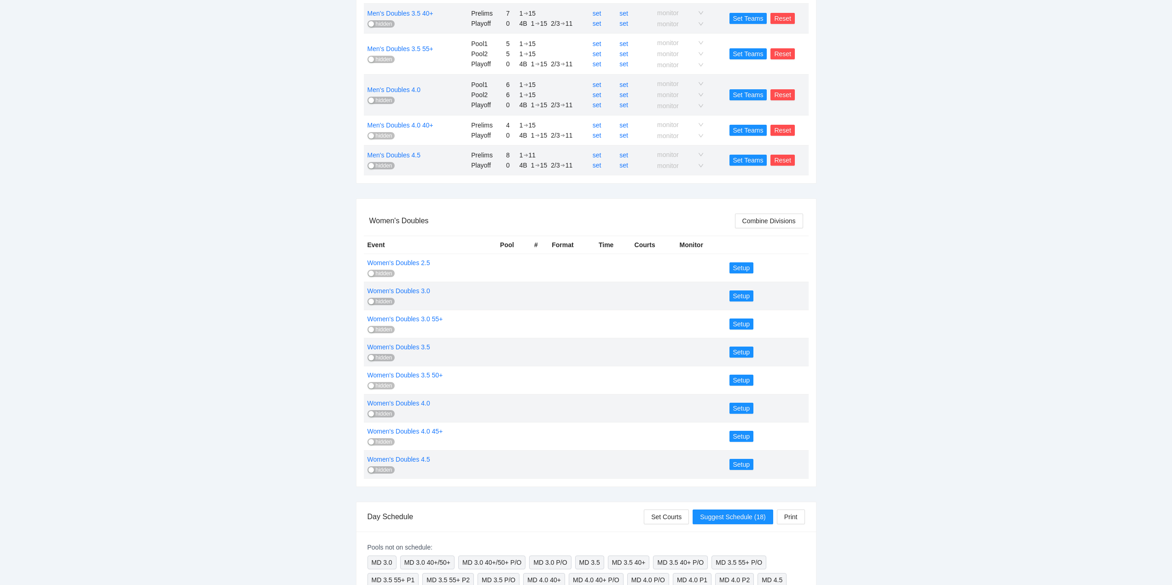
scroll to position [322, 0]
click at [742, 265] on span "Setup" at bounding box center [741, 267] width 17 height 10
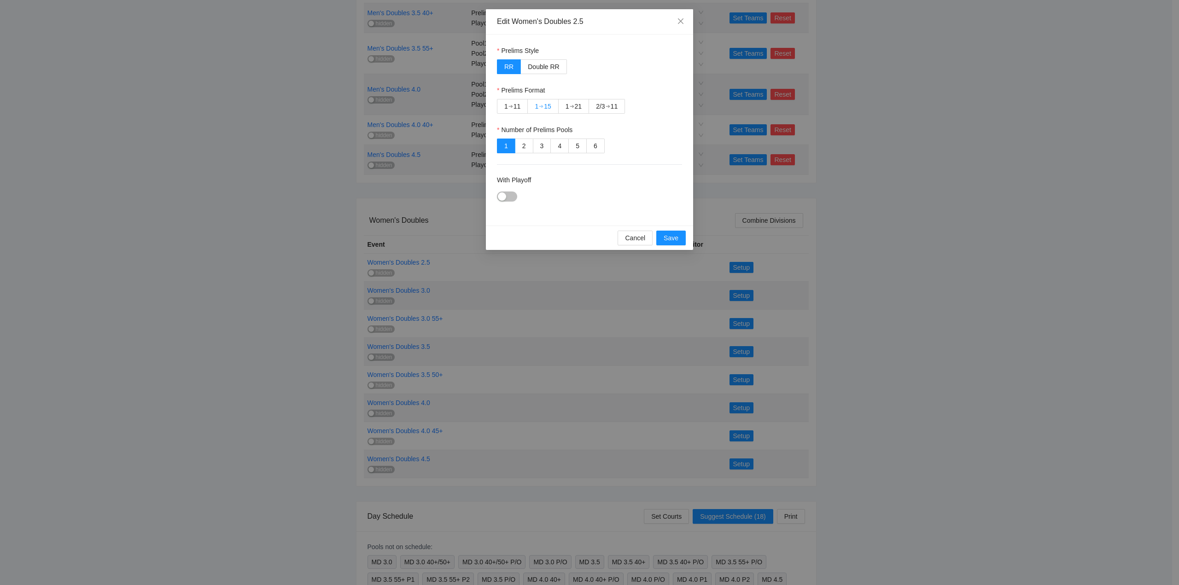
click at [542, 103] on div "➔" at bounding box center [541, 106] width 5 height 7
click at [503, 197] on div "button" at bounding box center [502, 196] width 8 height 8
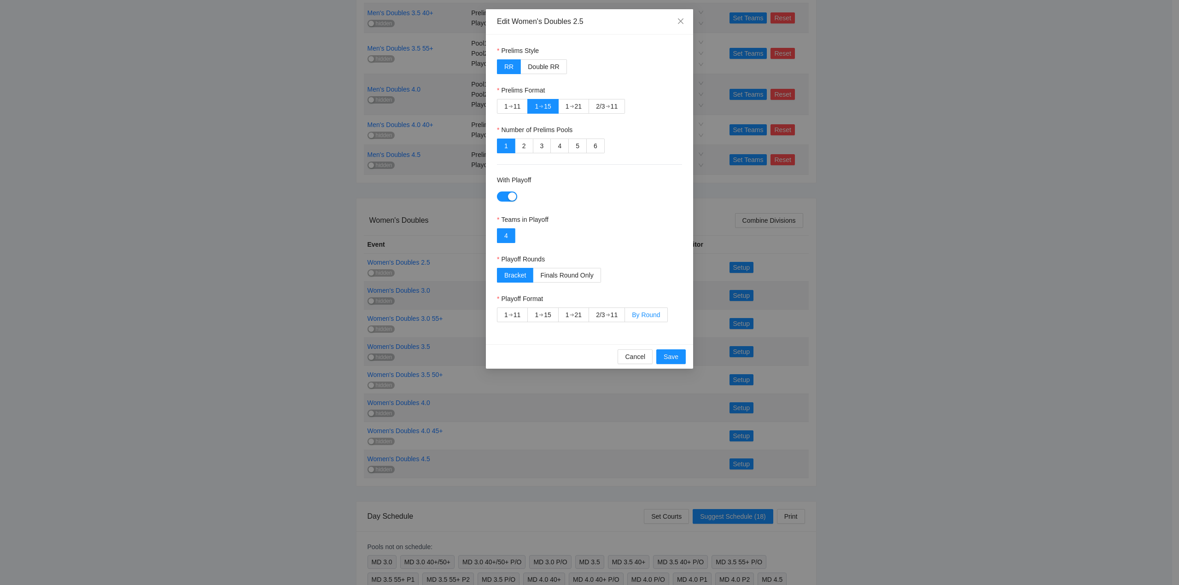
click at [651, 315] on span "By Round" at bounding box center [646, 314] width 28 height 7
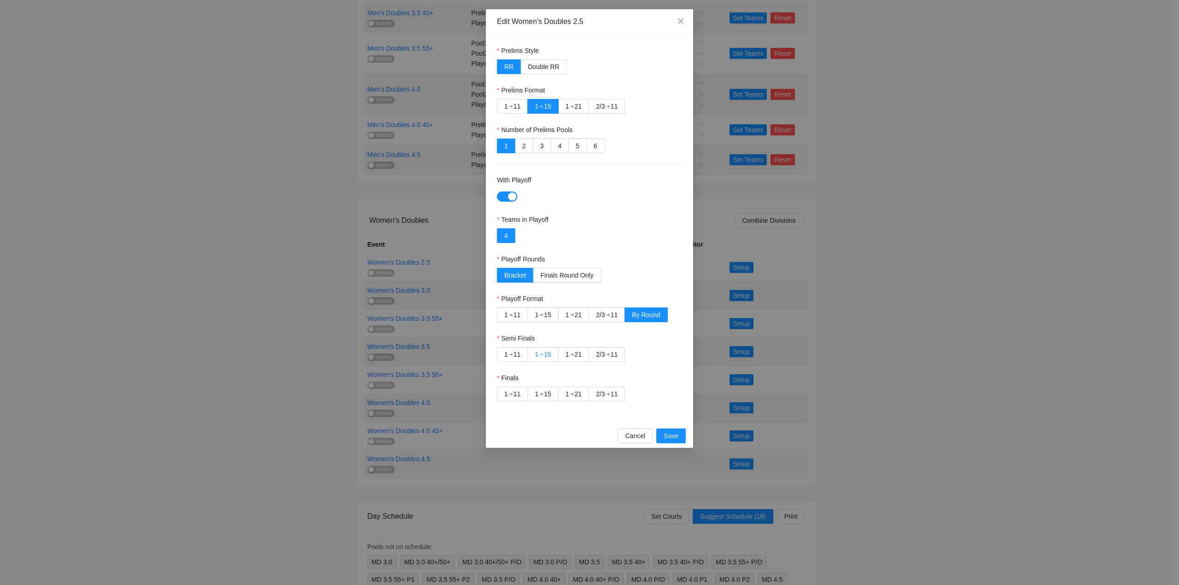
click at [543, 354] on div "➔" at bounding box center [541, 354] width 5 height 7
click at [597, 392] on label "2/3 ➔ 11" at bounding box center [607, 394] width 36 height 15
click at [666, 434] on span "Save" at bounding box center [670, 436] width 15 height 10
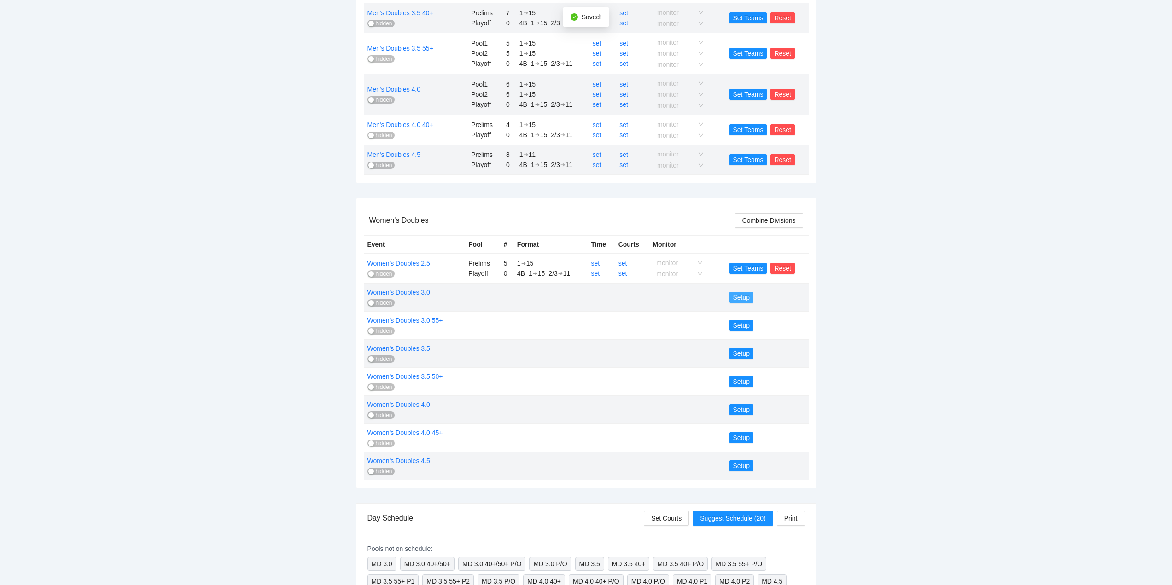
click at [741, 296] on span "Setup" at bounding box center [741, 297] width 17 height 10
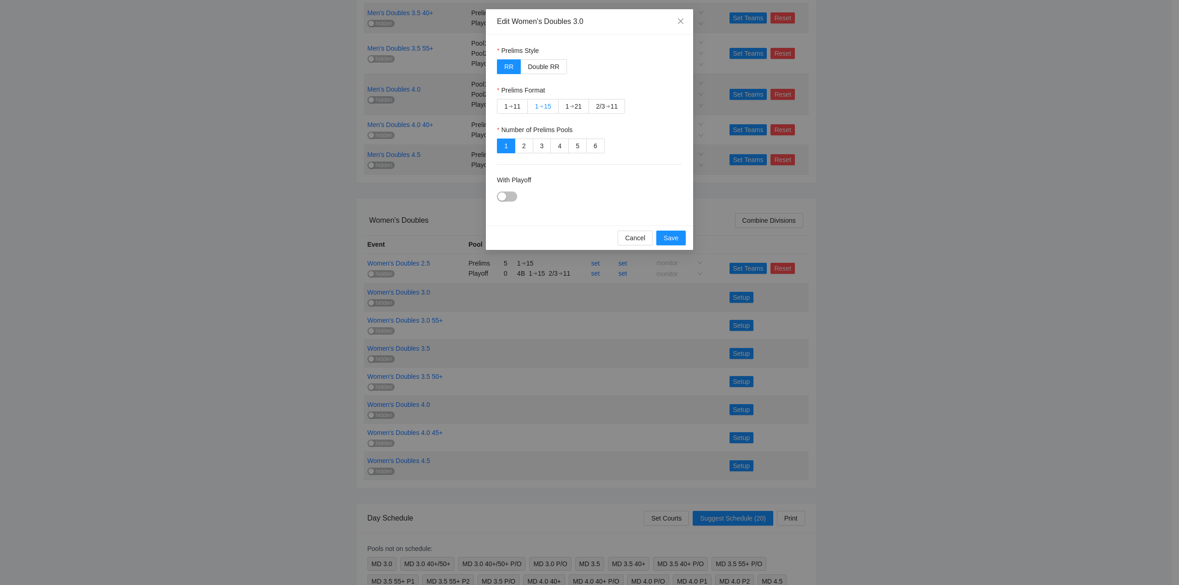
click at [542, 105] on div "➔" at bounding box center [541, 106] width 5 height 7
click at [500, 195] on div "button" at bounding box center [502, 196] width 8 height 8
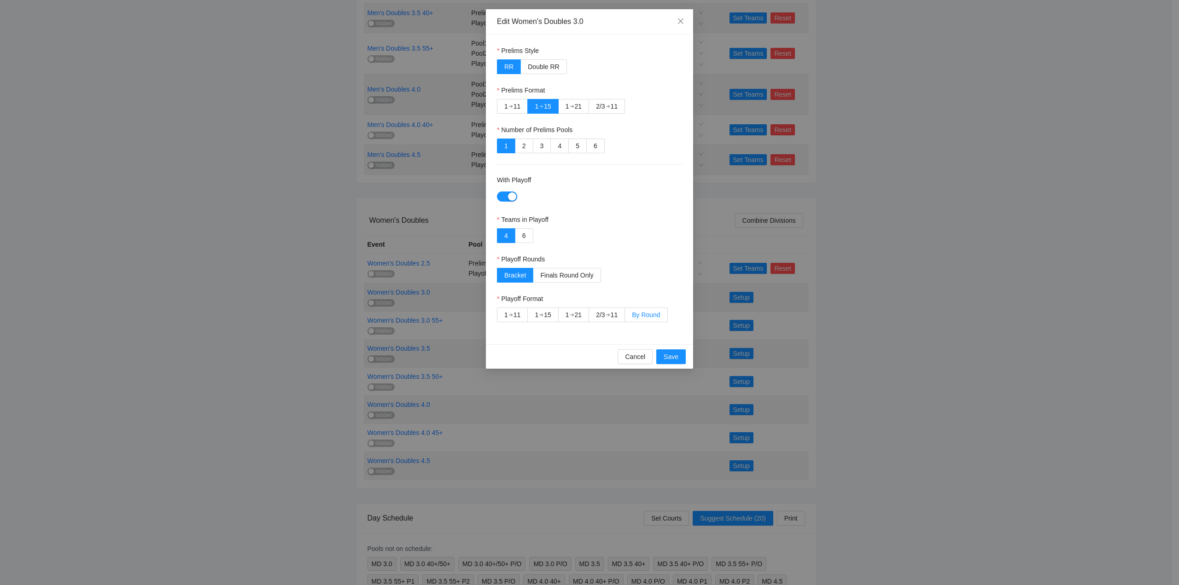
click at [644, 313] on span "By Round" at bounding box center [646, 314] width 28 height 7
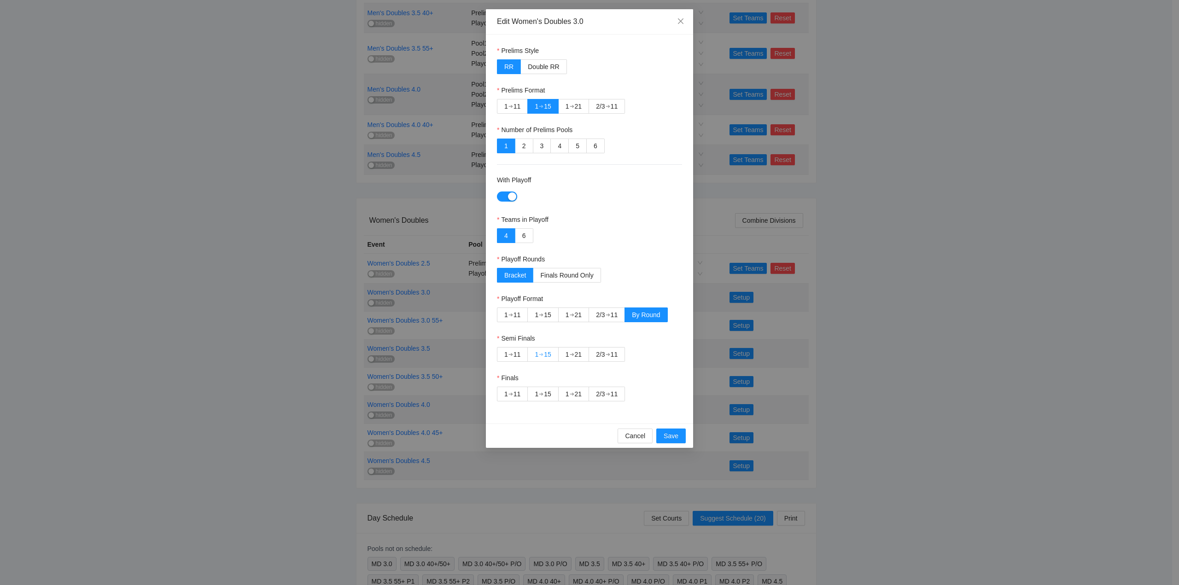
click at [543, 354] on div "➔" at bounding box center [541, 354] width 5 height 7
click at [604, 390] on div "2/3" at bounding box center [600, 394] width 9 height 14
click at [665, 434] on span "Save" at bounding box center [670, 436] width 15 height 10
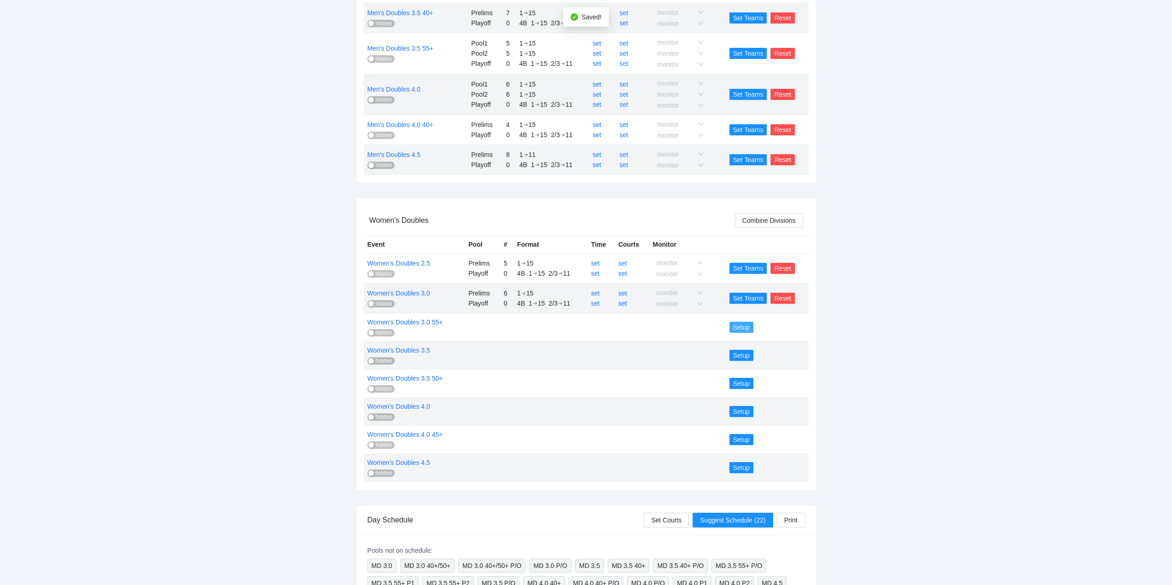
click at [740, 325] on span "Setup" at bounding box center [741, 327] width 17 height 10
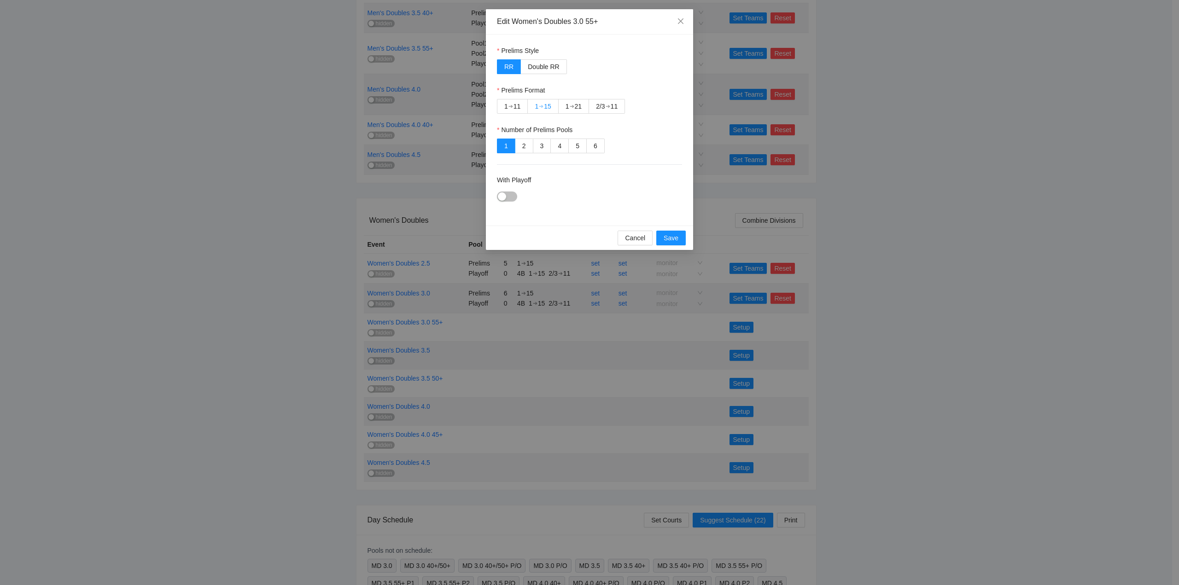
click at [543, 103] on div "➔" at bounding box center [541, 106] width 5 height 7
click at [506, 193] on div "button" at bounding box center [502, 196] width 8 height 8
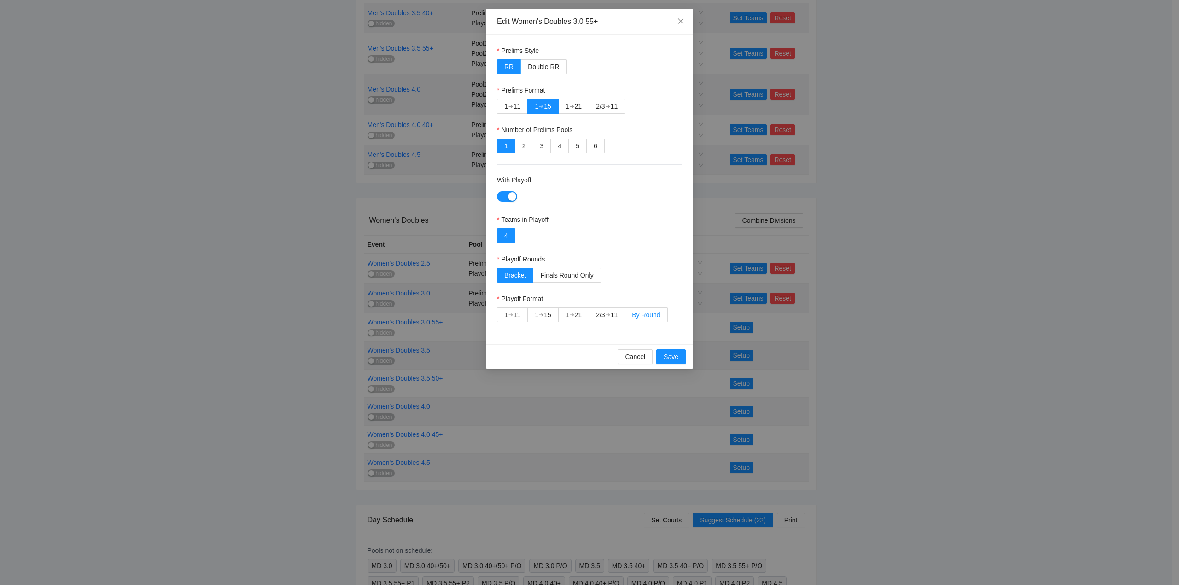
click at [646, 314] on span "By Round" at bounding box center [646, 314] width 28 height 7
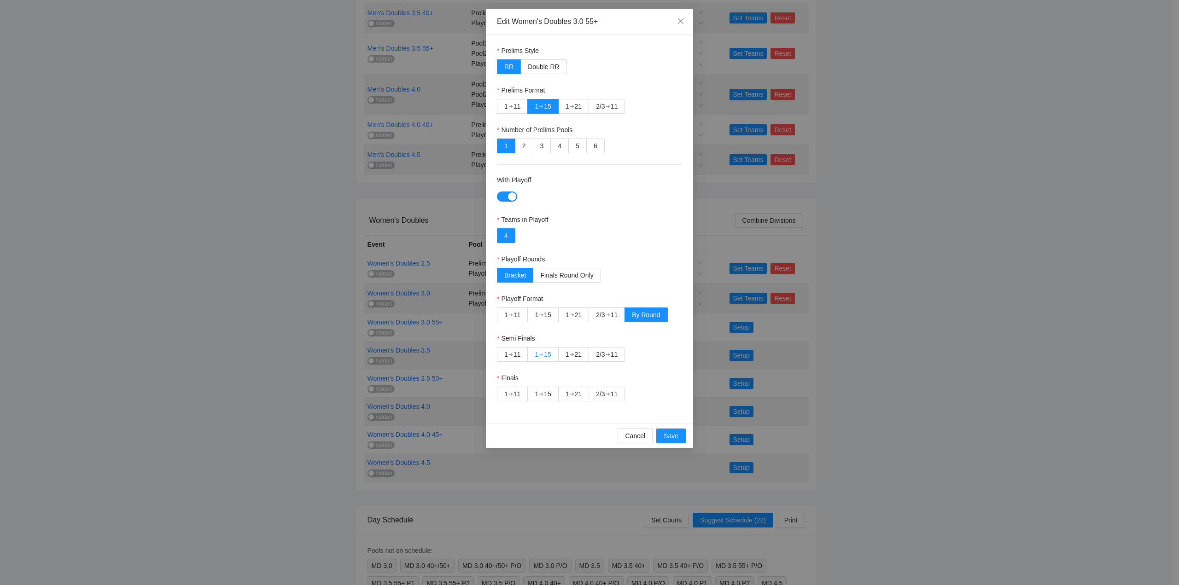
click at [547, 352] on div "15" at bounding box center [547, 355] width 7 height 14
click at [609, 390] on div "2/3 ➔ 11" at bounding box center [607, 394] width 22 height 14
click at [669, 434] on span "Save" at bounding box center [670, 436] width 15 height 10
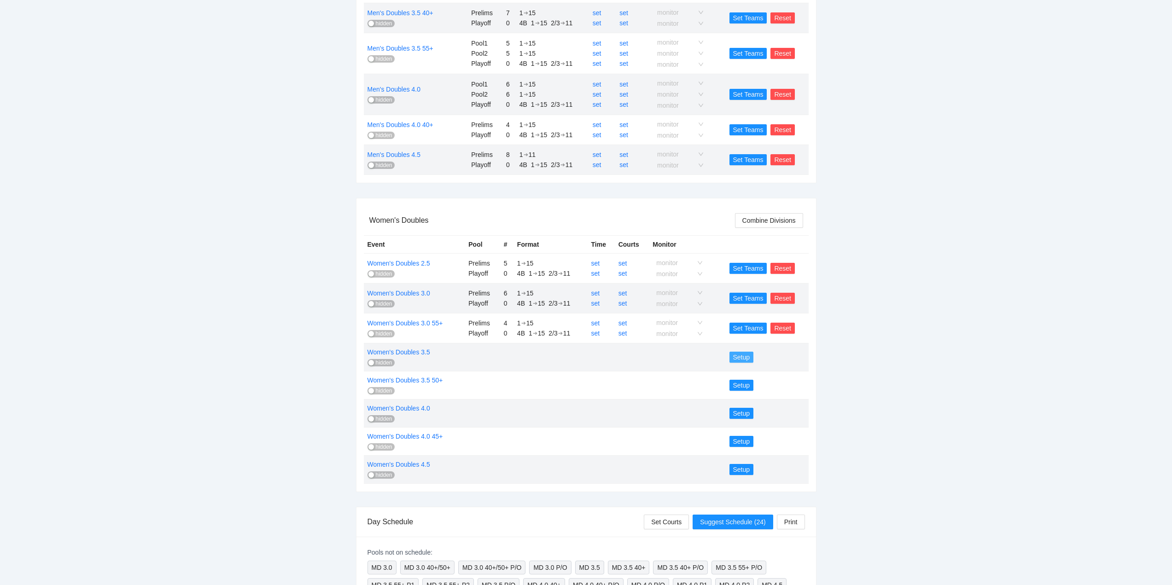
click at [742, 354] on span "Setup" at bounding box center [741, 357] width 17 height 10
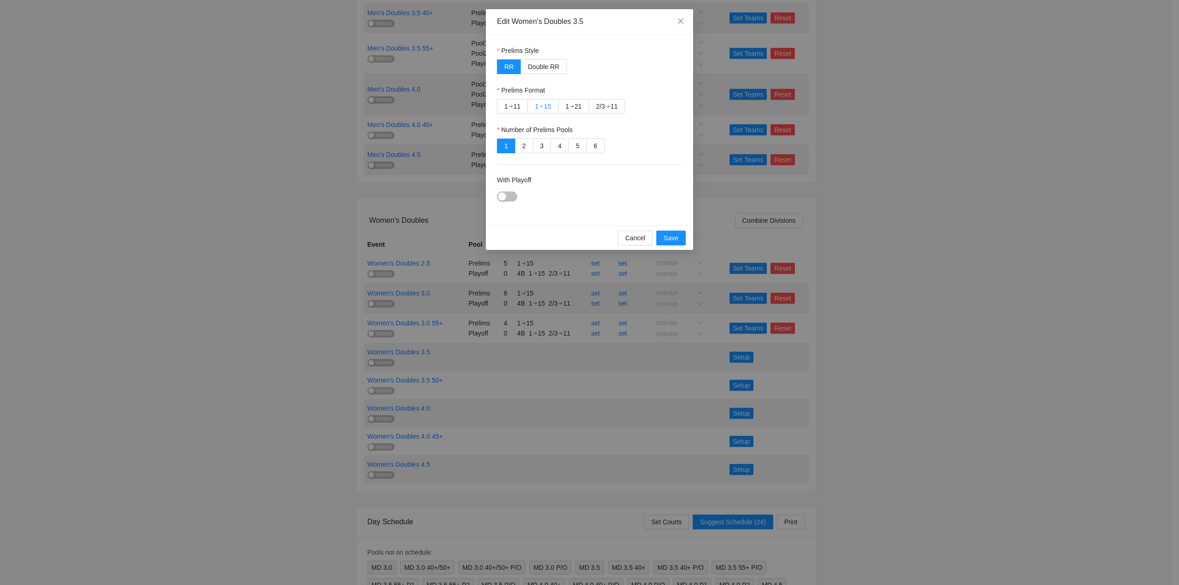
click at [543, 104] on div "➔" at bounding box center [541, 106] width 5 height 7
click at [506, 194] on button "With Playoff" at bounding box center [507, 197] width 20 height 10
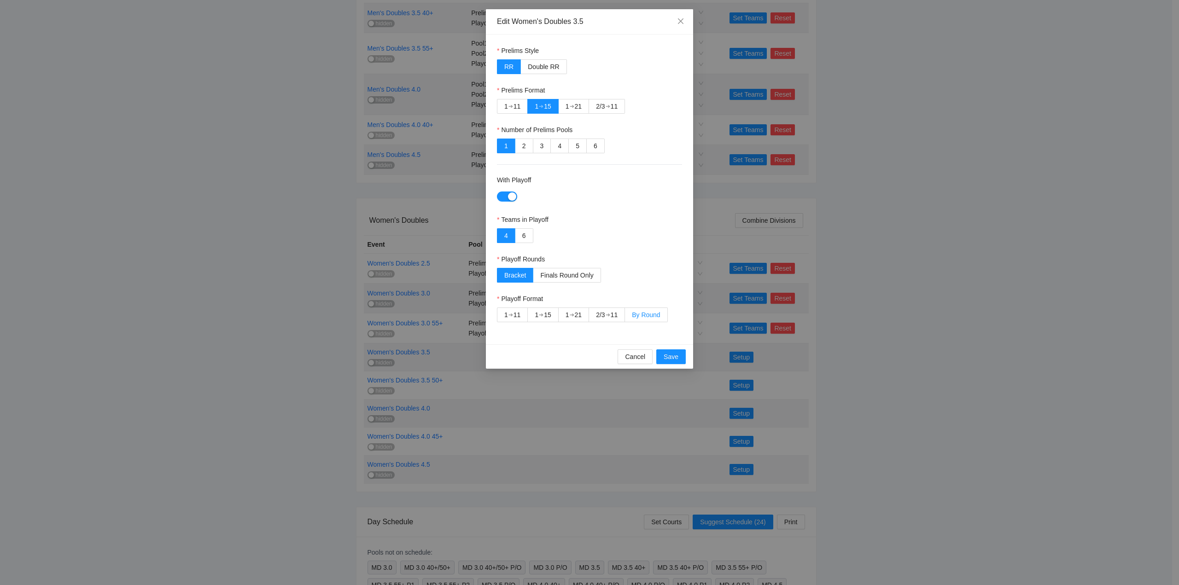
click at [641, 311] on span "By Round" at bounding box center [646, 314] width 28 height 7
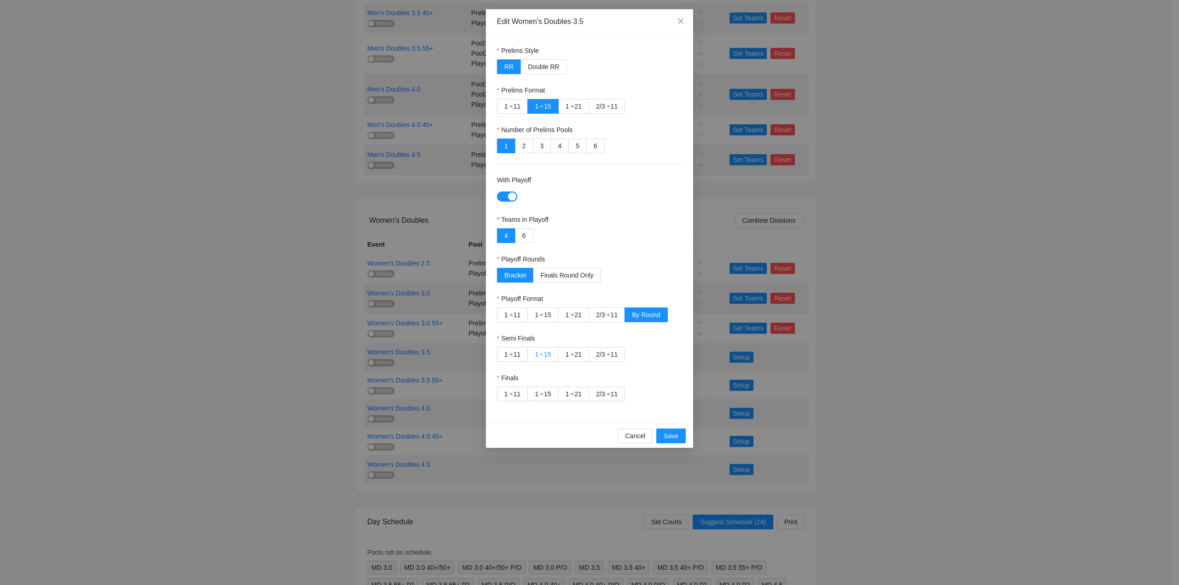
click at [546, 353] on div "15" at bounding box center [547, 355] width 7 height 14
click at [604, 390] on div "2/3" at bounding box center [600, 394] width 9 height 14
click at [669, 434] on span "Save" at bounding box center [670, 436] width 15 height 10
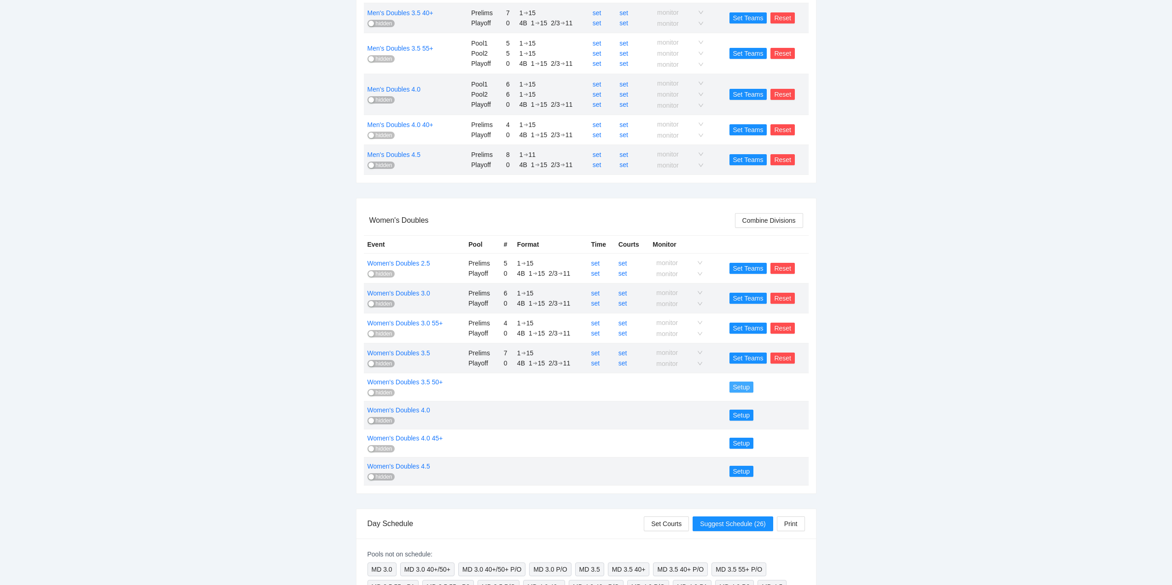
click at [743, 384] on span "Setup" at bounding box center [741, 387] width 17 height 10
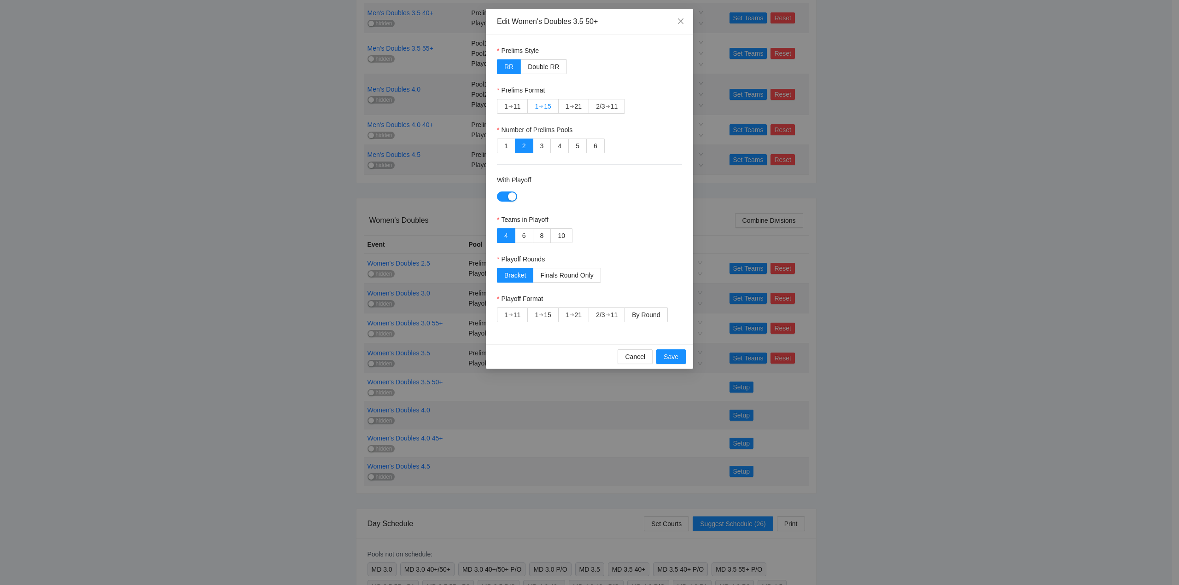
click at [546, 101] on div "15" at bounding box center [547, 106] width 7 height 14
click at [644, 313] on span "By Round" at bounding box center [646, 314] width 28 height 7
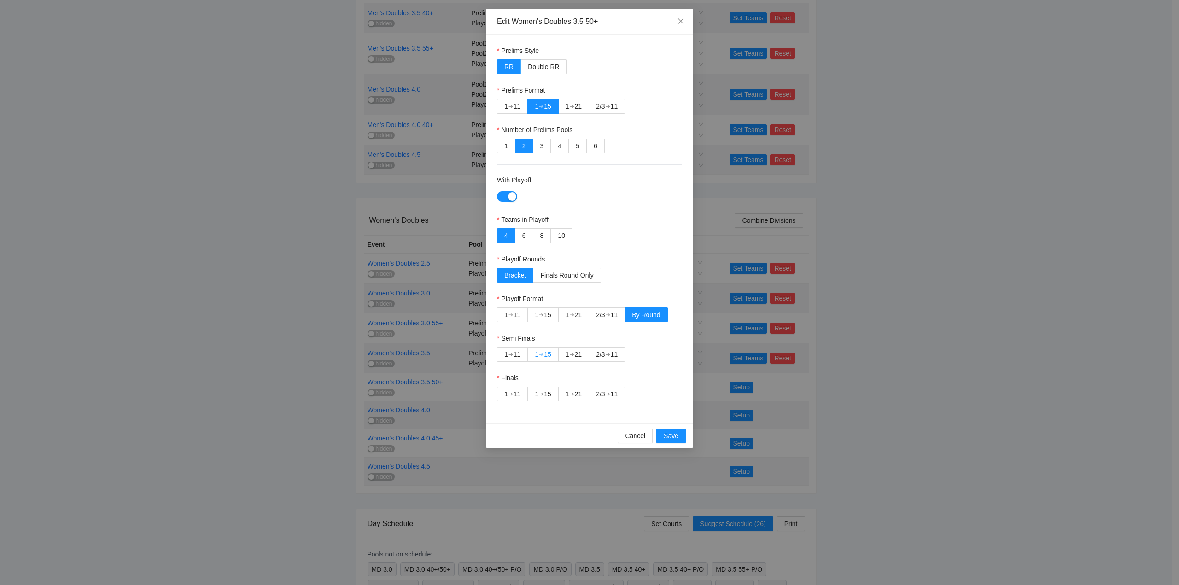
click at [547, 352] on div "15" at bounding box center [547, 355] width 7 height 14
click at [610, 390] on div "➔" at bounding box center [607, 393] width 5 height 7
click at [672, 434] on span "Save" at bounding box center [670, 436] width 15 height 10
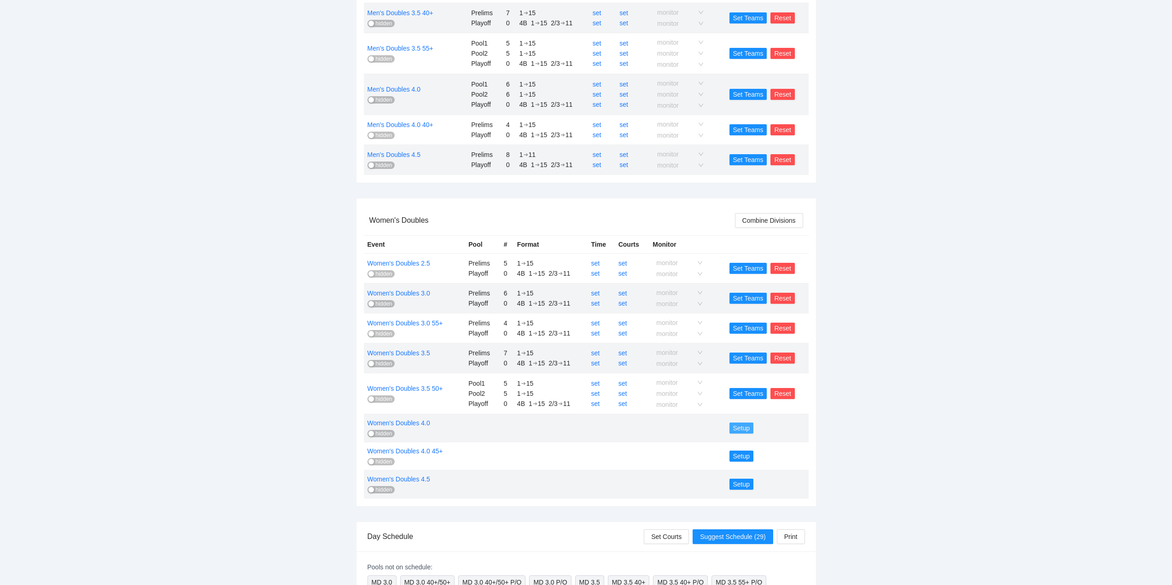
click at [741, 426] on span "Setup" at bounding box center [741, 428] width 17 height 10
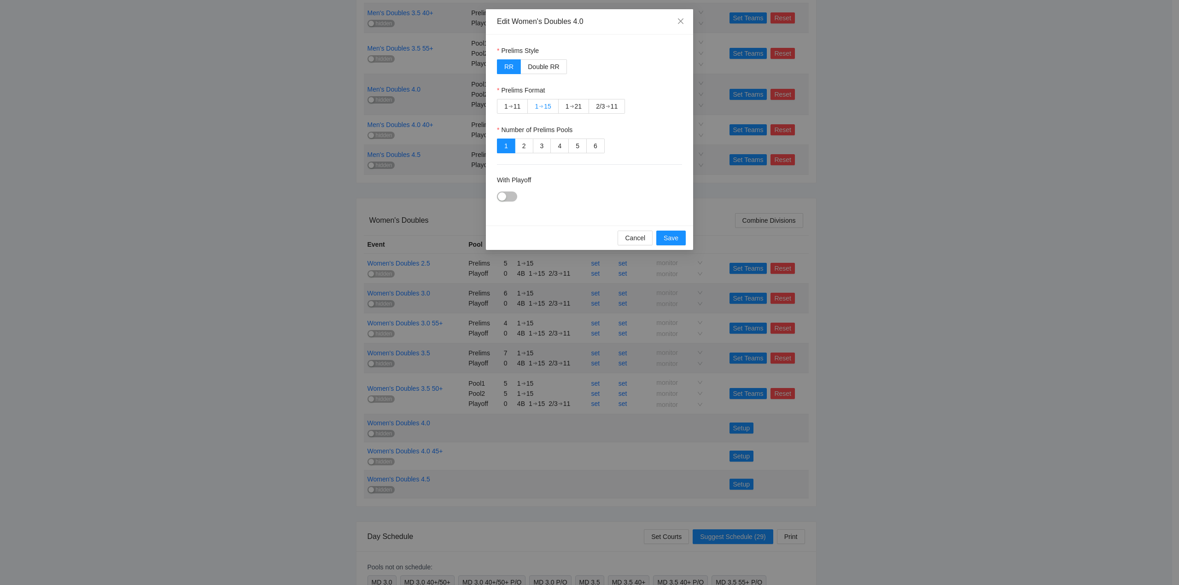
click at [541, 106] on div "➔" at bounding box center [541, 106] width 5 height 7
click at [499, 194] on div "button" at bounding box center [502, 196] width 8 height 8
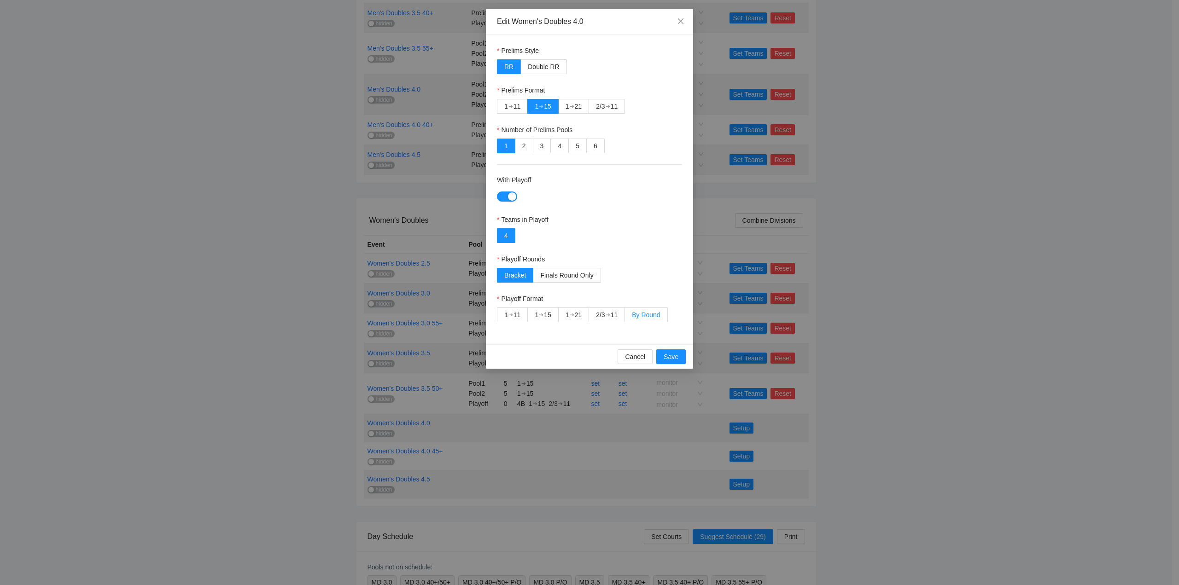
click at [643, 314] on span "By Round" at bounding box center [646, 314] width 28 height 7
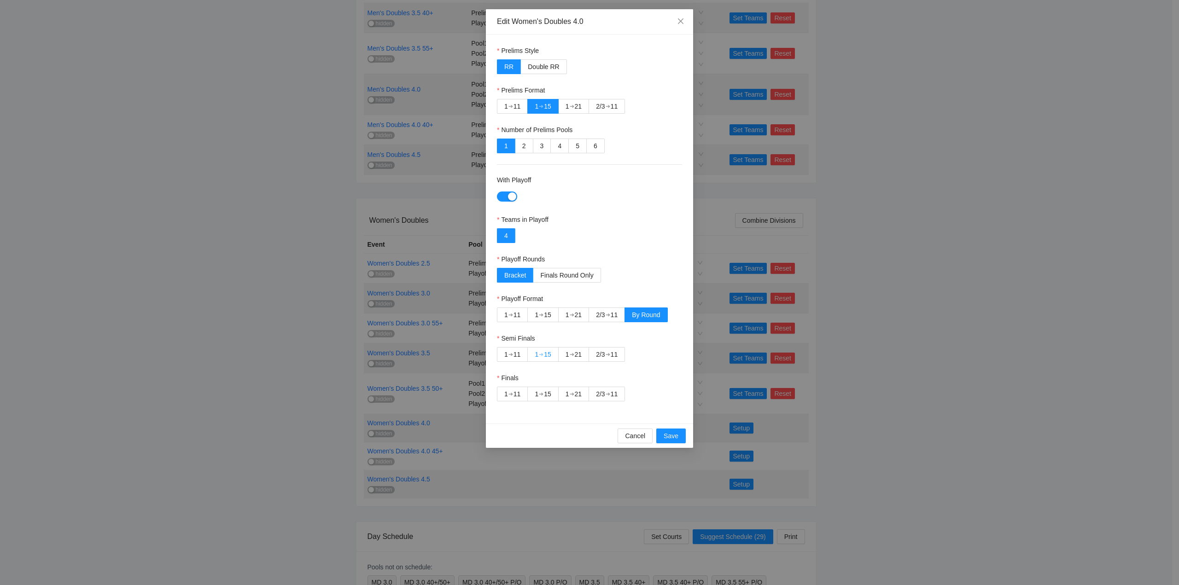
click at [540, 354] on div "➔" at bounding box center [541, 354] width 5 height 7
click at [604, 389] on div "2/3" at bounding box center [600, 394] width 9 height 14
click at [670, 433] on span "Save" at bounding box center [670, 436] width 15 height 10
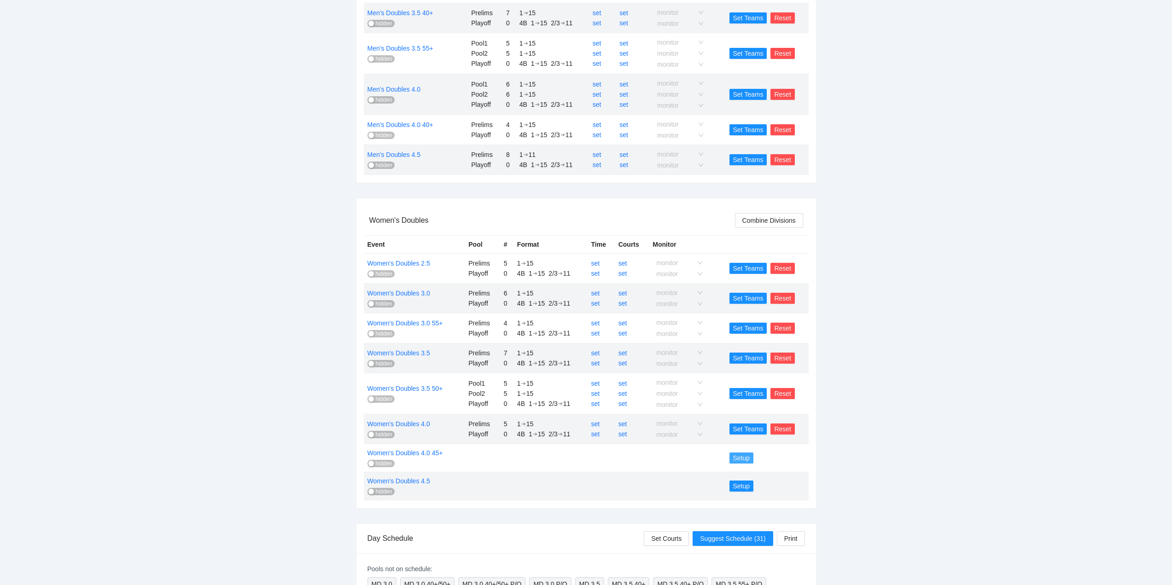
click at [741, 458] on span "Setup" at bounding box center [741, 458] width 17 height 10
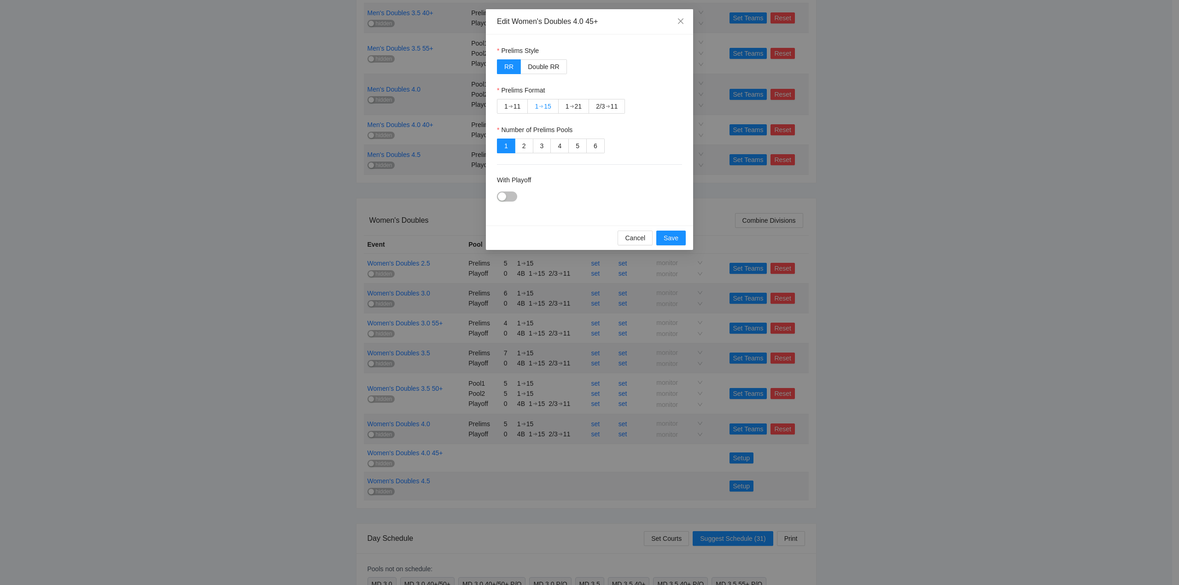
click at [543, 104] on div "➔" at bounding box center [541, 106] width 5 height 7
click at [502, 192] on button "With Playoff" at bounding box center [507, 197] width 20 height 10
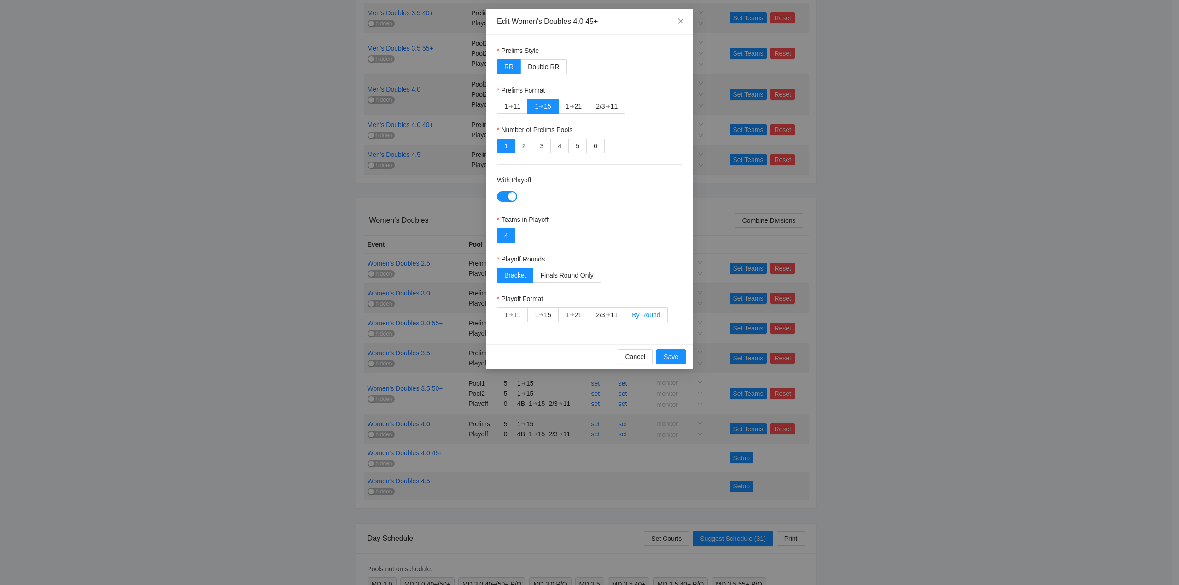
click at [645, 314] on span "By Round" at bounding box center [646, 314] width 28 height 7
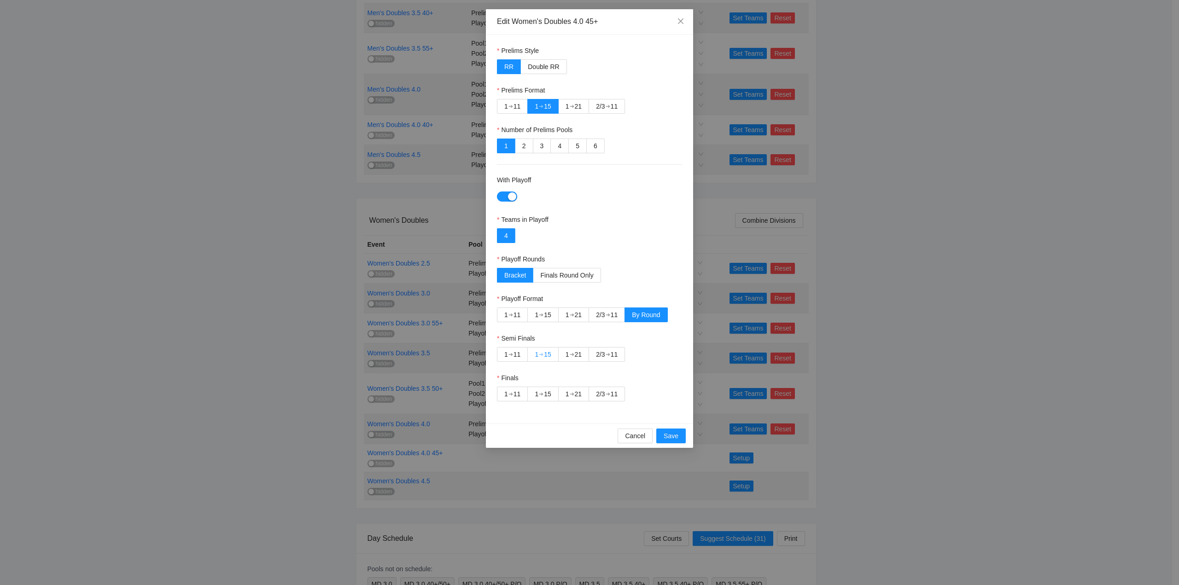
click at [545, 351] on div "15" at bounding box center [547, 355] width 7 height 14
click at [608, 391] on div "➔" at bounding box center [607, 393] width 5 height 7
click at [668, 435] on span "Save" at bounding box center [670, 436] width 15 height 10
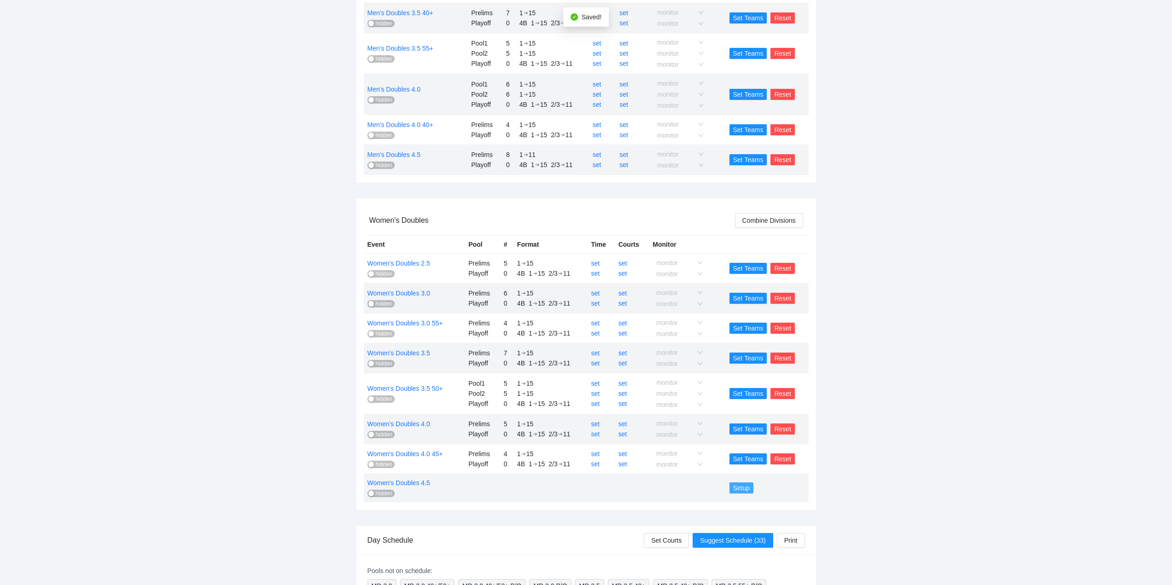
click at [742, 487] on span "Setup" at bounding box center [741, 488] width 17 height 10
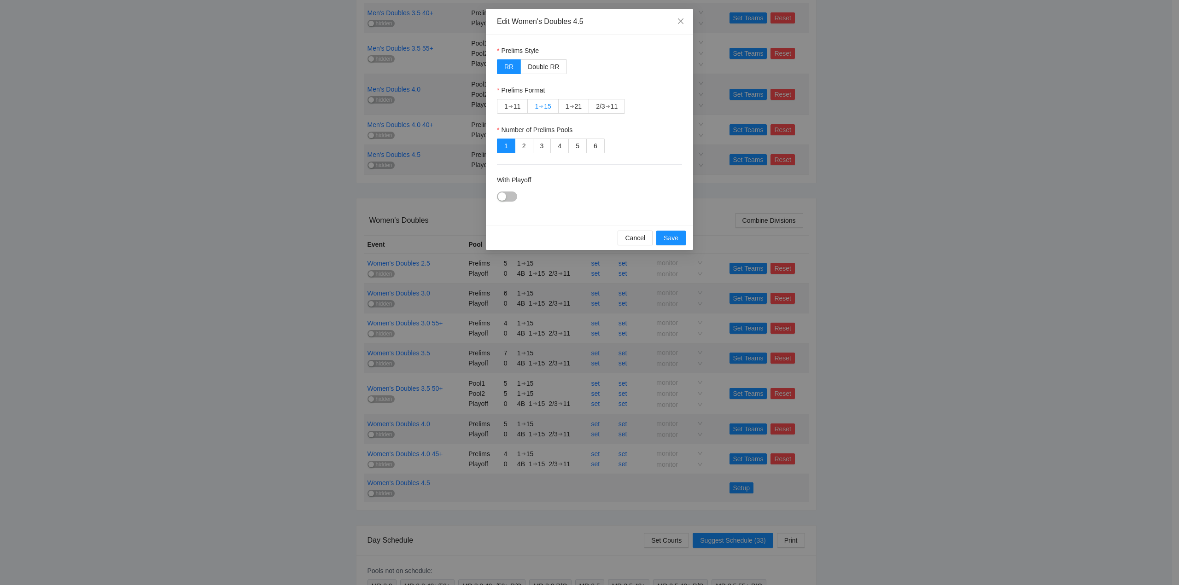
click at [543, 105] on div "➔" at bounding box center [541, 106] width 5 height 7
click at [503, 192] on button "With Playoff" at bounding box center [507, 197] width 20 height 10
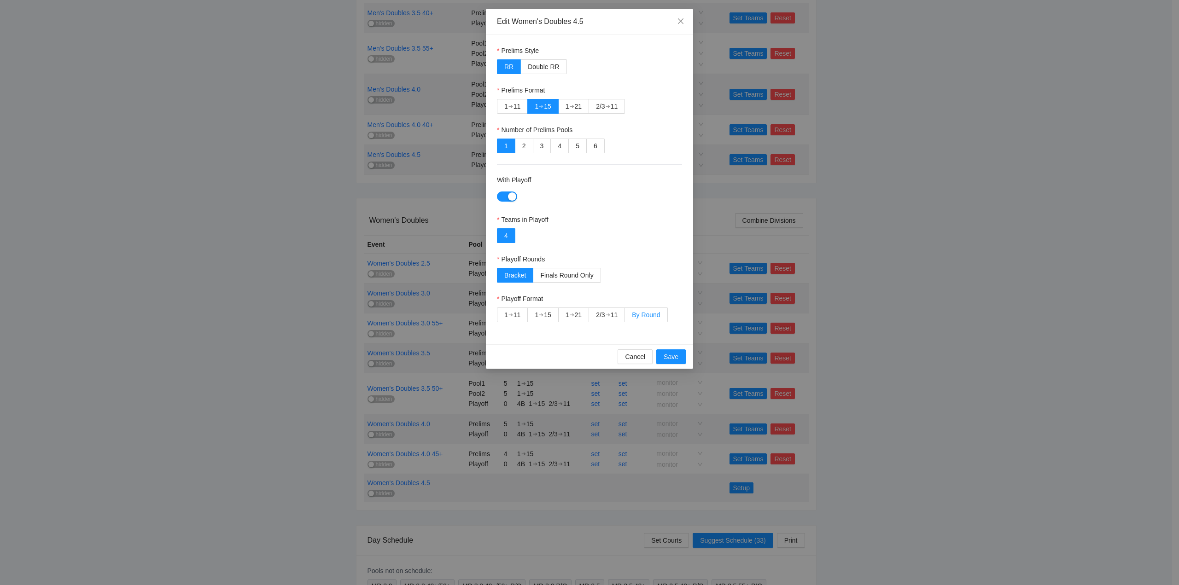
click at [647, 311] on span "By Round" at bounding box center [646, 314] width 28 height 7
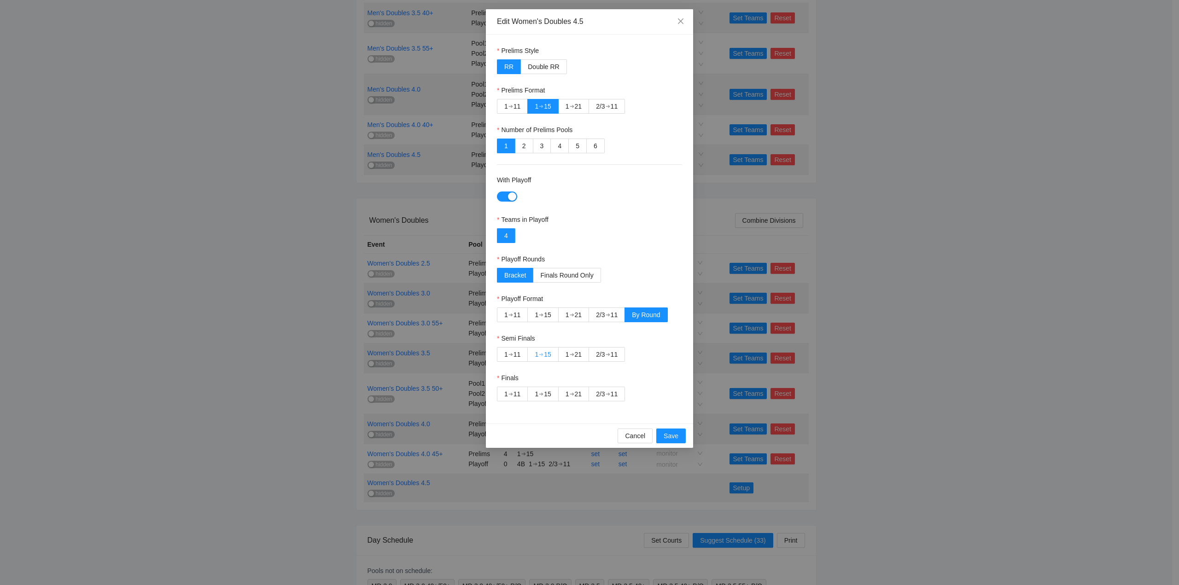
click at [546, 351] on div "15" at bounding box center [547, 355] width 7 height 14
click at [601, 389] on div "2/3" at bounding box center [600, 394] width 9 height 14
click at [668, 435] on span "Save" at bounding box center [670, 436] width 15 height 10
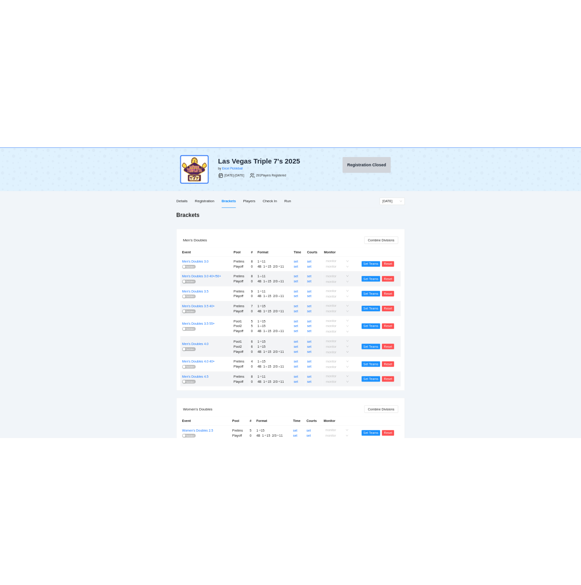
scroll to position [0, 0]
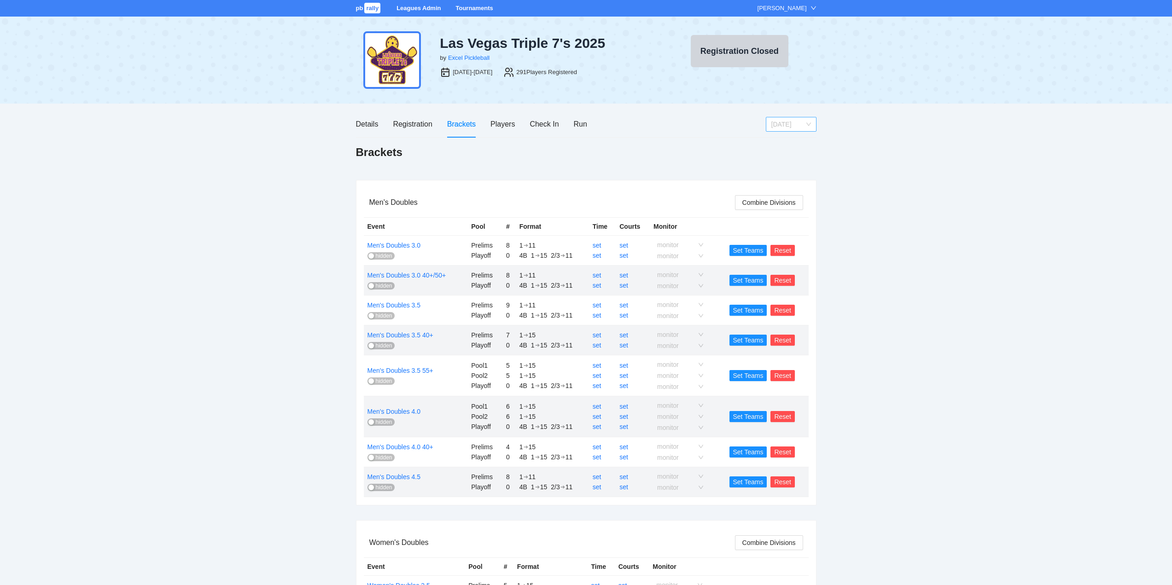
click at [792, 124] on span "[DATE]" at bounding box center [791, 124] width 40 height 14
click at [779, 139] on div "[DATE]" at bounding box center [791, 142] width 40 height 10
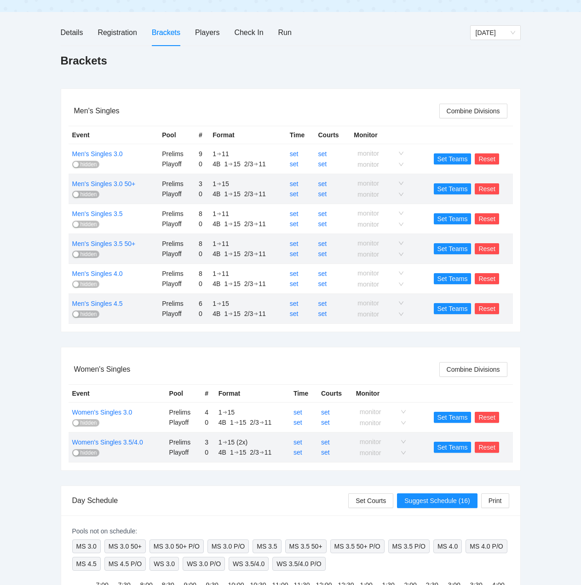
scroll to position [46, 0]
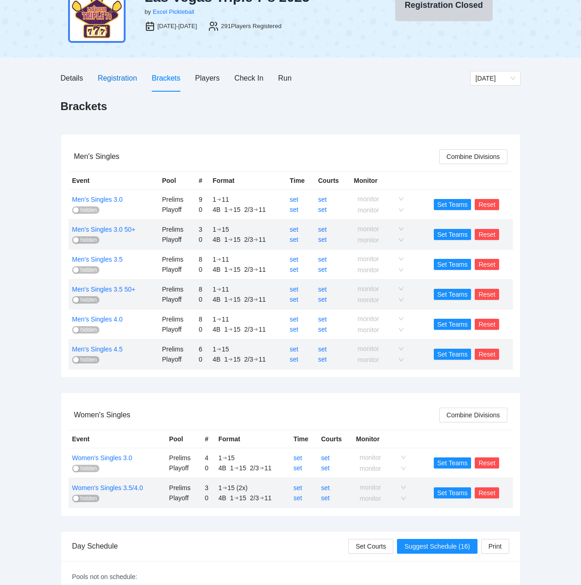
click at [117, 76] on div "Registration" at bounding box center [117, 78] width 39 height 12
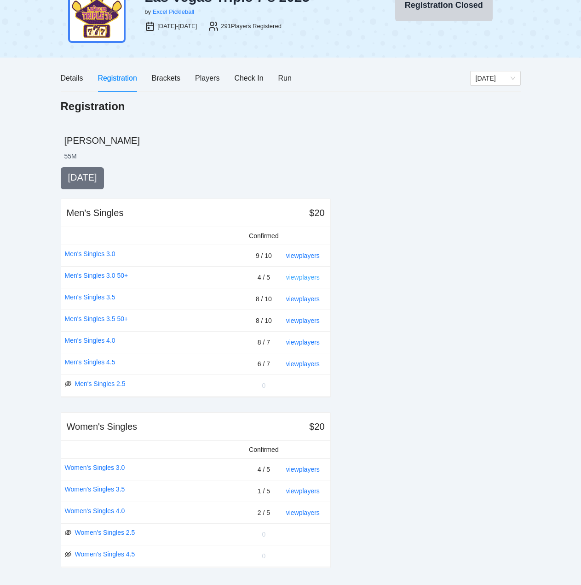
click at [304, 276] on link "view players" at bounding box center [303, 276] width 34 height 7
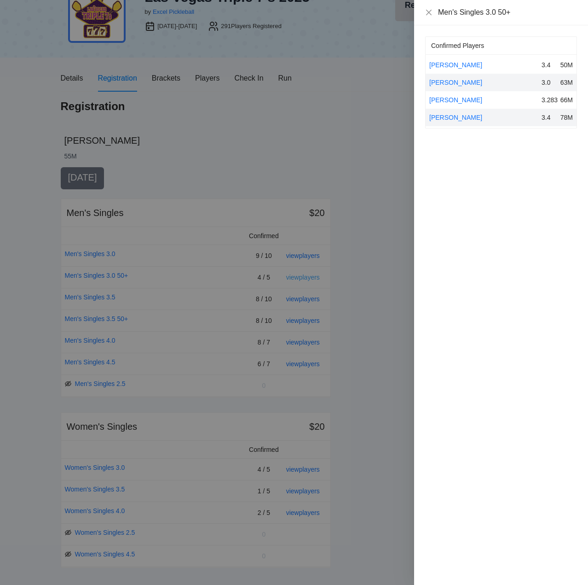
click at [304, 276] on div at bounding box center [294, 292] width 588 height 585
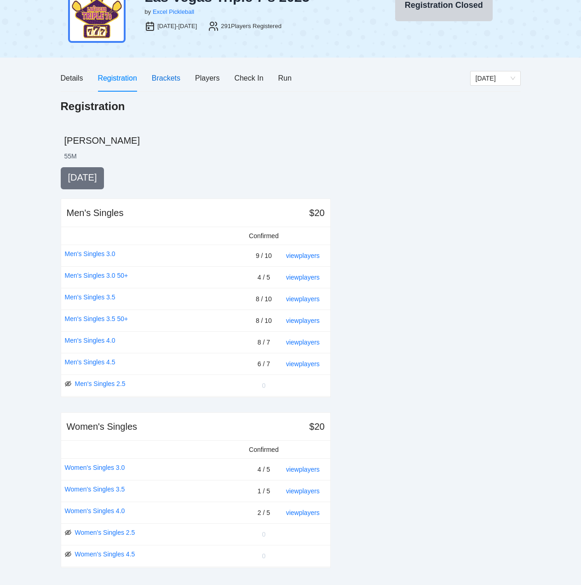
click at [165, 79] on div "Brackets" at bounding box center [166, 78] width 29 height 12
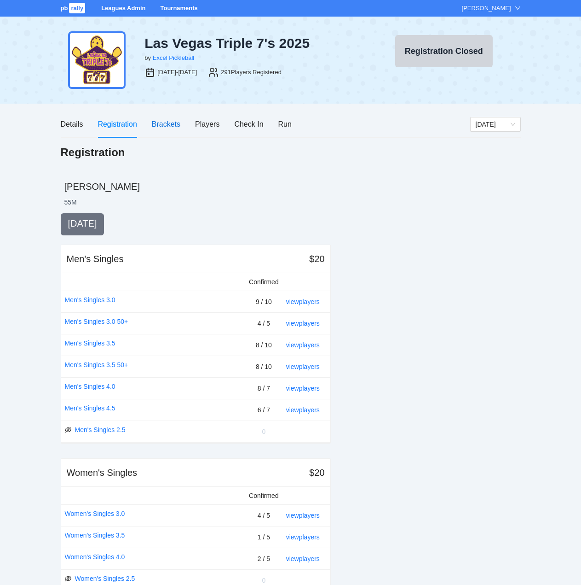
click at [166, 122] on div "Brackets" at bounding box center [166, 124] width 29 height 12
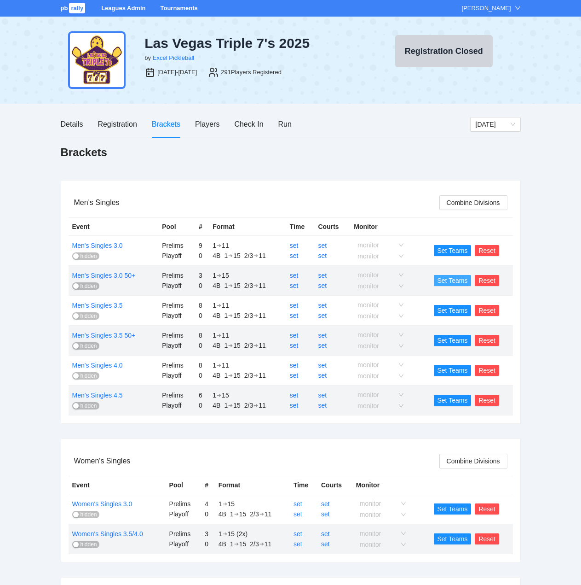
click at [449, 279] on span "Set Teams" at bounding box center [453, 280] width 30 height 10
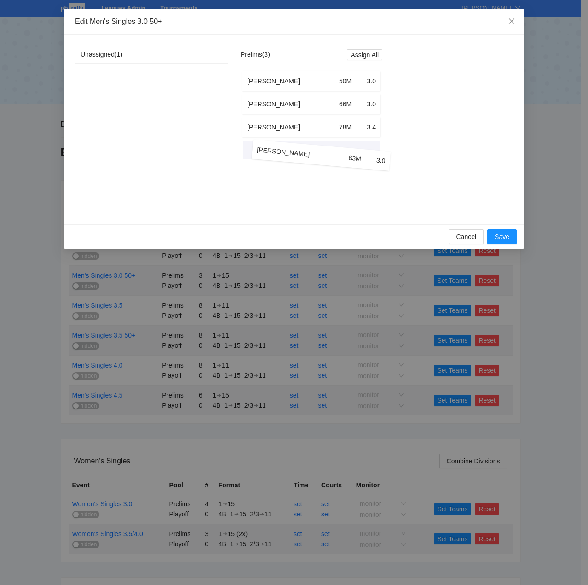
drag, startPoint x: 110, startPoint y: 81, endPoint x: 280, endPoint y: 157, distance: 185.9
click at [280, 157] on div "Unassigned ( 1 ) [PERSON_NAME] 63M 3.0 [PERSON_NAME] 63M 3.0 Prelims ( 3 ) Assi…" at bounding box center [231, 130] width 313 height 168
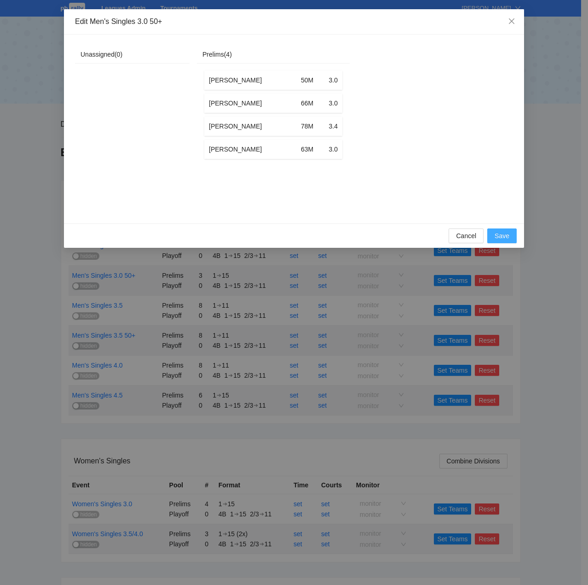
click at [503, 241] on span "Save" at bounding box center [502, 236] width 15 height 10
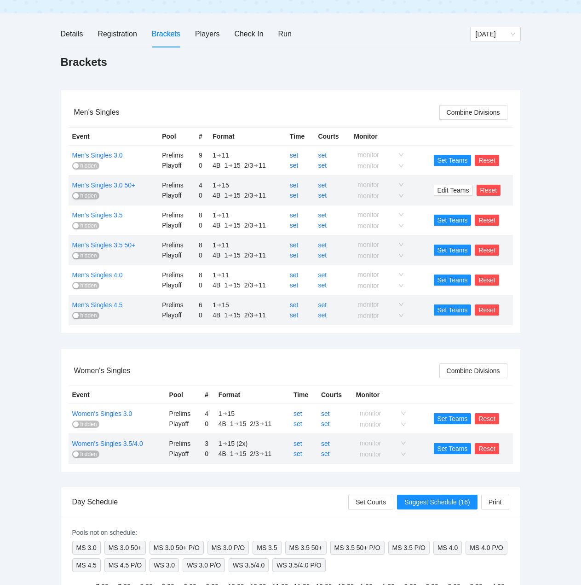
scroll to position [92, 0]
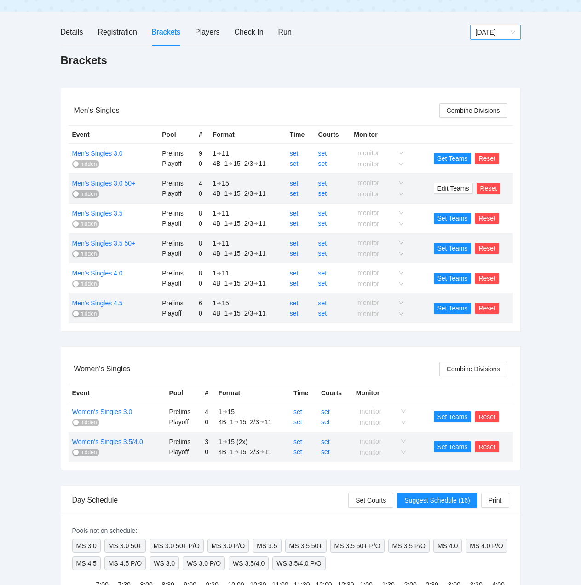
click at [509, 33] on span "[DATE]" at bounding box center [496, 32] width 40 height 14
click at [483, 62] on div "[DATE]" at bounding box center [496, 65] width 40 height 10
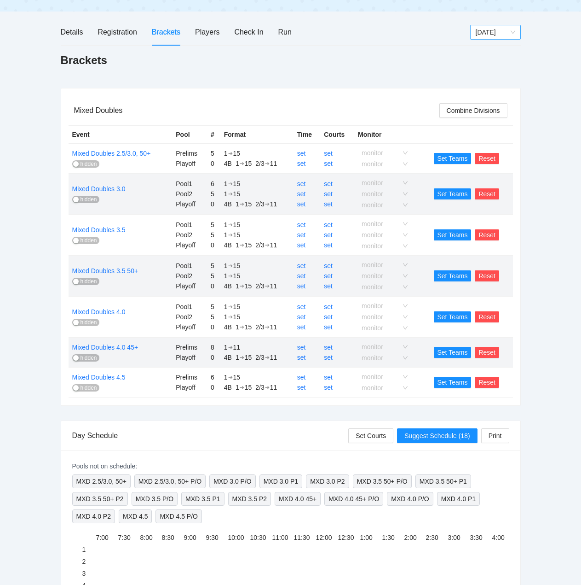
click at [495, 31] on span "[DATE]" at bounding box center [496, 32] width 40 height 14
click at [485, 79] on div "[DATE]" at bounding box center [496, 80] width 40 height 10
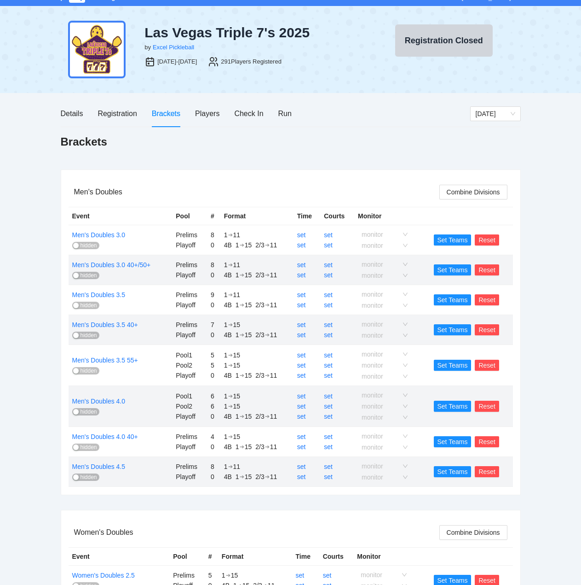
scroll to position [0, 0]
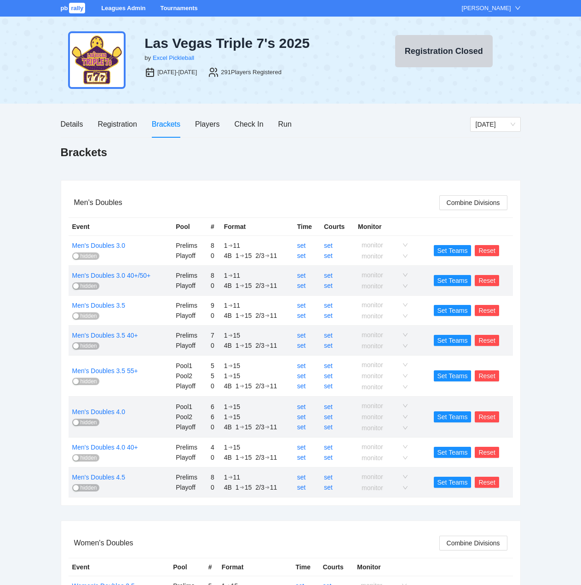
drag, startPoint x: 495, startPoint y: 125, endPoint x: 501, endPoint y: 132, distance: 9.5
click at [495, 124] on span "[DATE]" at bounding box center [496, 124] width 40 height 14
click at [491, 156] on div "[DATE]" at bounding box center [496, 157] width 40 height 10
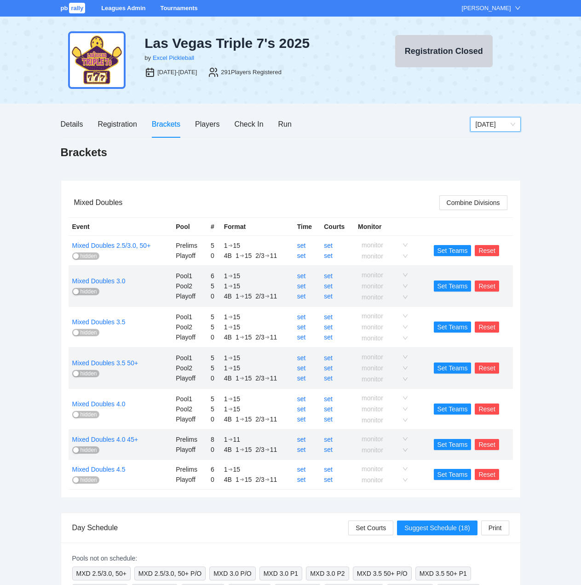
click at [499, 122] on span "[DATE]" at bounding box center [496, 124] width 40 height 14
click at [488, 139] on div "[DATE]" at bounding box center [496, 142] width 40 height 10
